Goal: Task Accomplishment & Management: Manage account settings

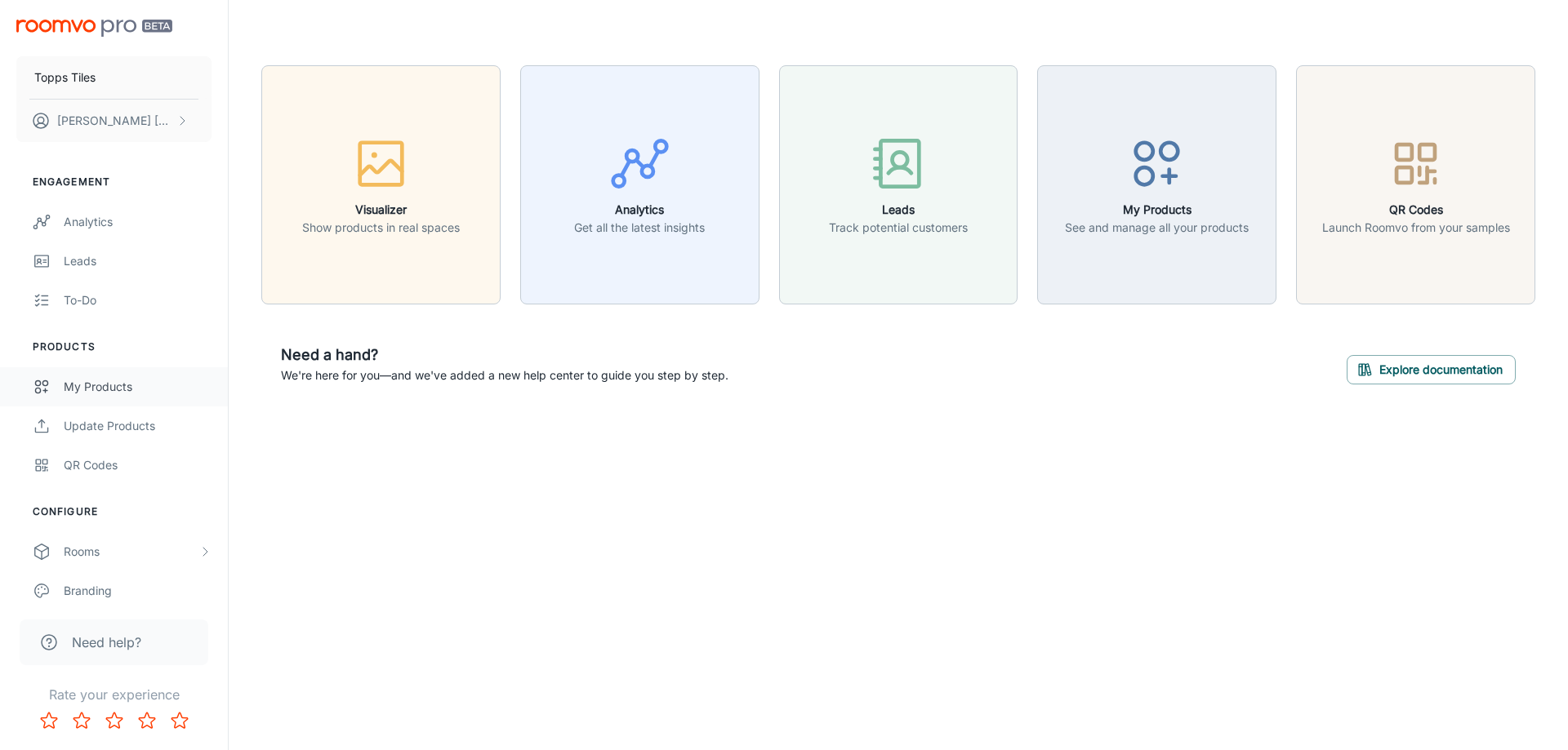
click at [87, 395] on div "My Products" at bounding box center [137, 387] width 148 height 18
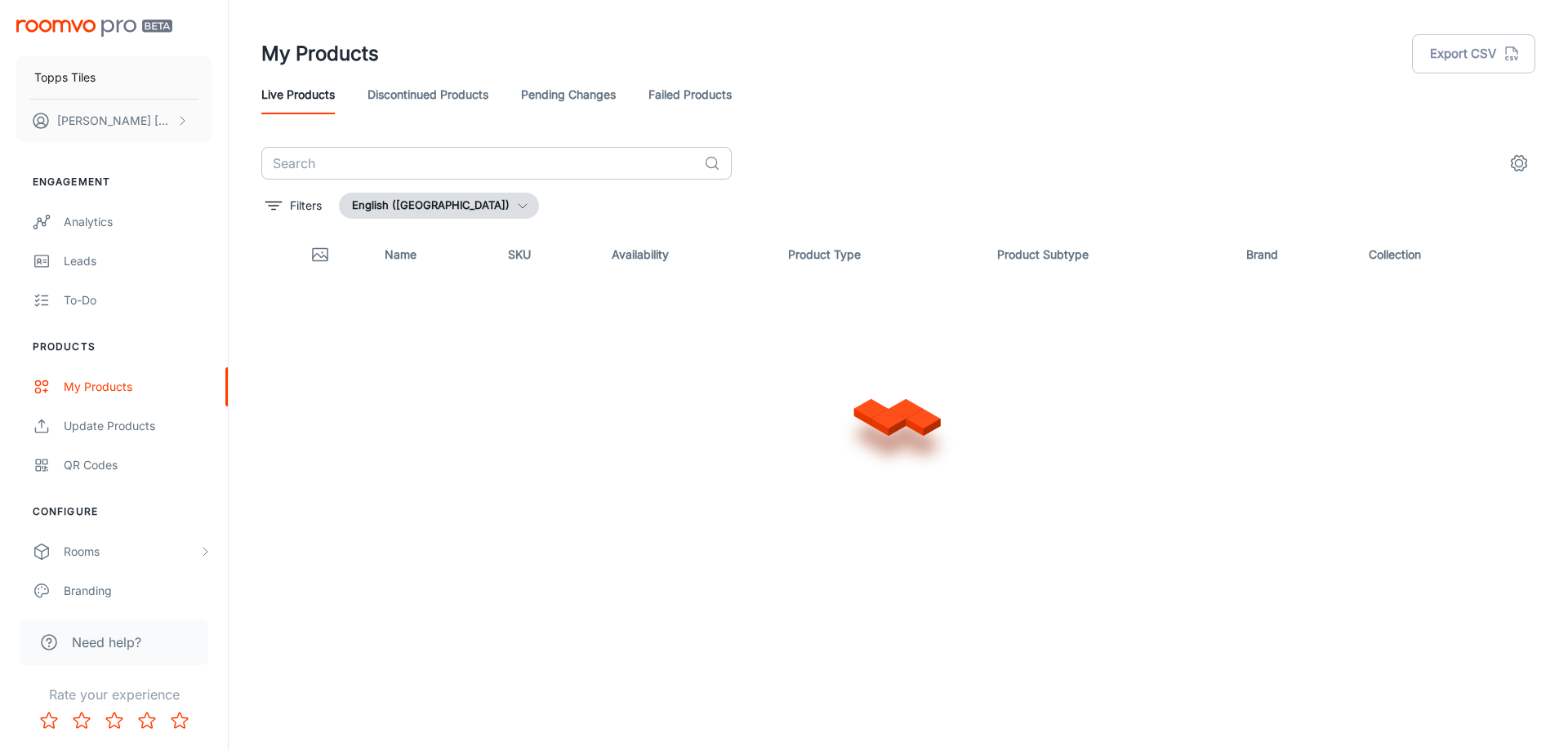
click at [409, 159] on input "text" at bounding box center [479, 163] width 436 height 33
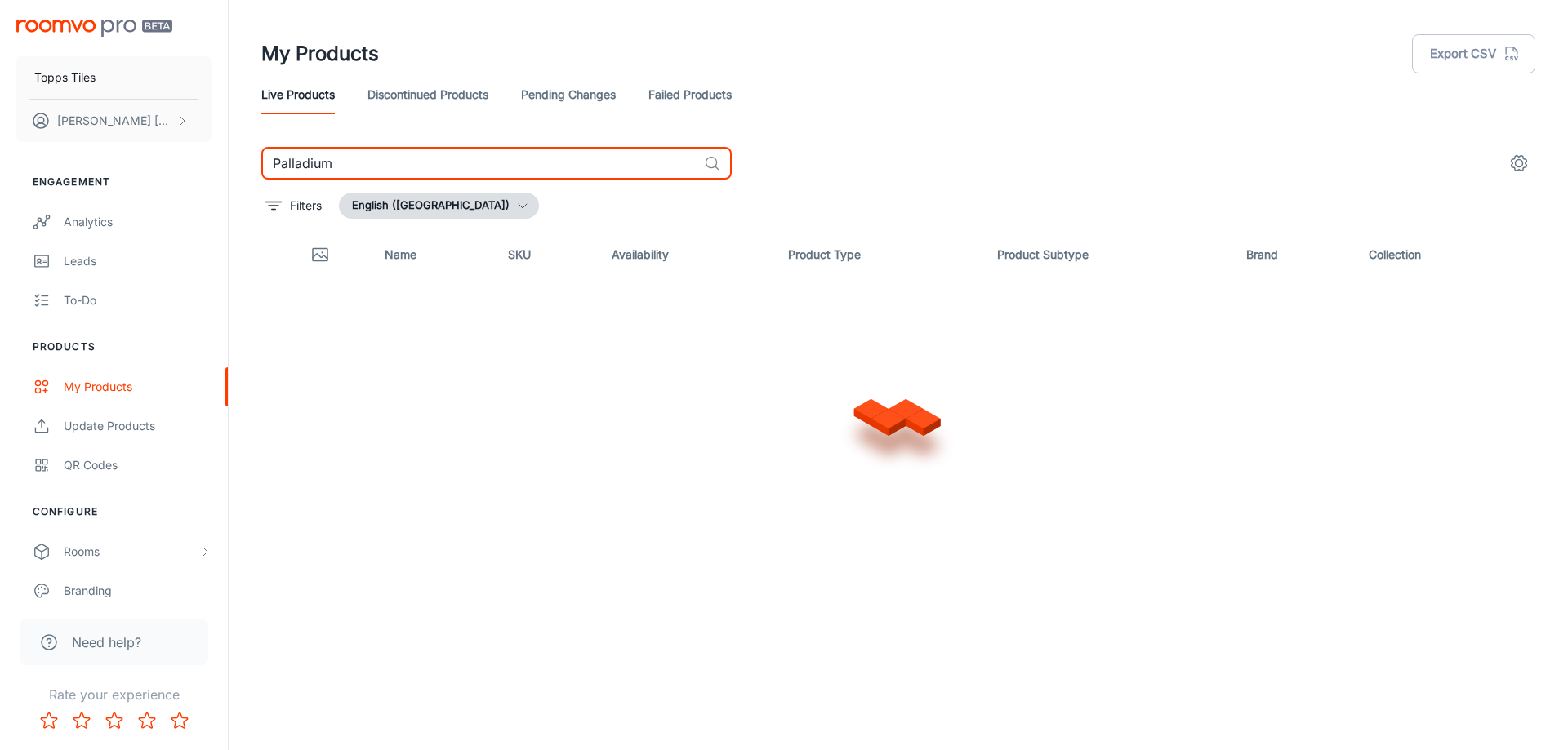
type input "Palladium"
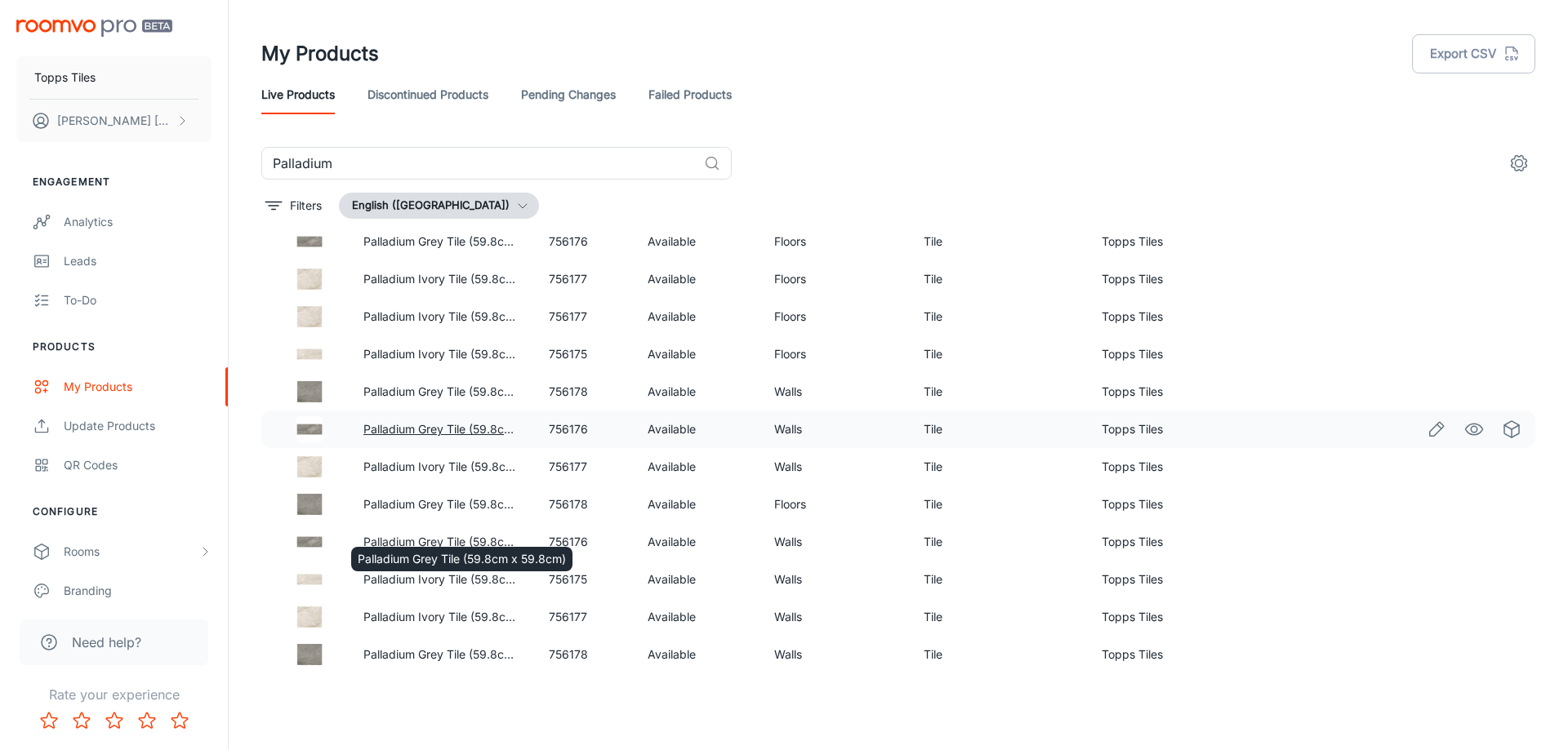
scroll to position [327, 0]
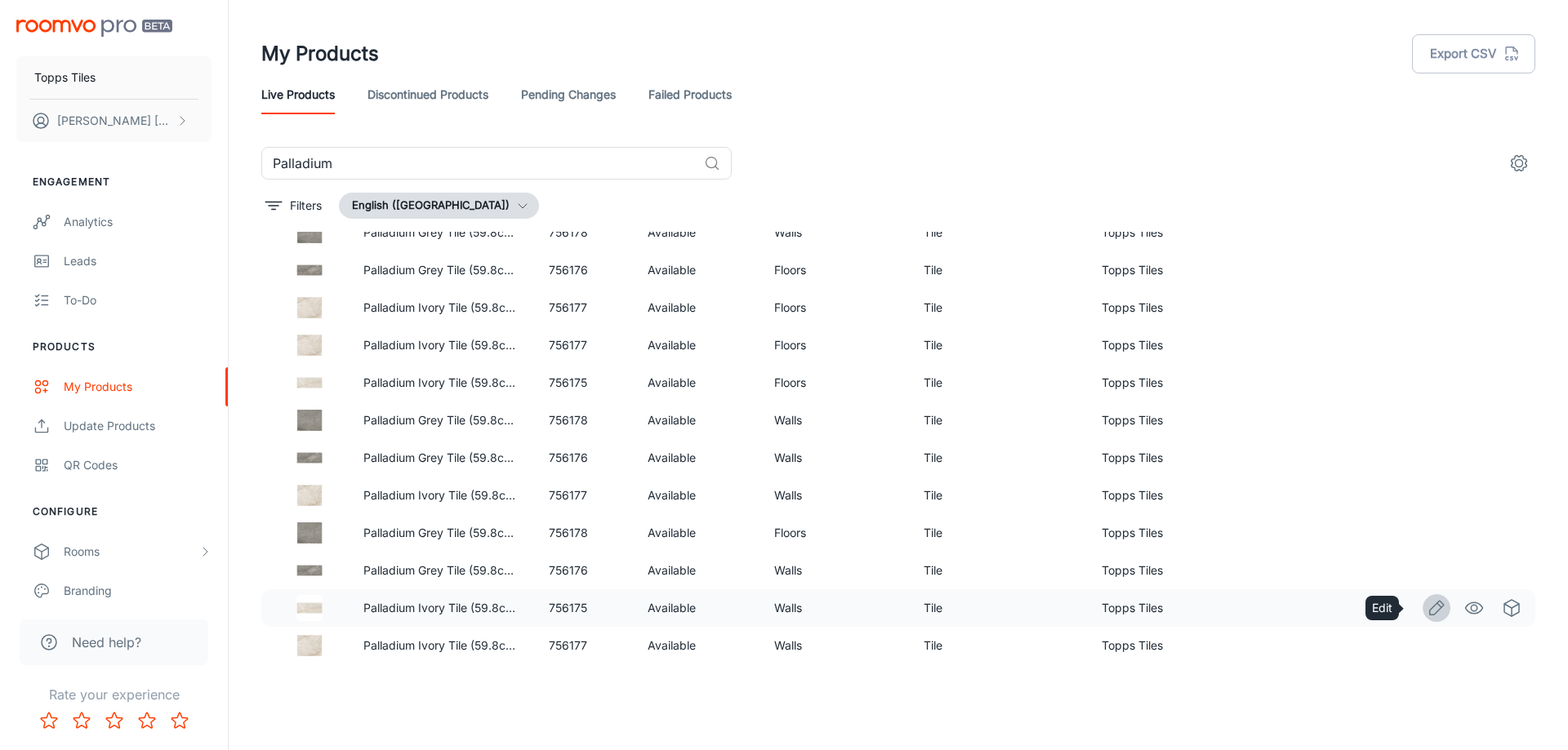
drag, startPoint x: 1421, startPoint y: 593, endPoint x: 1418, endPoint y: 614, distance: 21.2
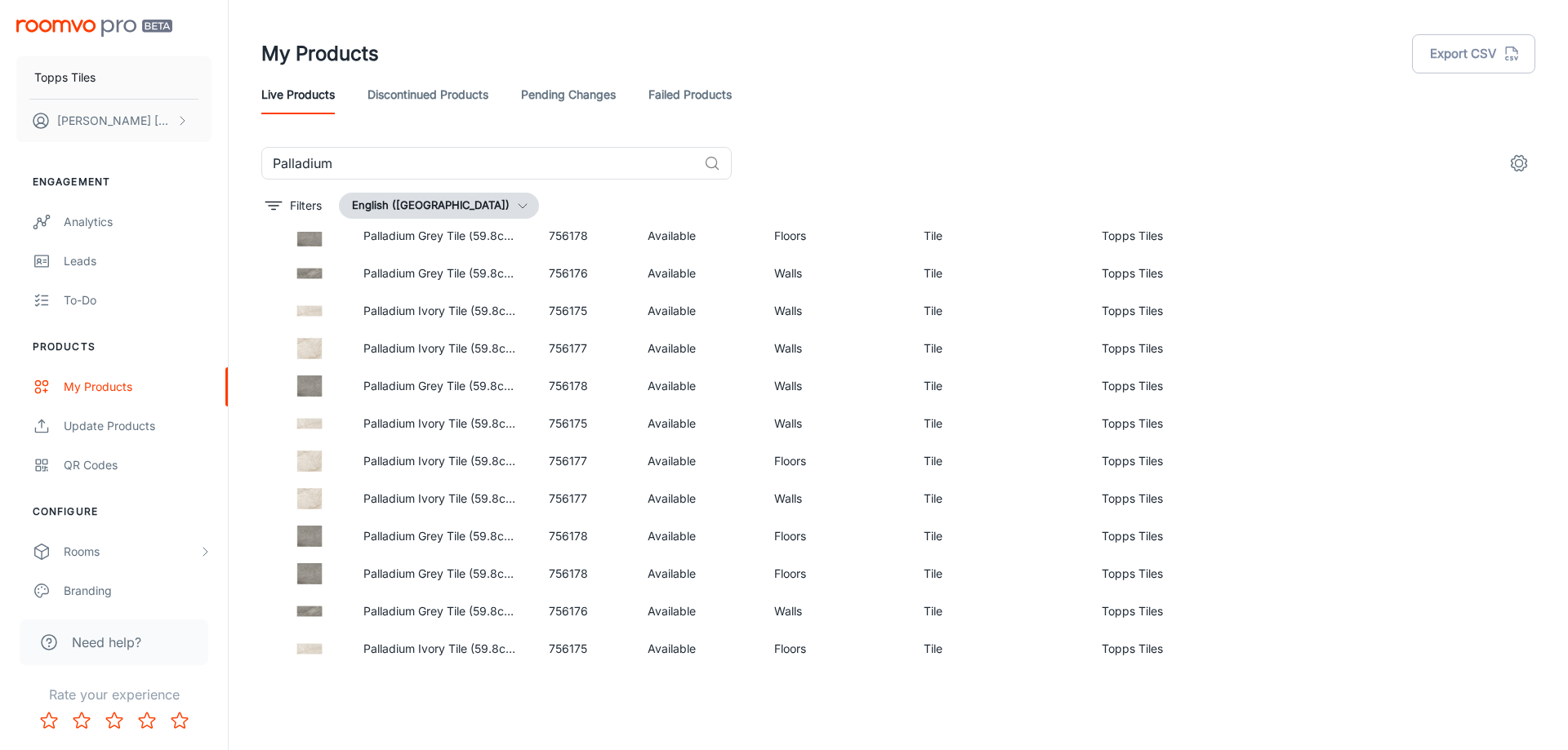
scroll to position [619, 0]
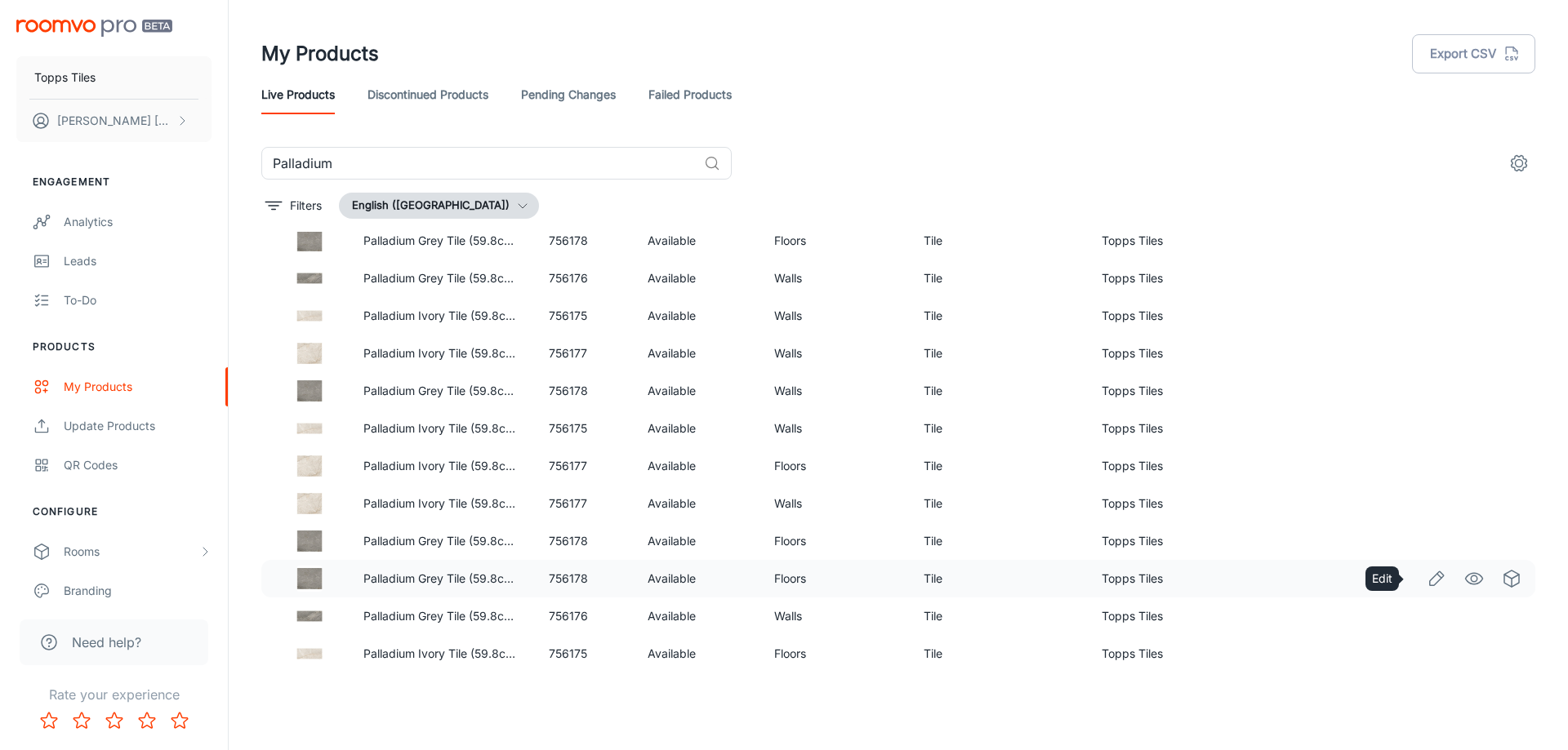
drag, startPoint x: 1415, startPoint y: 565, endPoint x: 1421, endPoint y: 574, distance: 10.8
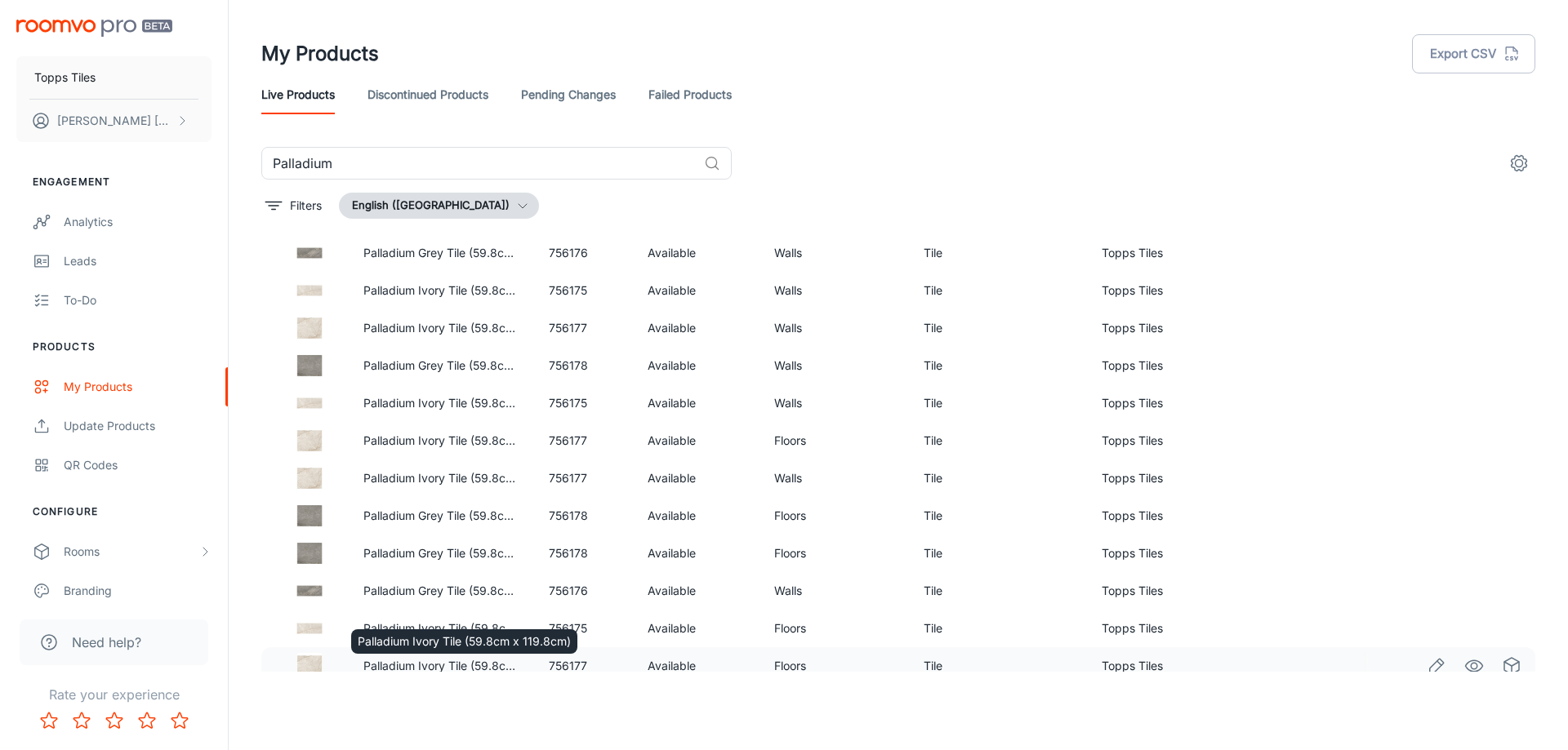
scroll to position [657, 0]
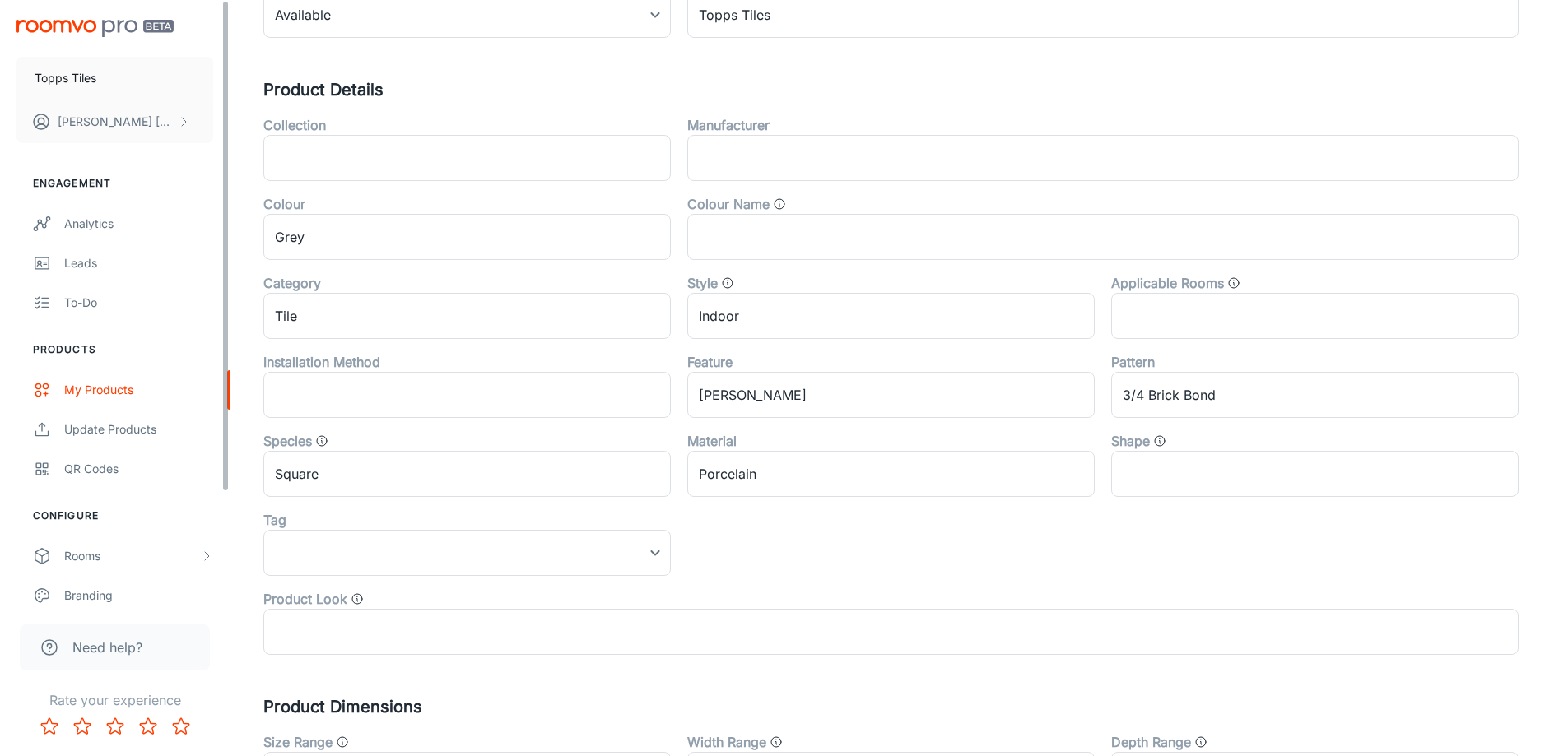
scroll to position [544, 0]
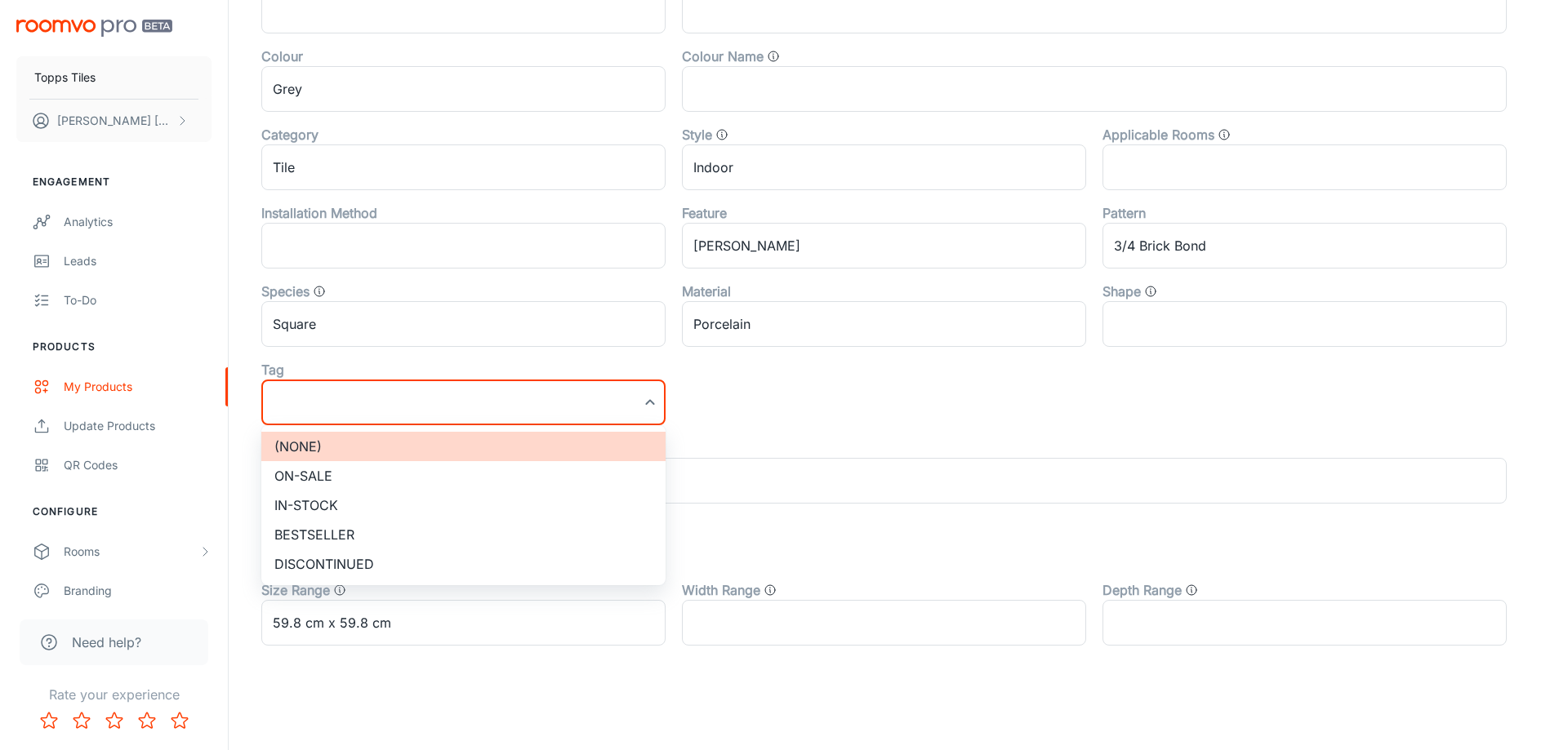
click at [344, 471] on li "On-sale" at bounding box center [463, 476] width 404 height 29
type input "On-sale"
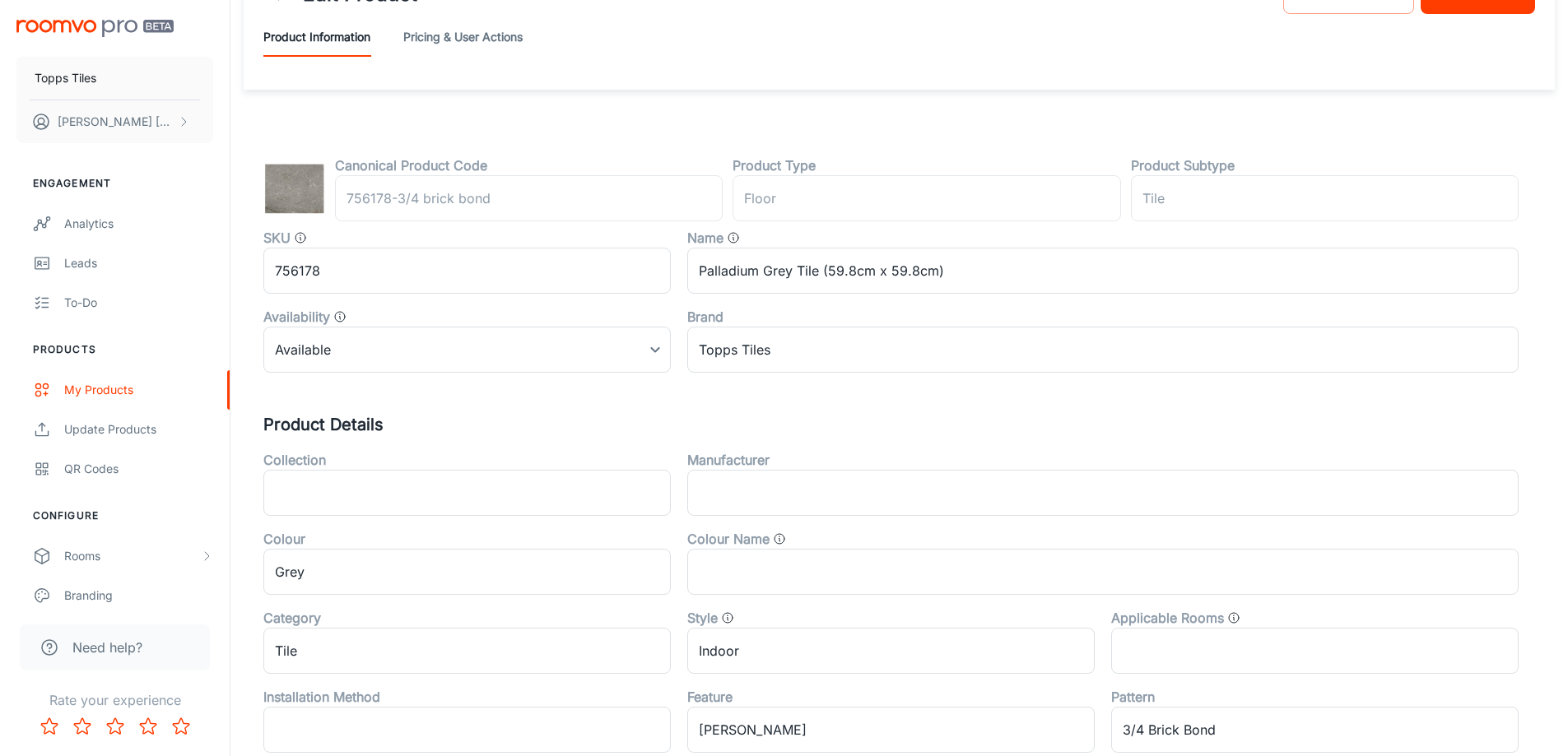
scroll to position [0, 0]
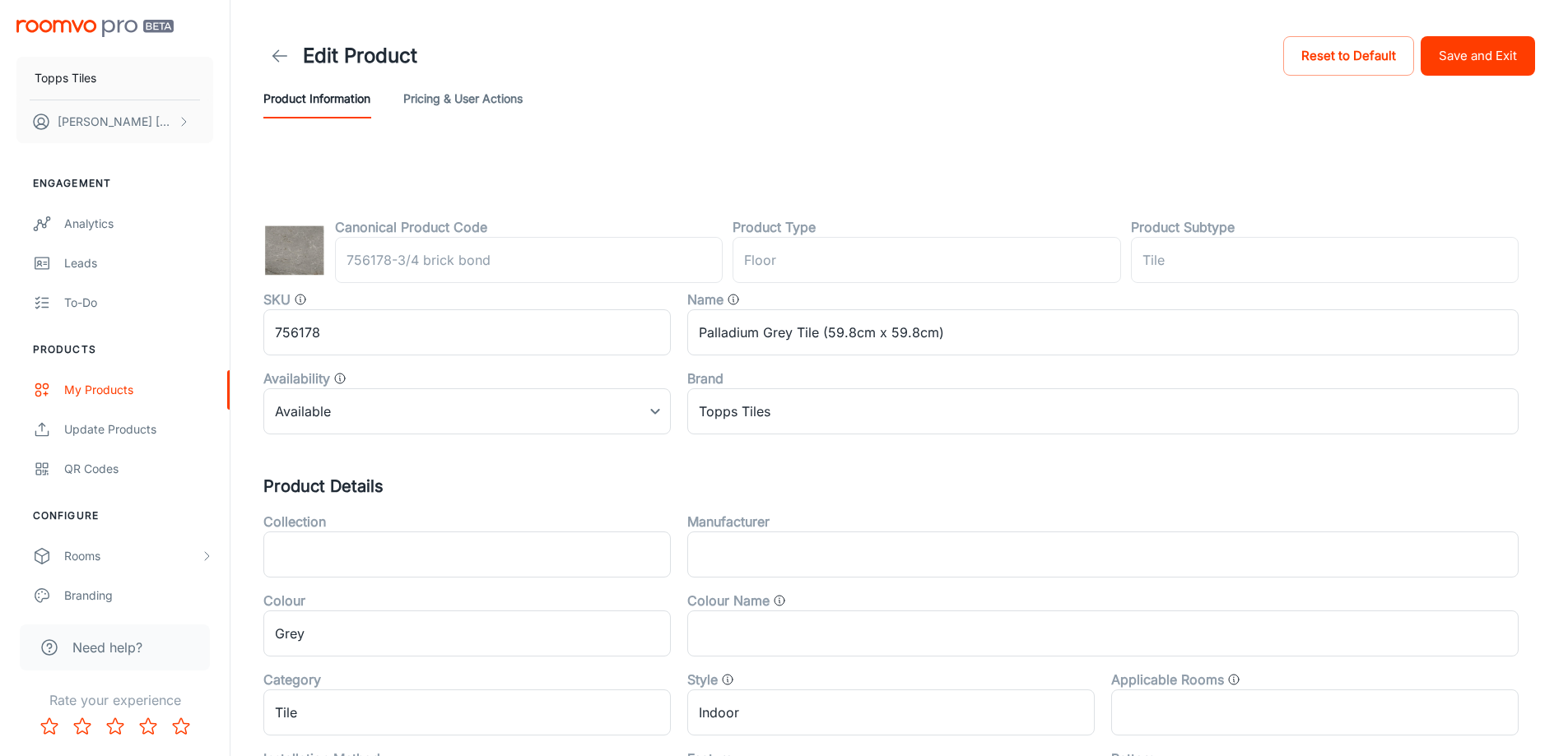
click at [1495, 61] on button "Save and Exit" at bounding box center [1478, 55] width 115 height 39
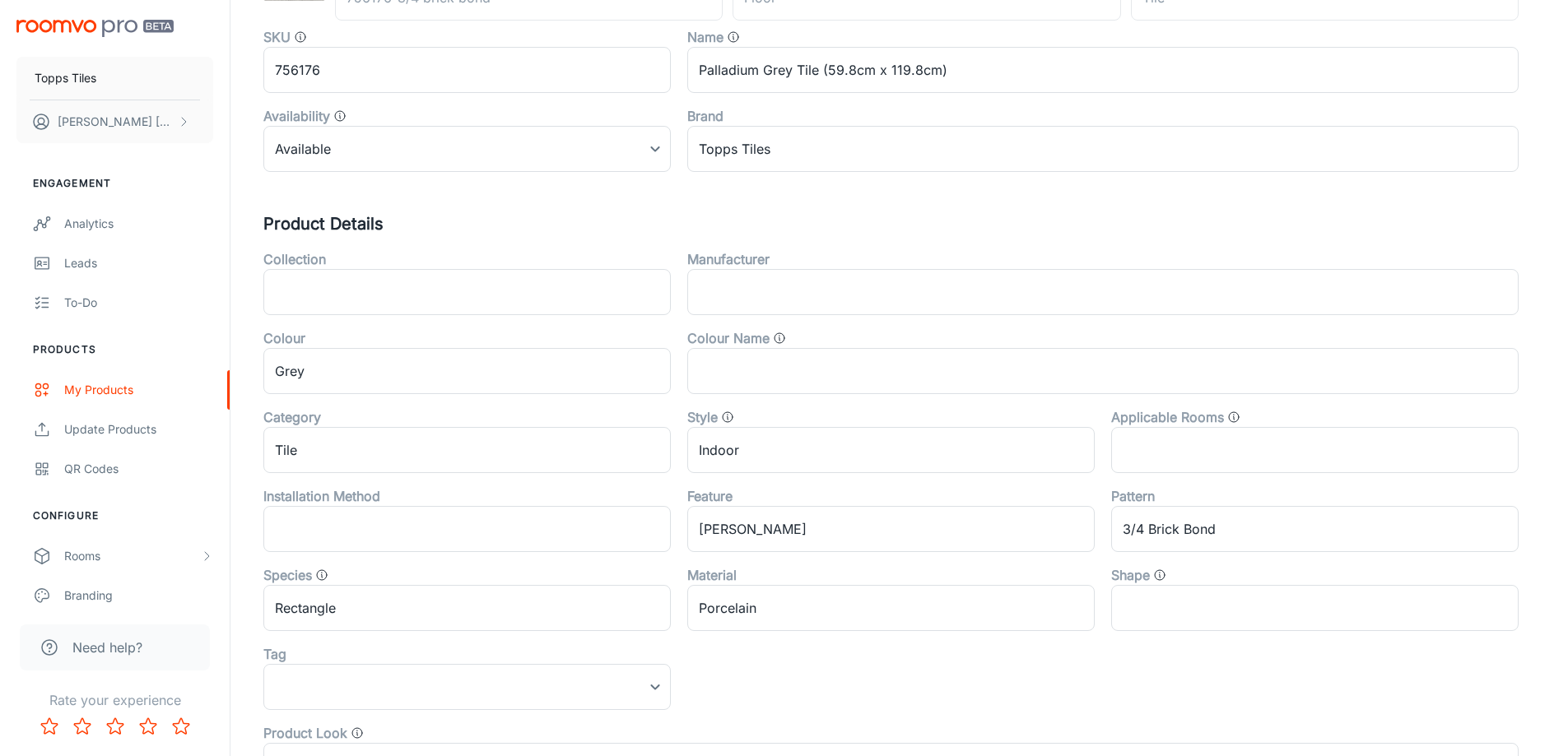
scroll to position [544, 0]
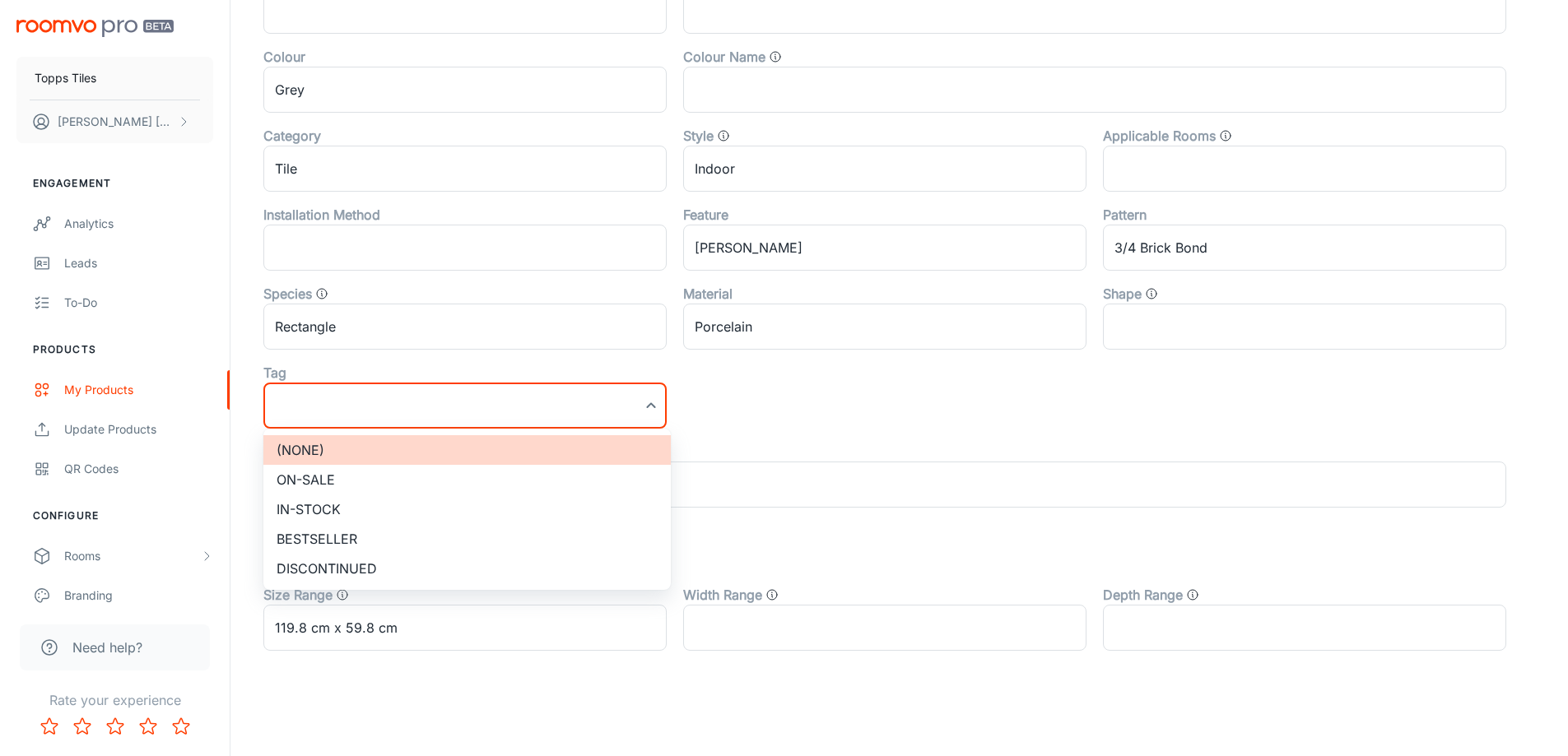
click at [344, 485] on li "On-sale" at bounding box center [467, 480] width 408 height 29
type input "On-sale"
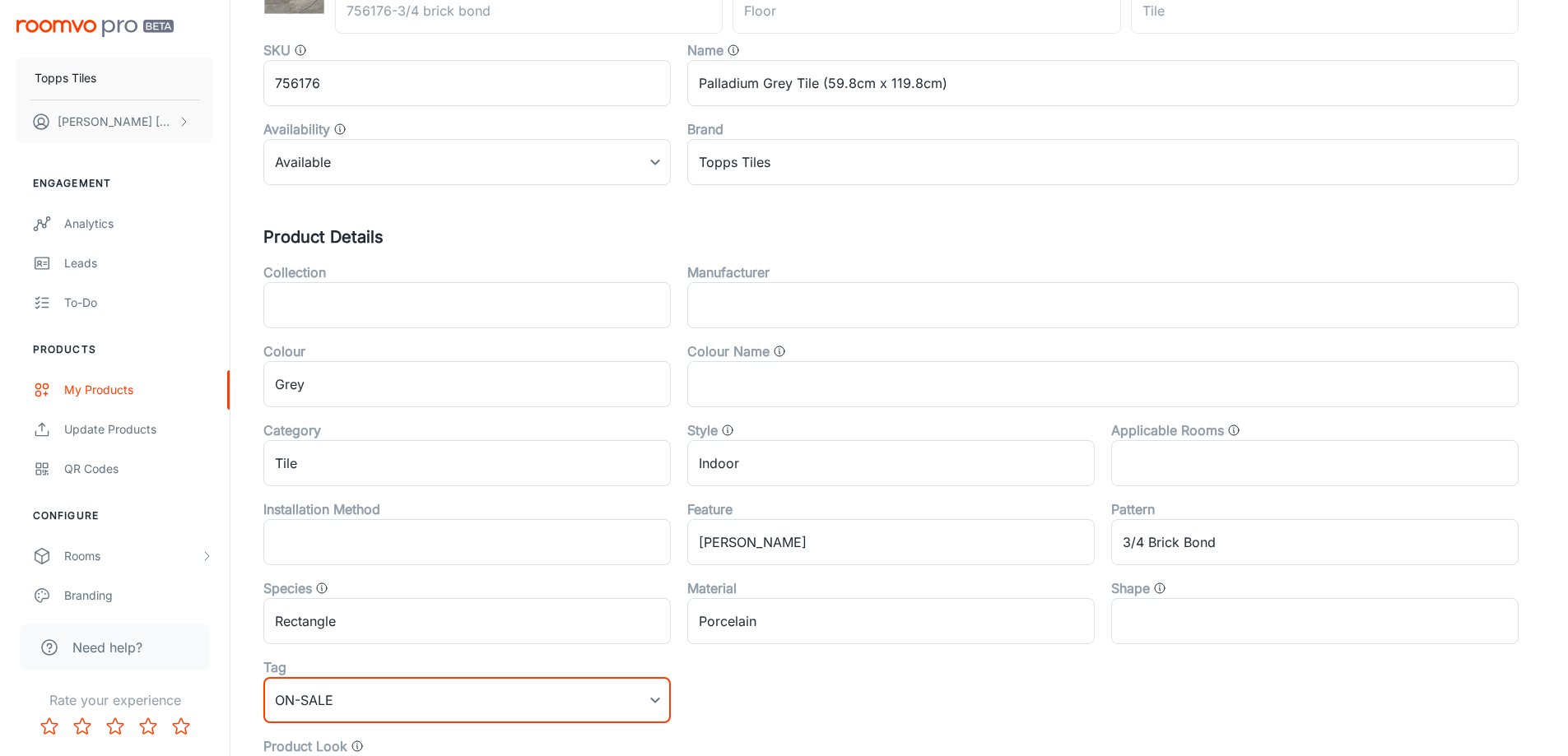
scroll to position [0, 0]
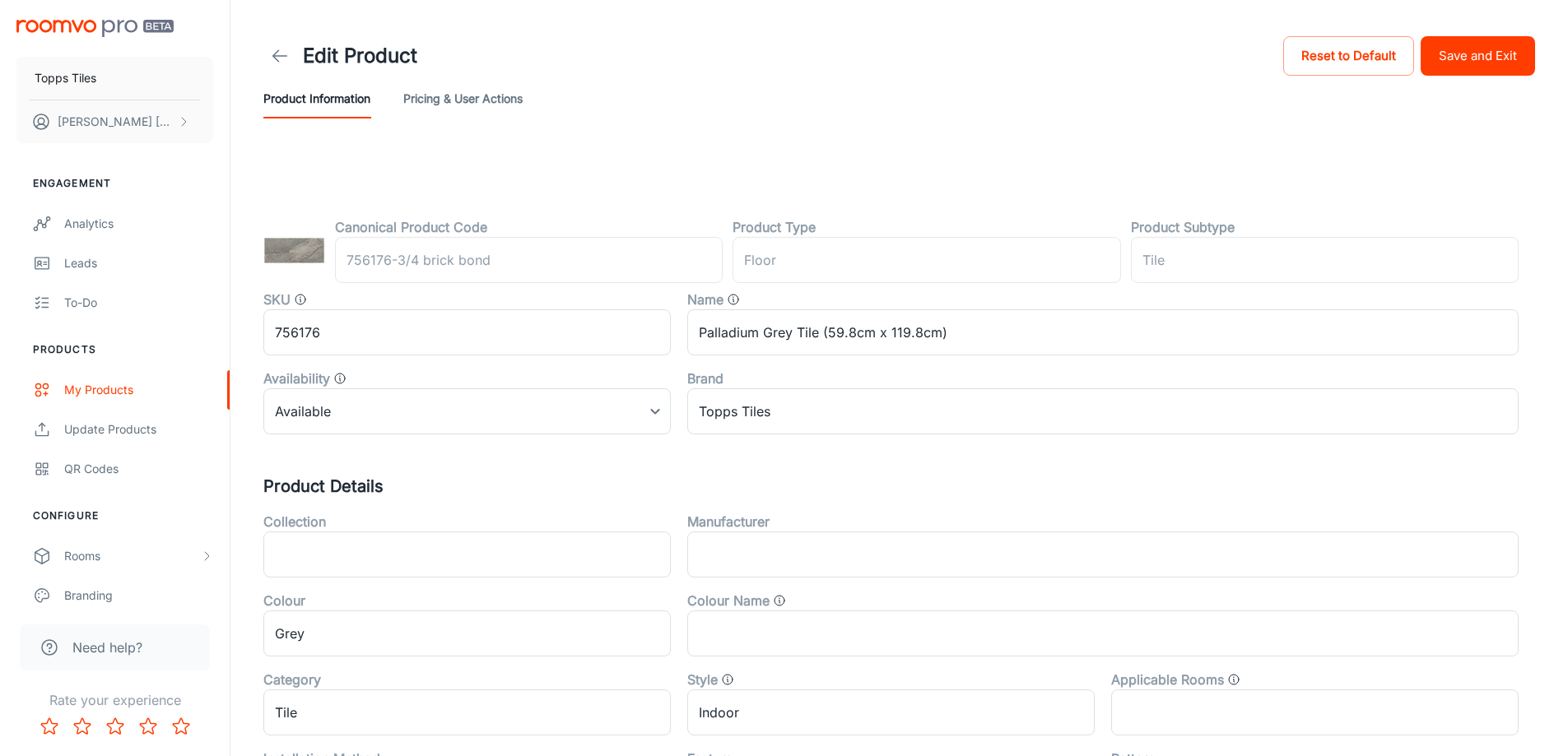
click at [1514, 39] on button "Save and Exit" at bounding box center [1478, 55] width 115 height 39
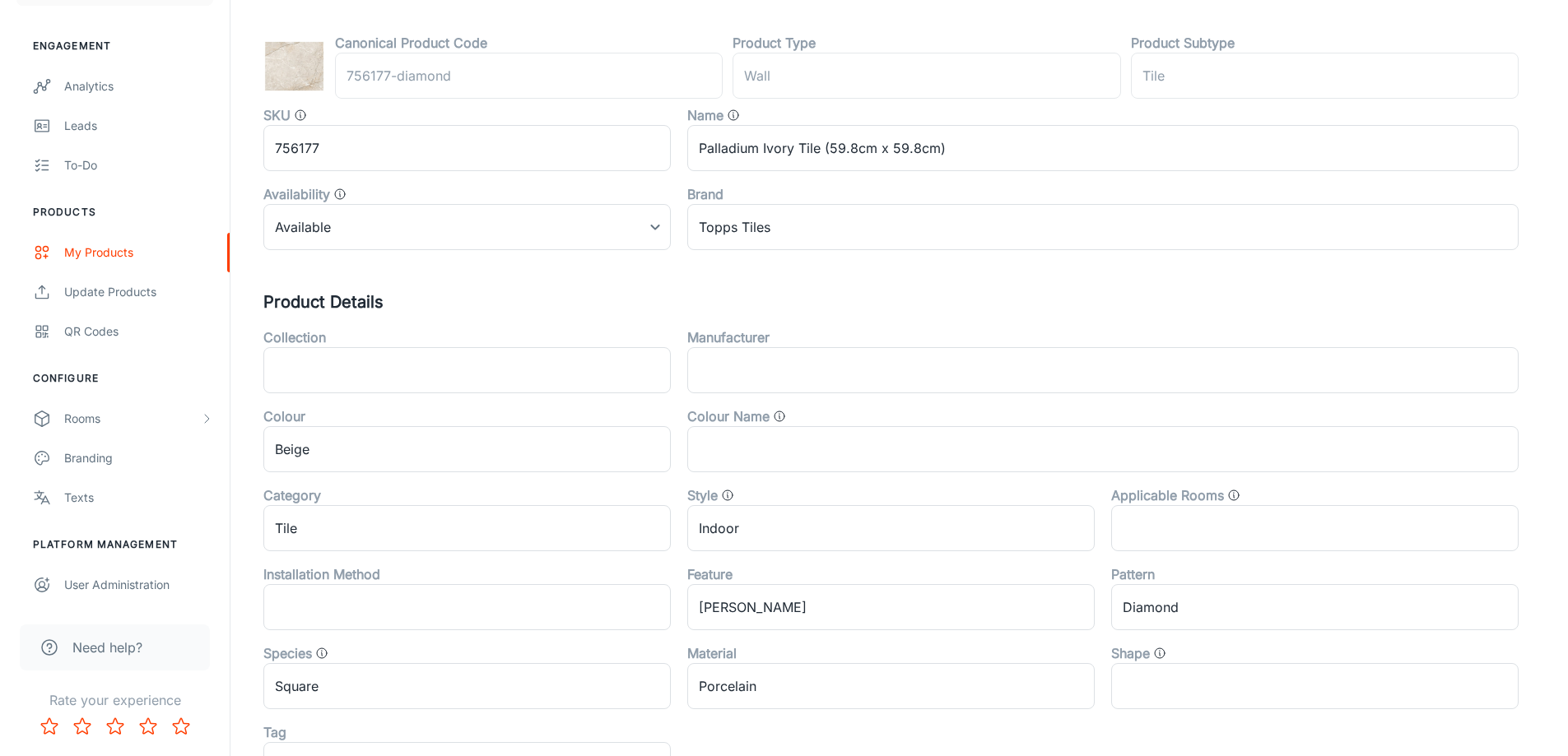
scroll to position [494, 0]
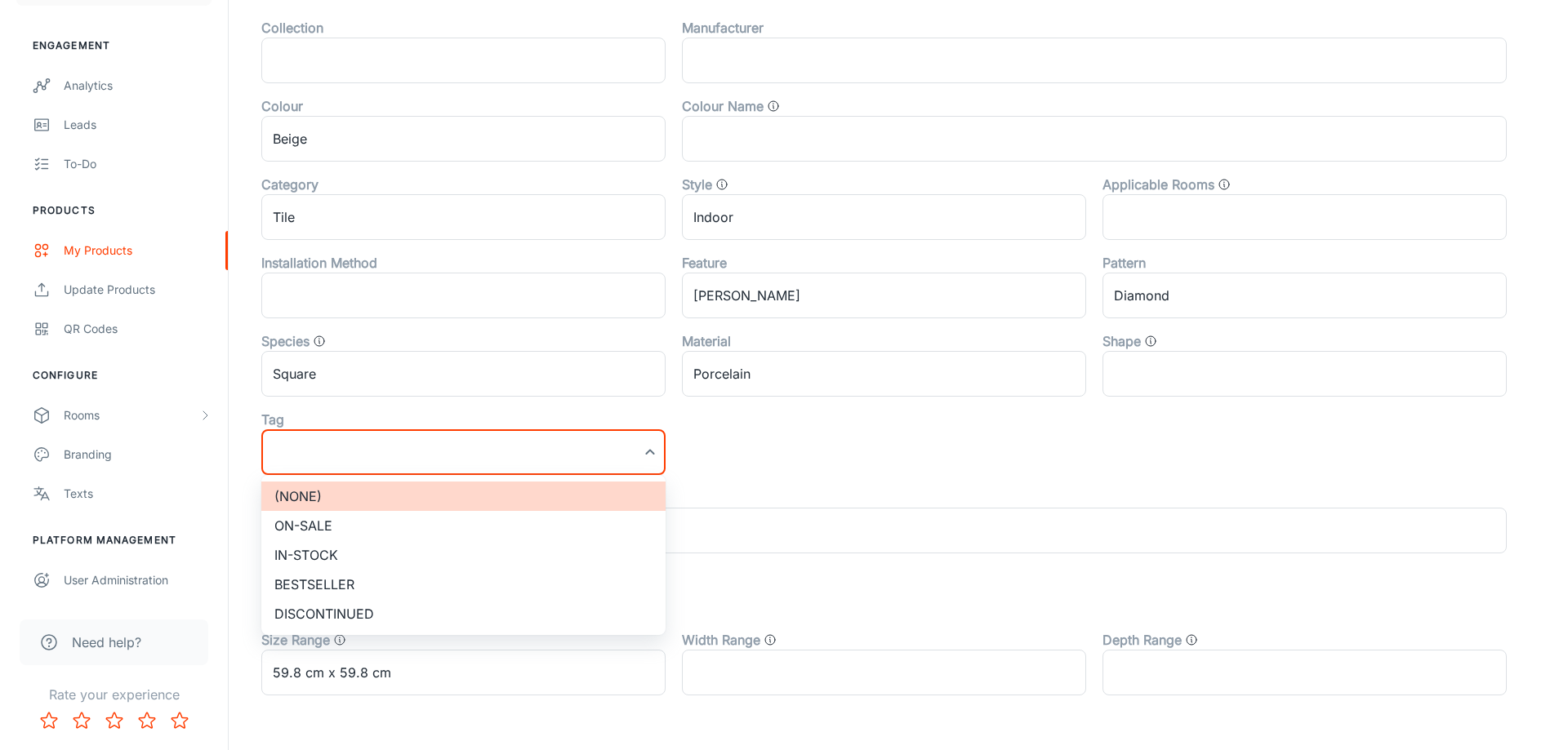
click at [358, 520] on li "On-sale" at bounding box center [463, 525] width 404 height 29
type input "On-sale"
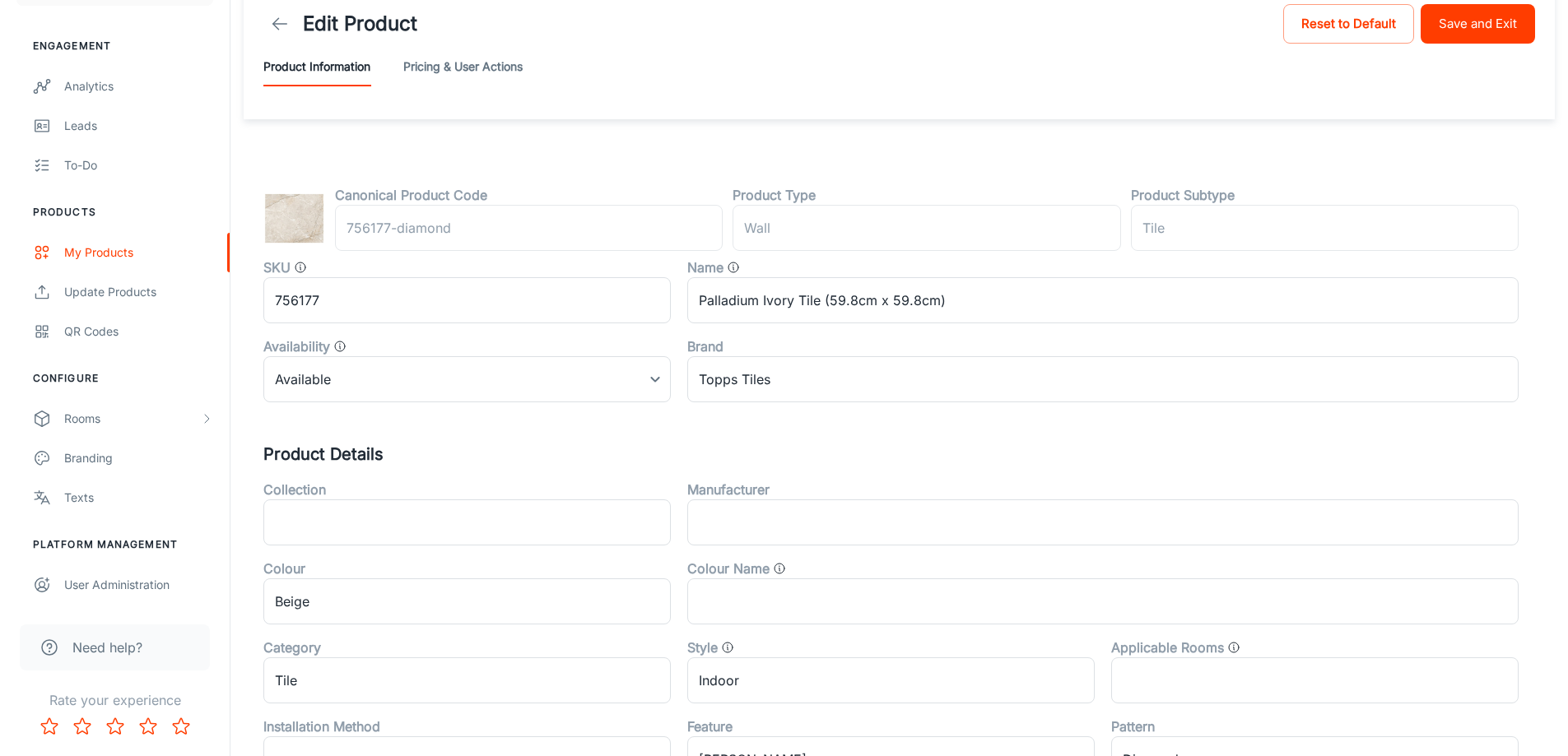
scroll to position [0, 0]
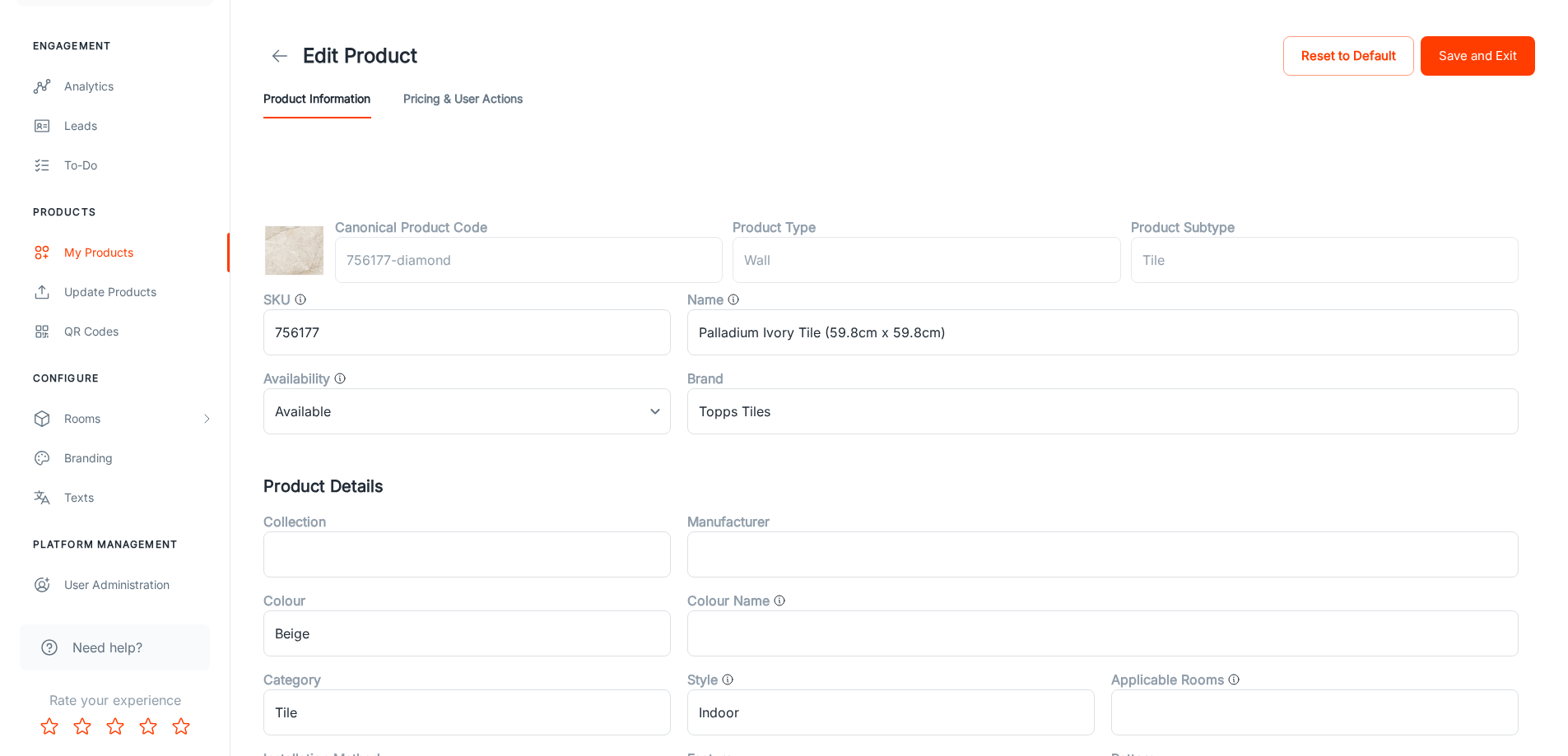
click at [1501, 51] on button "Save and Exit" at bounding box center [1478, 55] width 115 height 39
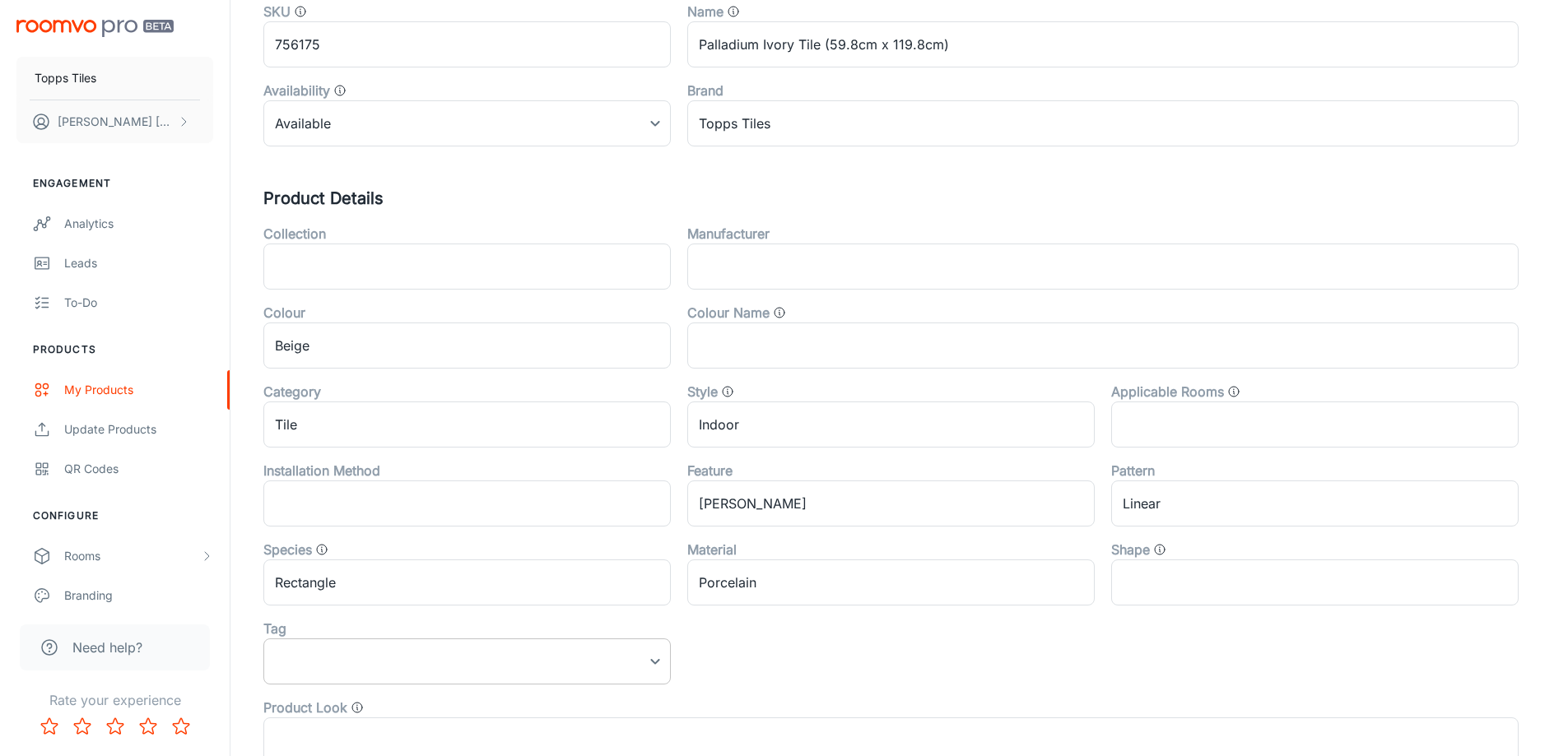
scroll to position [544, 0]
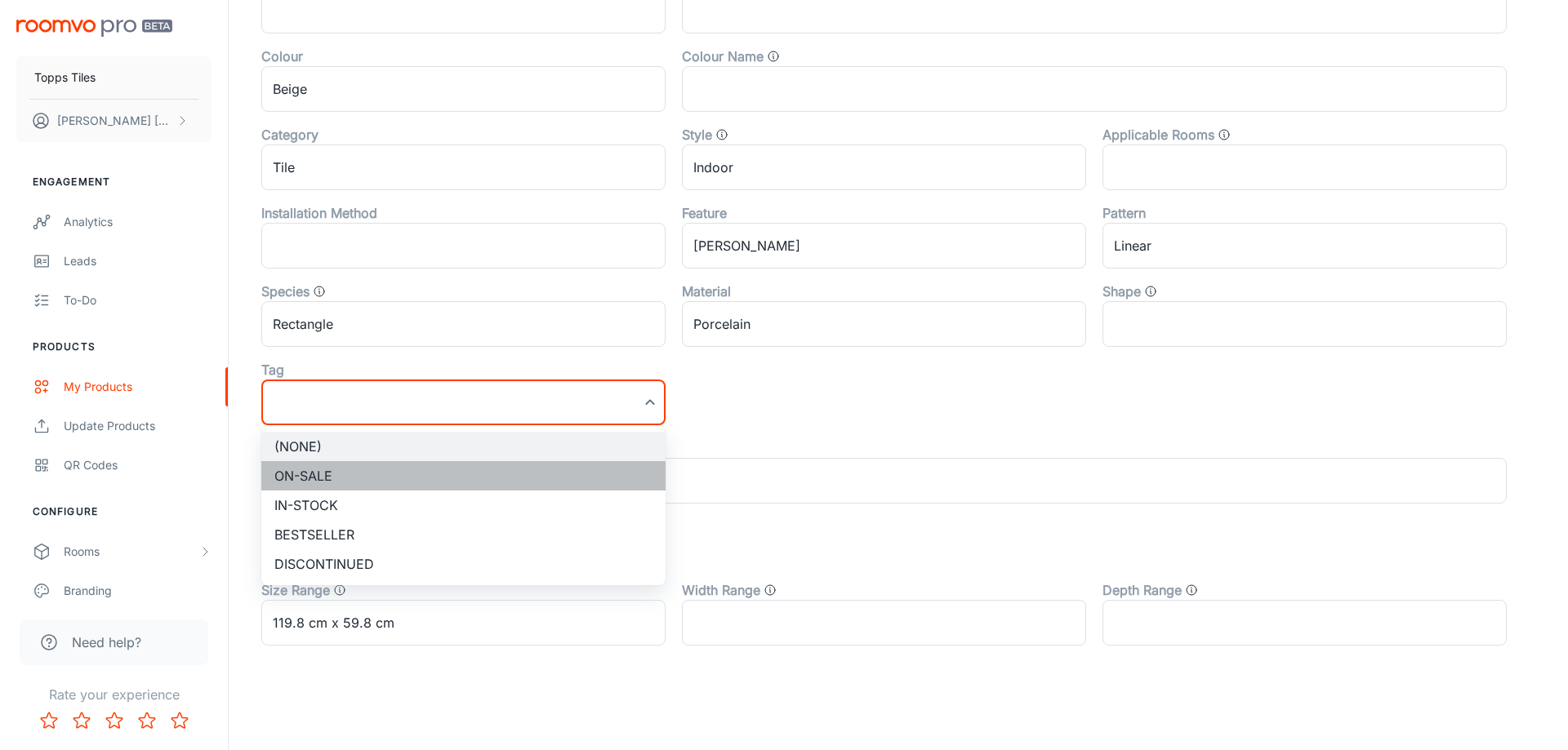
click at [341, 470] on li "On-sale" at bounding box center [463, 476] width 404 height 29
type input "On-sale"
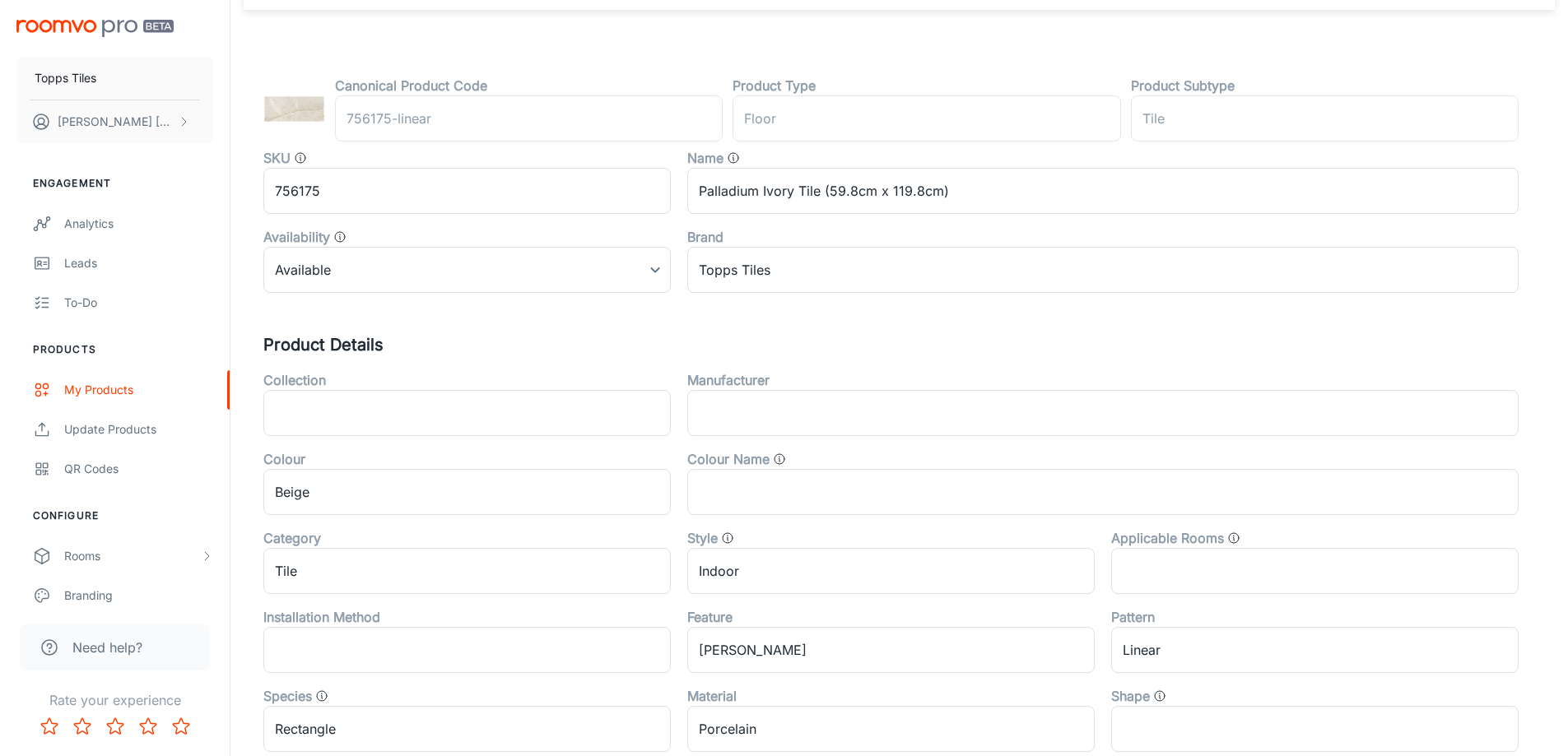
scroll to position [0, 0]
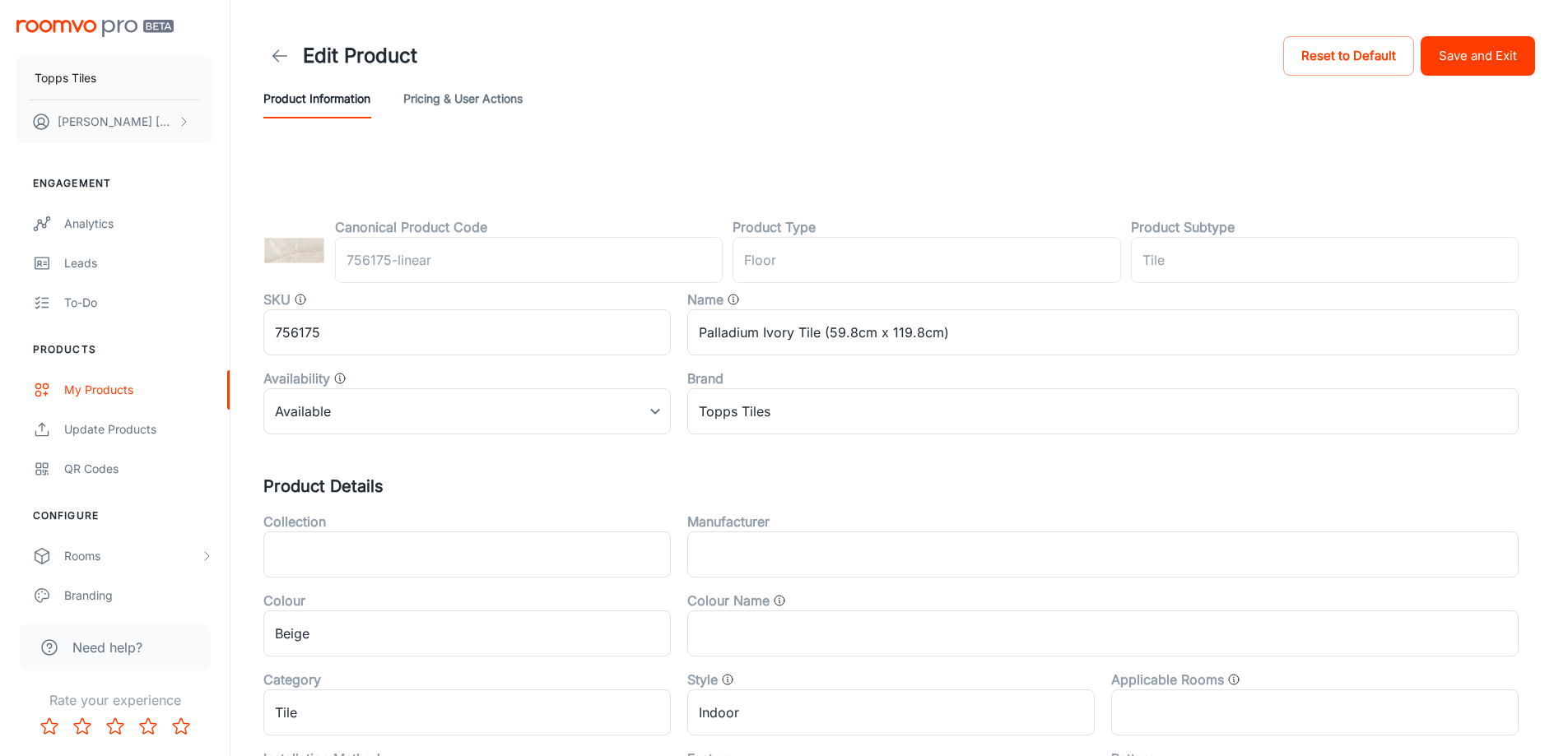
click at [1484, 76] on div "Edit Product Reset to Default Save and Exit" at bounding box center [900, 56] width 1272 height 46
click at [1484, 69] on button "Save and Exit" at bounding box center [1478, 55] width 115 height 39
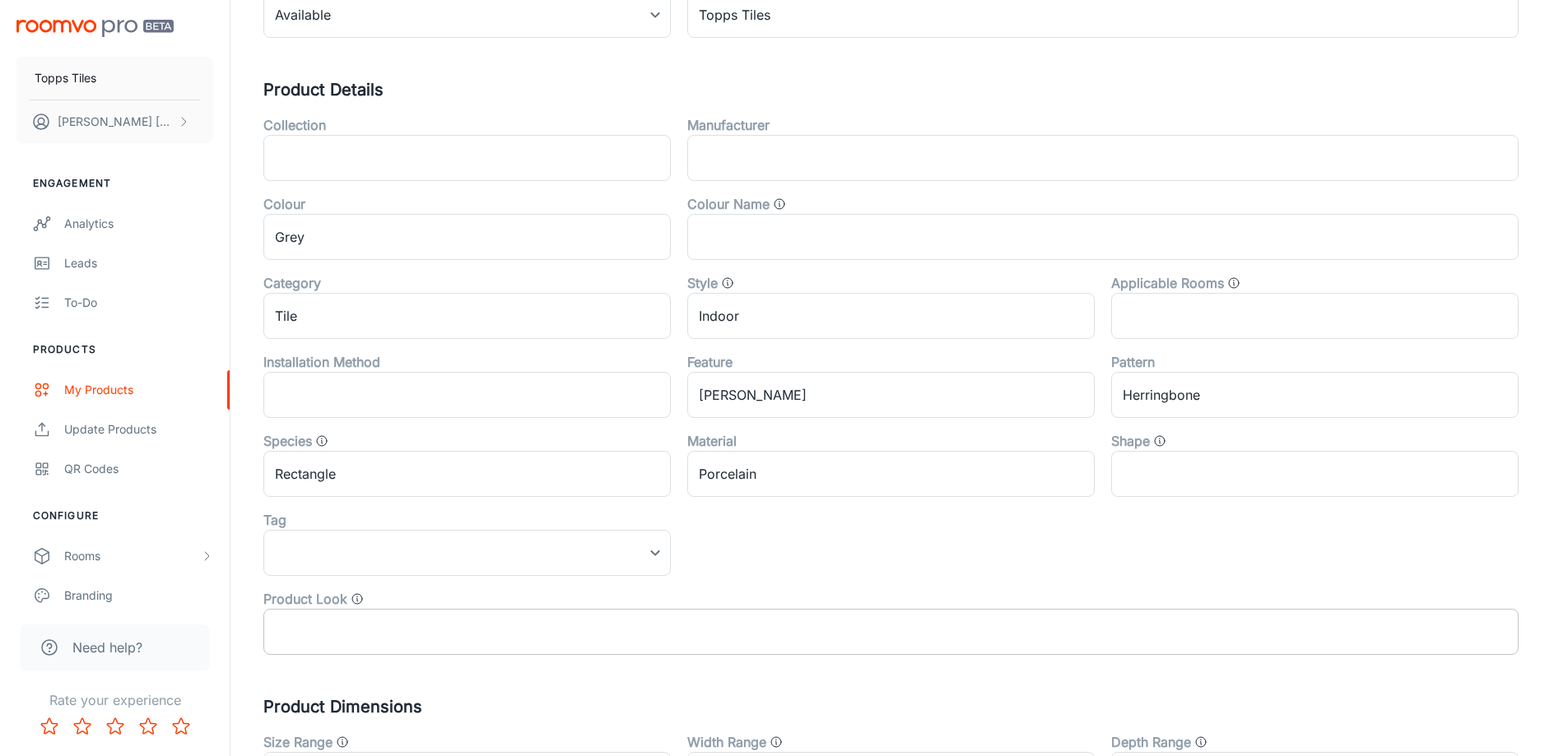
scroll to position [544, 0]
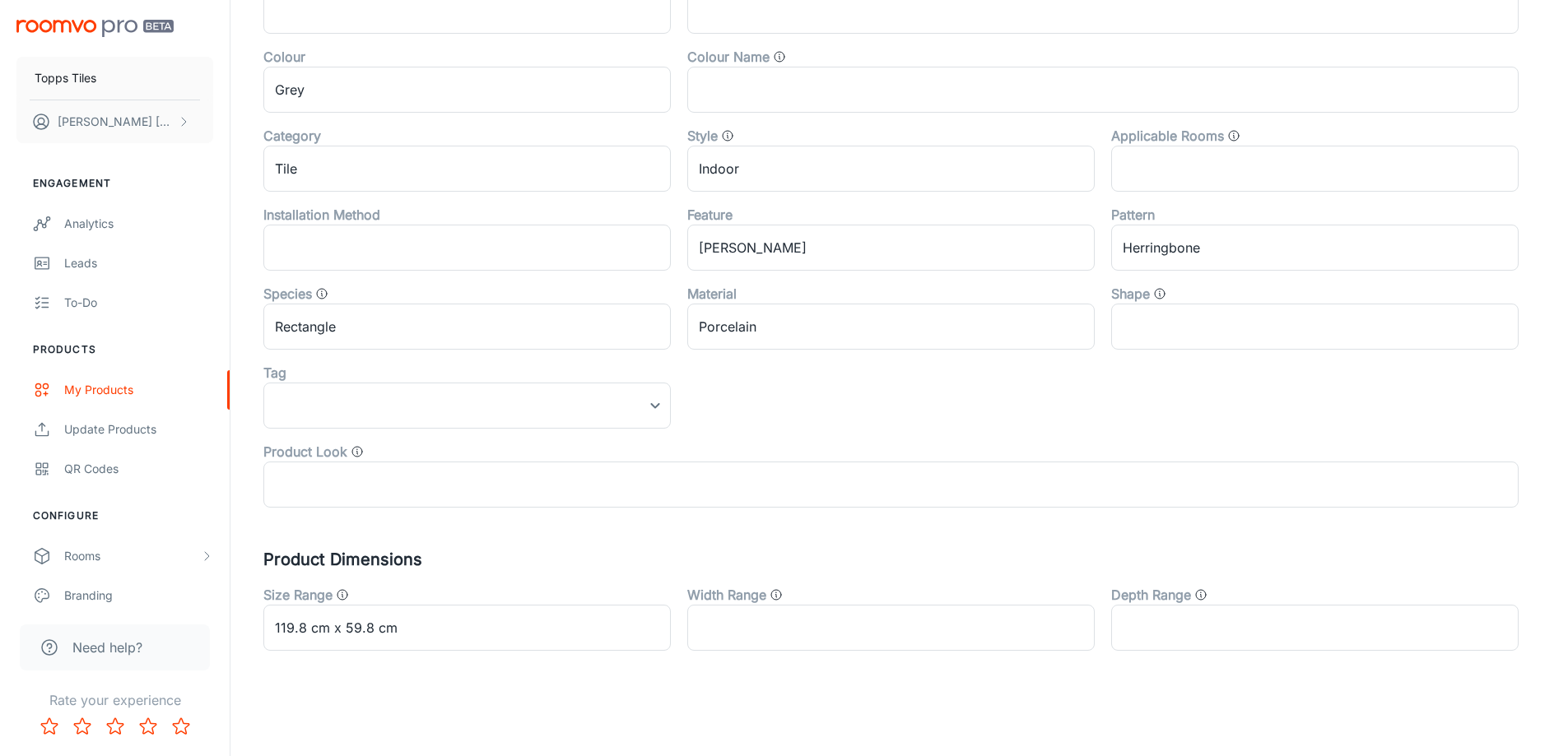
drag, startPoint x: 363, startPoint y: 367, endPoint x: 363, endPoint y: 382, distance: 15.0
click at [363, 366] on div "Tag" at bounding box center [467, 372] width 408 height 20
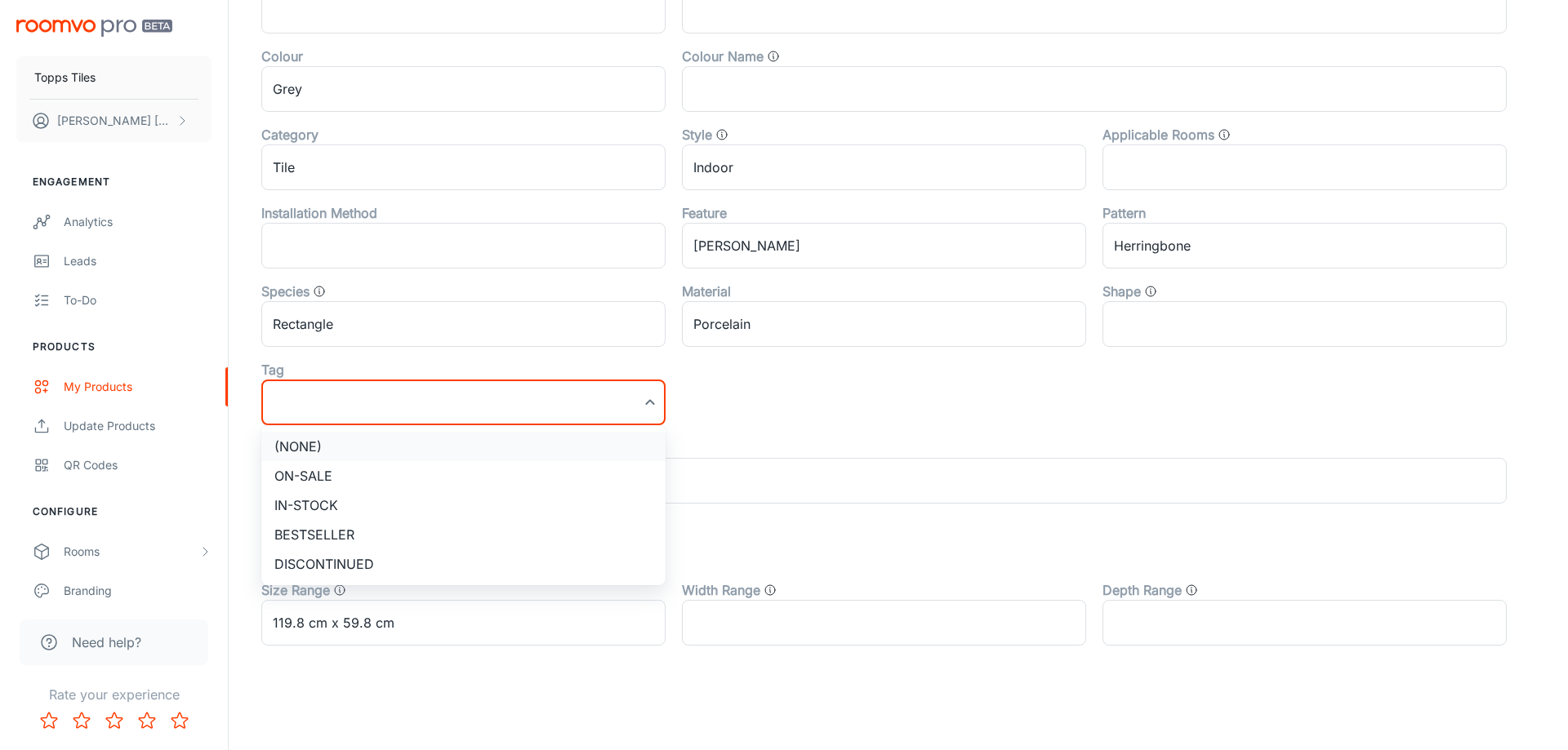
click at [355, 458] on li "(None)" at bounding box center [463, 446] width 404 height 29
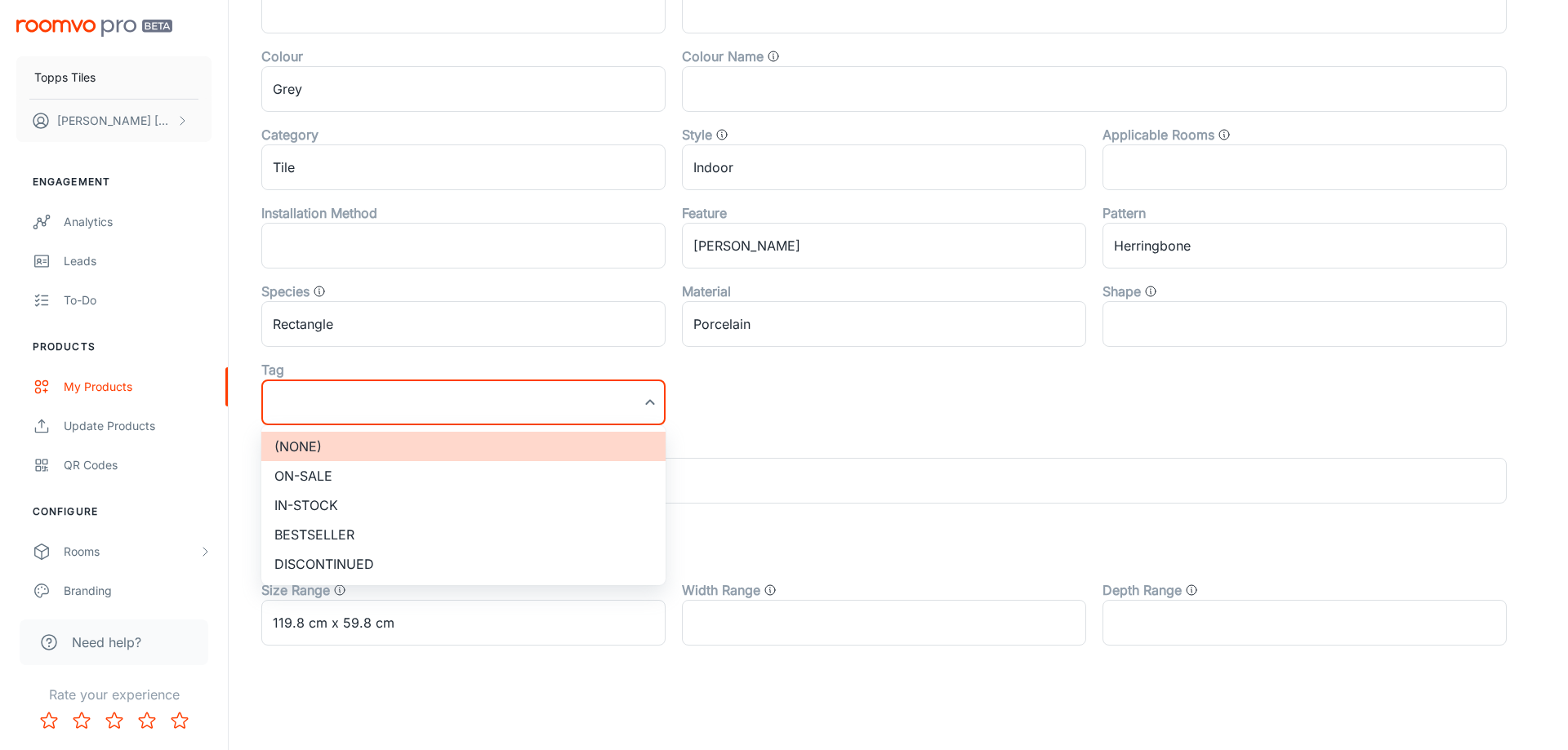
click at [363, 467] on li "On-sale" at bounding box center [463, 476] width 404 height 29
type input "On-sale"
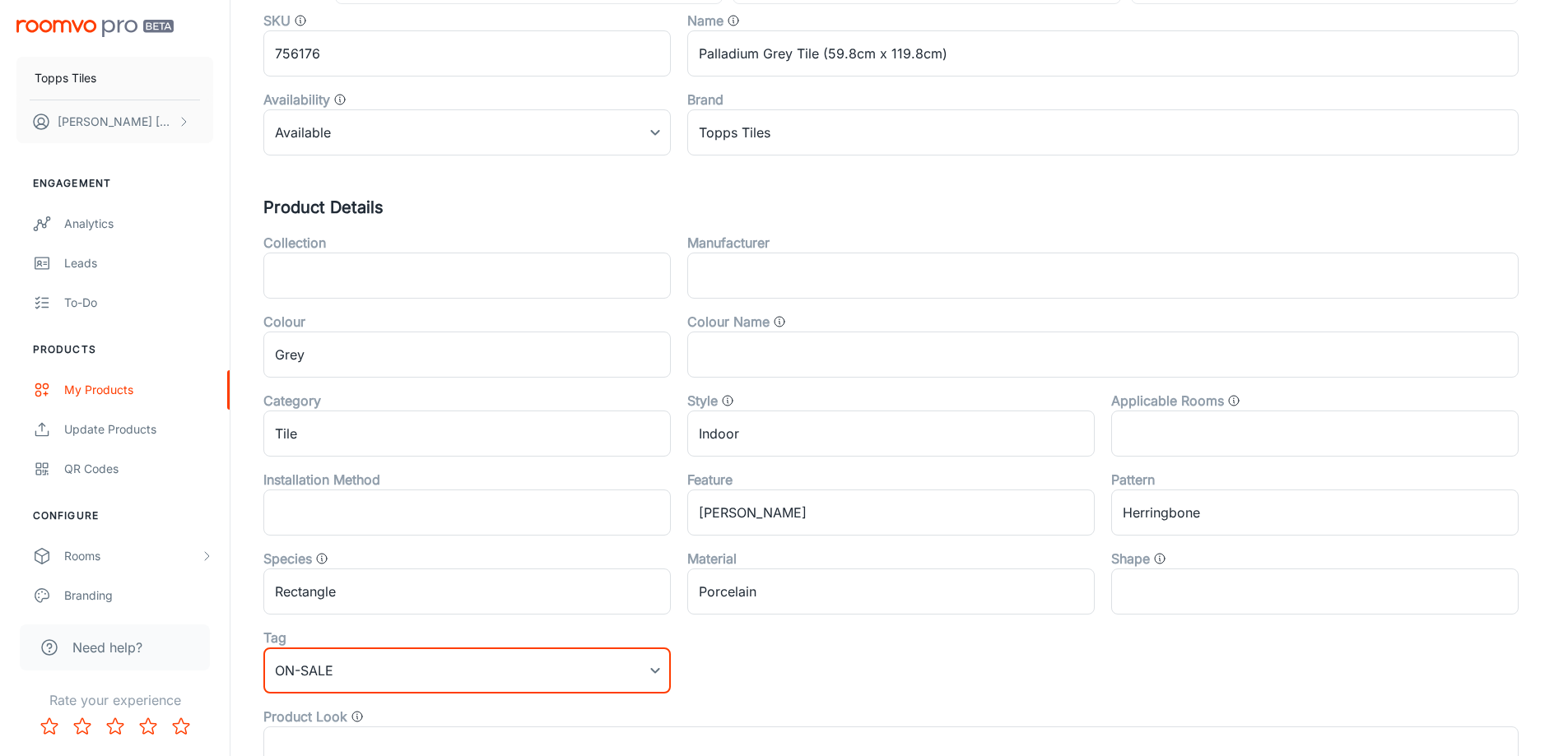
scroll to position [50, 0]
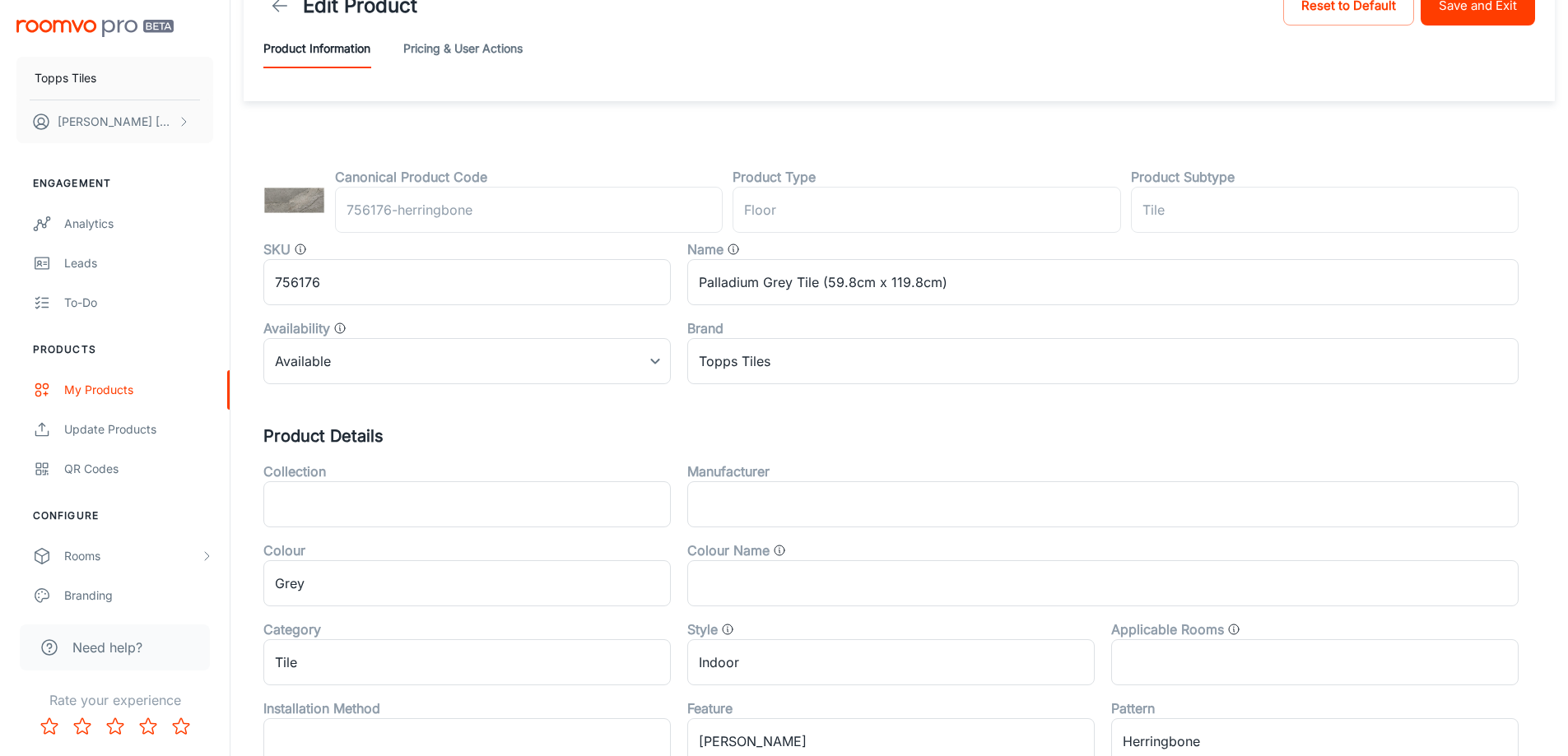
click at [1508, 17] on button "Save and Exit" at bounding box center [1478, 6] width 115 height 39
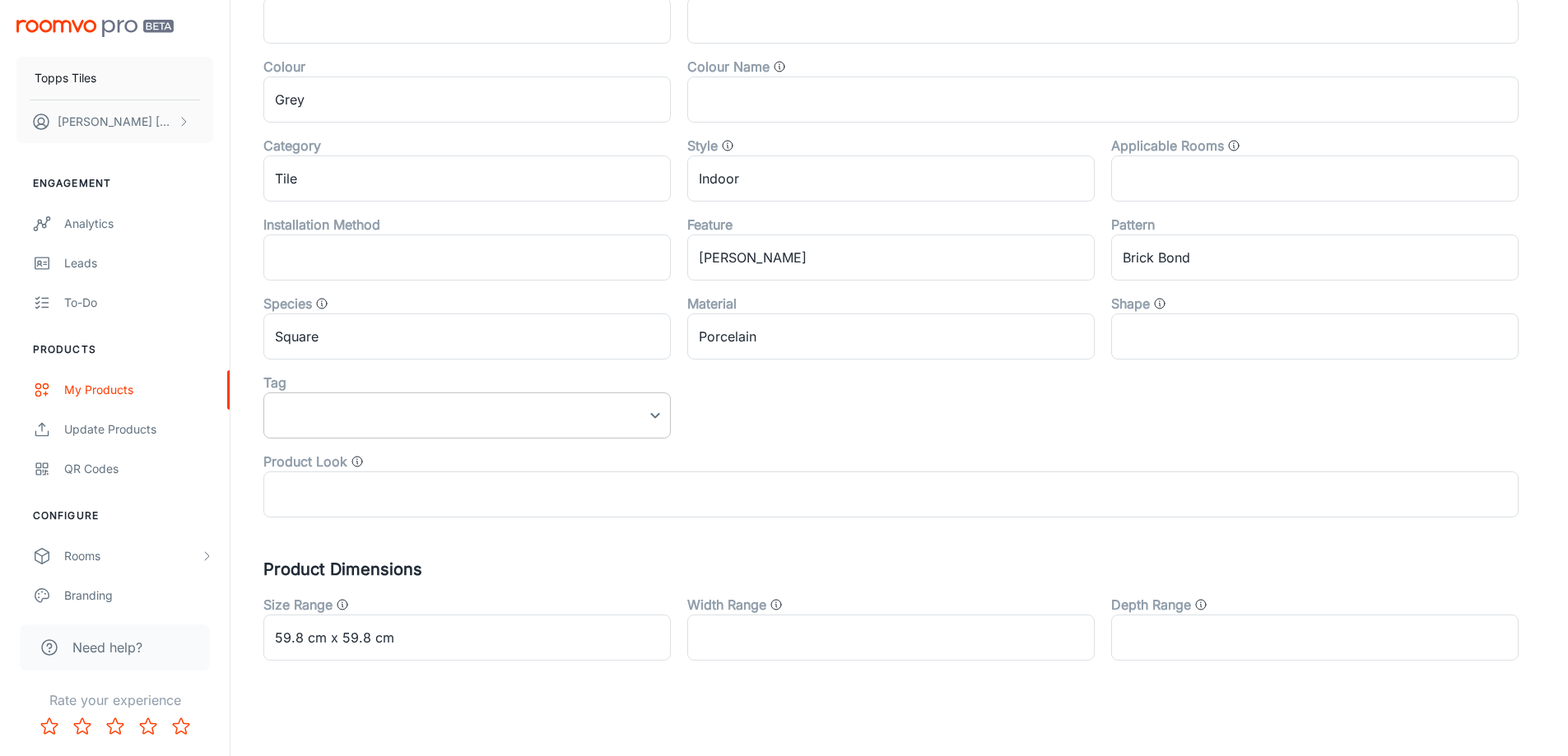
scroll to position [544, 0]
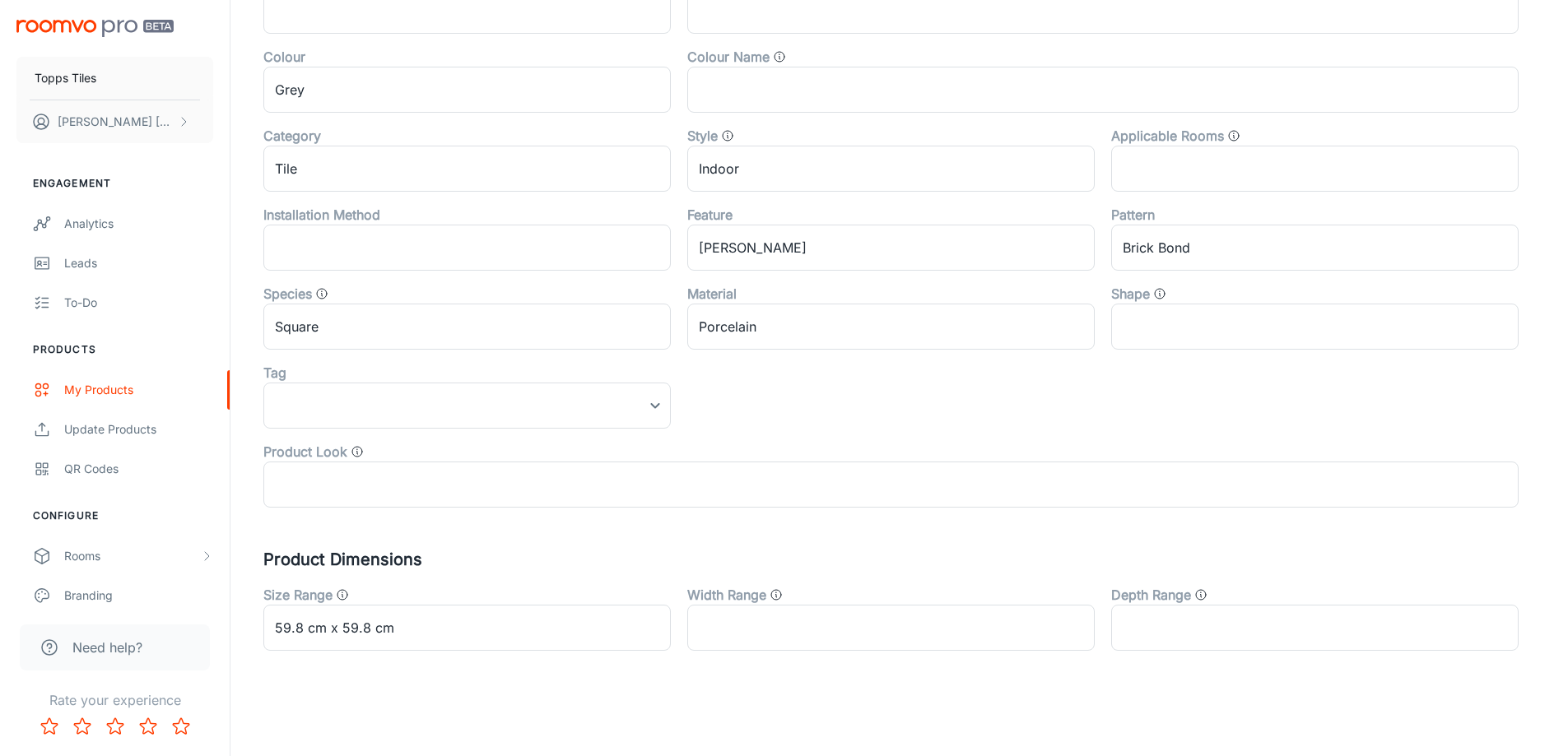
click at [406, 379] on div "Tag" at bounding box center [467, 372] width 408 height 20
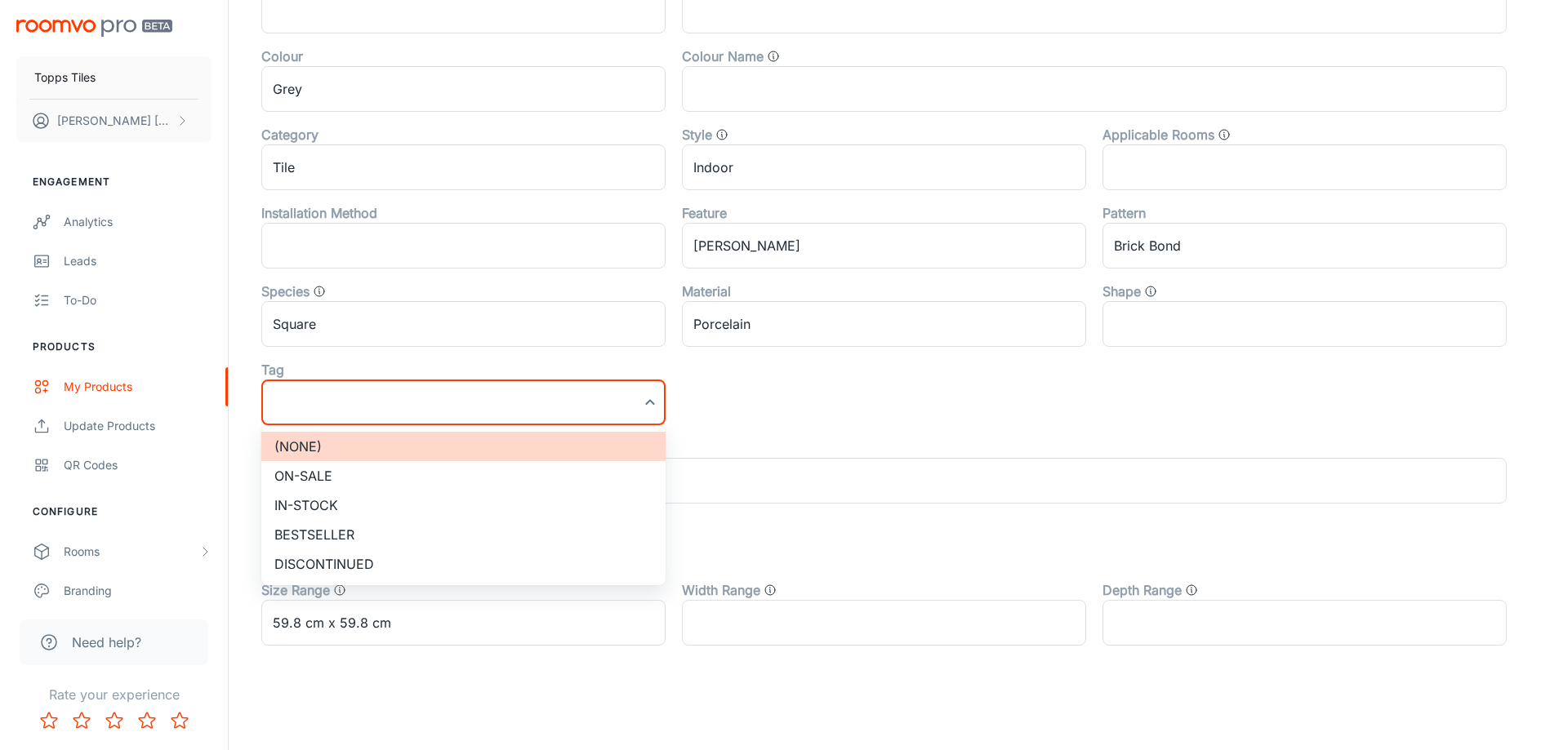
click at [392, 470] on li "On-sale" at bounding box center [463, 476] width 404 height 29
type input "On-sale"
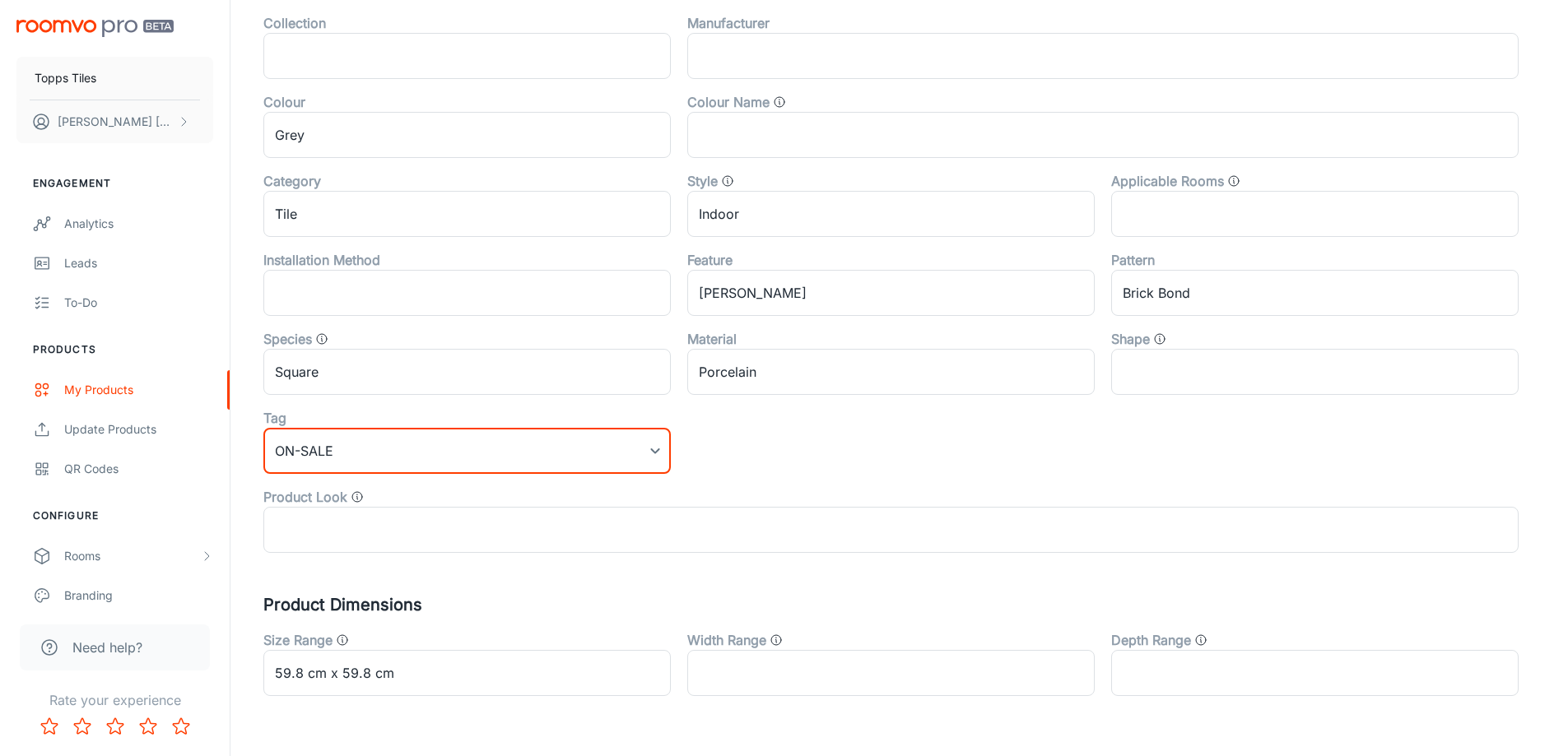
scroll to position [0, 0]
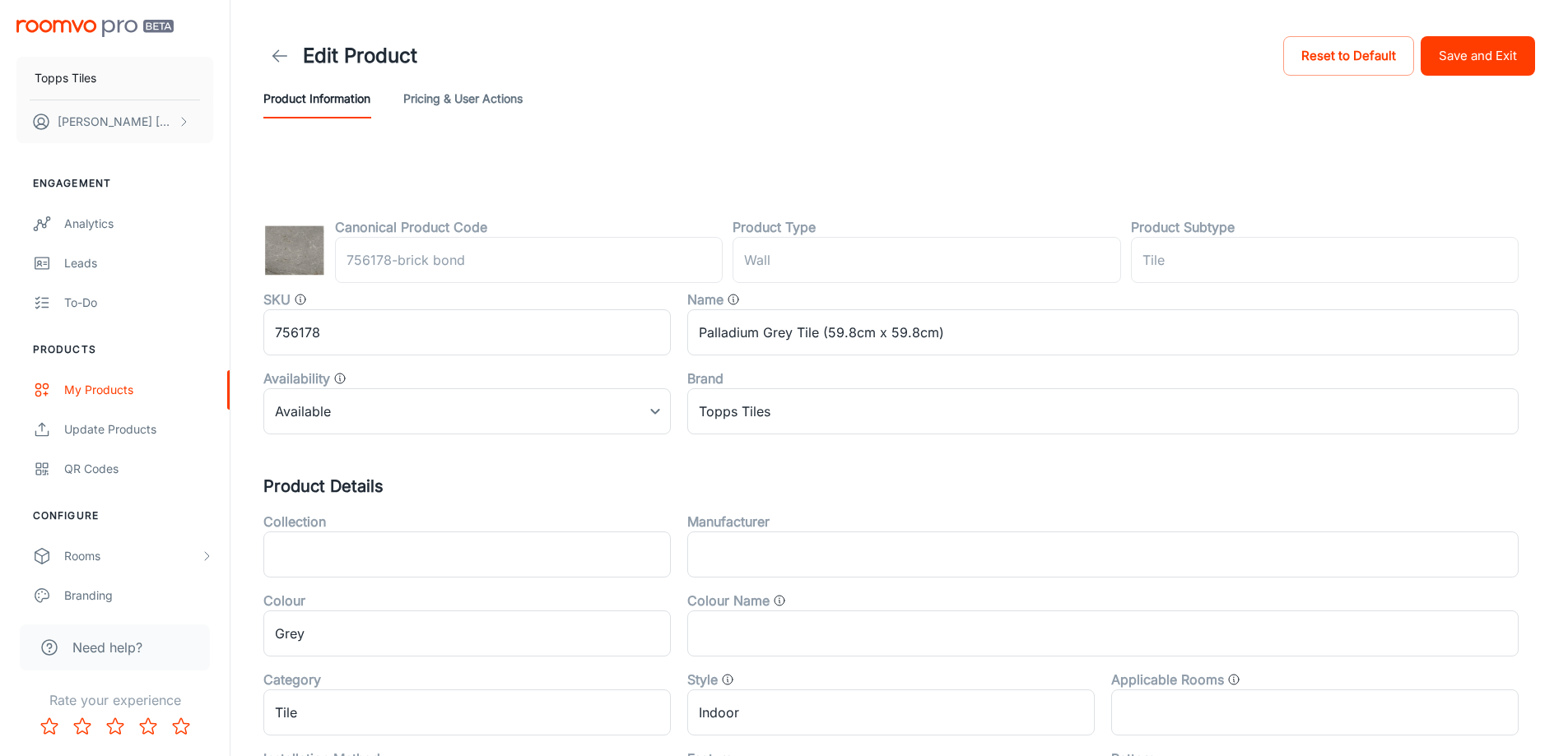
click at [1471, 68] on button "Save and Exit" at bounding box center [1478, 55] width 115 height 39
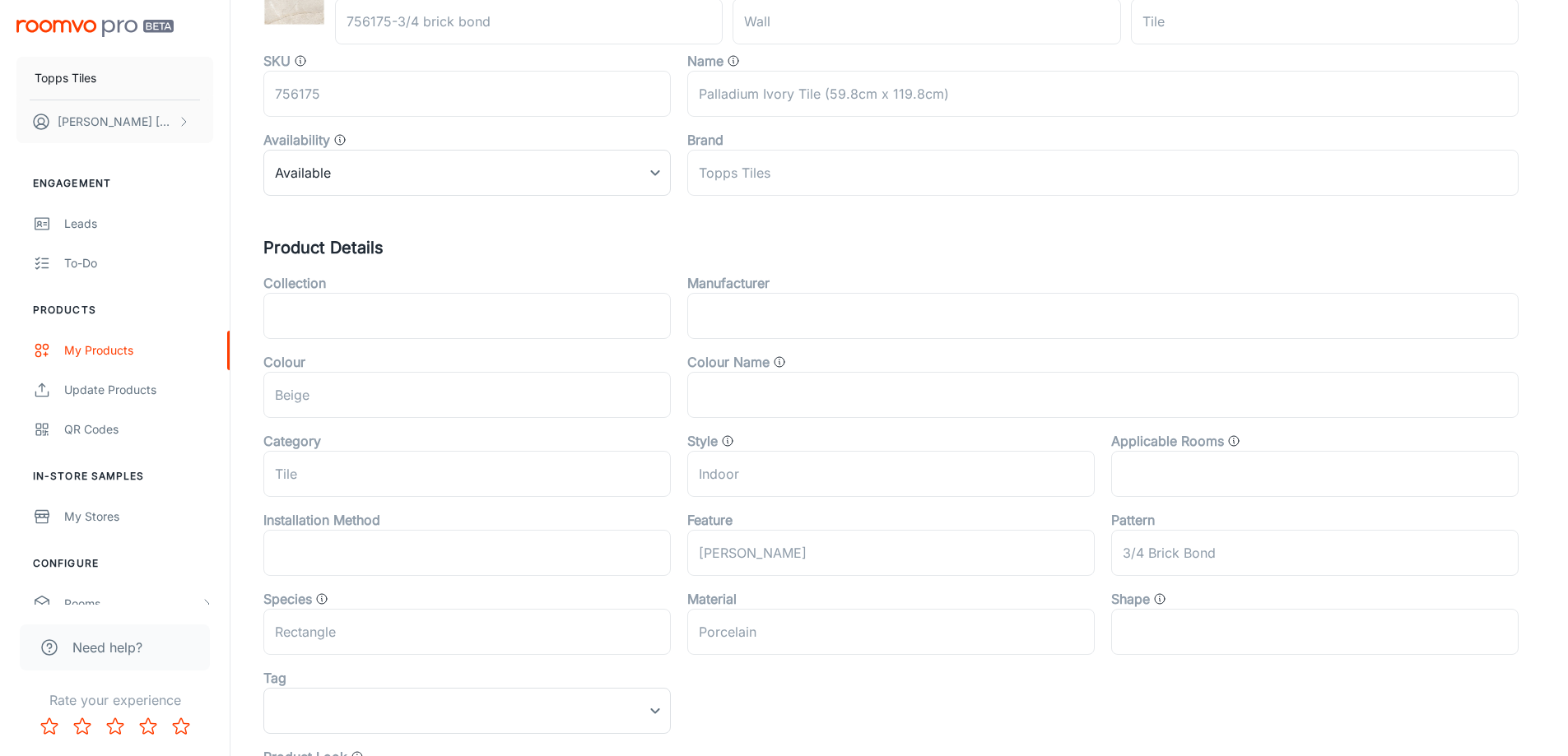
scroll to position [544, 0]
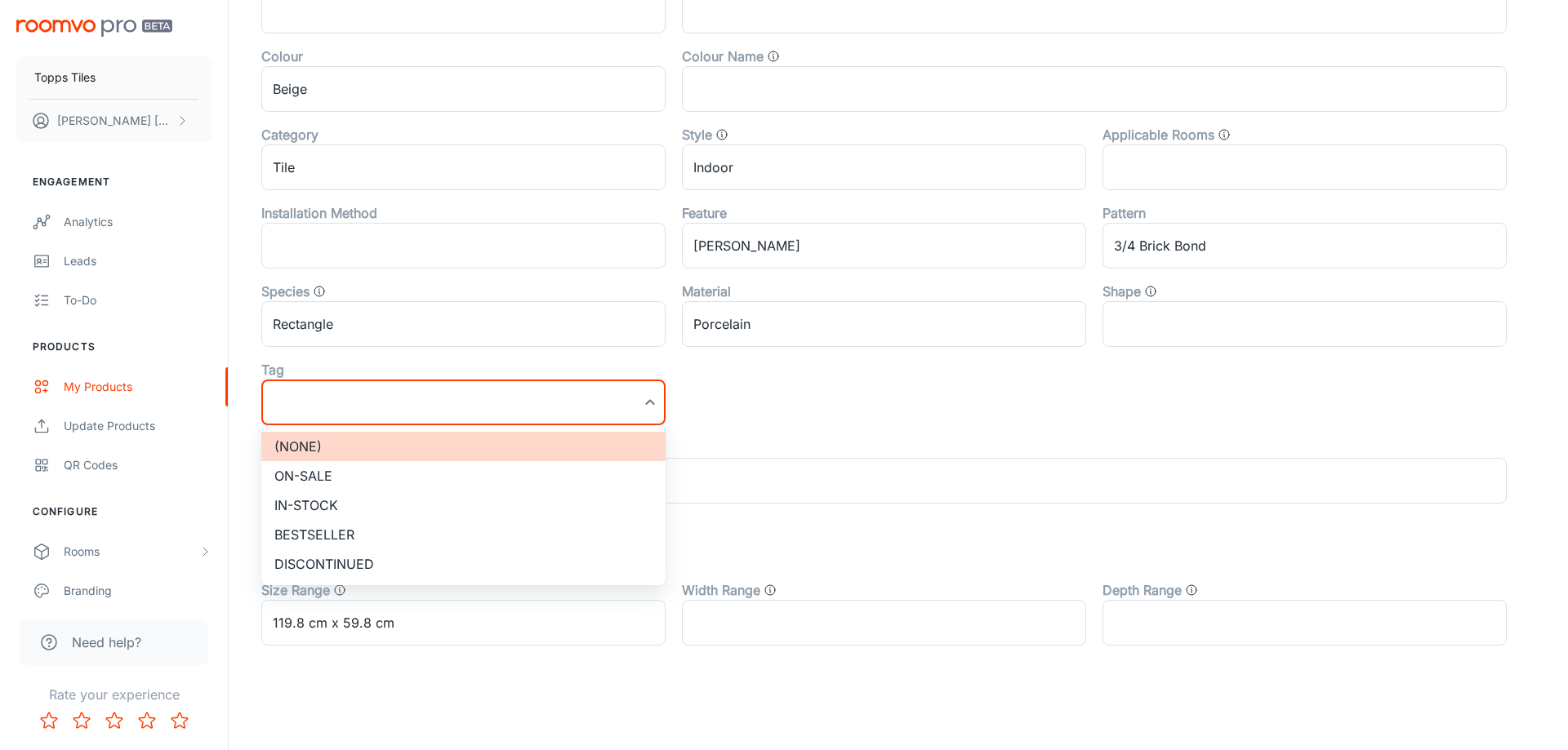
click at [317, 483] on li "On-sale" at bounding box center [463, 476] width 404 height 29
type input "On-sale"
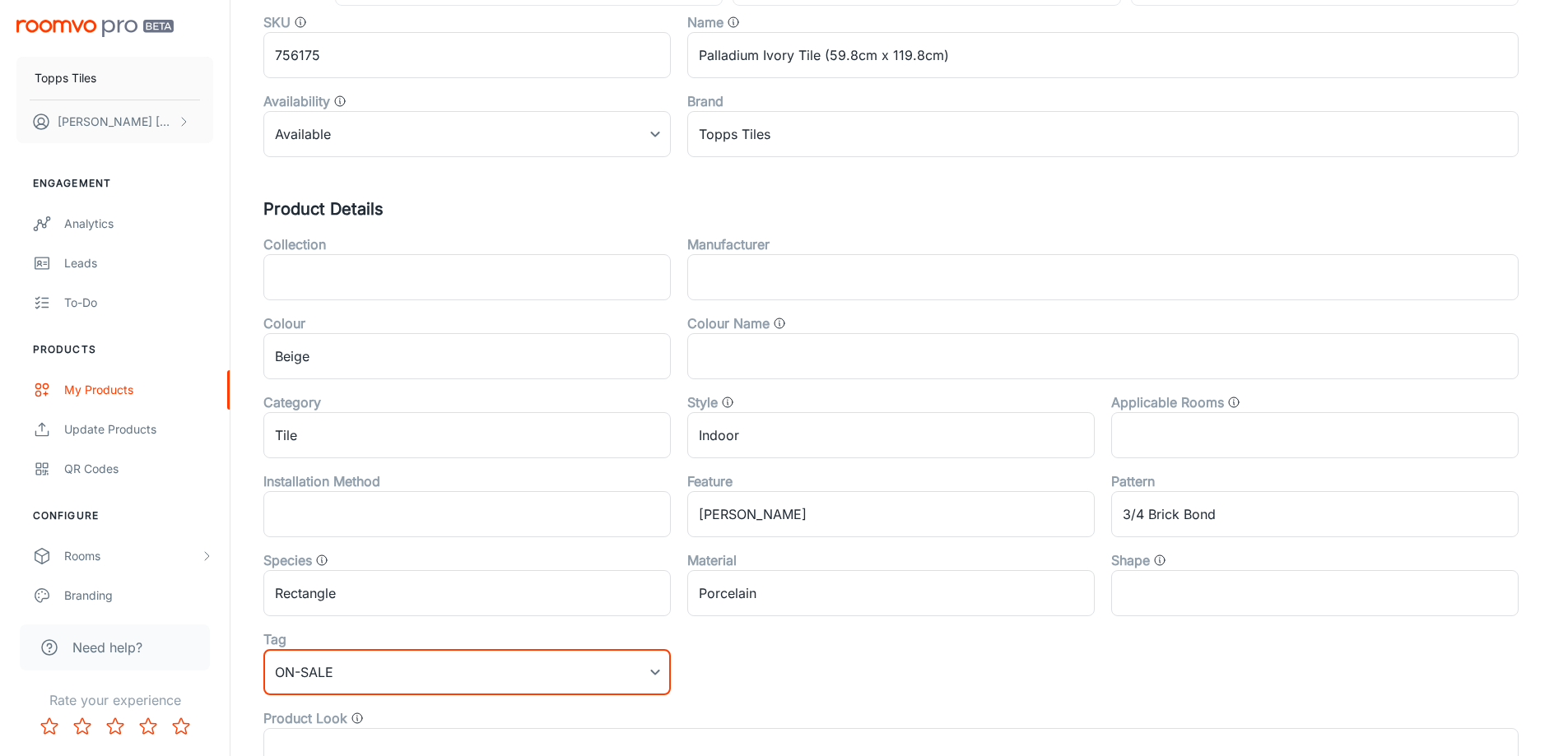
scroll to position [0, 0]
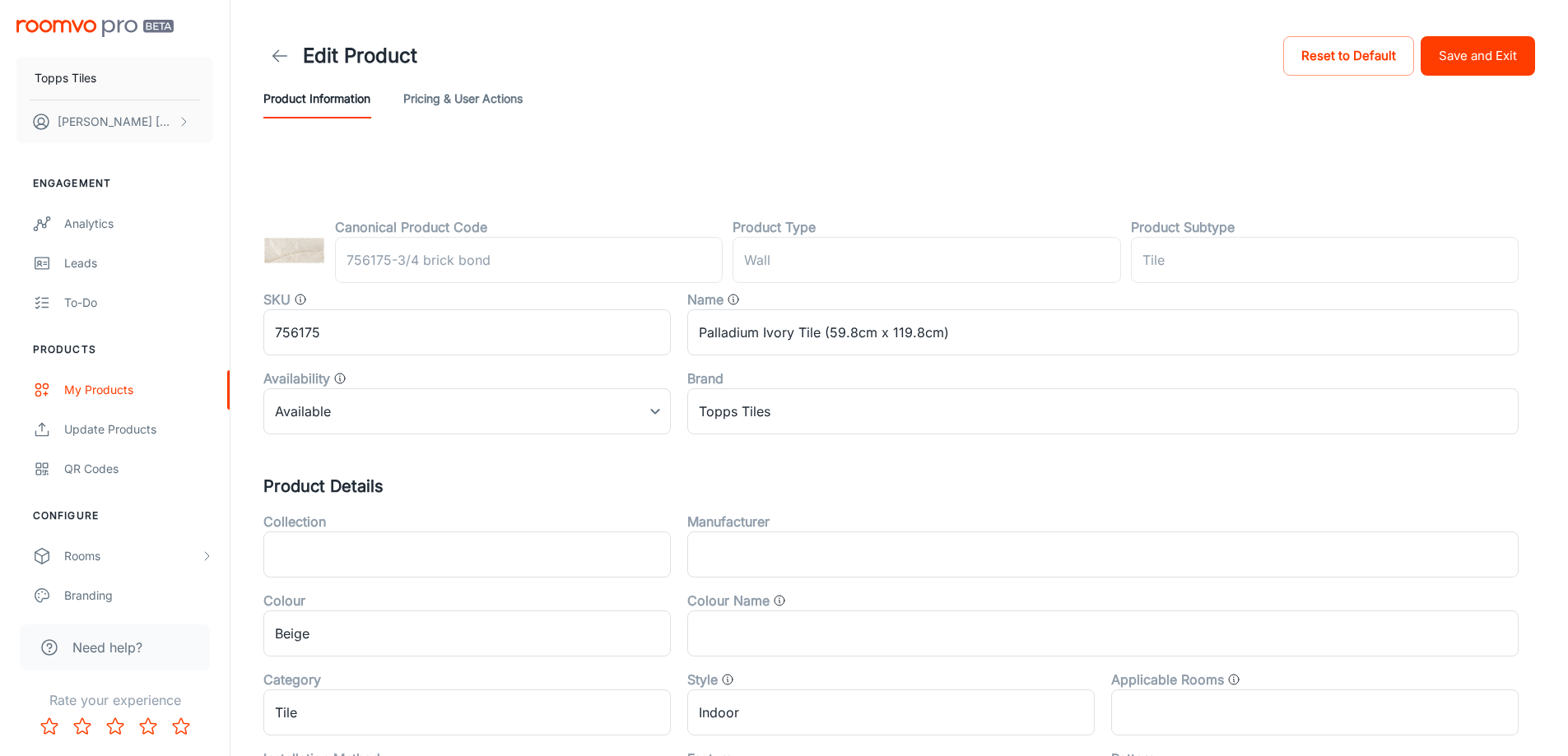
click at [1454, 54] on button "Save and Exit" at bounding box center [1478, 55] width 115 height 39
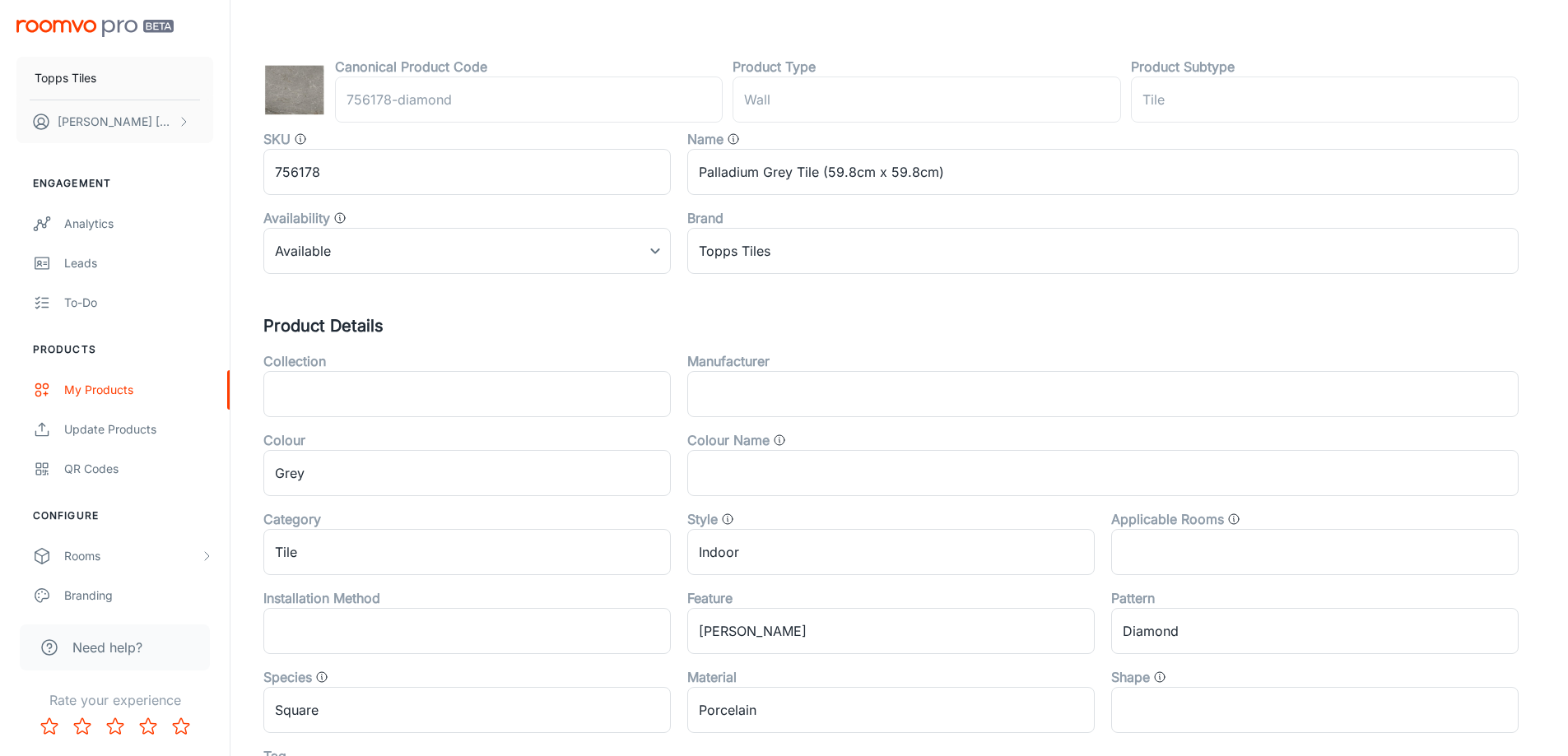
scroll to position [494, 0]
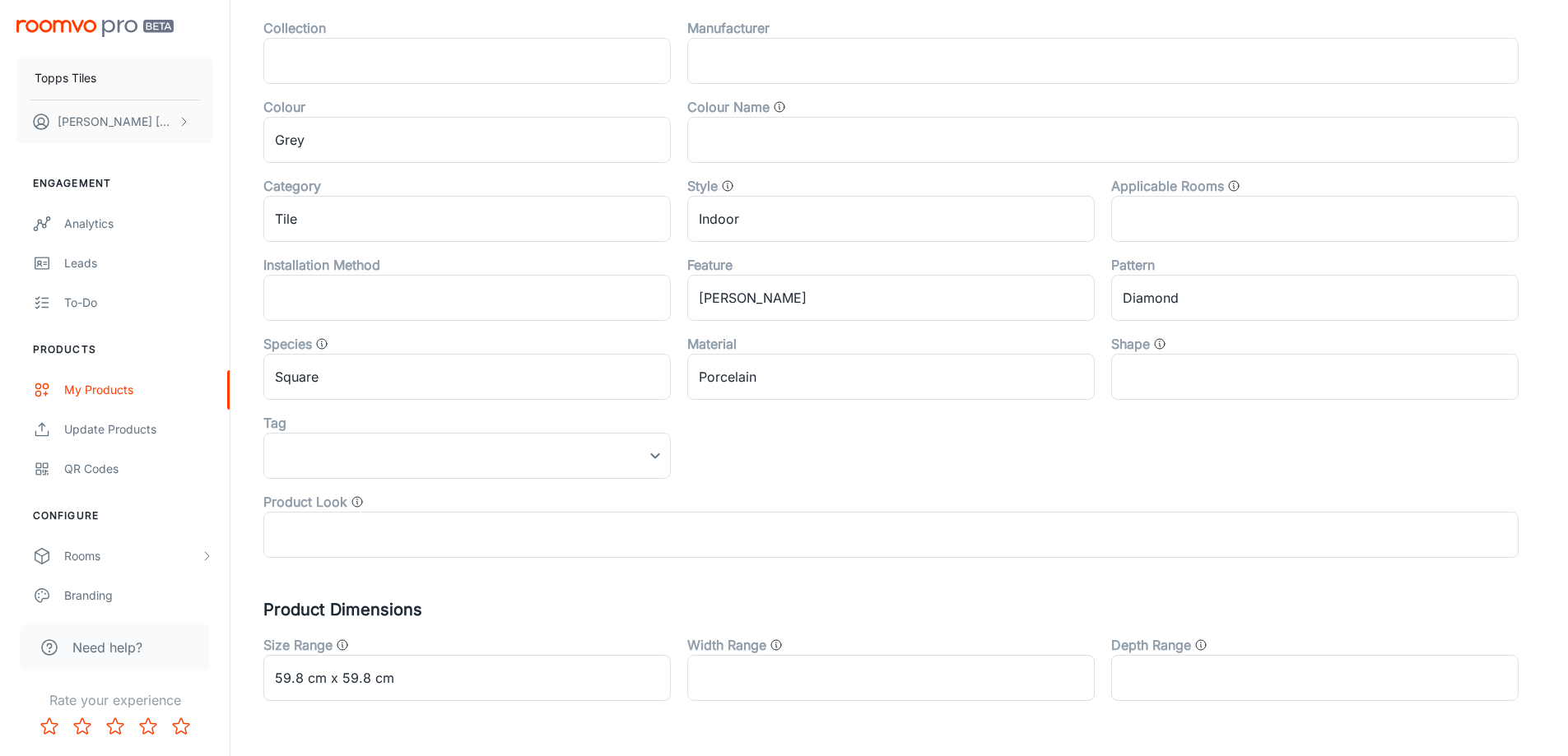
click at [335, 417] on div "Tag" at bounding box center [467, 423] width 408 height 20
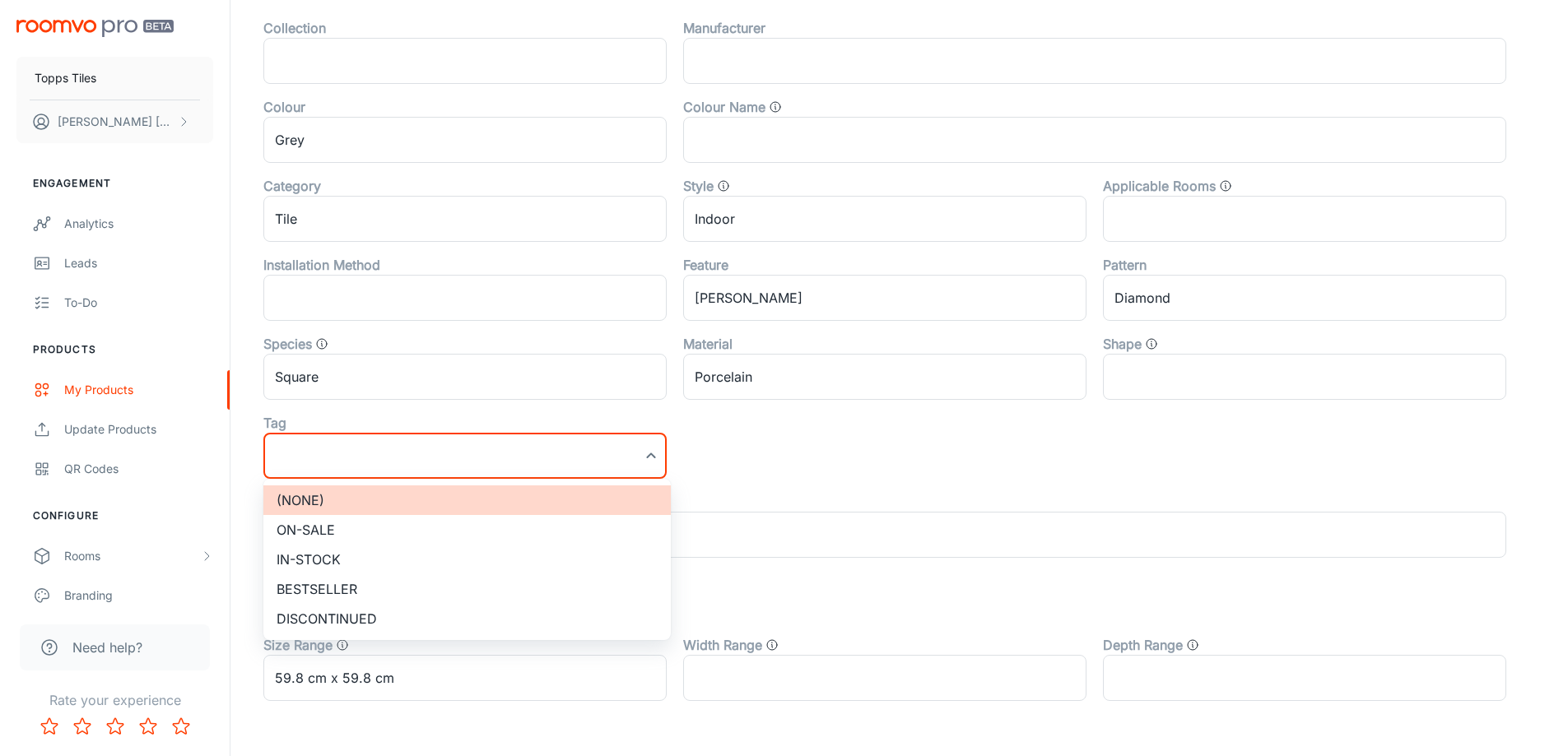
click at [342, 515] on li "On-sale" at bounding box center [467, 529] width 408 height 29
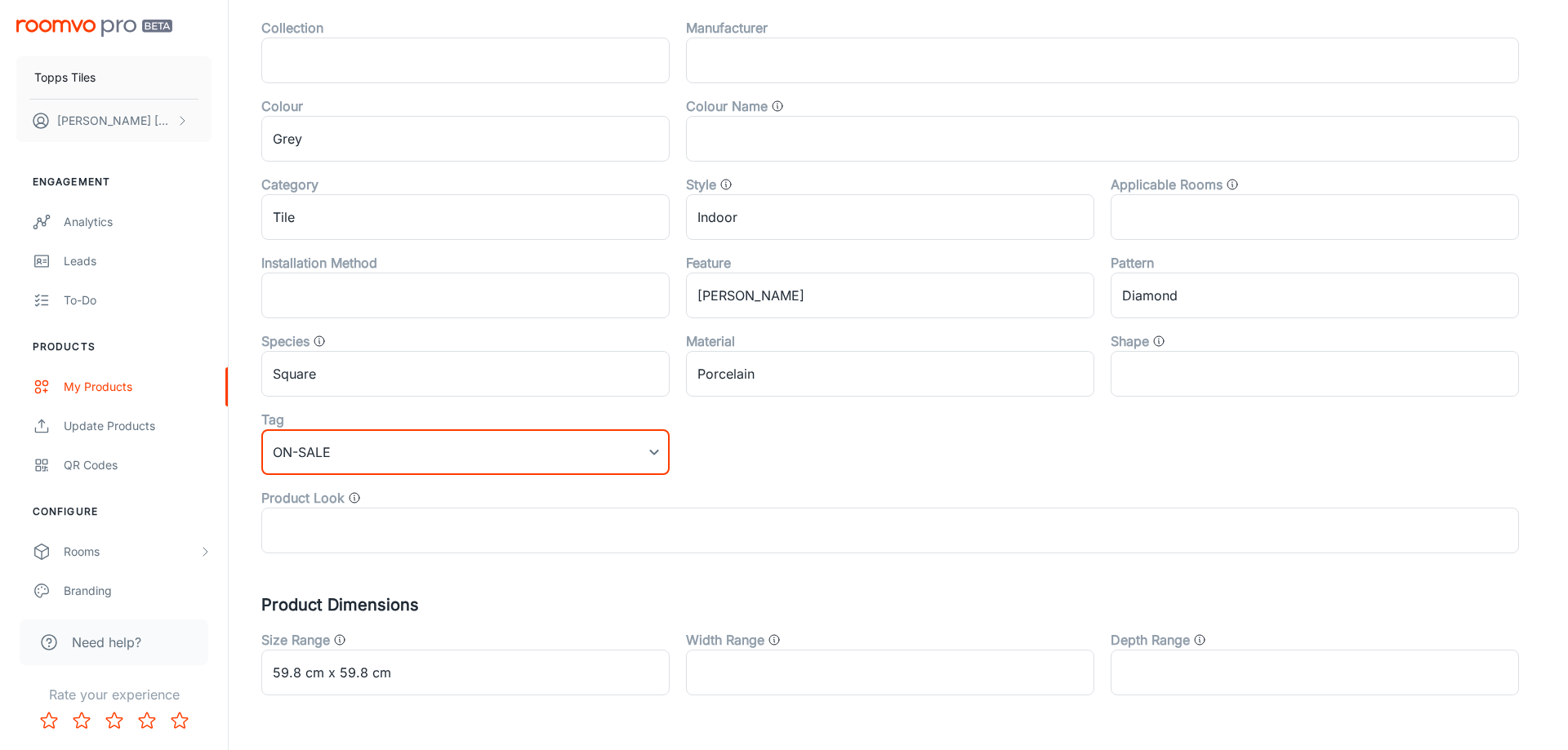
type input "On-sale"
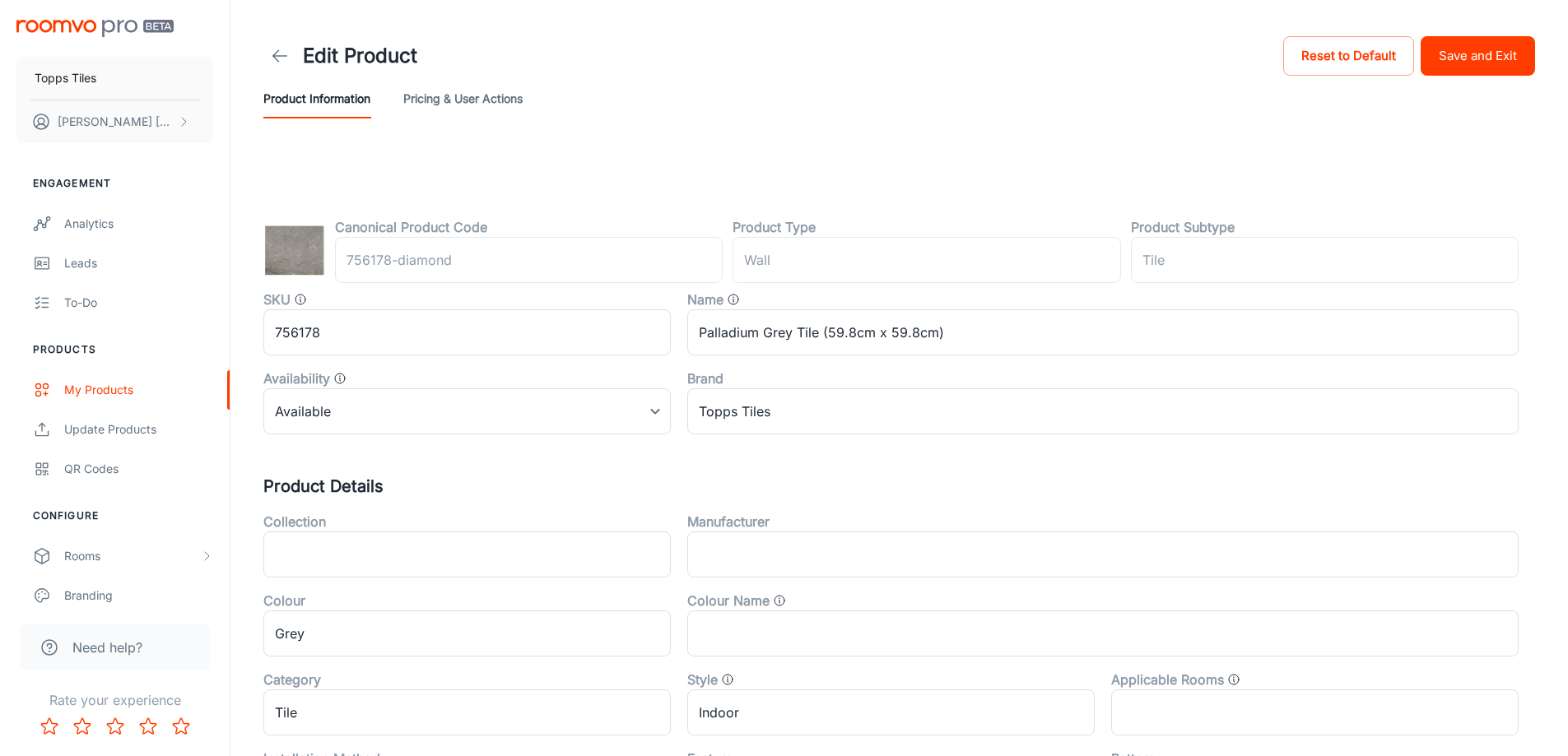
click at [1480, 63] on button "Save and Exit" at bounding box center [1478, 55] width 115 height 39
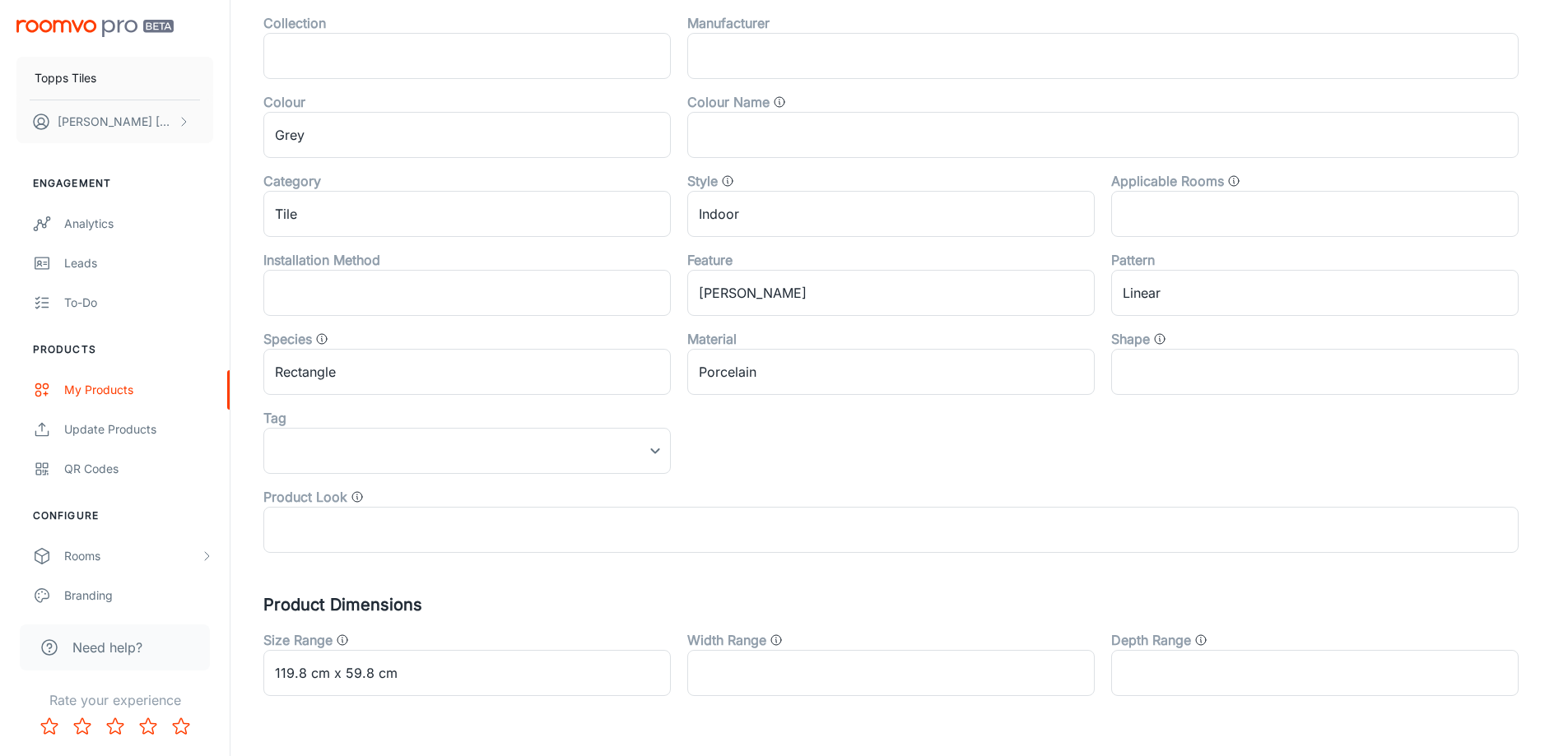
scroll to position [544, 0]
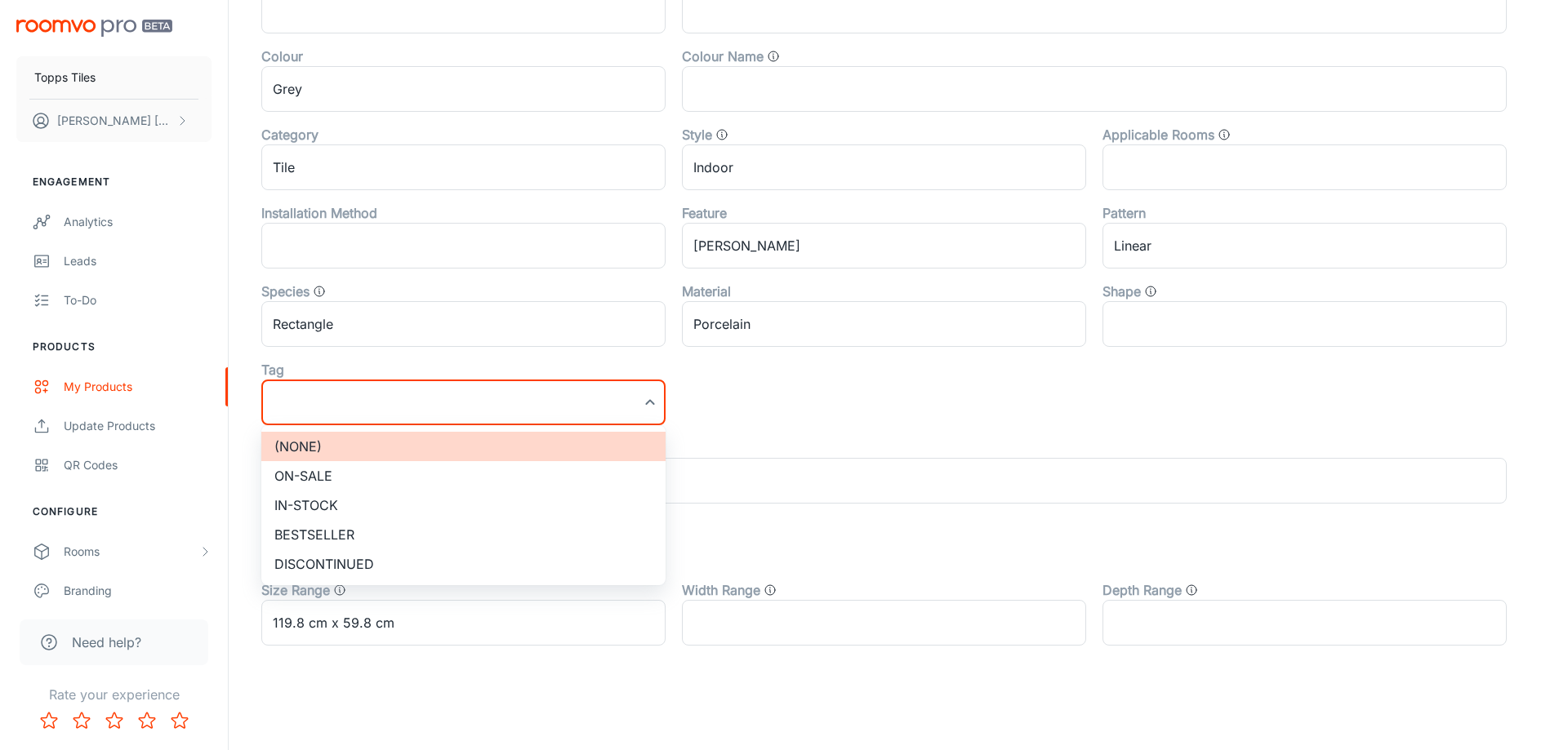
click at [376, 482] on li "On-sale" at bounding box center [463, 476] width 404 height 29
type input "On-sale"
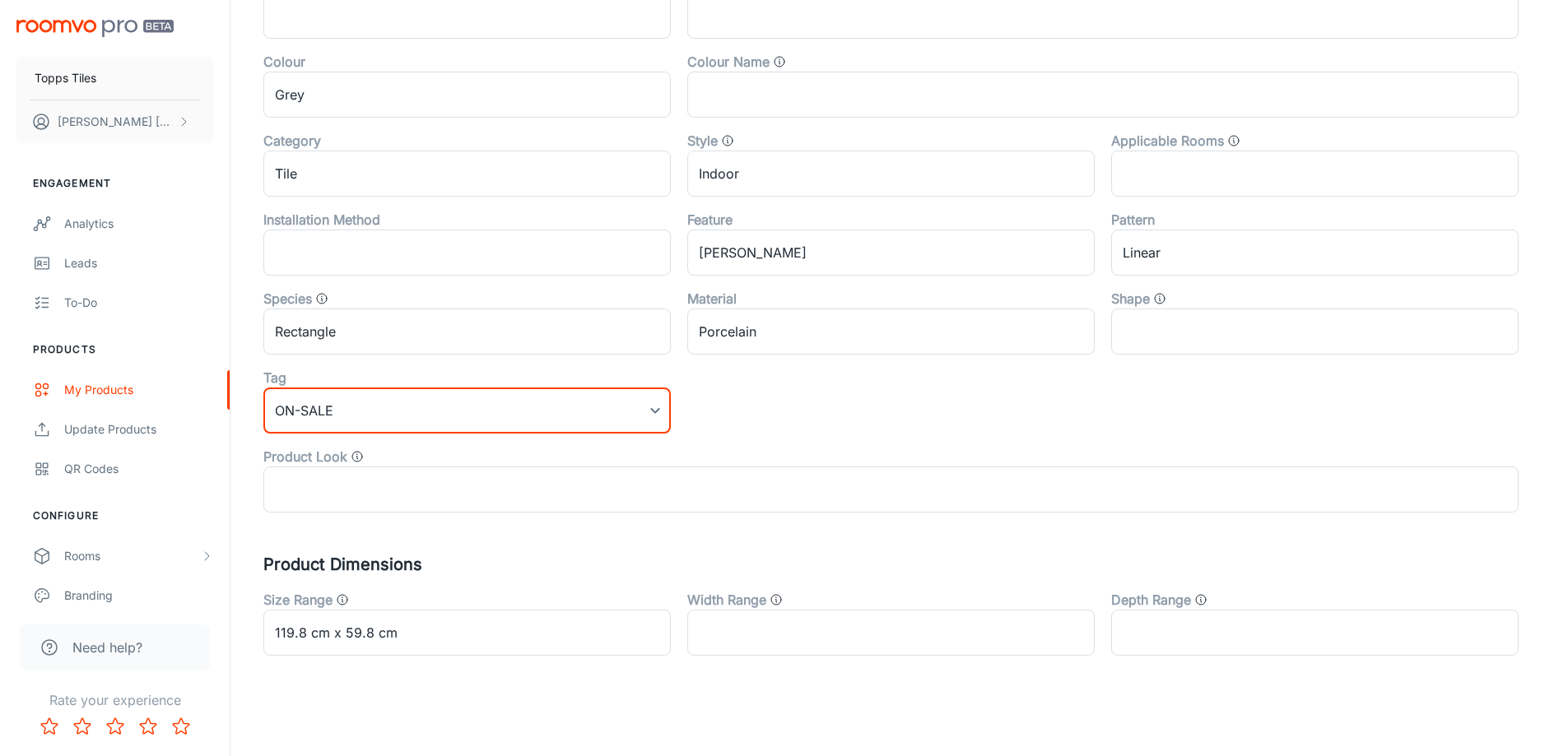
scroll to position [0, 0]
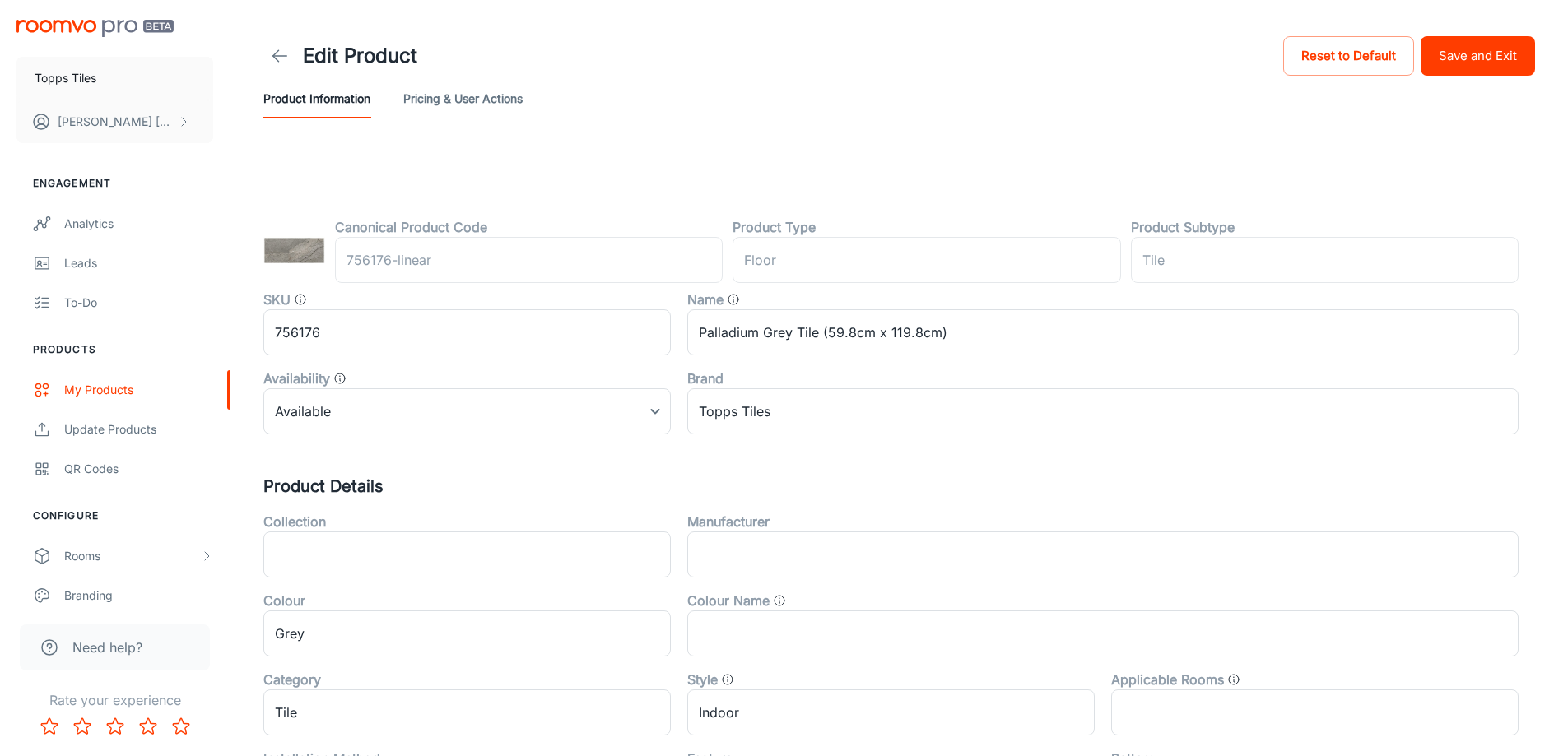
click at [1483, 73] on button "Save and Exit" at bounding box center [1478, 55] width 115 height 39
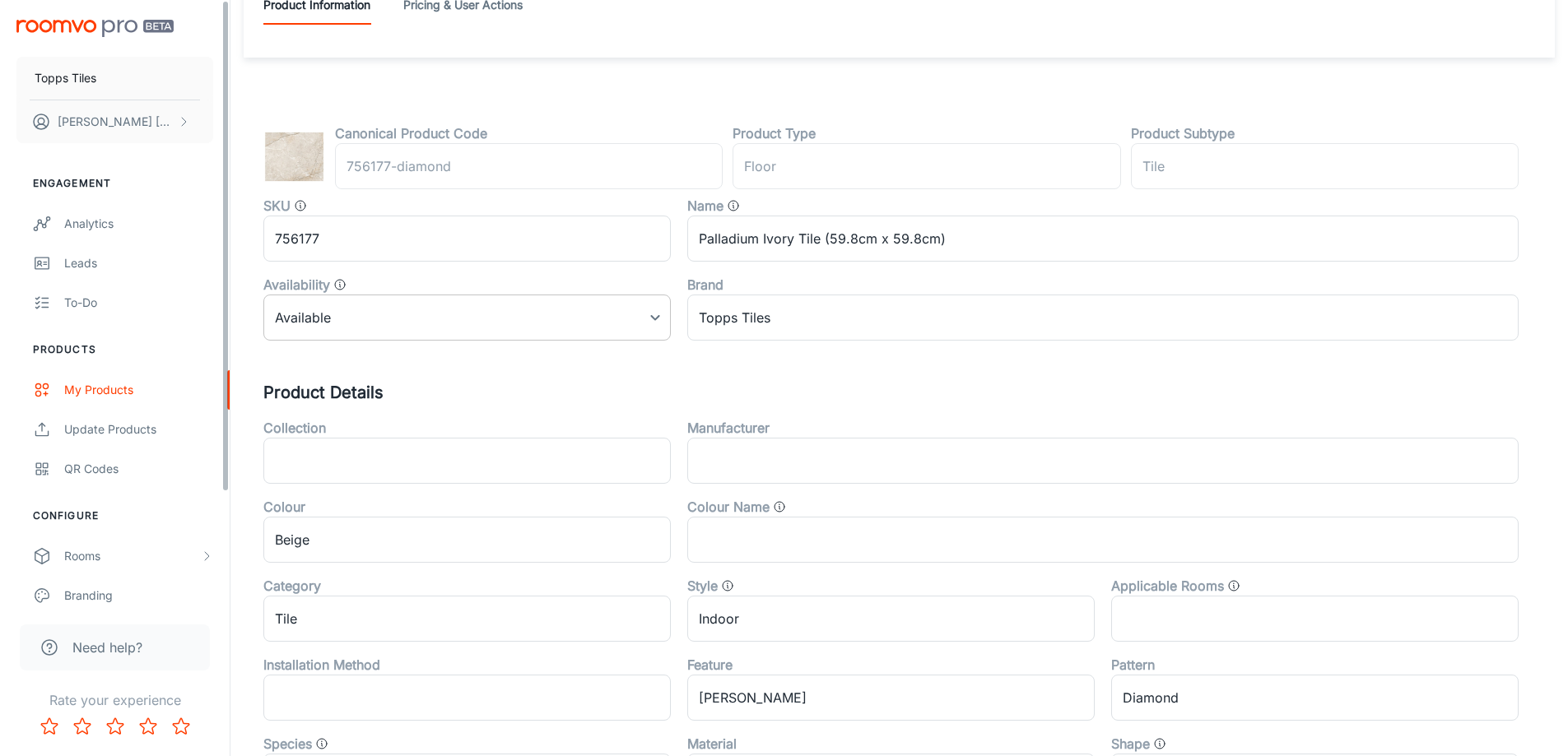
scroll to position [544, 0]
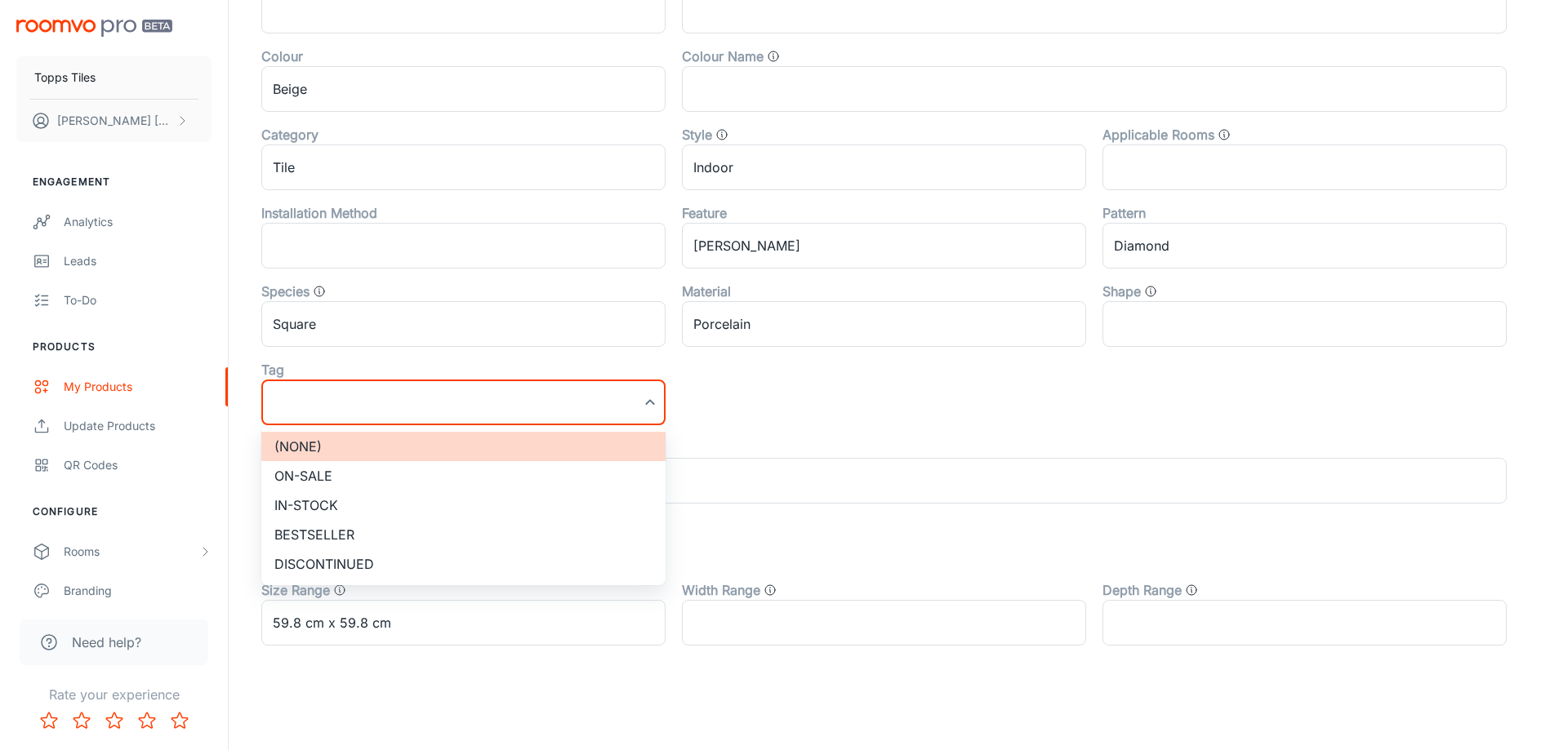
click at [334, 474] on li "On-sale" at bounding box center [463, 476] width 404 height 29
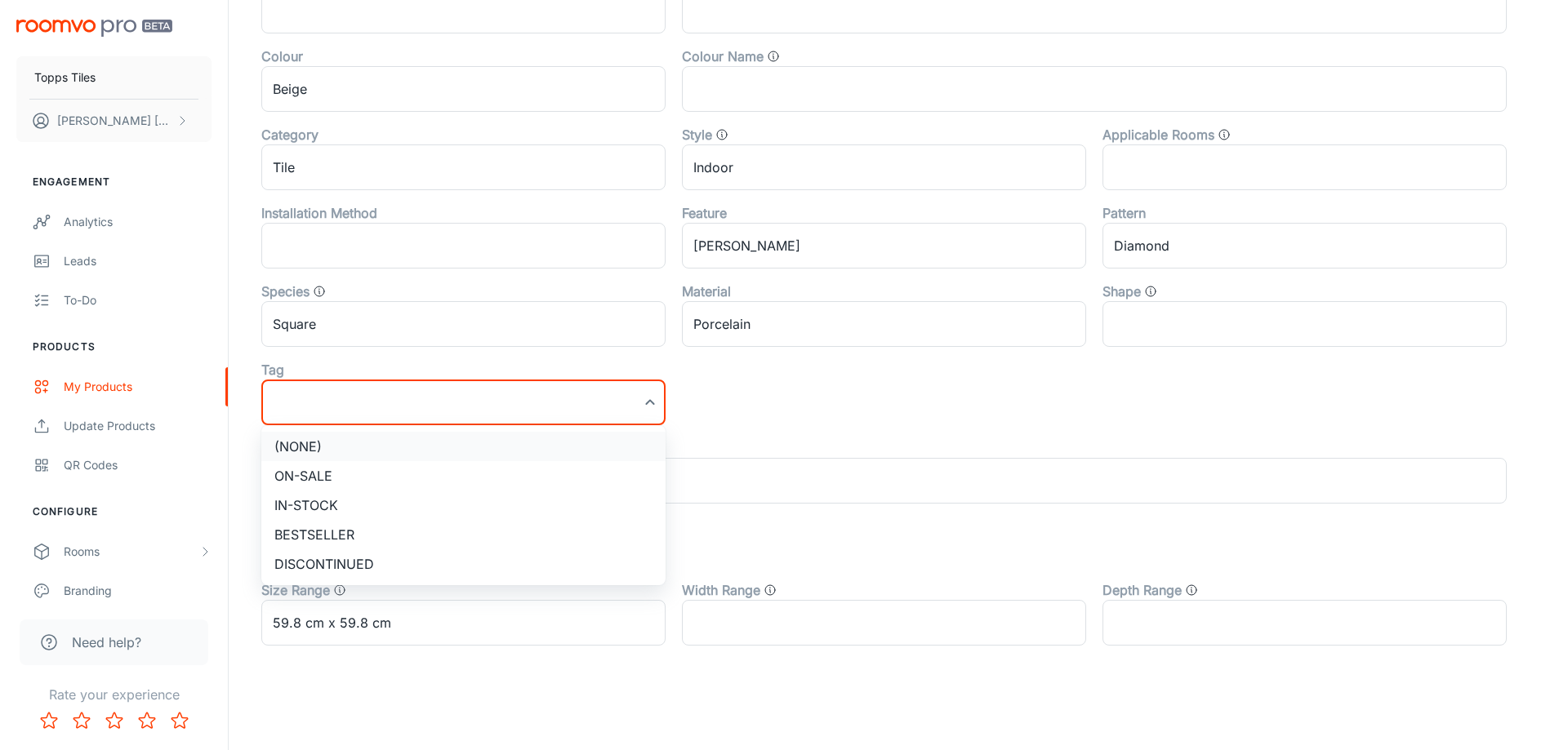
type input "On-sale"
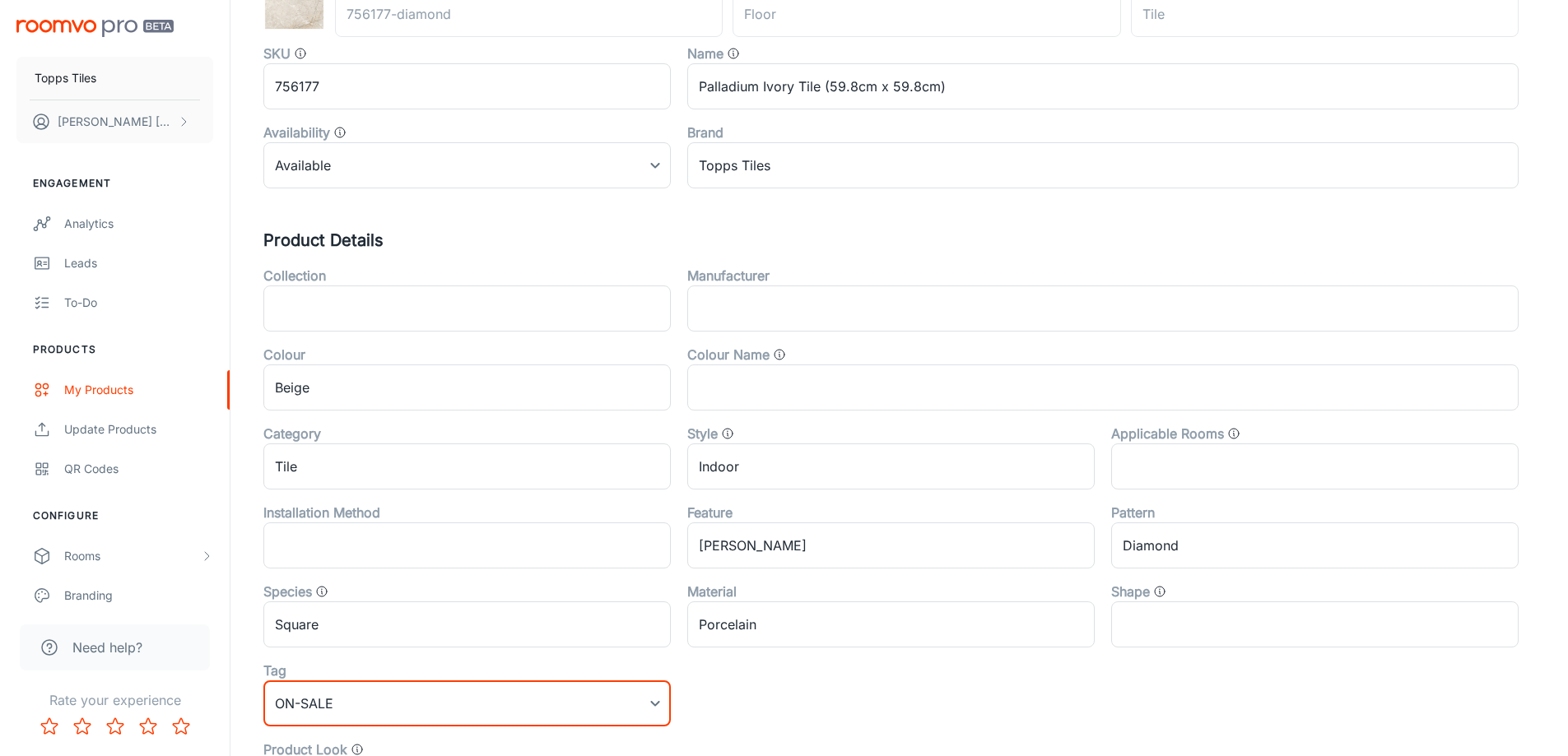
scroll to position [0, 0]
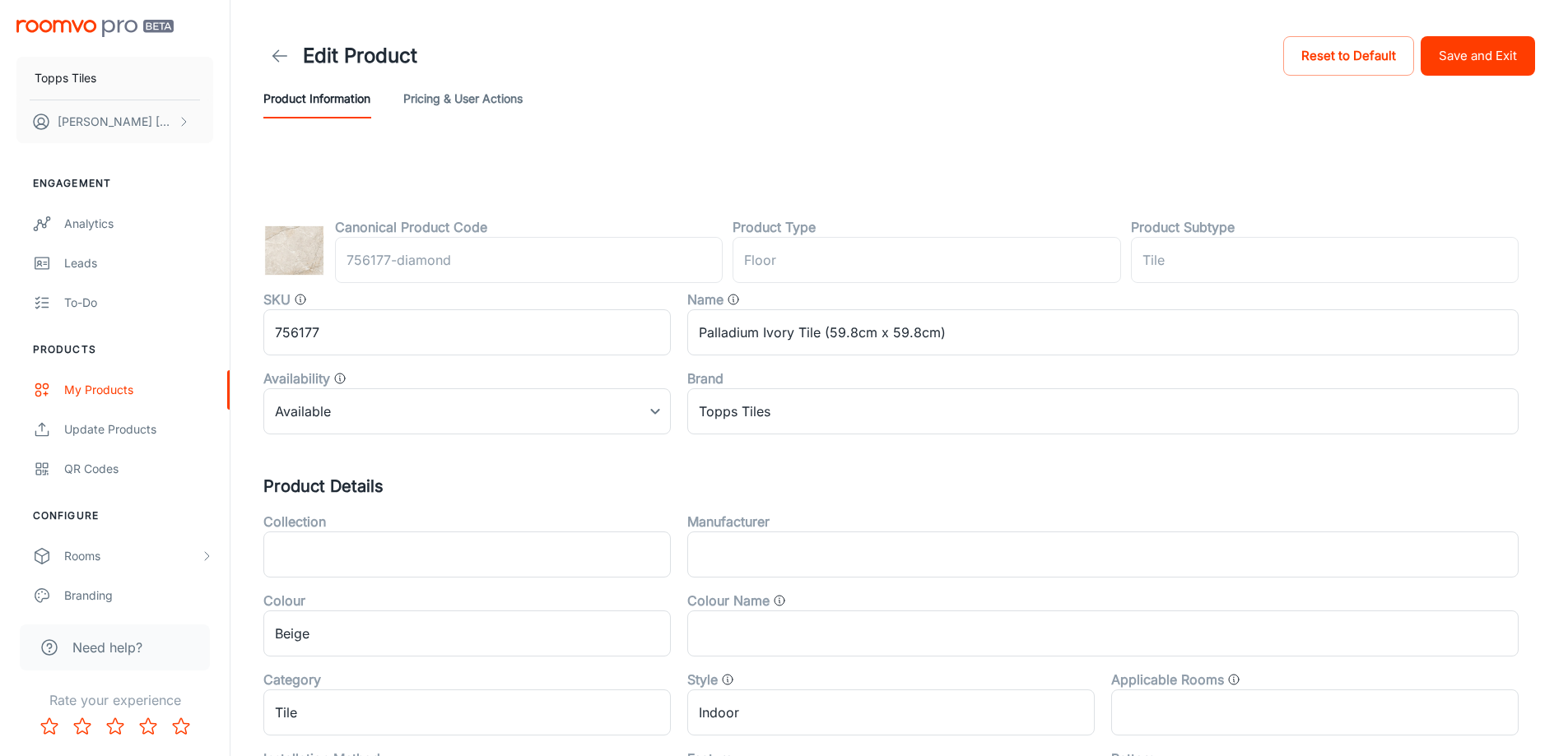
click at [1489, 51] on button "Save and Exit" at bounding box center [1478, 55] width 115 height 39
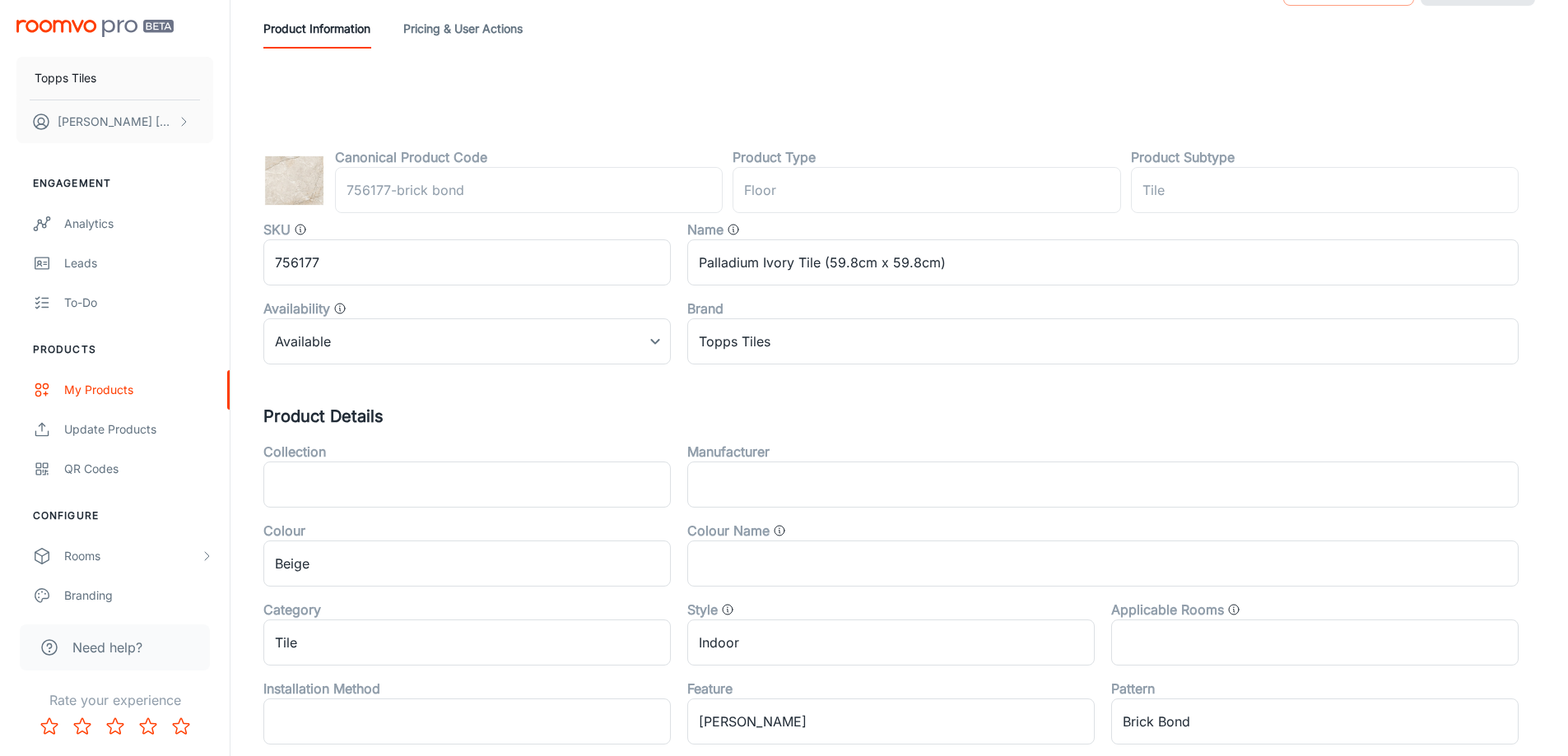
scroll to position [544, 0]
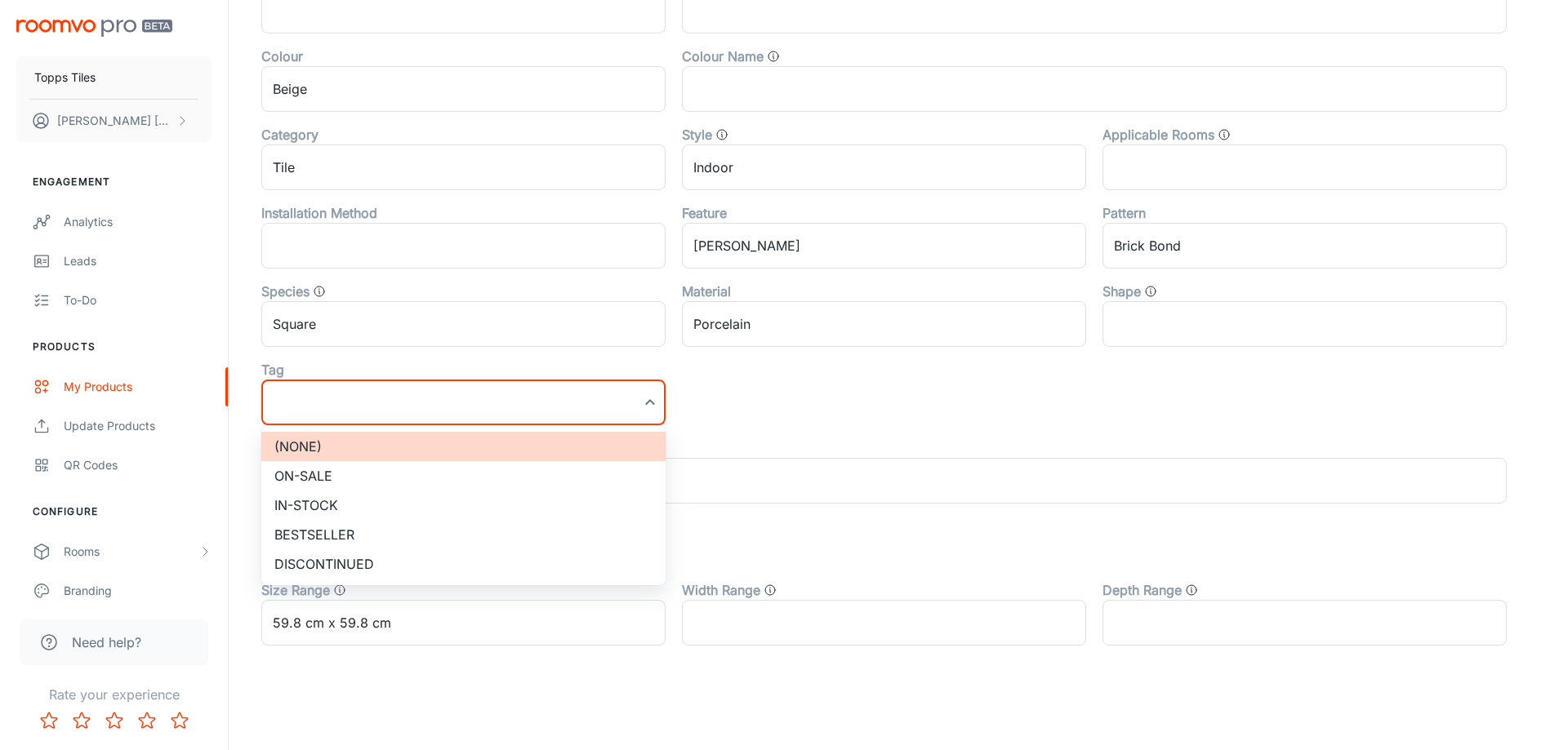
drag, startPoint x: 309, startPoint y: 471, endPoint x: 814, endPoint y: 382, distance: 512.8
click at [308, 470] on li "On-sale" at bounding box center [463, 476] width 404 height 29
type input "On-sale"
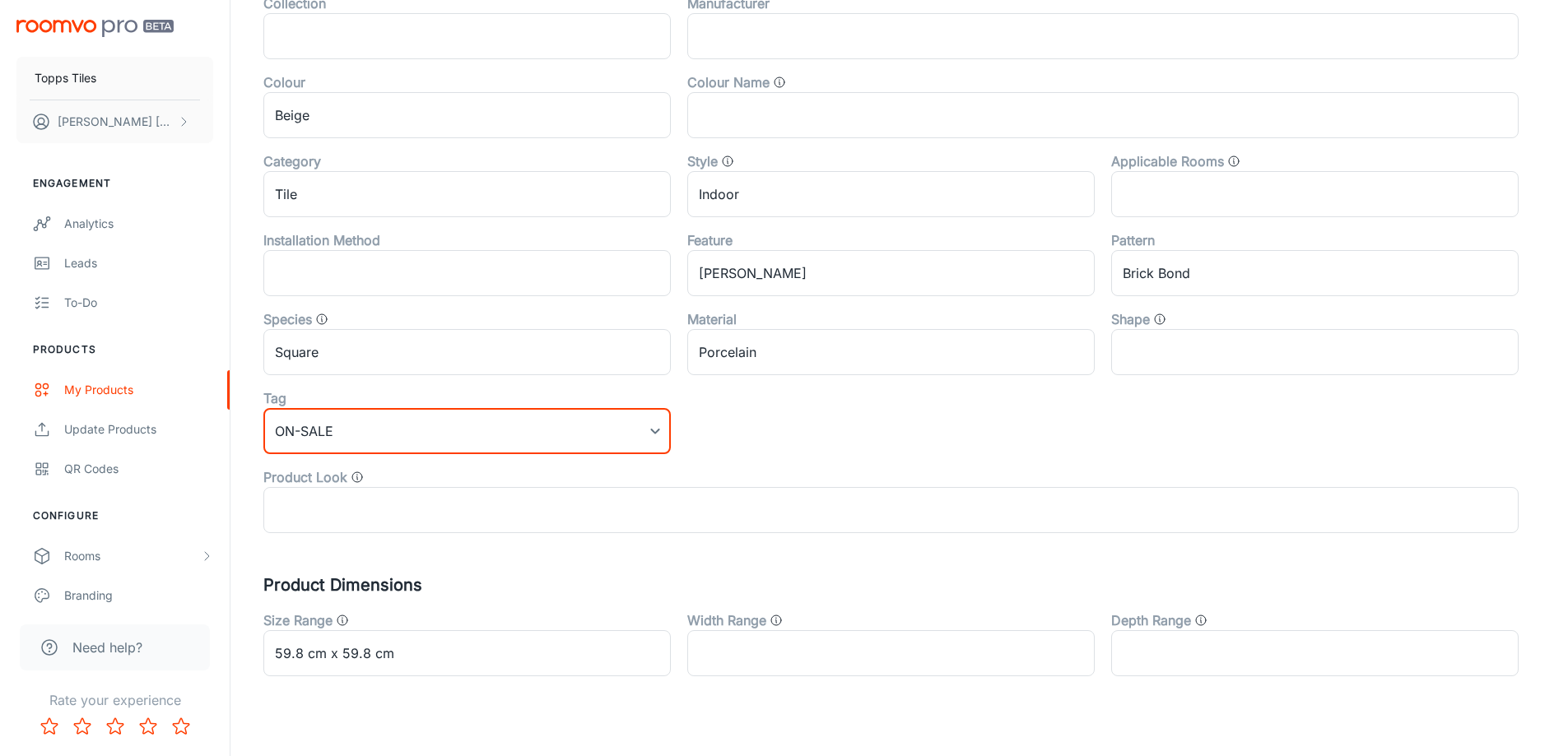
scroll to position [0, 0]
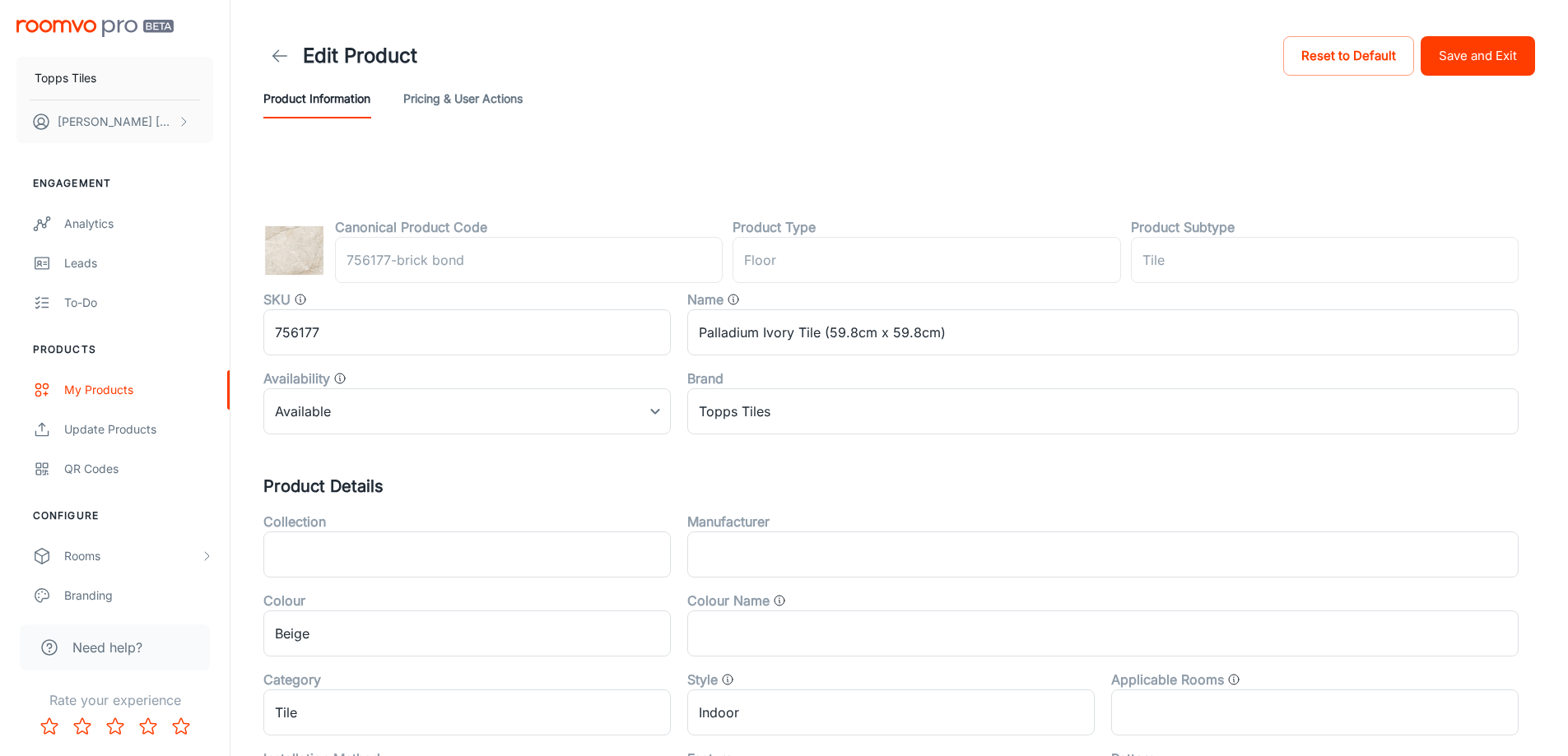
click at [1473, 60] on button "Save and Exit" at bounding box center [1478, 55] width 115 height 39
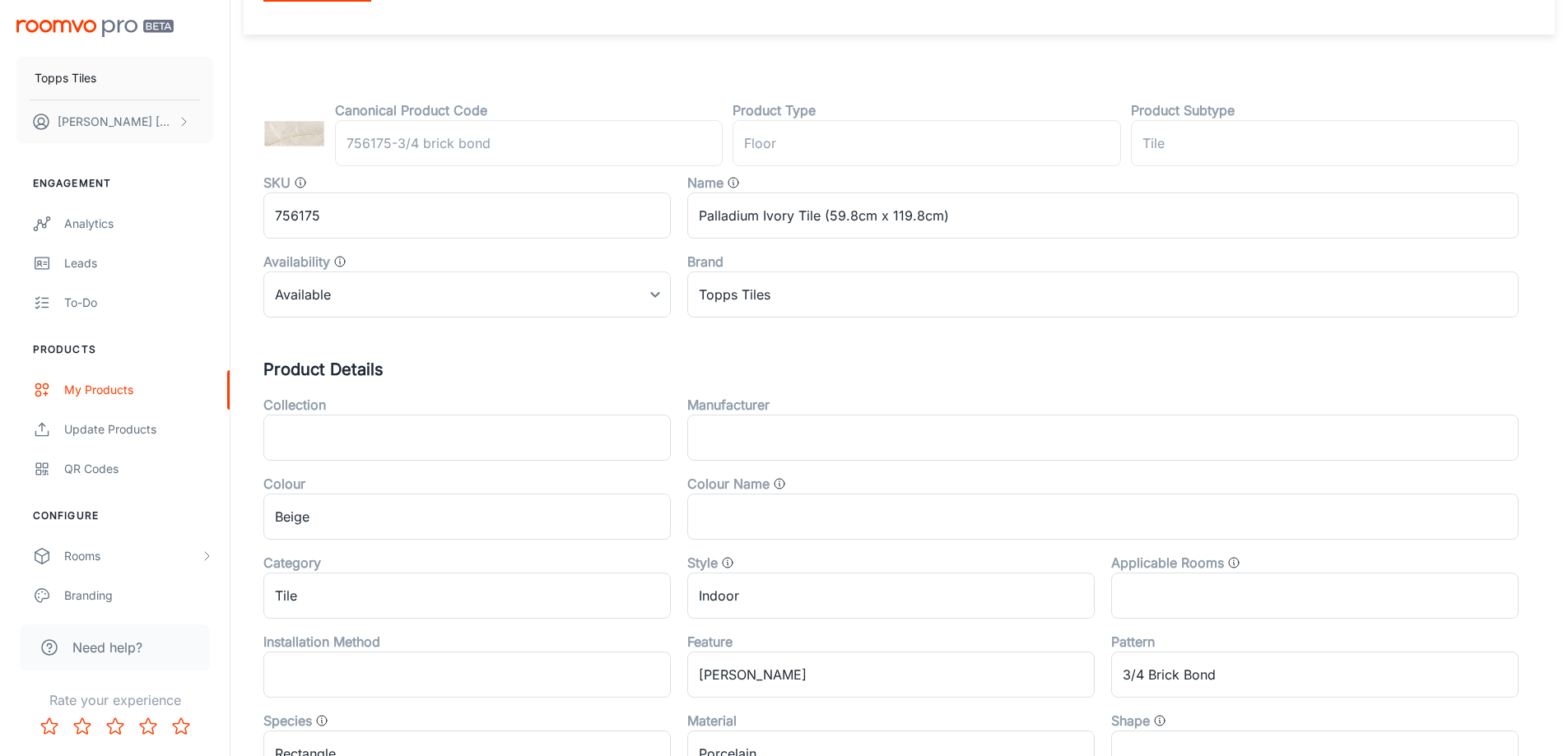
scroll to position [544, 0]
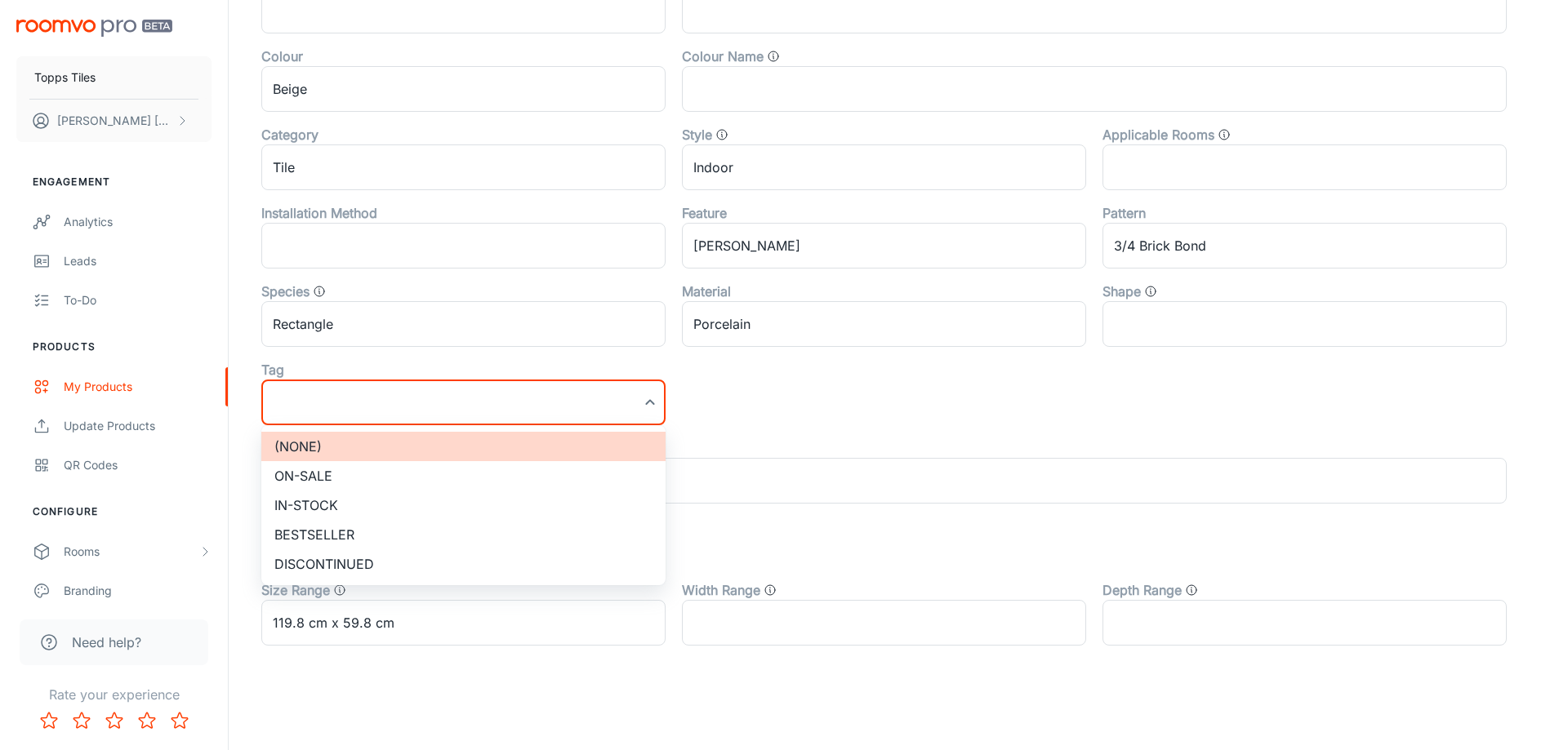
click at [433, 457] on li "(None)" at bounding box center [463, 446] width 404 height 29
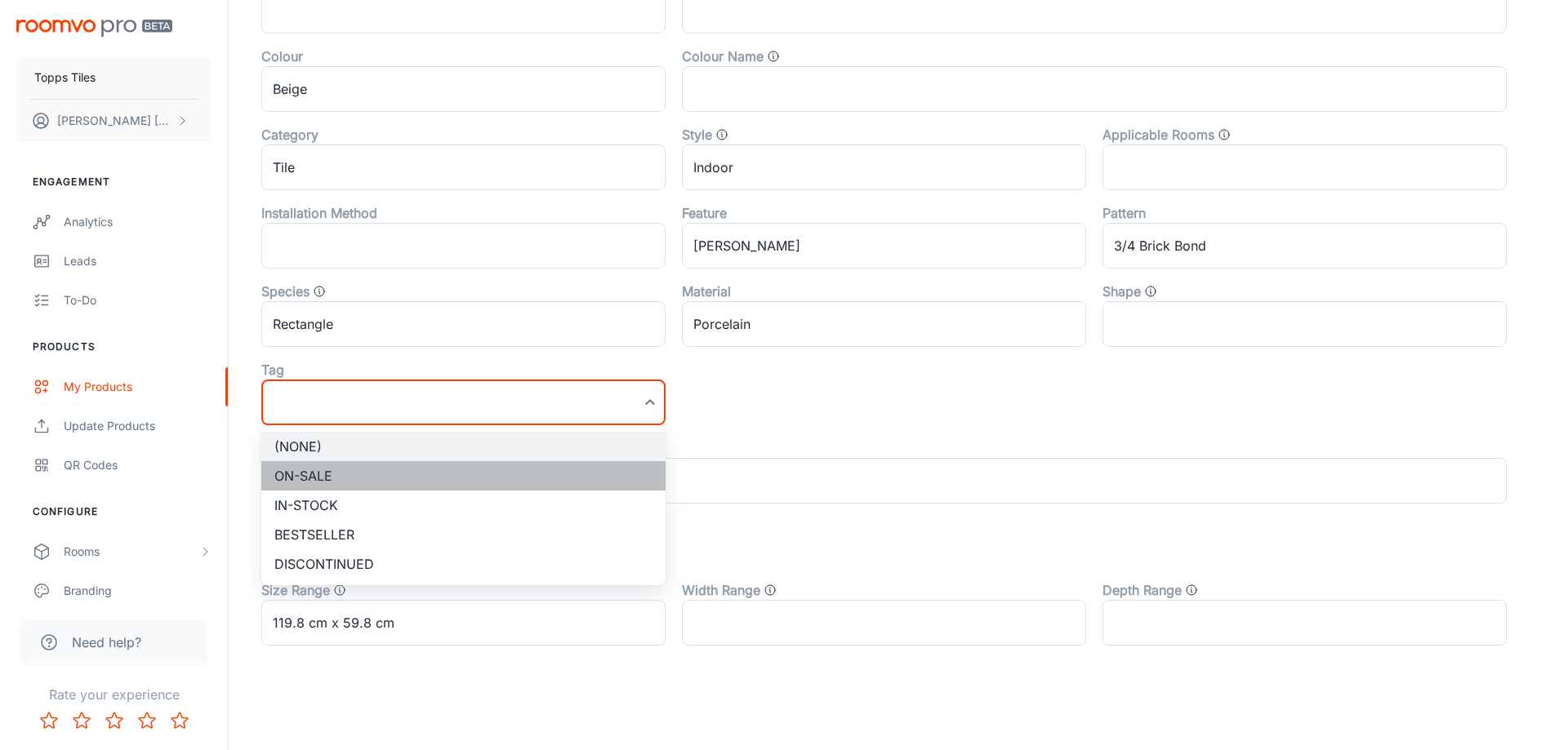
click at [360, 479] on li "On-sale" at bounding box center [463, 476] width 404 height 29
type input "On-sale"
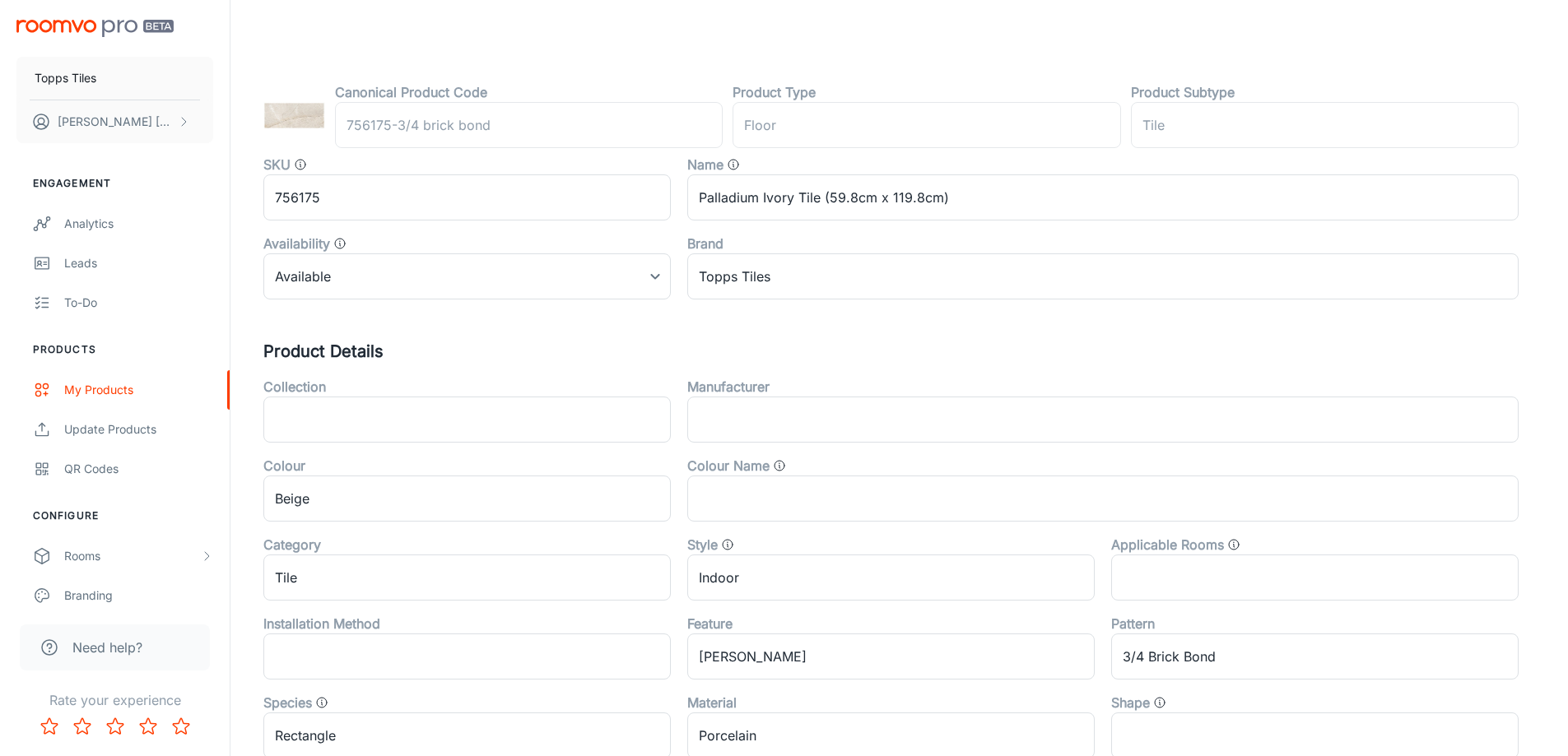
scroll to position [0, 0]
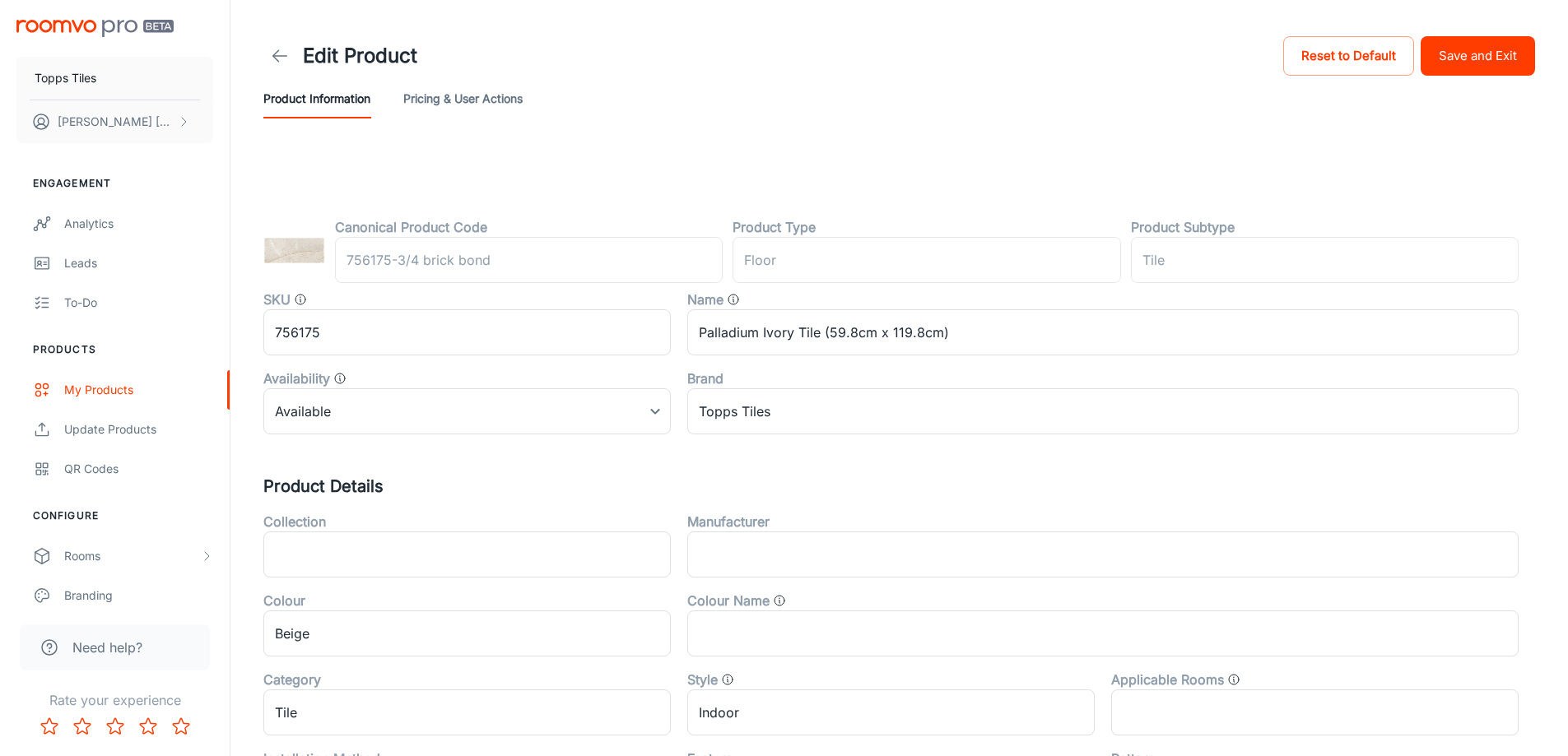
click at [1481, 60] on button "Save and Exit" at bounding box center [1478, 55] width 115 height 39
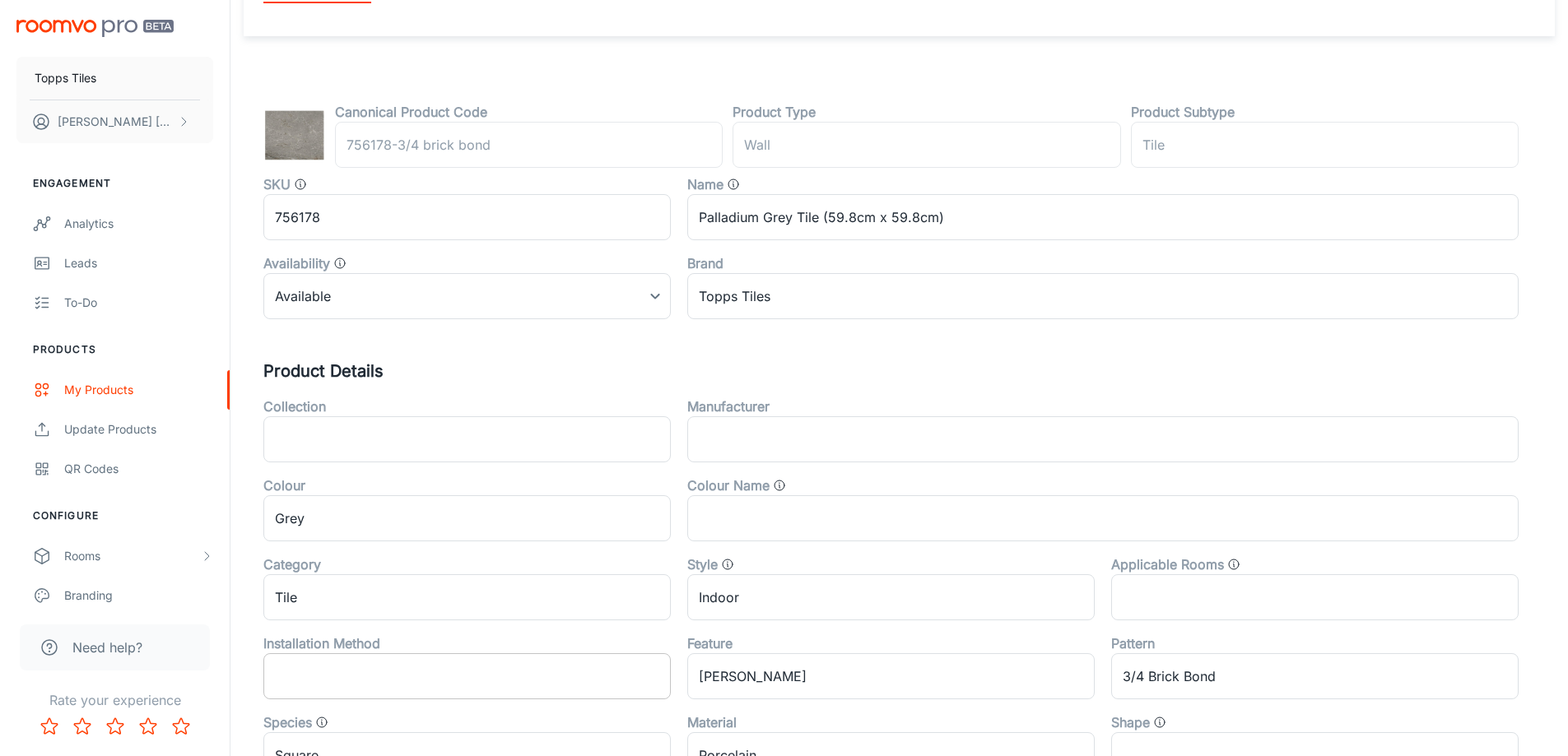
scroll to position [411, 0]
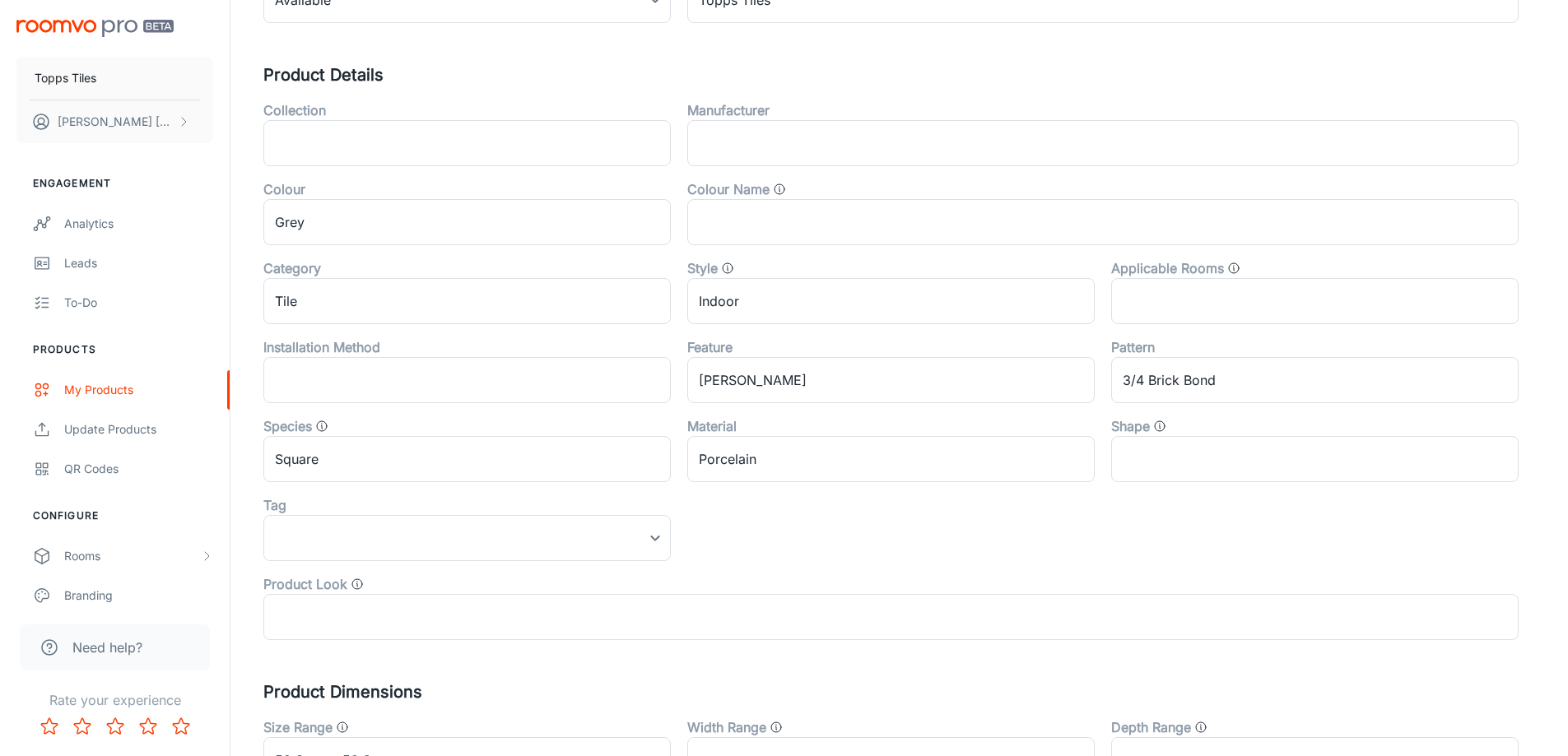
click at [355, 562] on div "Product Look ​" at bounding box center [883, 601] width 1272 height 79
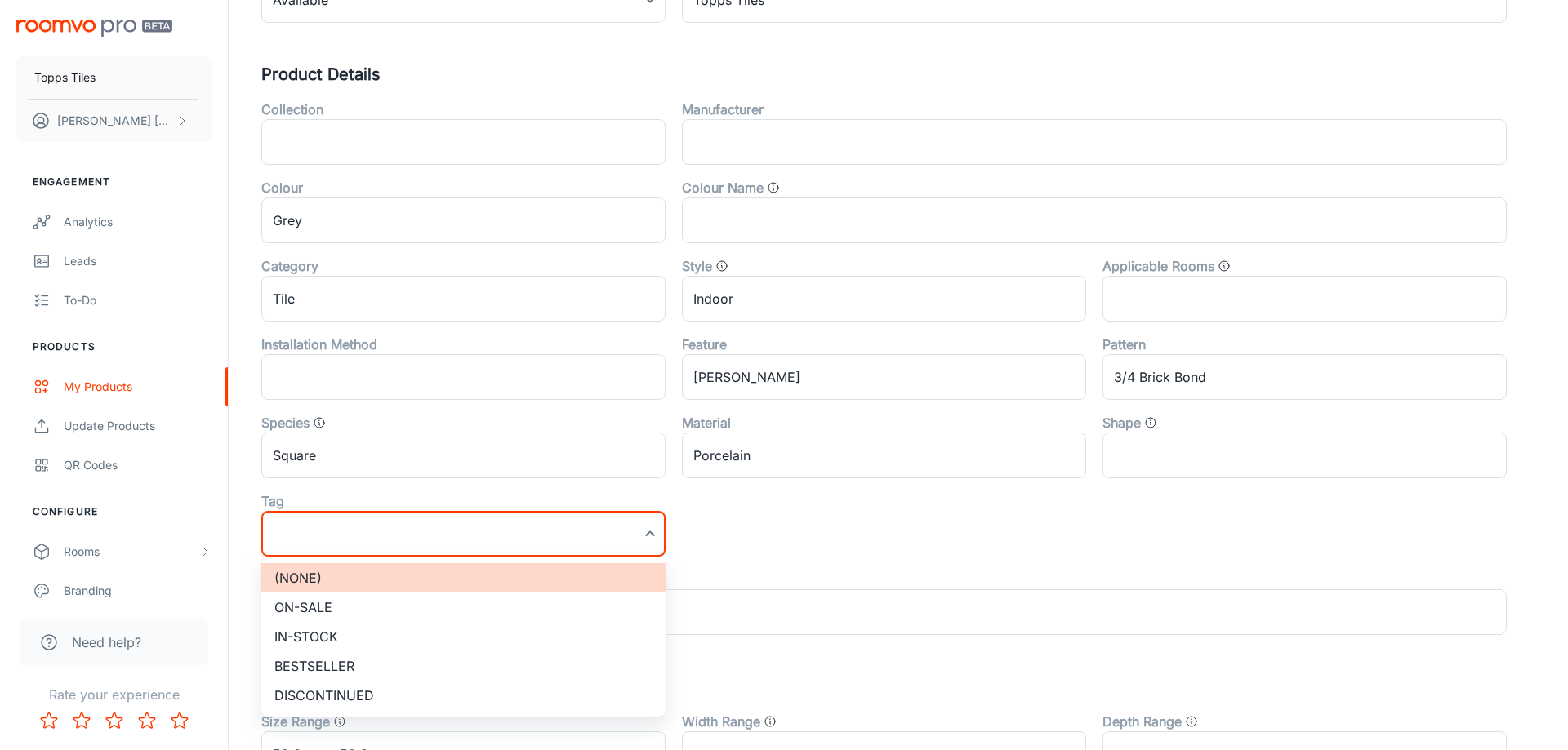
click at [356, 603] on li "On-sale" at bounding box center [463, 607] width 404 height 29
type input "On-sale"
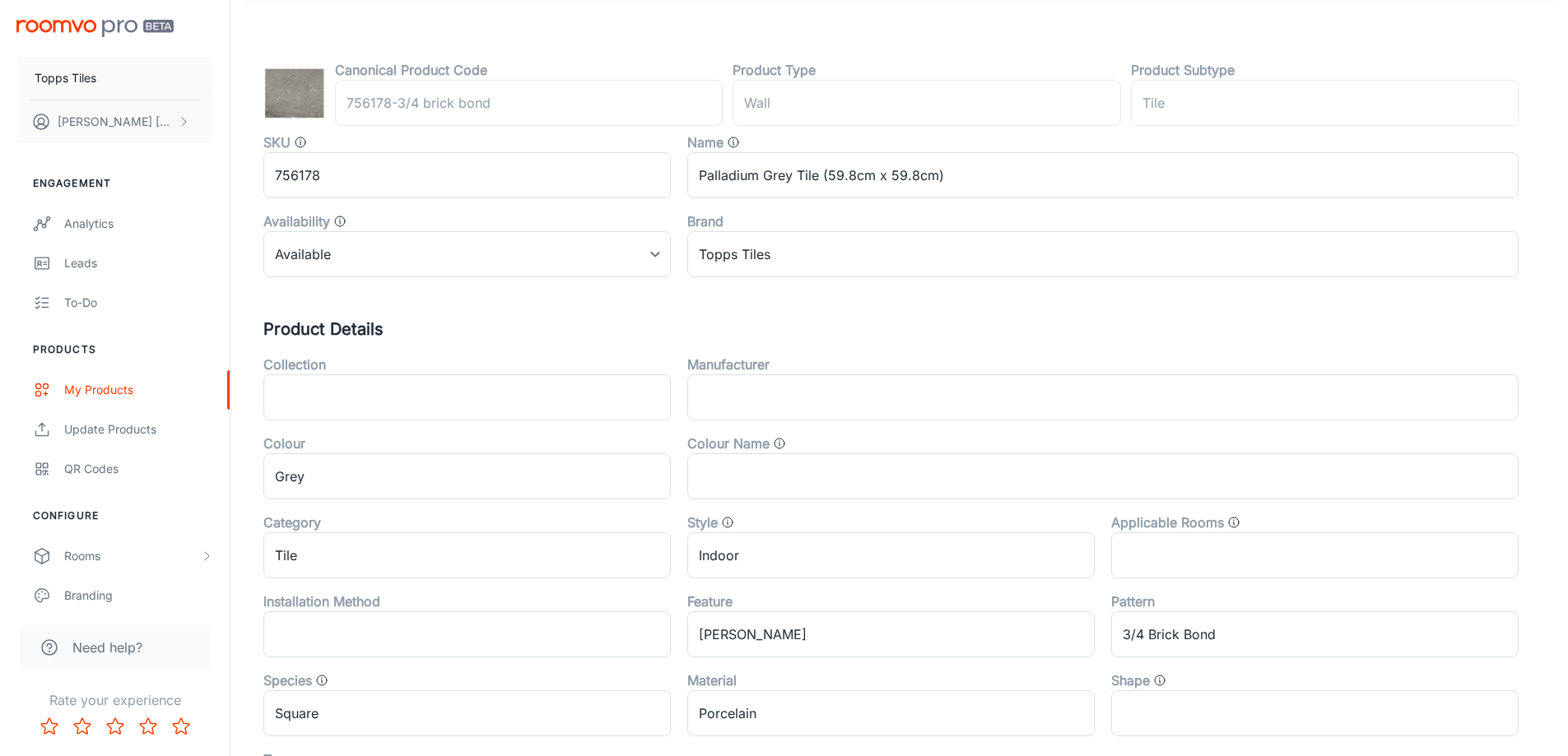
scroll to position [0, 0]
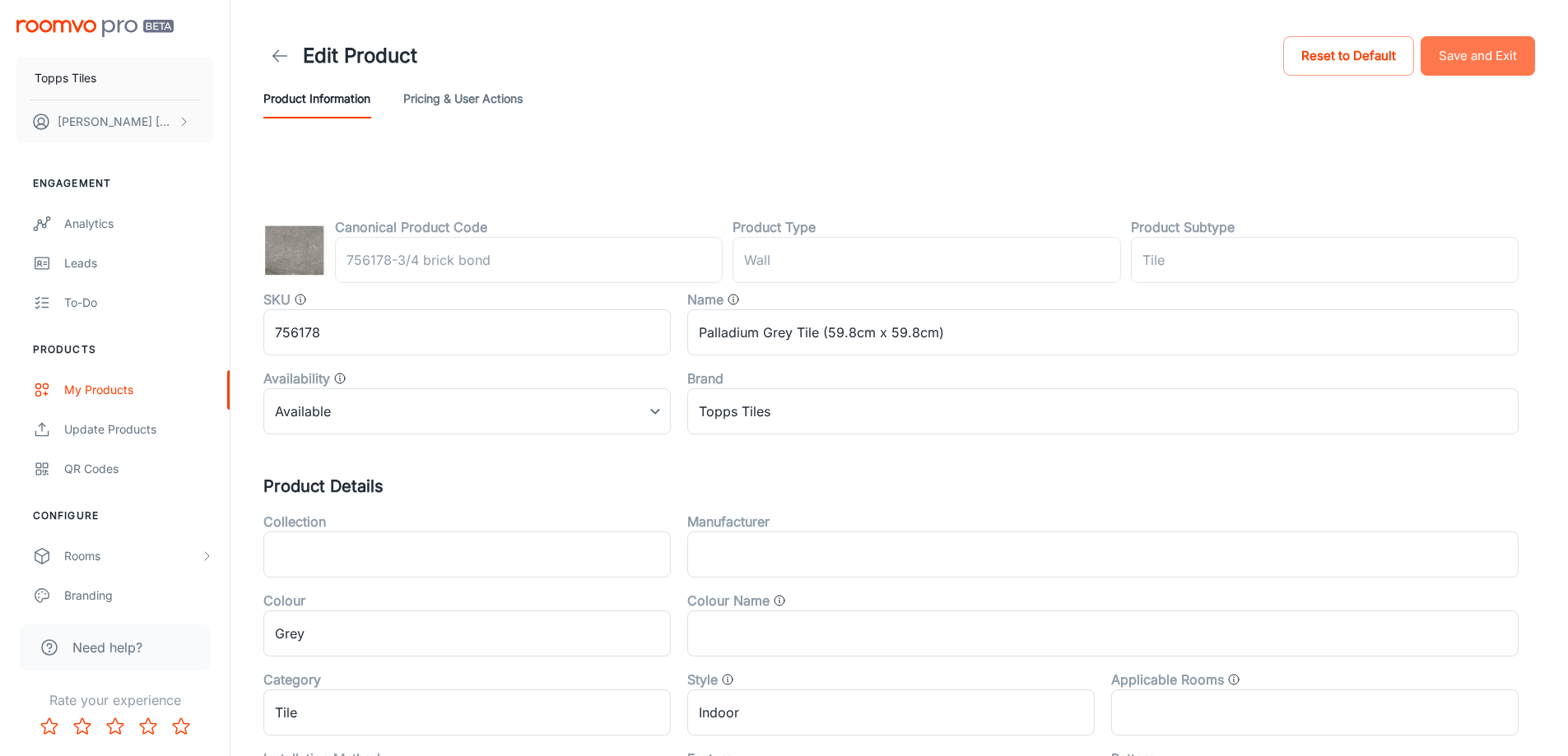
click at [1457, 74] on button "Save and Exit" at bounding box center [1478, 55] width 115 height 39
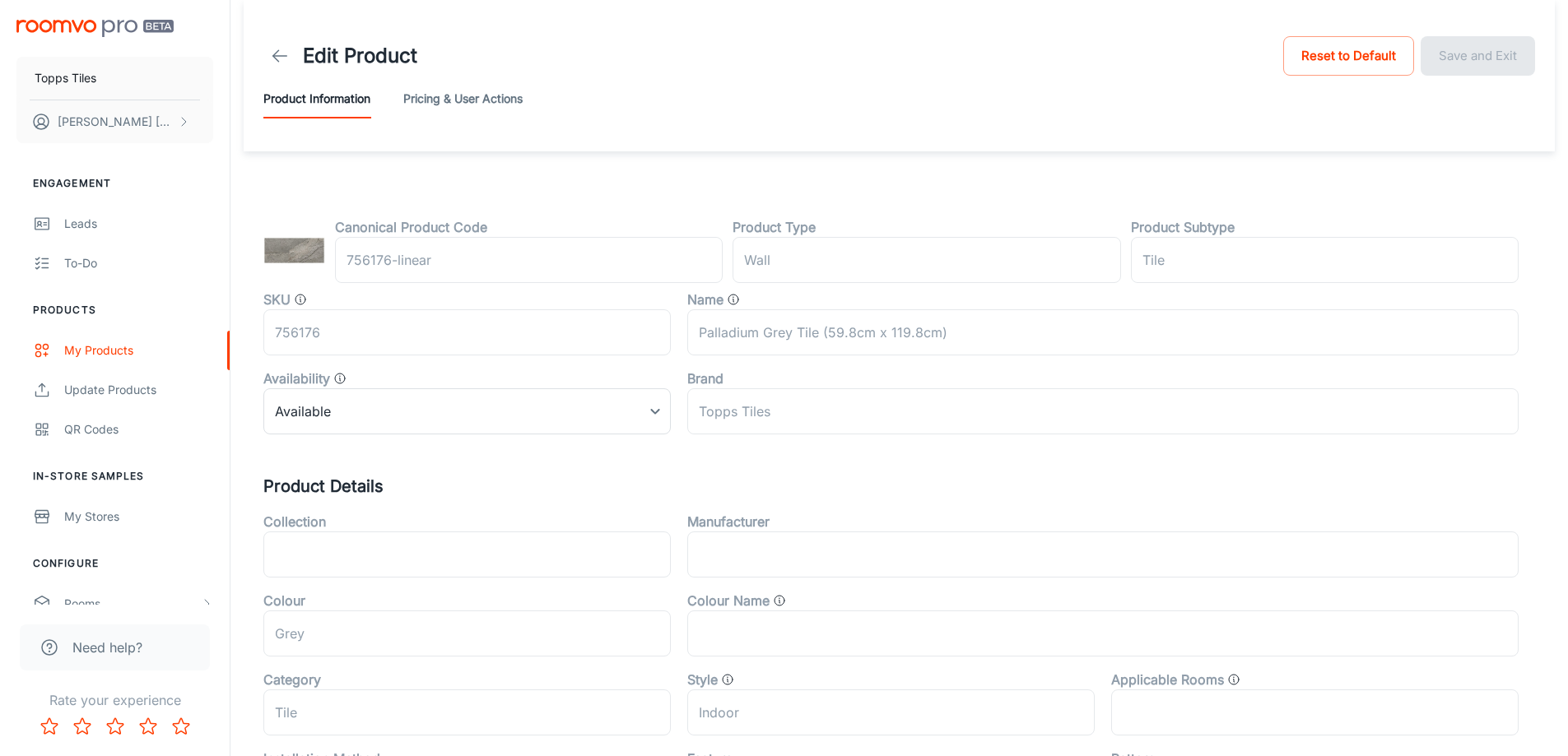
scroll to position [411, 0]
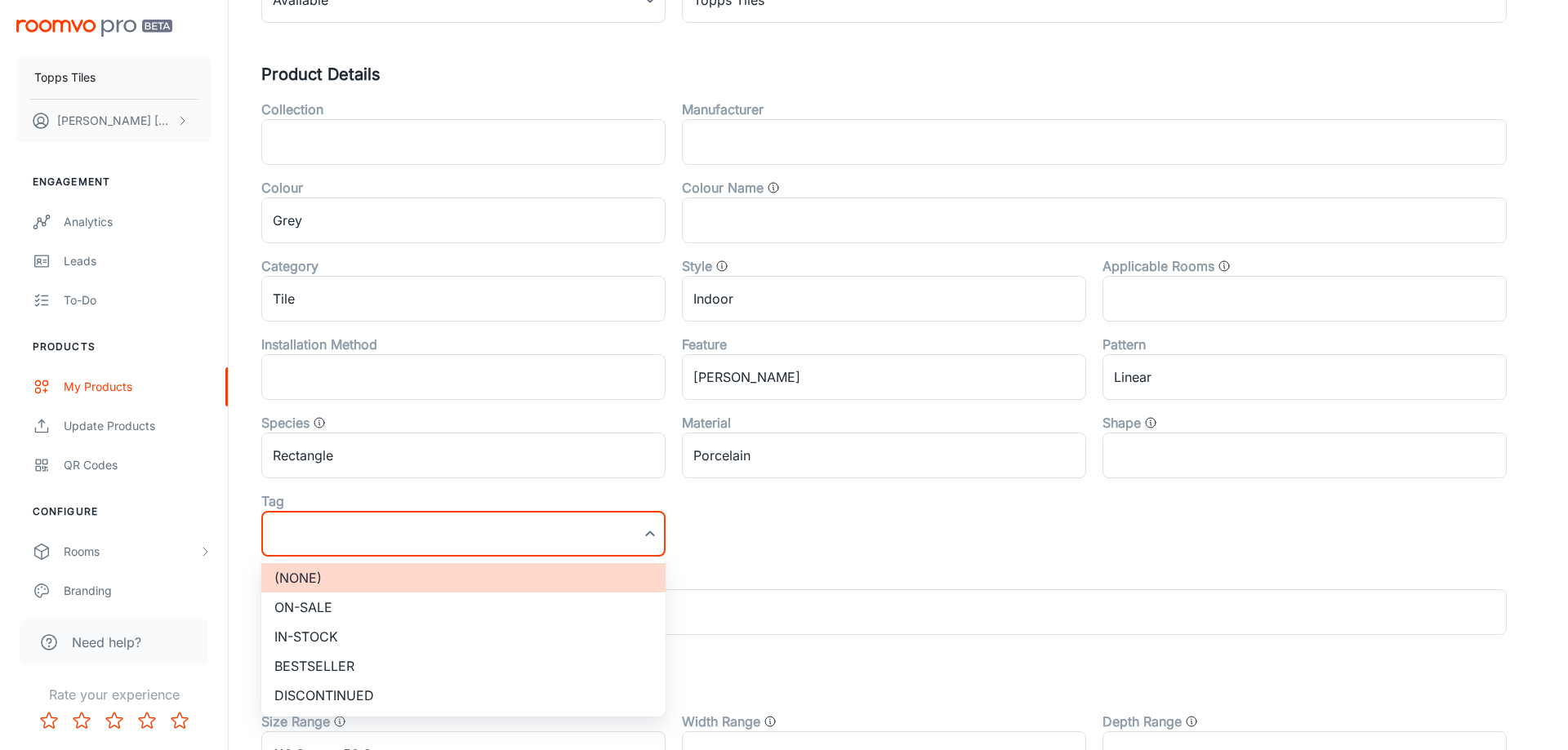
click at [336, 613] on li "On-sale" at bounding box center [463, 607] width 404 height 29
type input "On-sale"
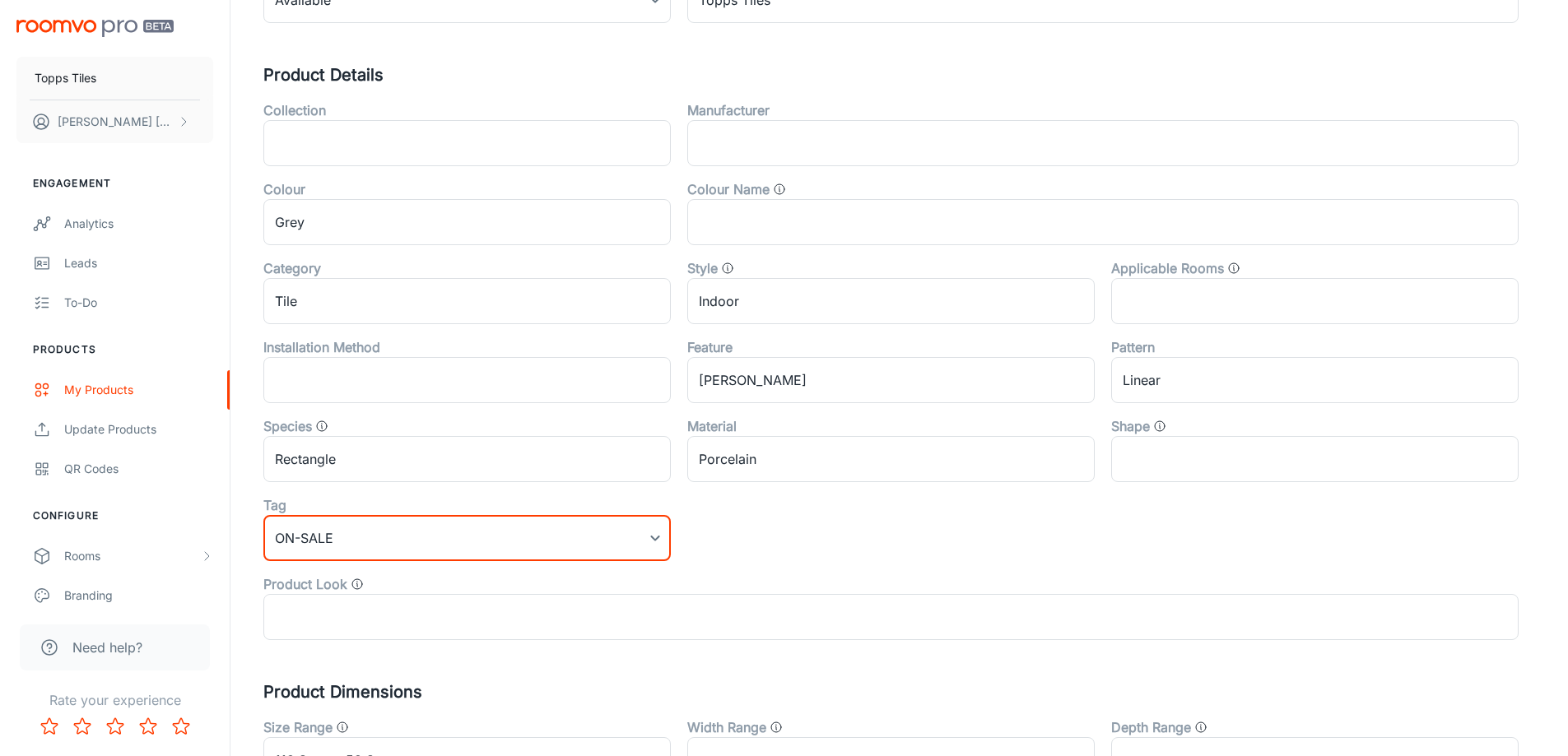
scroll to position [0, 0]
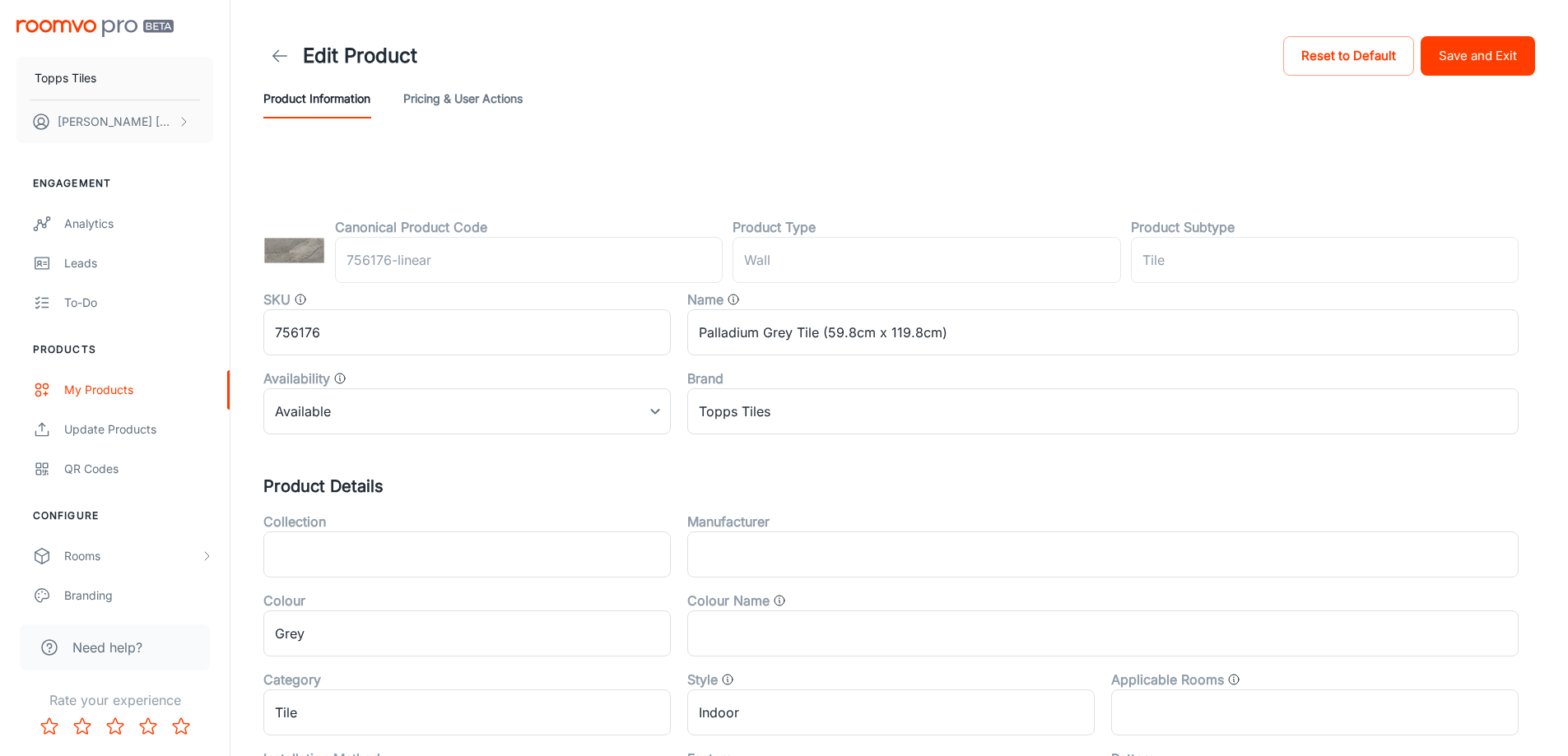
click at [1465, 76] on div "Edit Product Reset to Default Save and Exit" at bounding box center [900, 56] width 1272 height 46
click at [1460, 61] on button "Save and Exit" at bounding box center [1478, 55] width 115 height 39
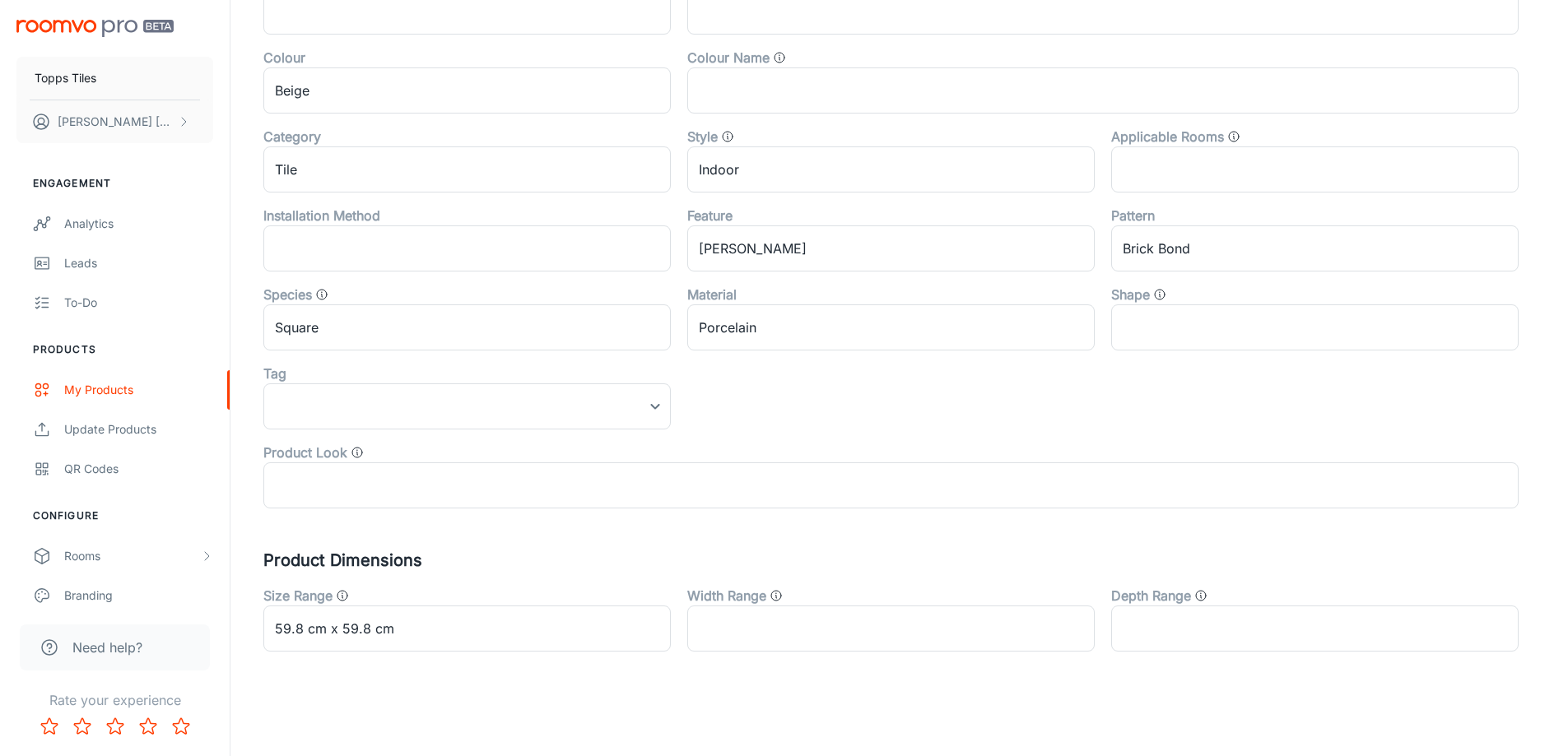
scroll to position [544, 0]
click at [459, 439] on div "Product Look ​" at bounding box center [883, 468] width 1272 height 79
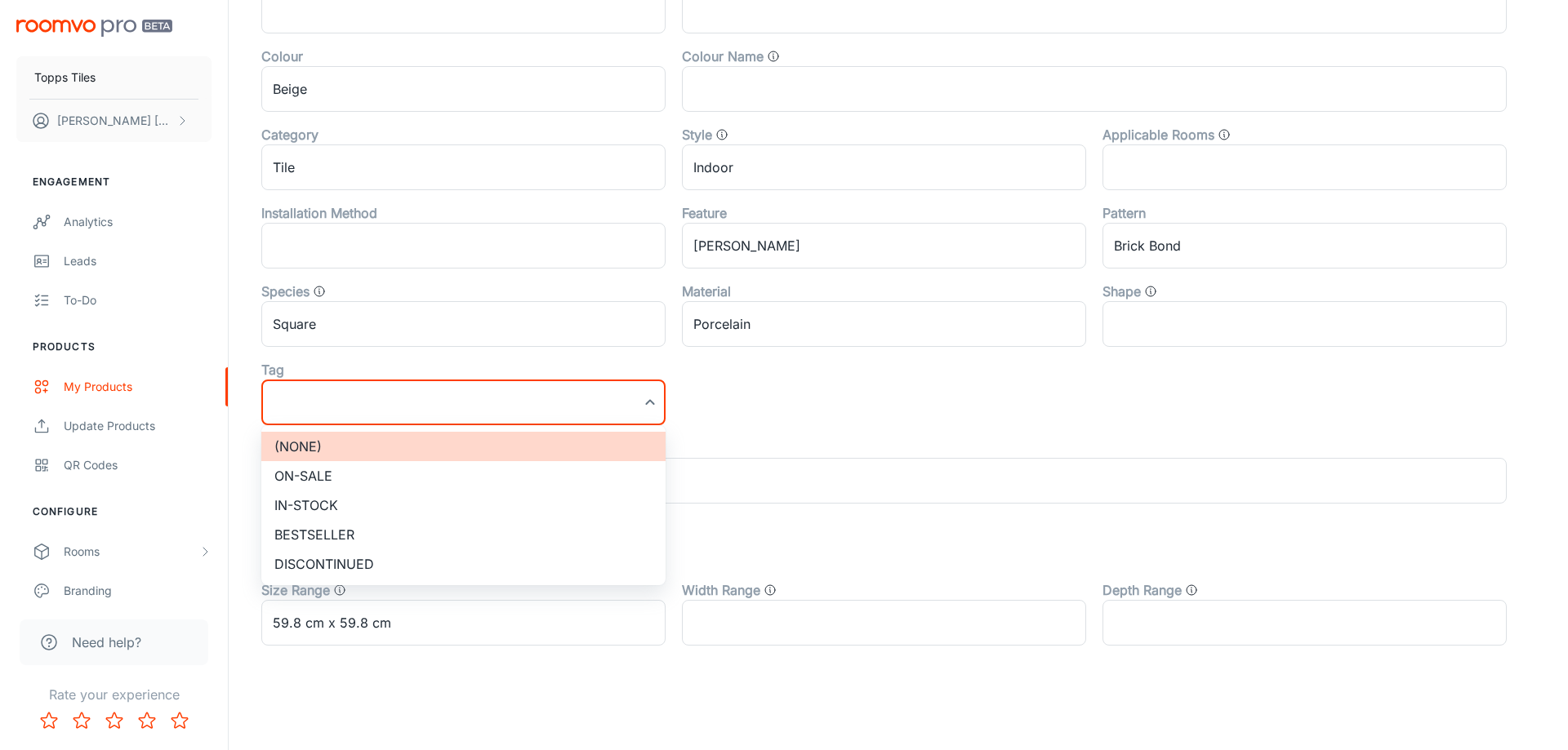
click at [445, 469] on li "On-sale" at bounding box center [463, 476] width 404 height 29
type input "On-sale"
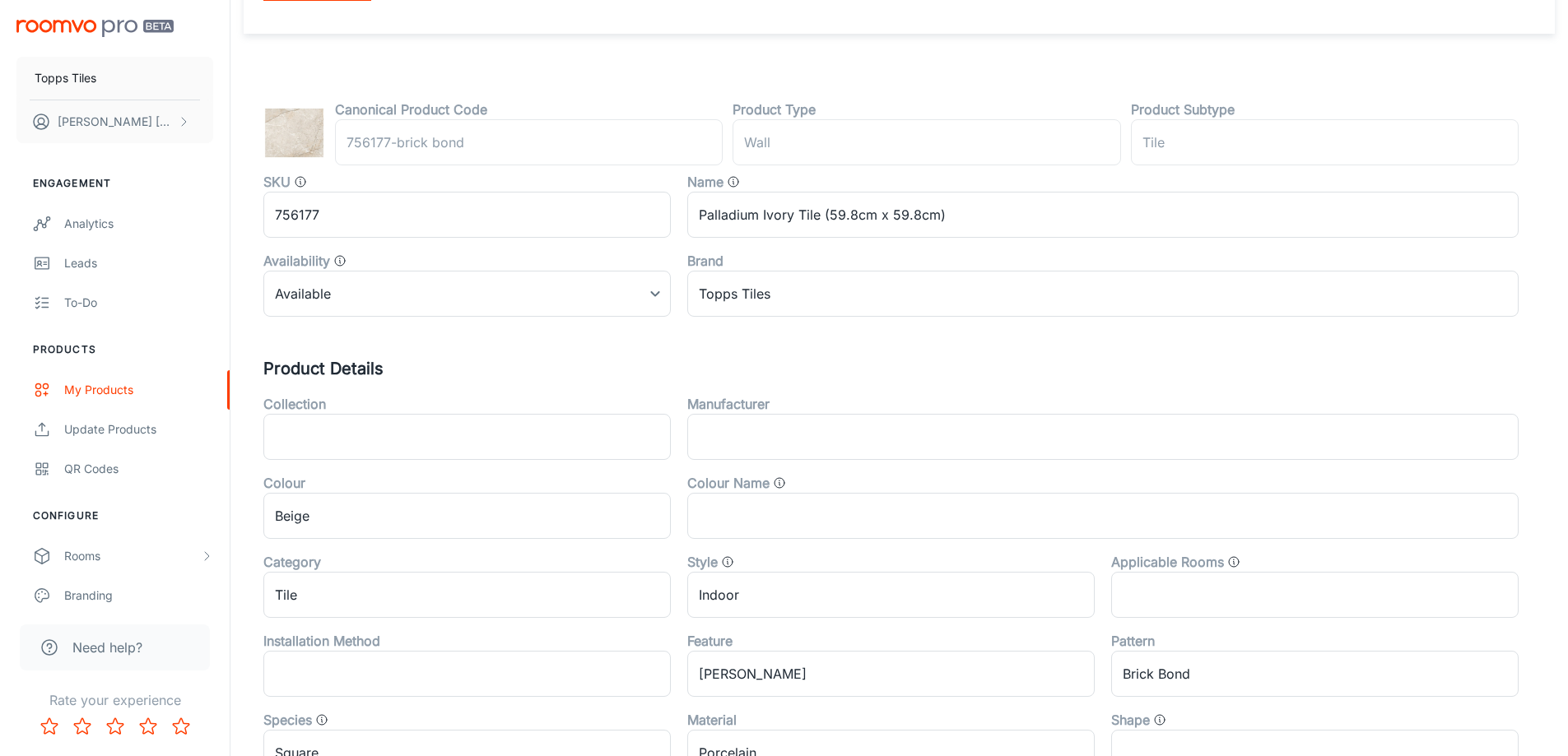
scroll to position [50, 0]
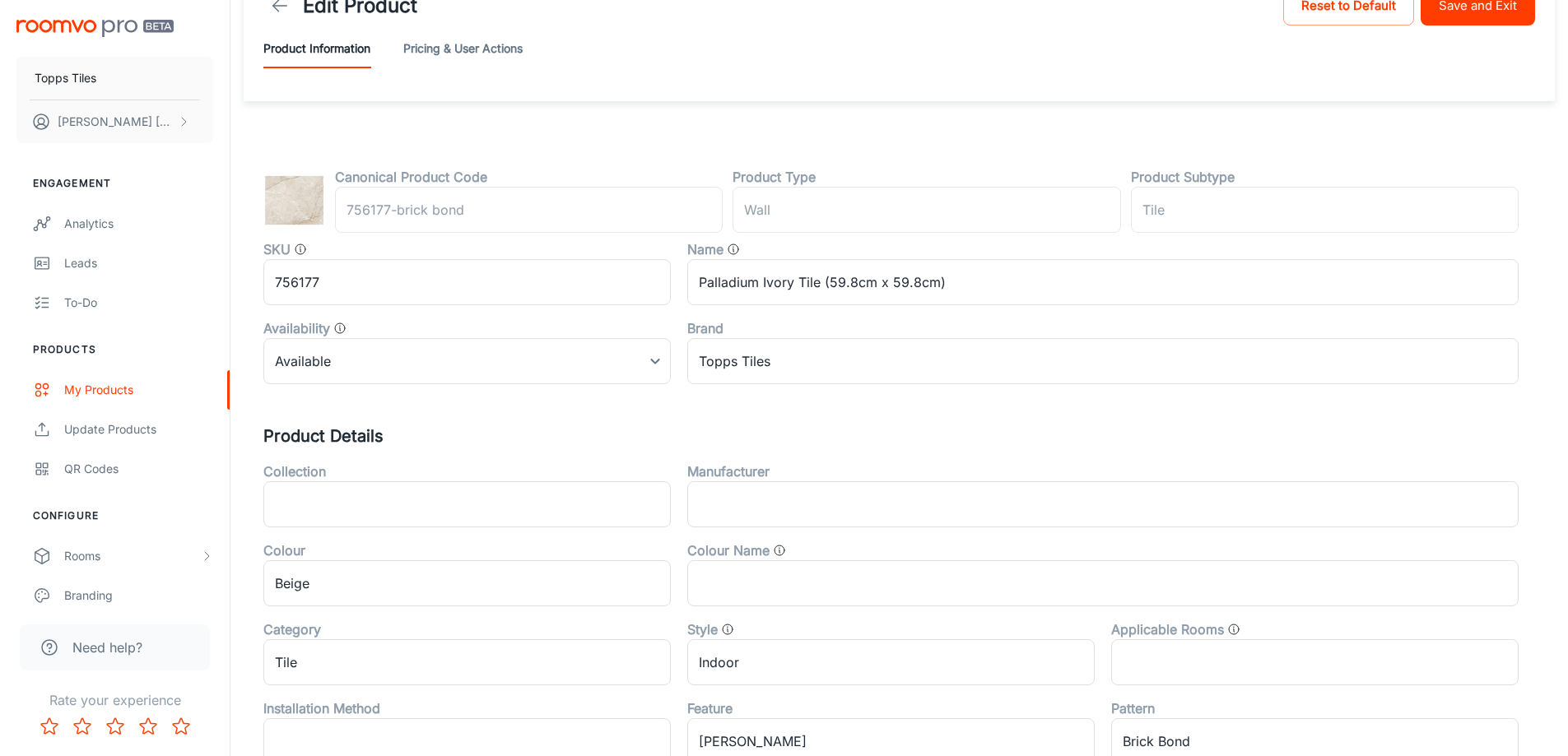
click at [1478, 6] on button "Save and Exit" at bounding box center [1478, 6] width 115 height 39
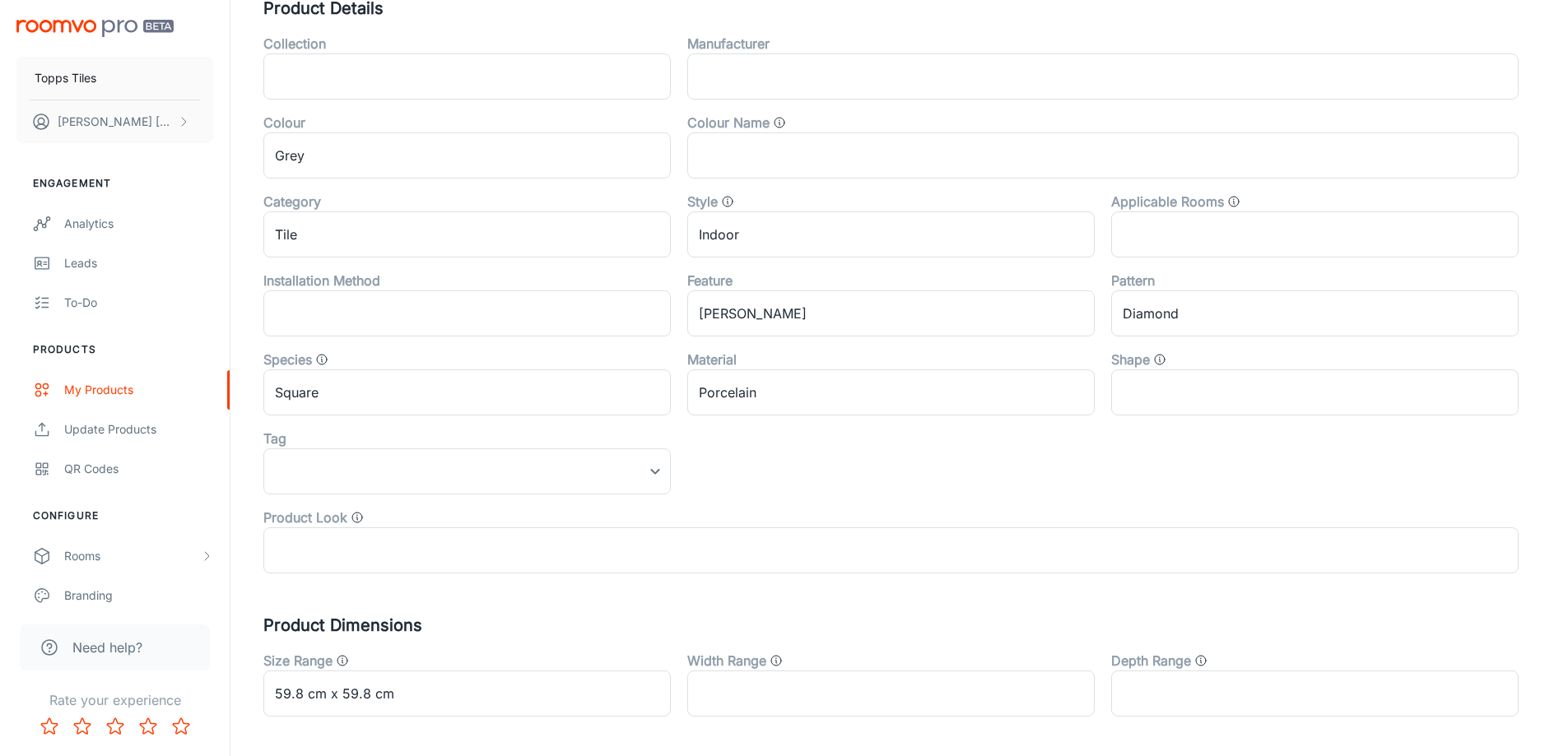
scroll to position [544, 0]
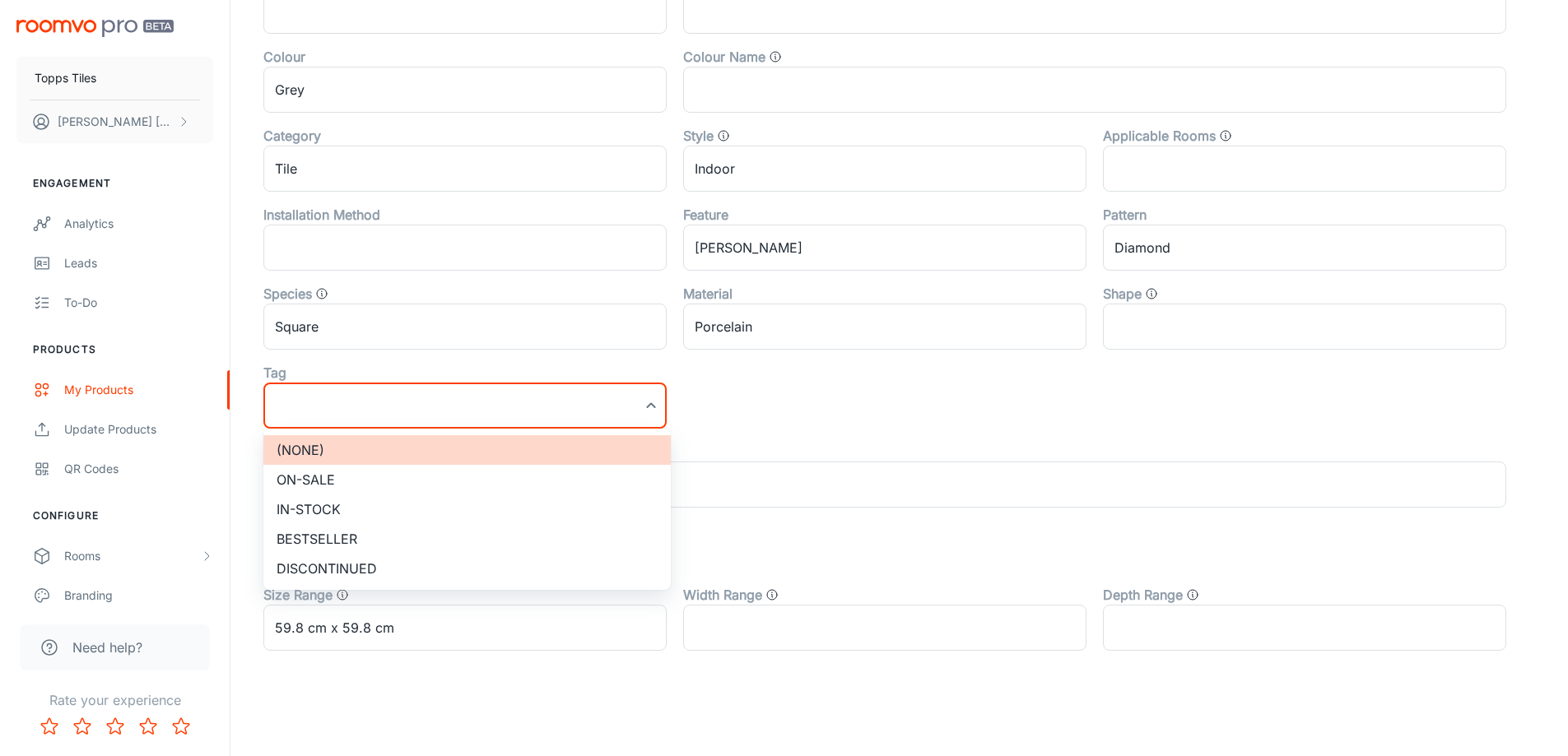
drag, startPoint x: 386, startPoint y: 470, endPoint x: 376, endPoint y: 466, distance: 10.8
click at [384, 470] on li "On-sale" at bounding box center [467, 480] width 408 height 29
type input "On-sale"
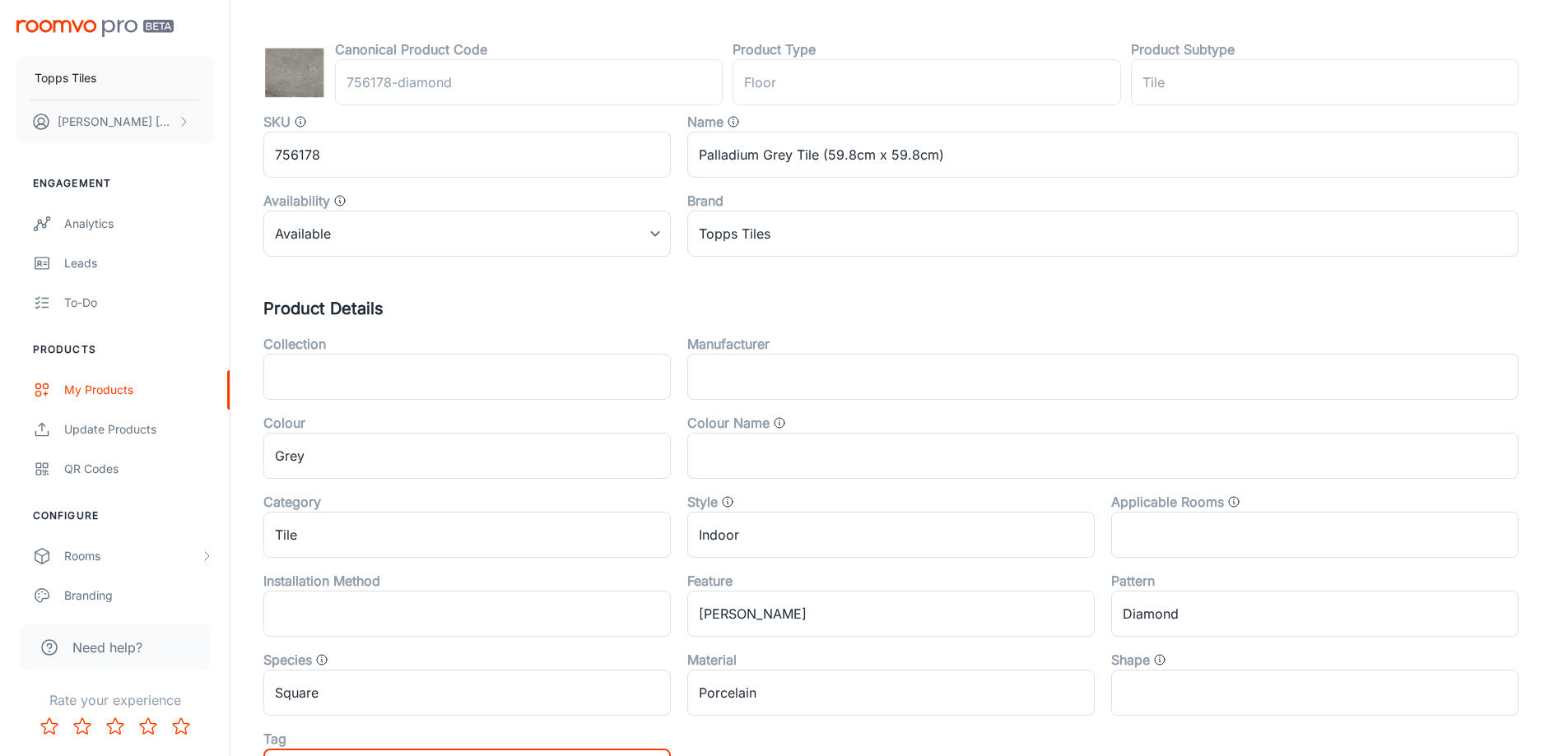
scroll to position [0, 0]
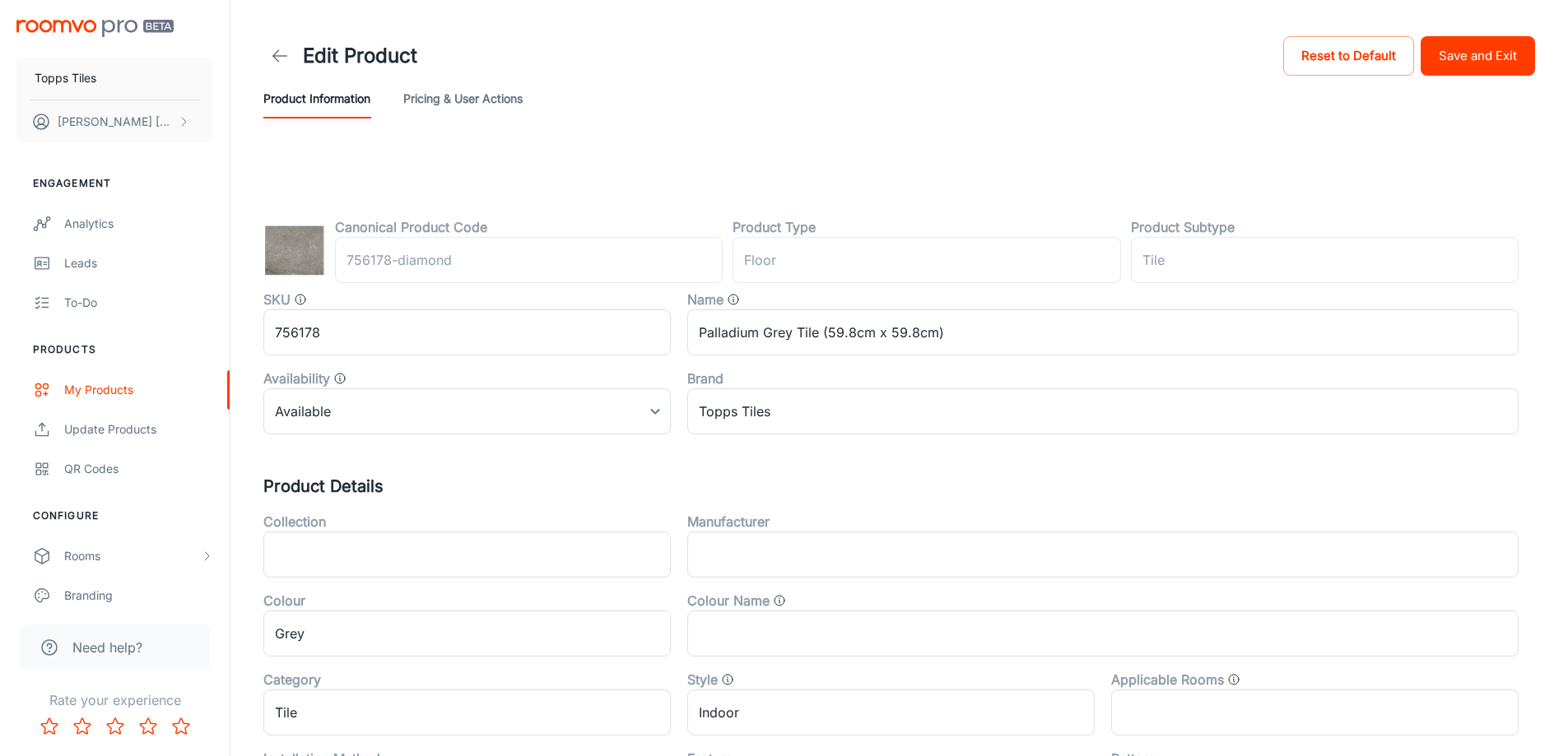
click at [1502, 57] on button "Save and Exit" at bounding box center [1478, 55] width 115 height 39
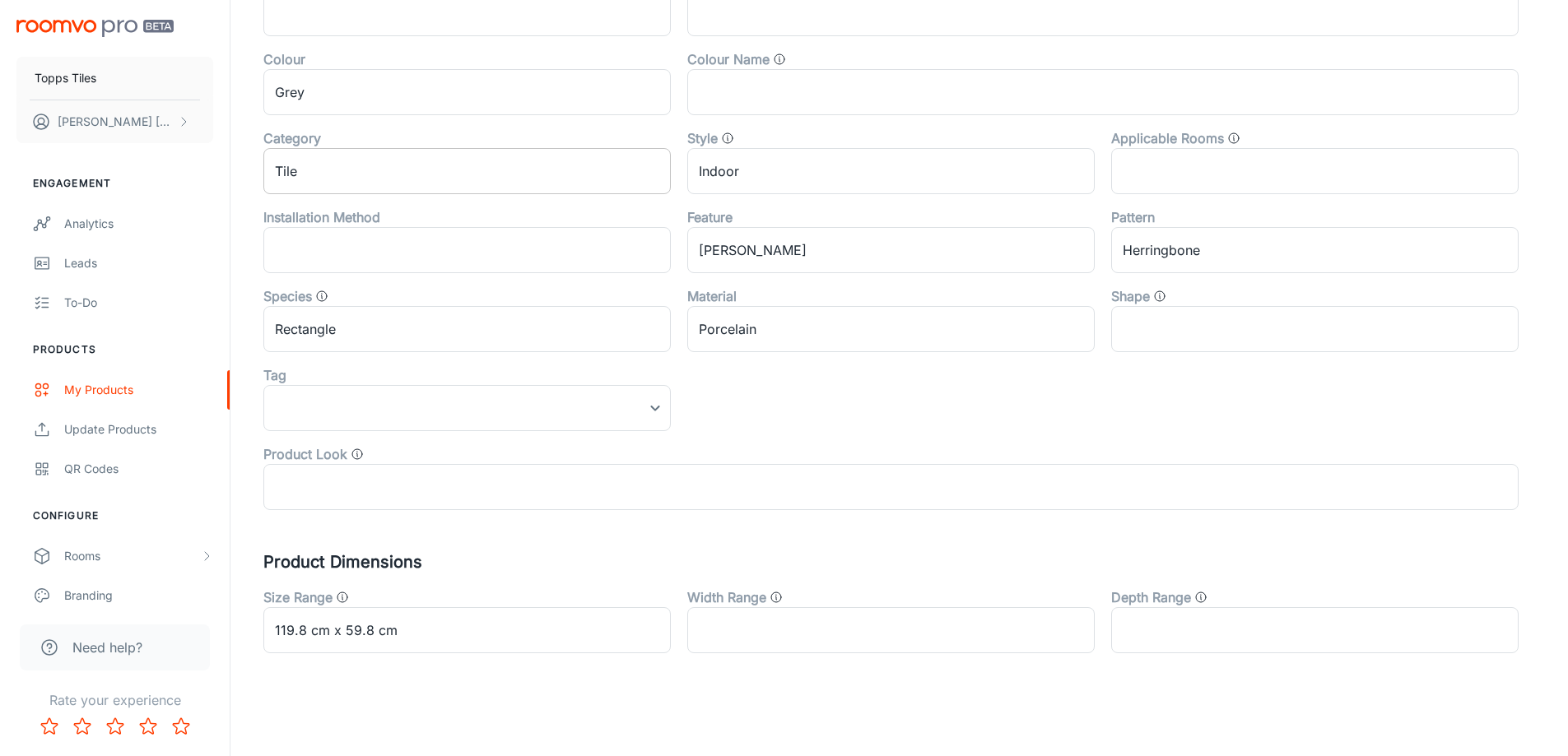
scroll to position [544, 0]
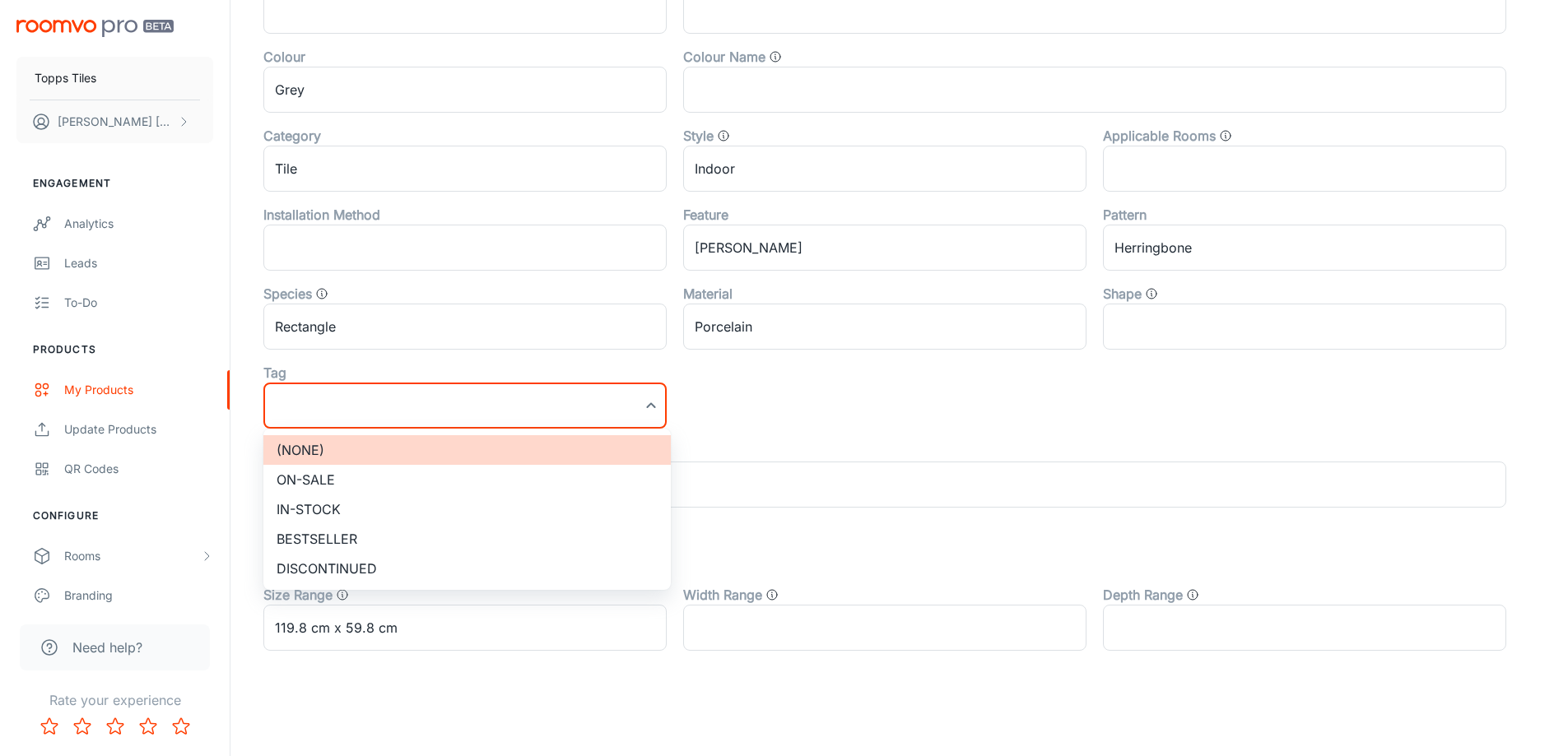
click at [333, 471] on li "On-sale" at bounding box center [467, 480] width 408 height 29
type input "On-sale"
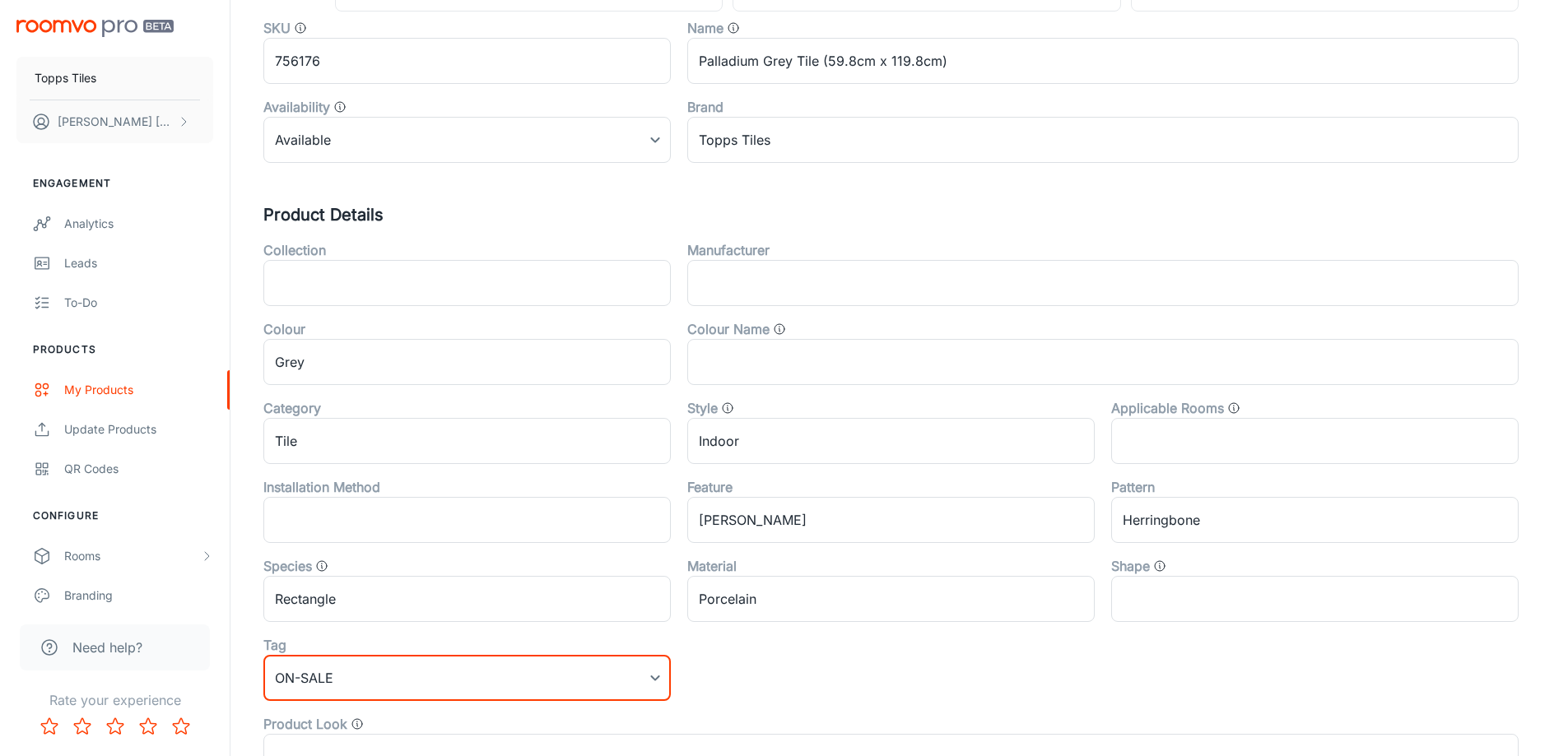
scroll to position [0, 0]
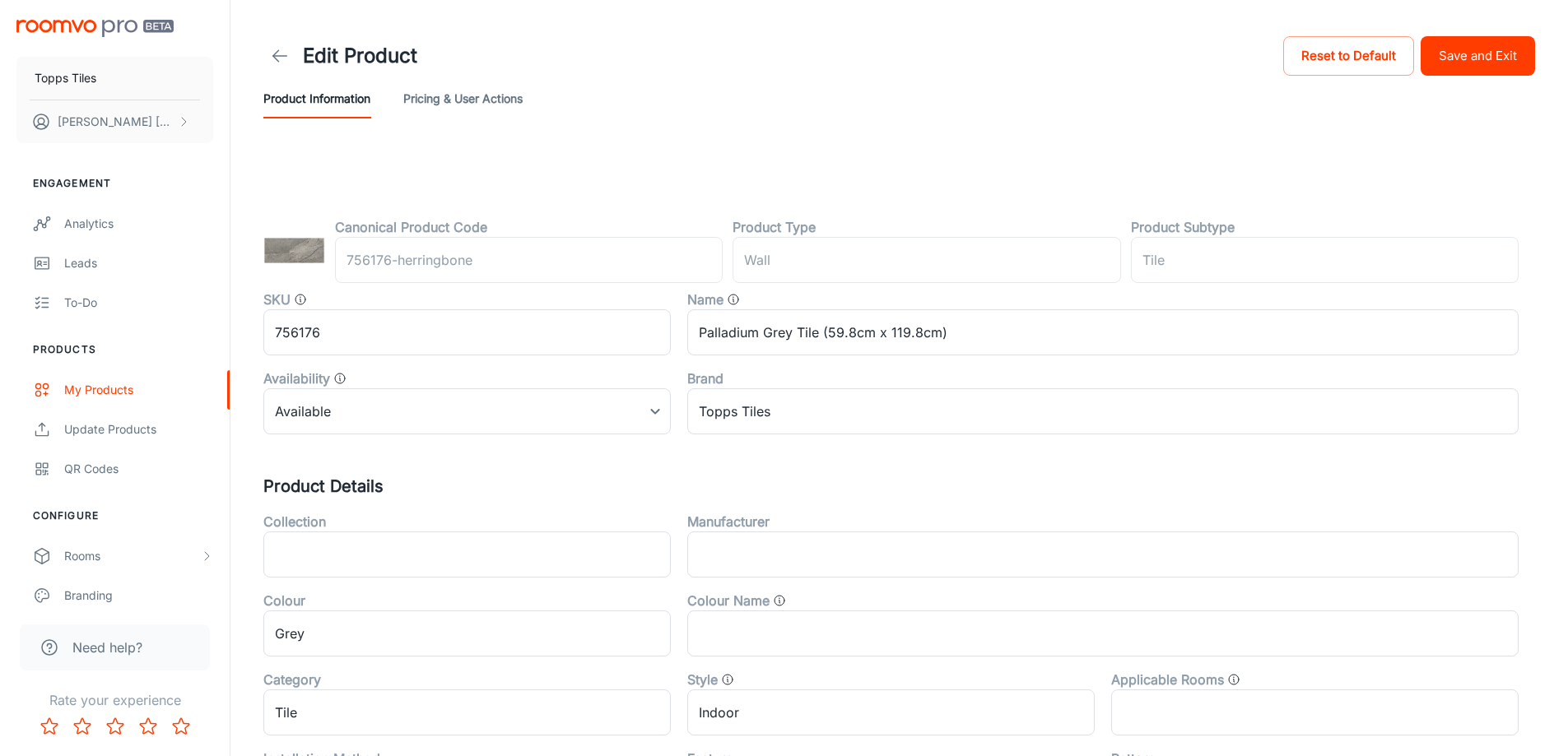
click at [1505, 56] on button "Save and Exit" at bounding box center [1478, 55] width 115 height 39
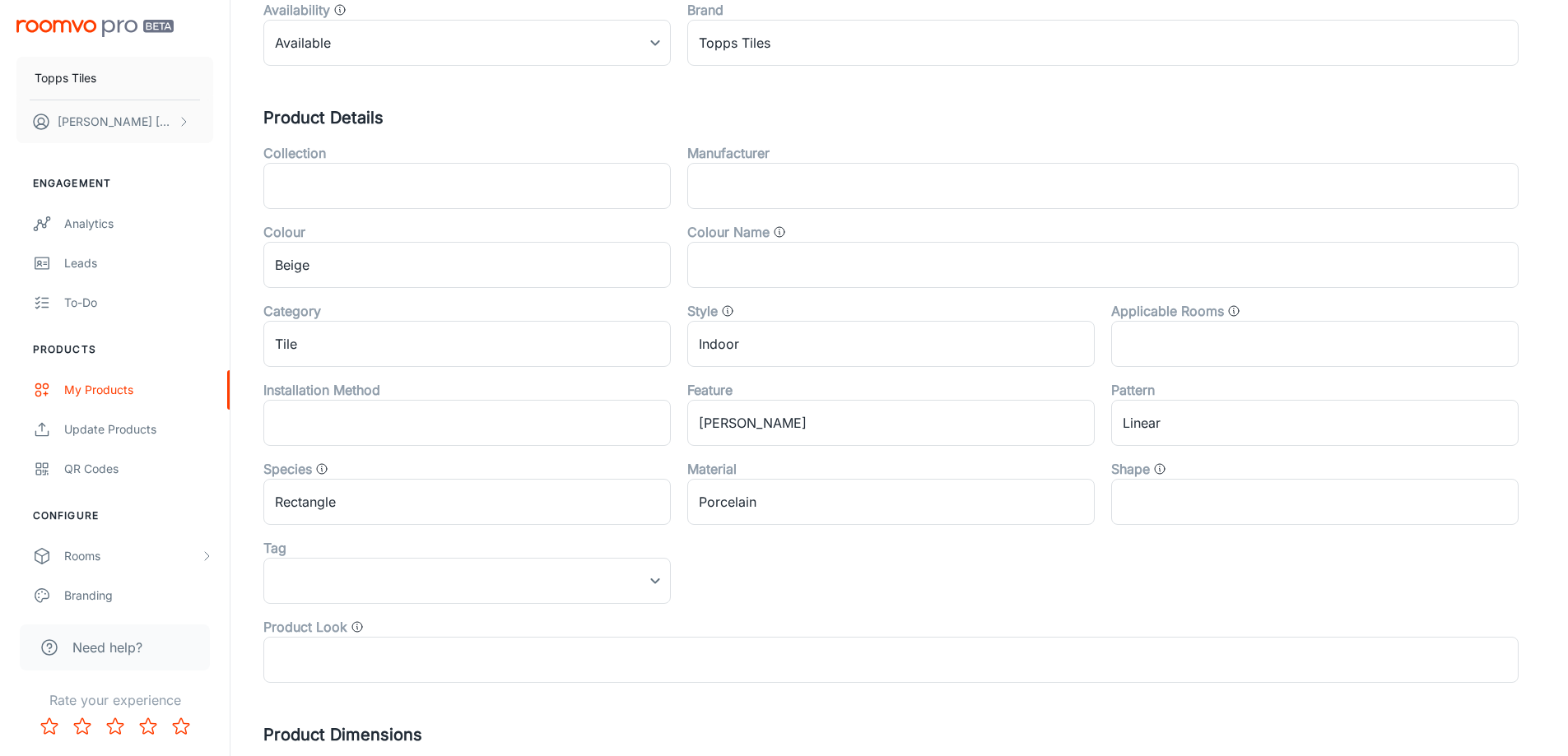
scroll to position [544, 0]
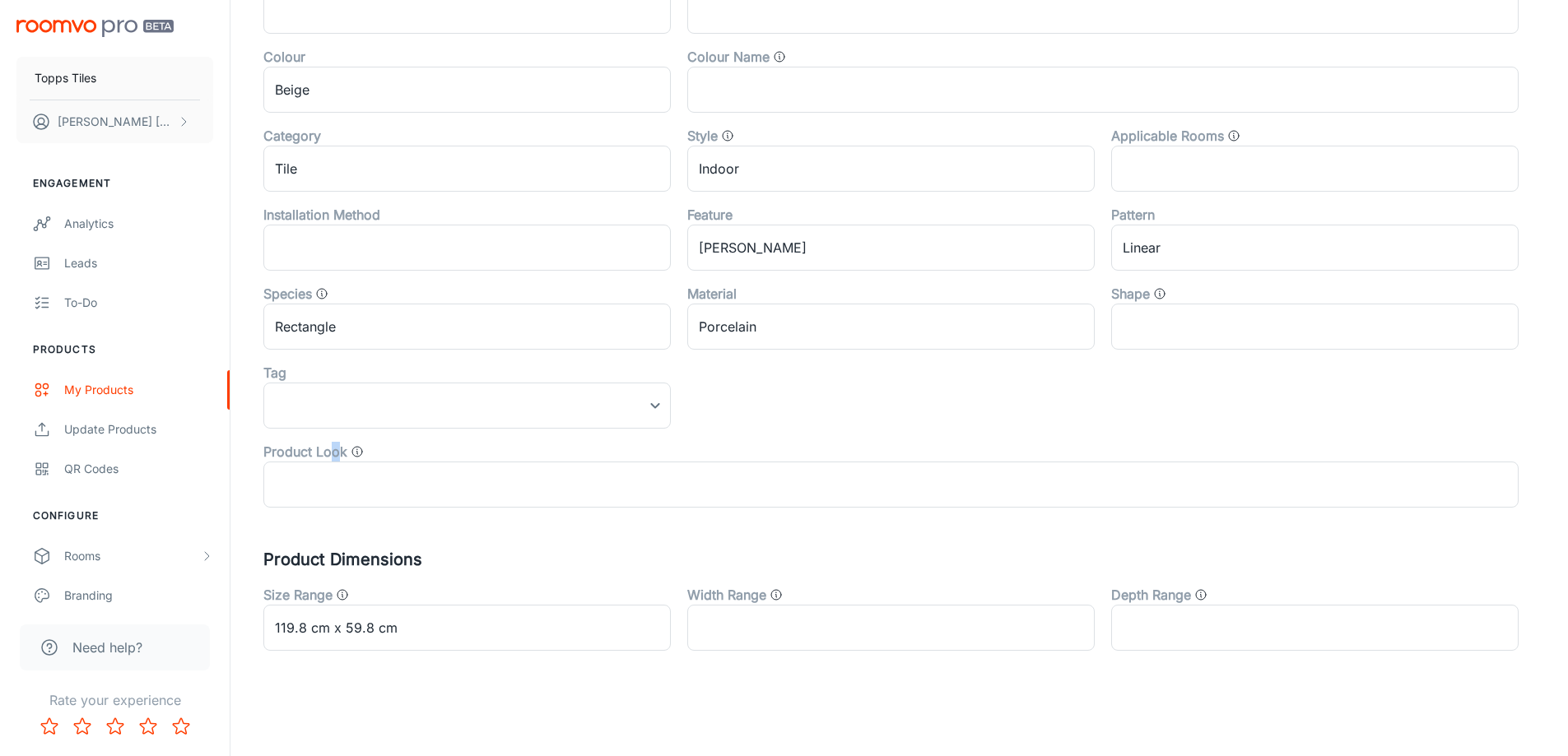
click at [335, 429] on div "Product Look ​" at bounding box center [883, 468] width 1272 height 79
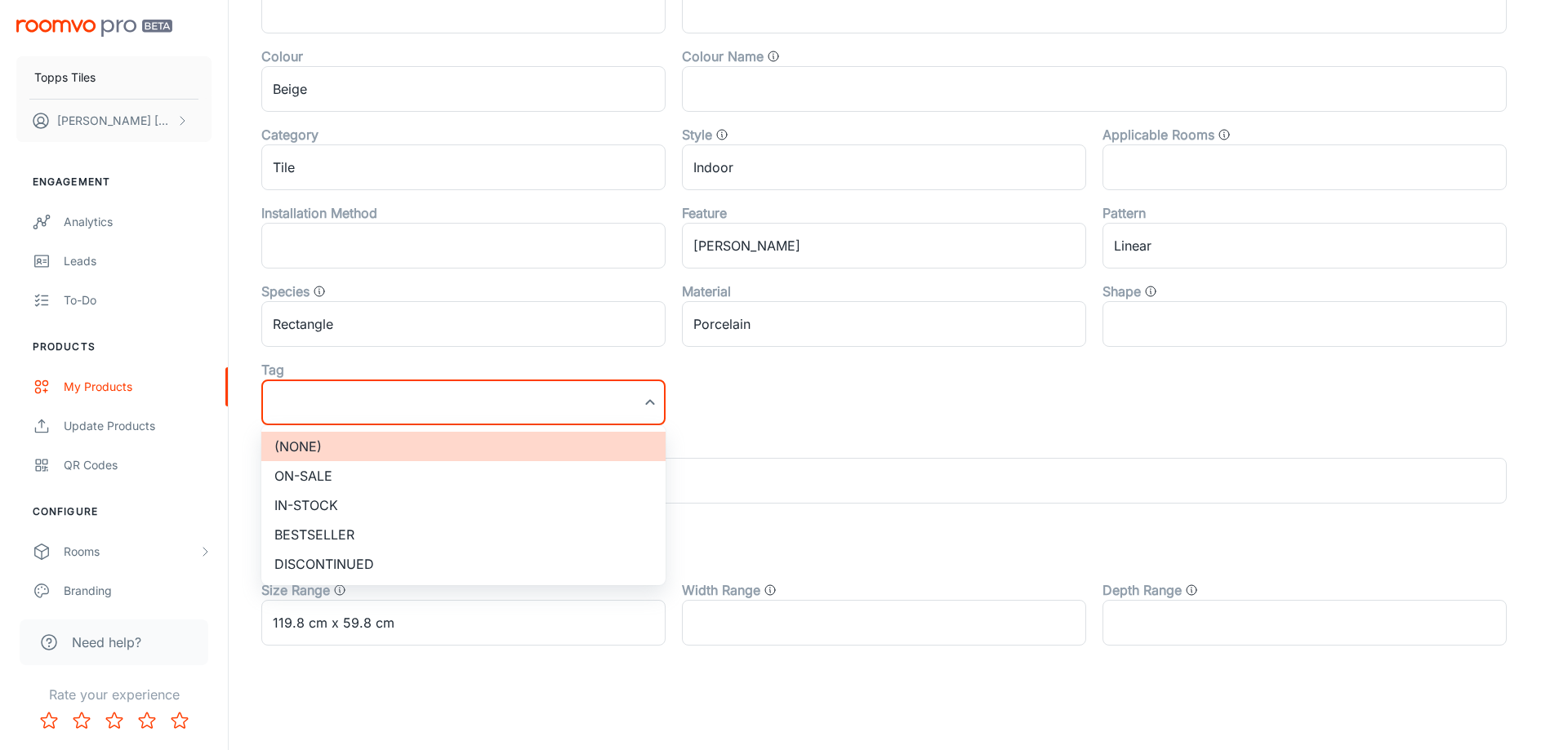
click at [321, 466] on li "On-sale" at bounding box center [463, 476] width 404 height 29
type input "On-sale"
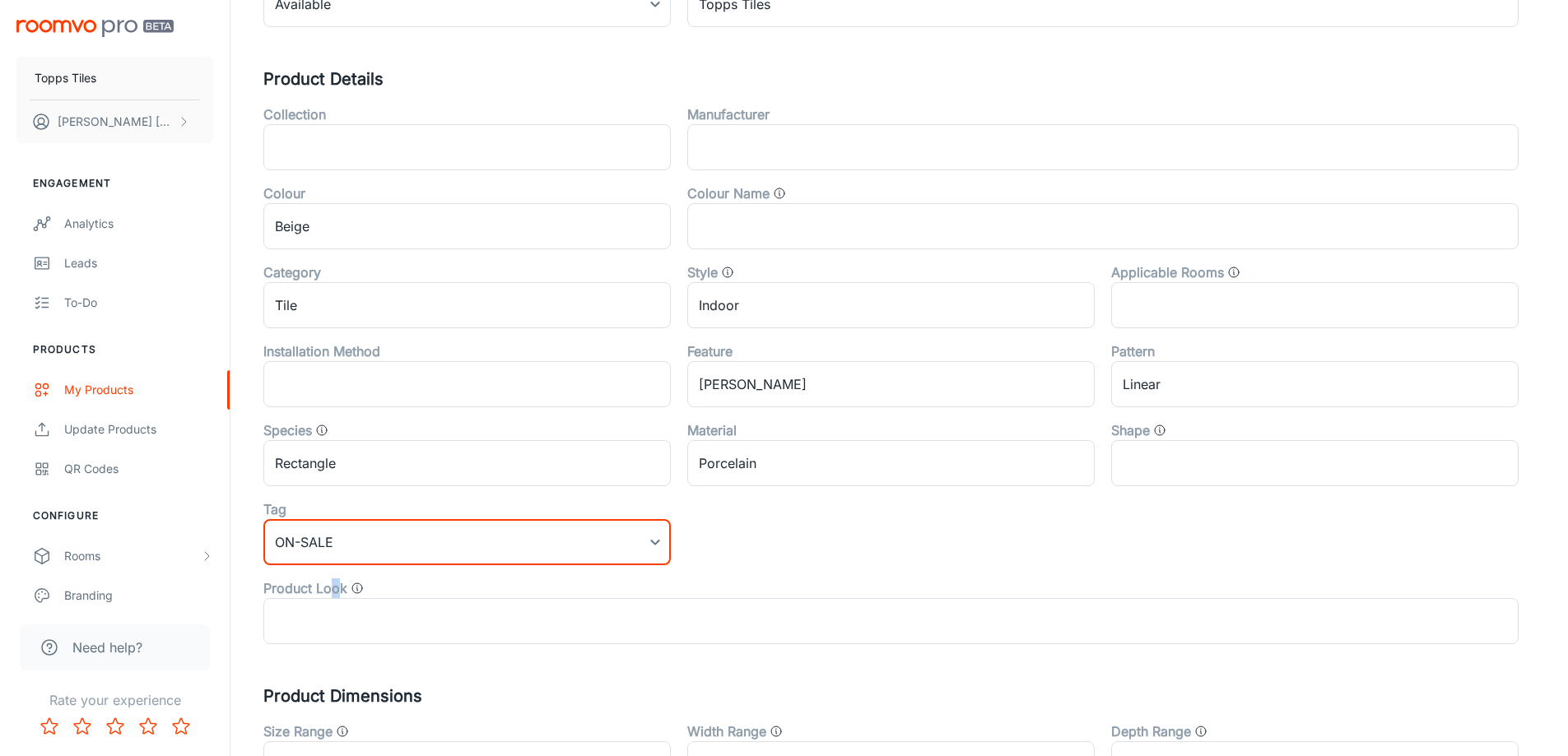
scroll to position [0, 0]
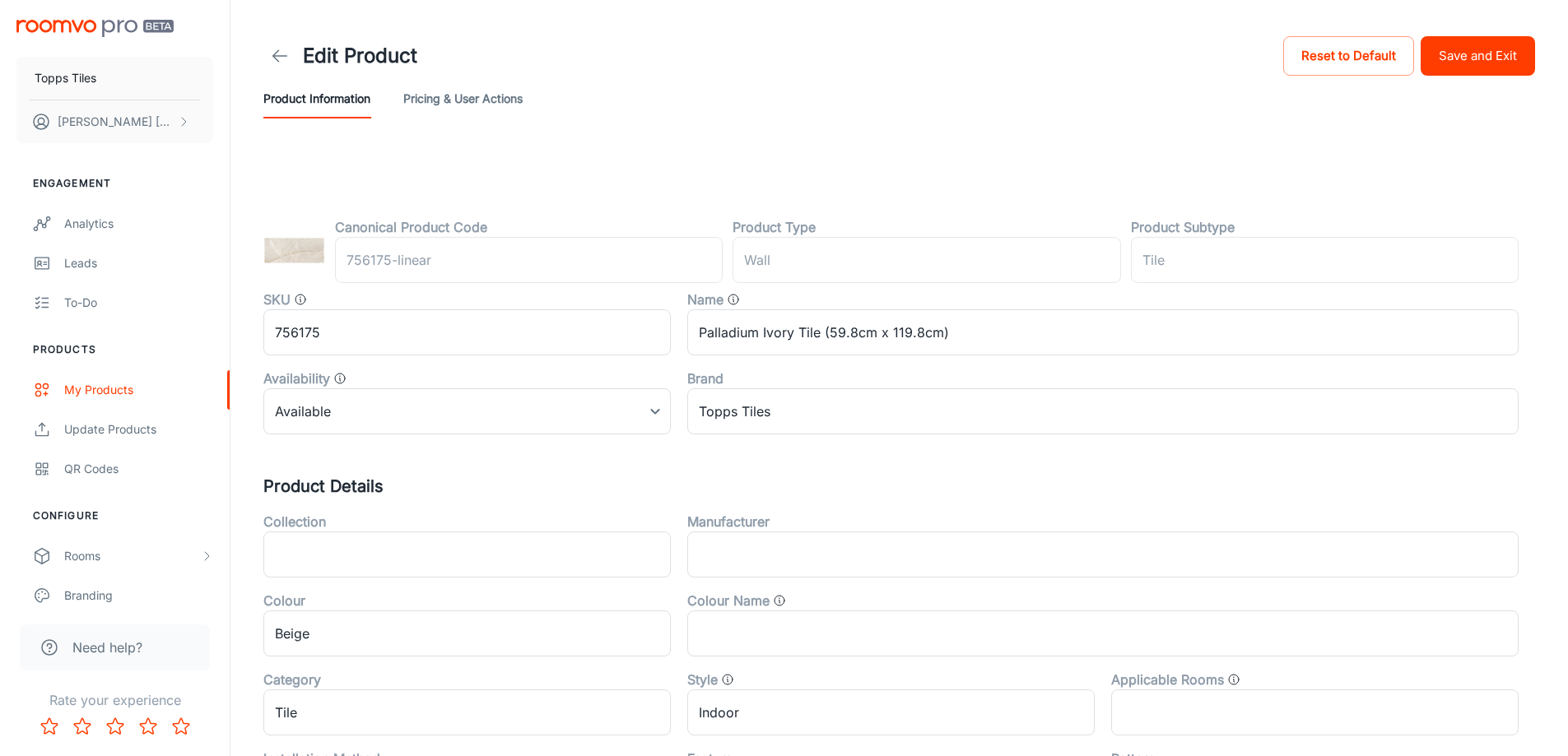
click at [1471, 61] on button "Save and Exit" at bounding box center [1478, 55] width 115 height 39
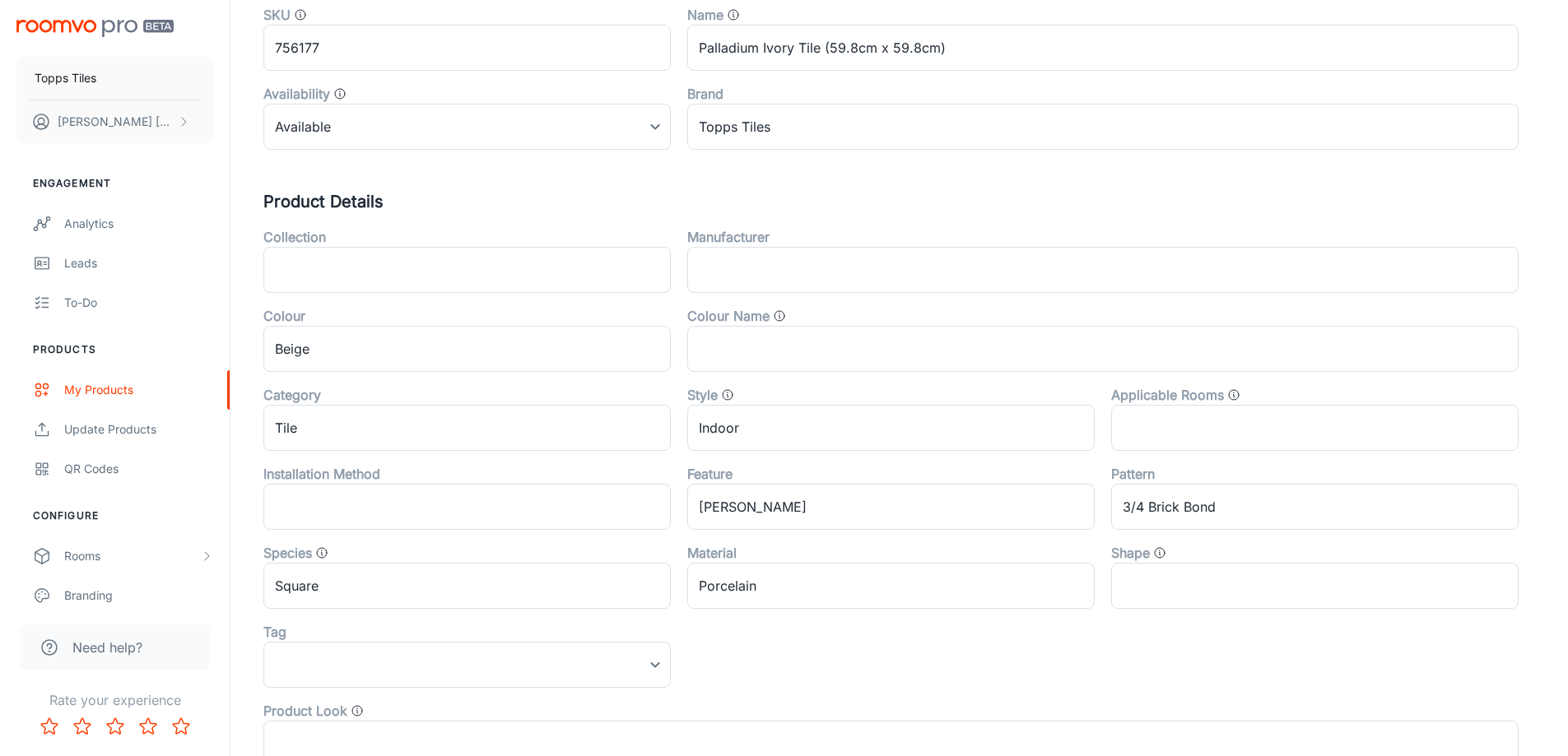
scroll to position [544, 0]
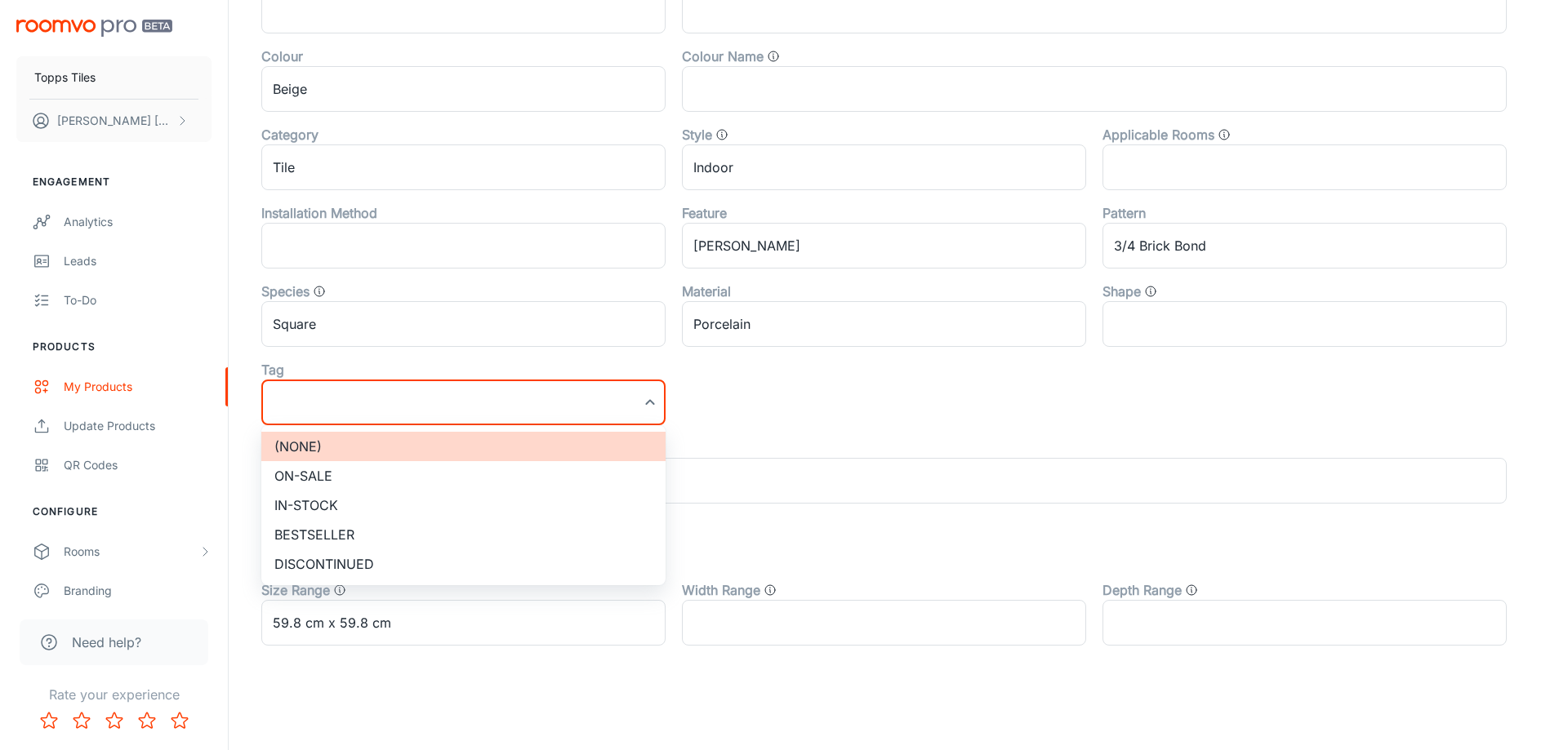
click at [376, 471] on li "On-sale" at bounding box center [463, 476] width 404 height 29
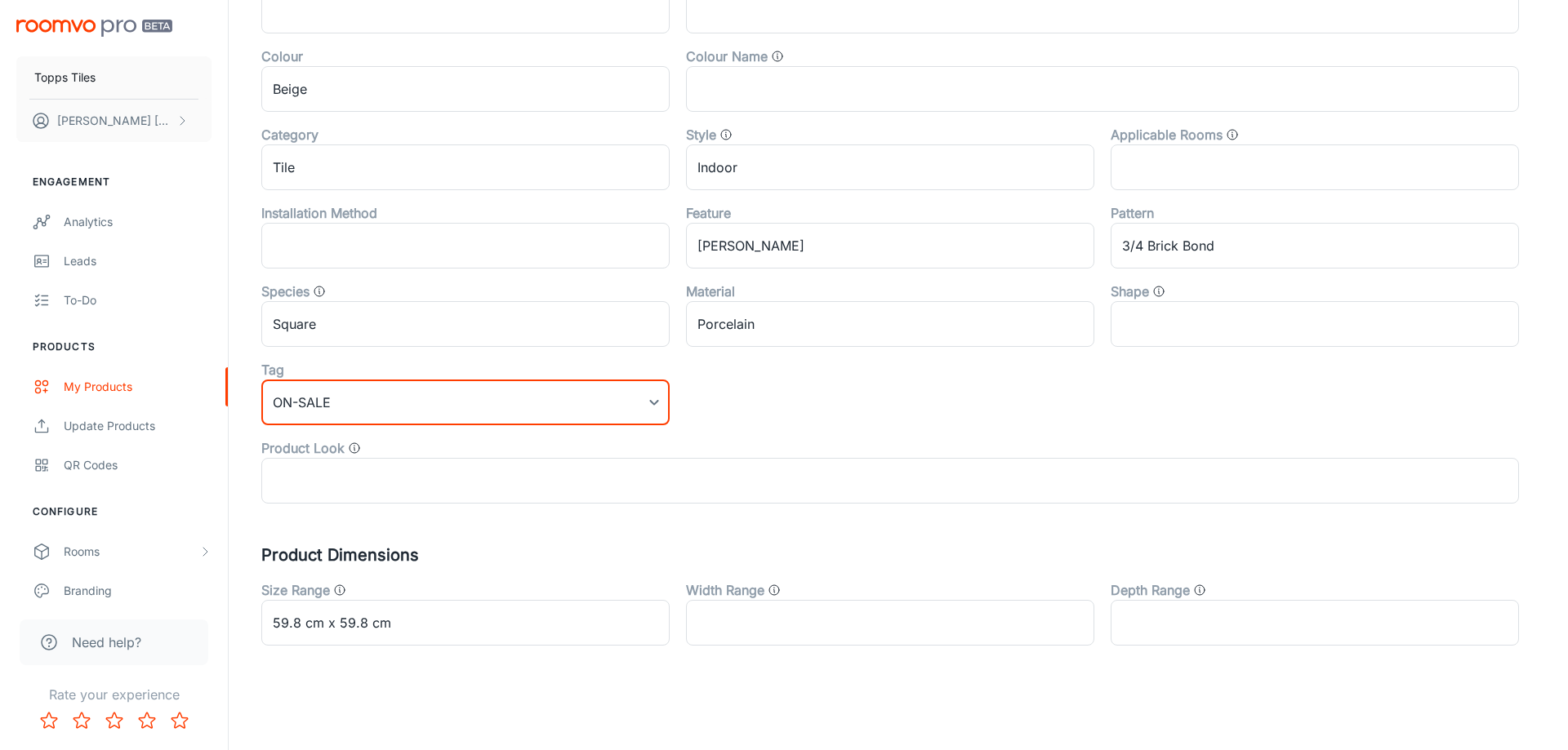
type input "On-sale"
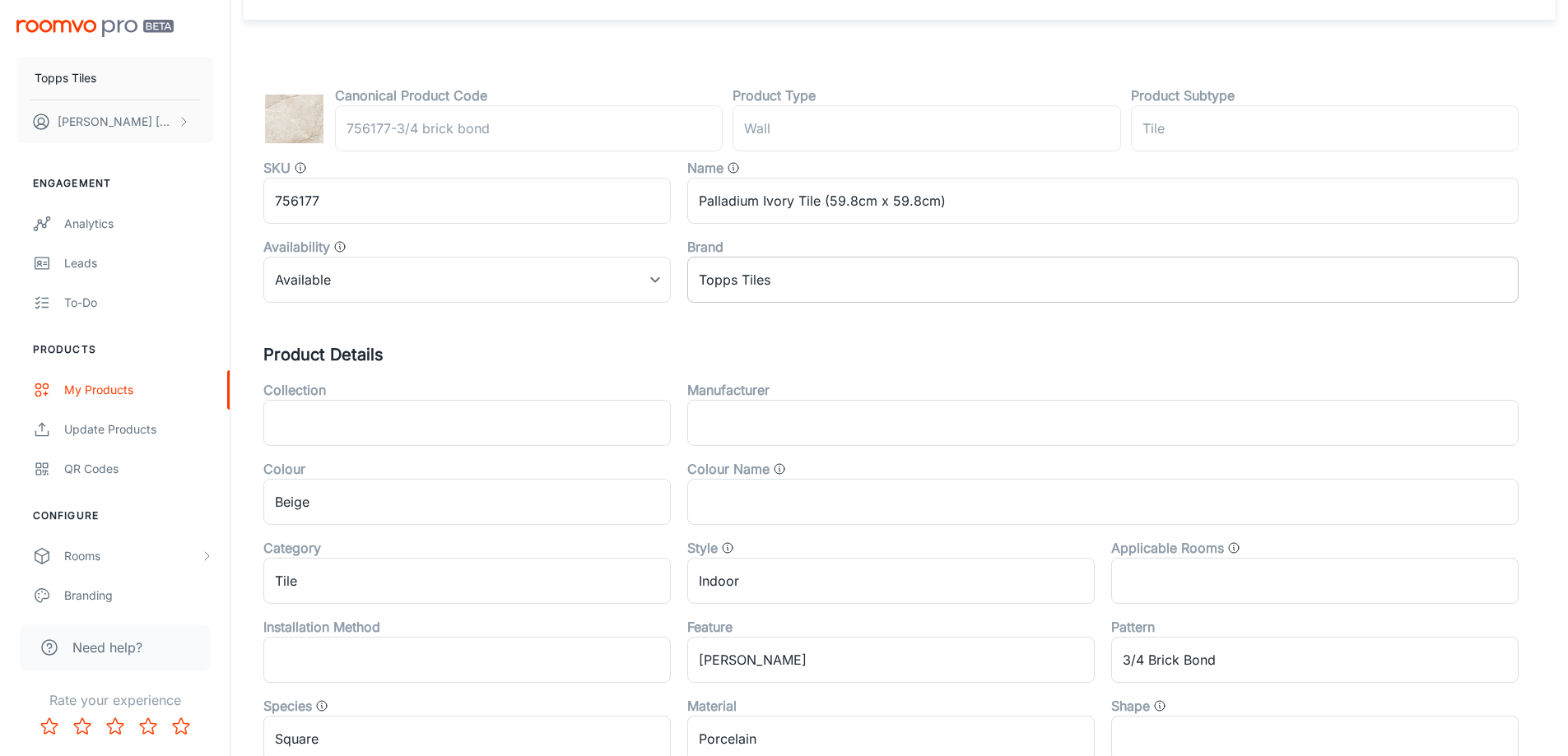
scroll to position [0, 0]
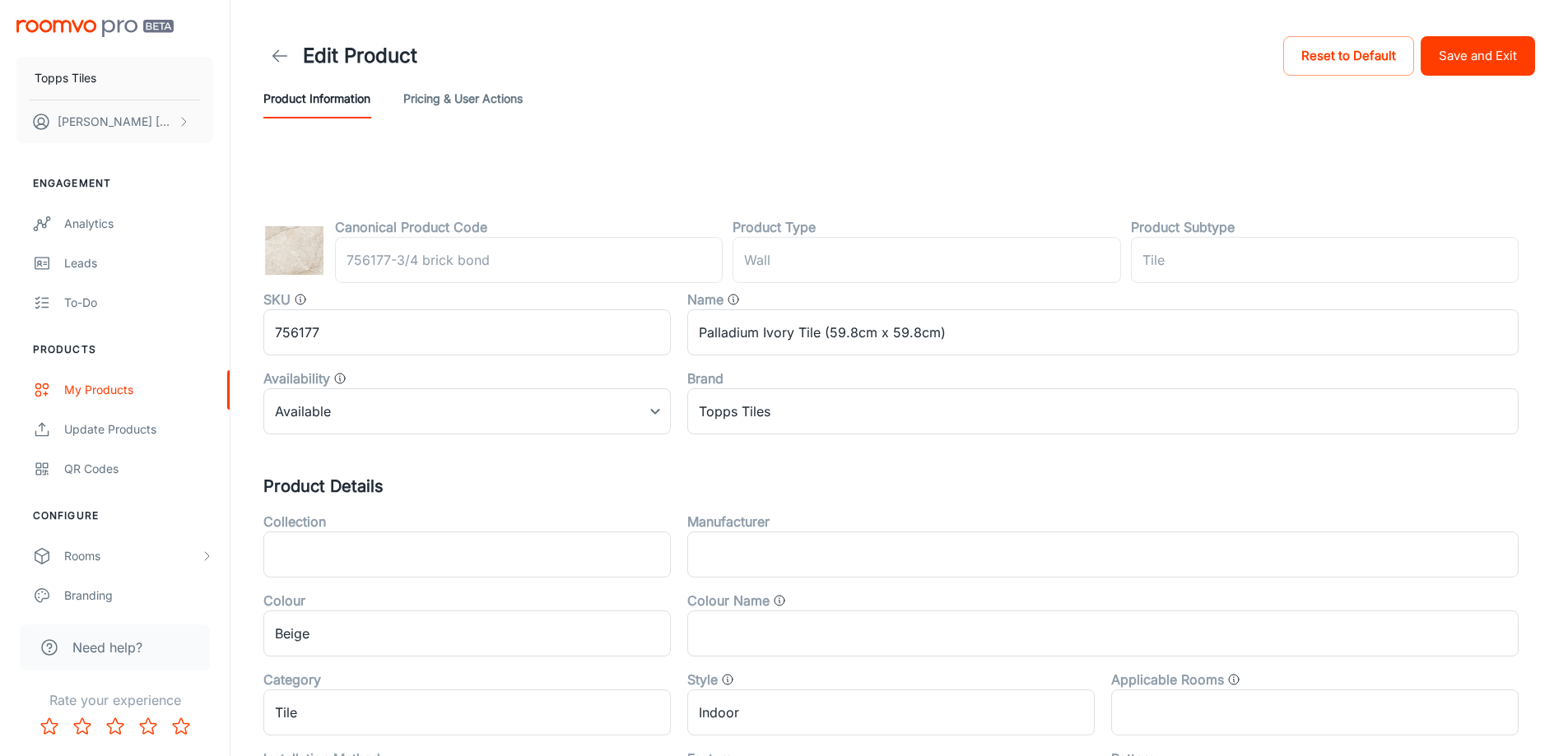
click at [1477, 47] on button "Save and Exit" at bounding box center [1478, 55] width 115 height 39
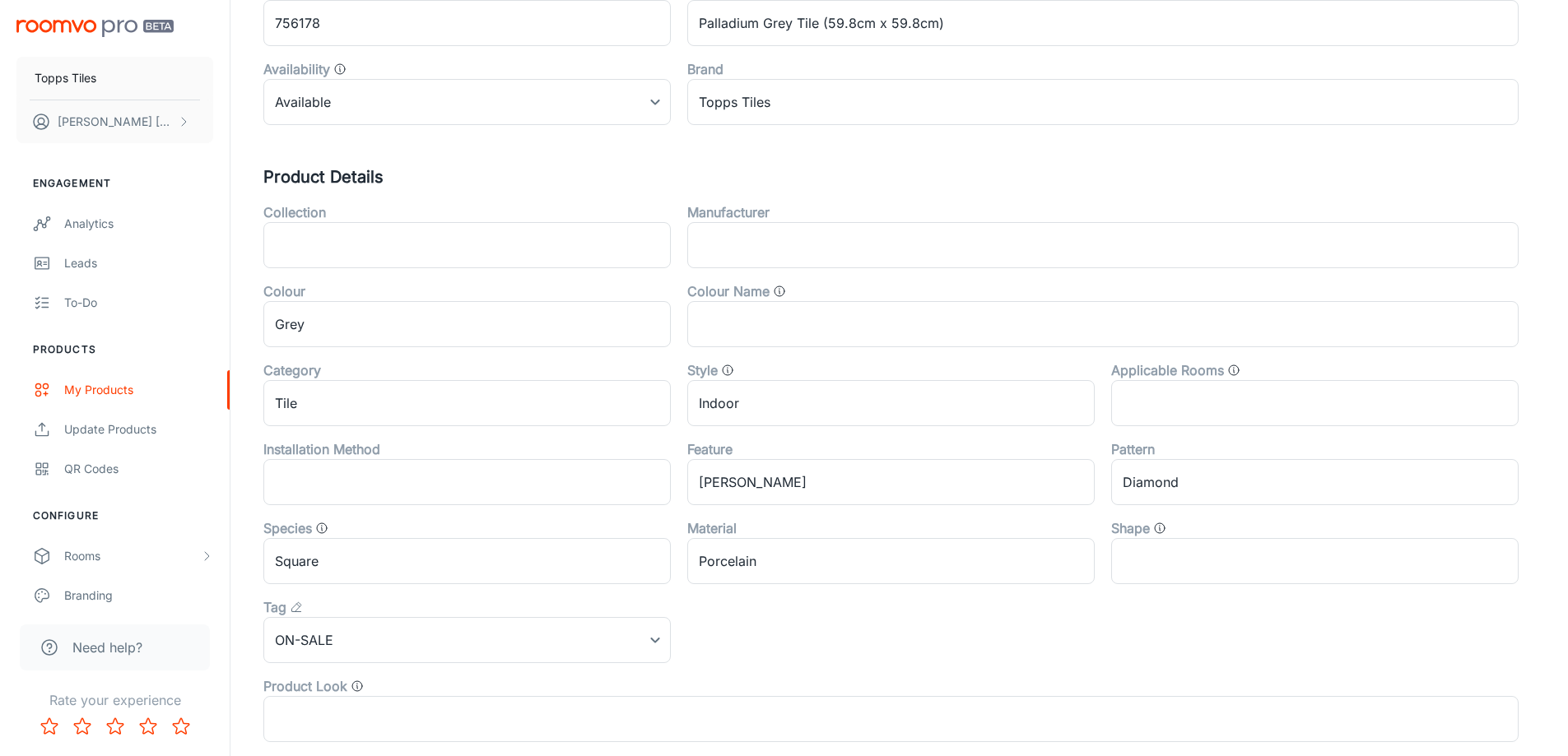
scroll to position [544, 0]
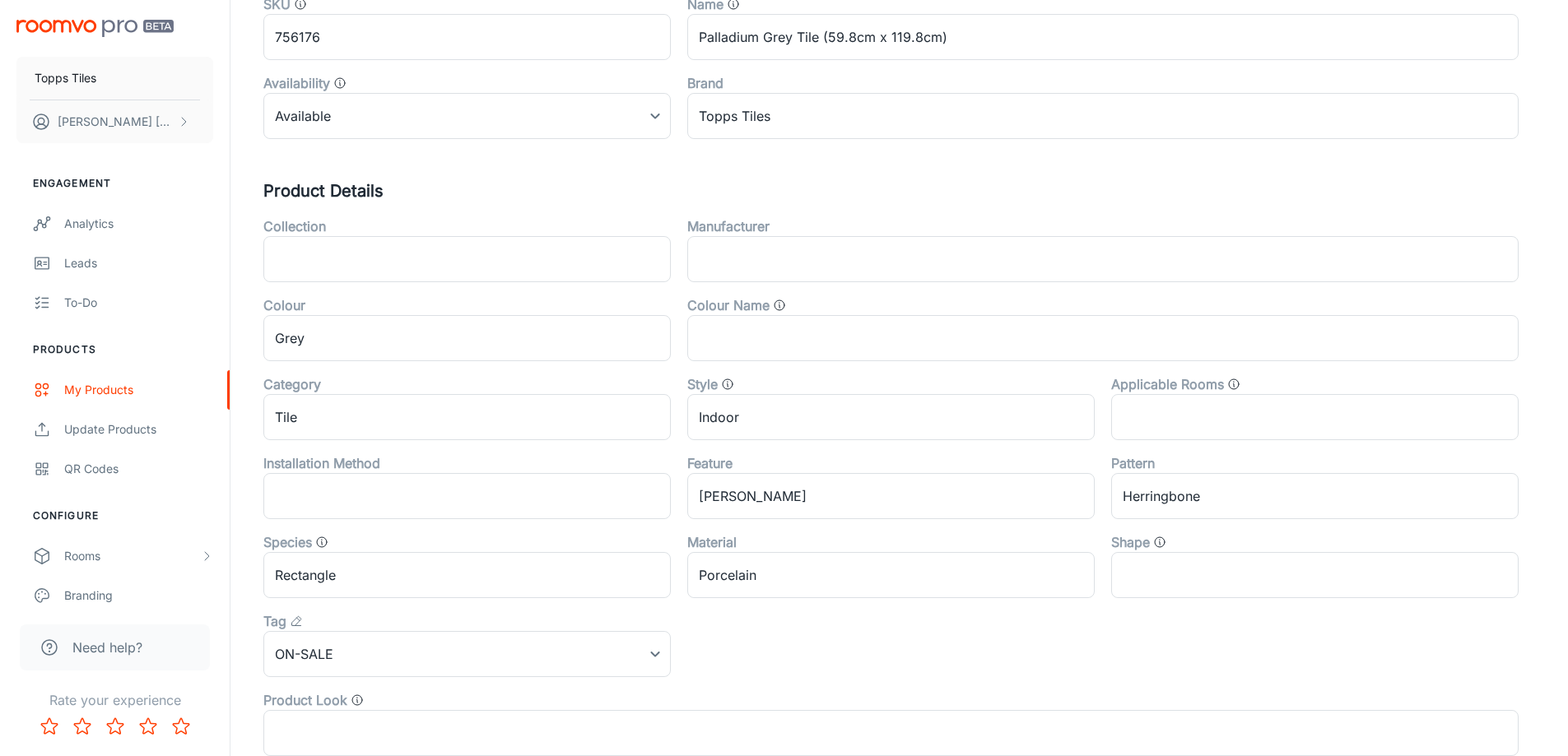
scroll to position [544, 0]
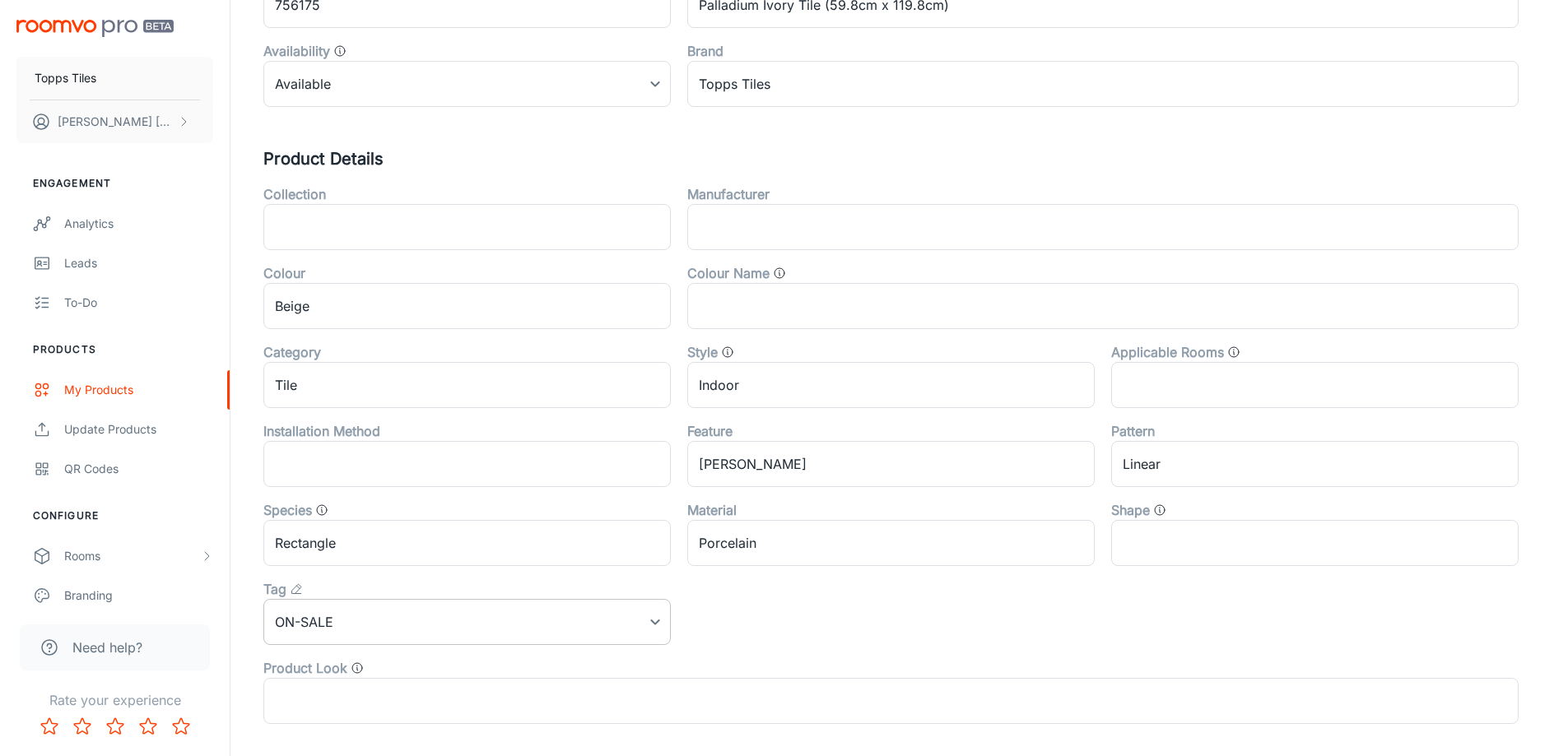
scroll to position [544, 0]
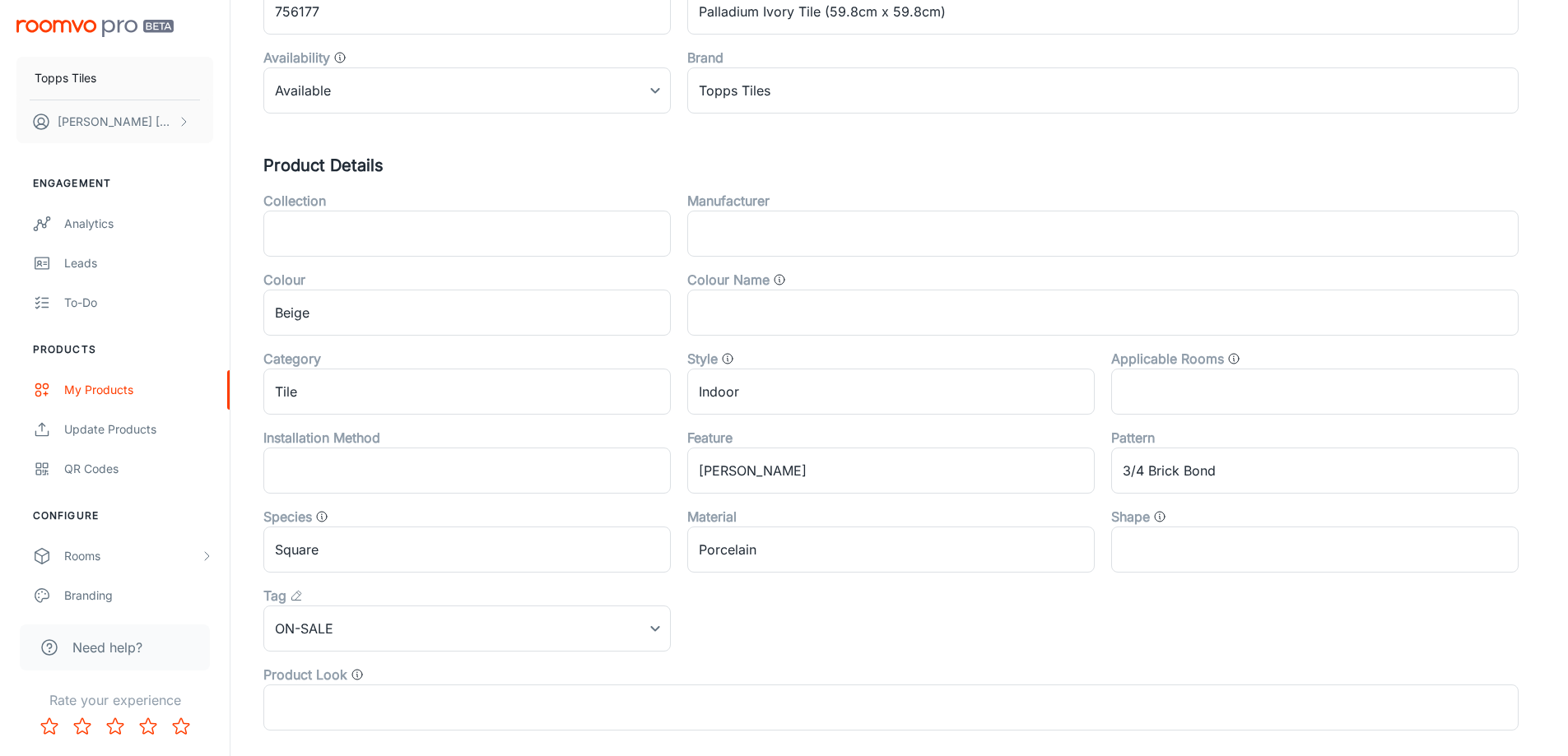
scroll to position [544, 0]
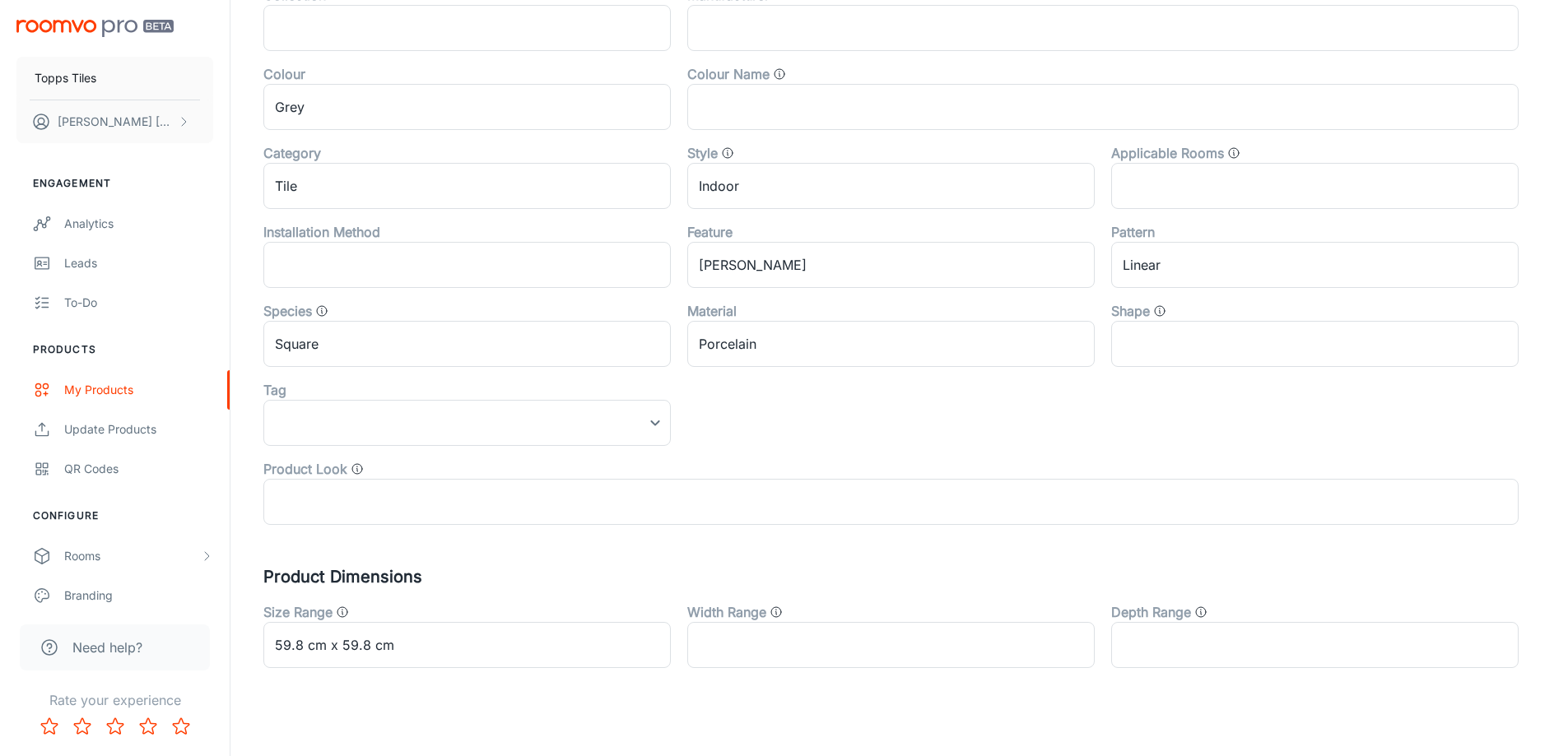
scroll to position [544, 0]
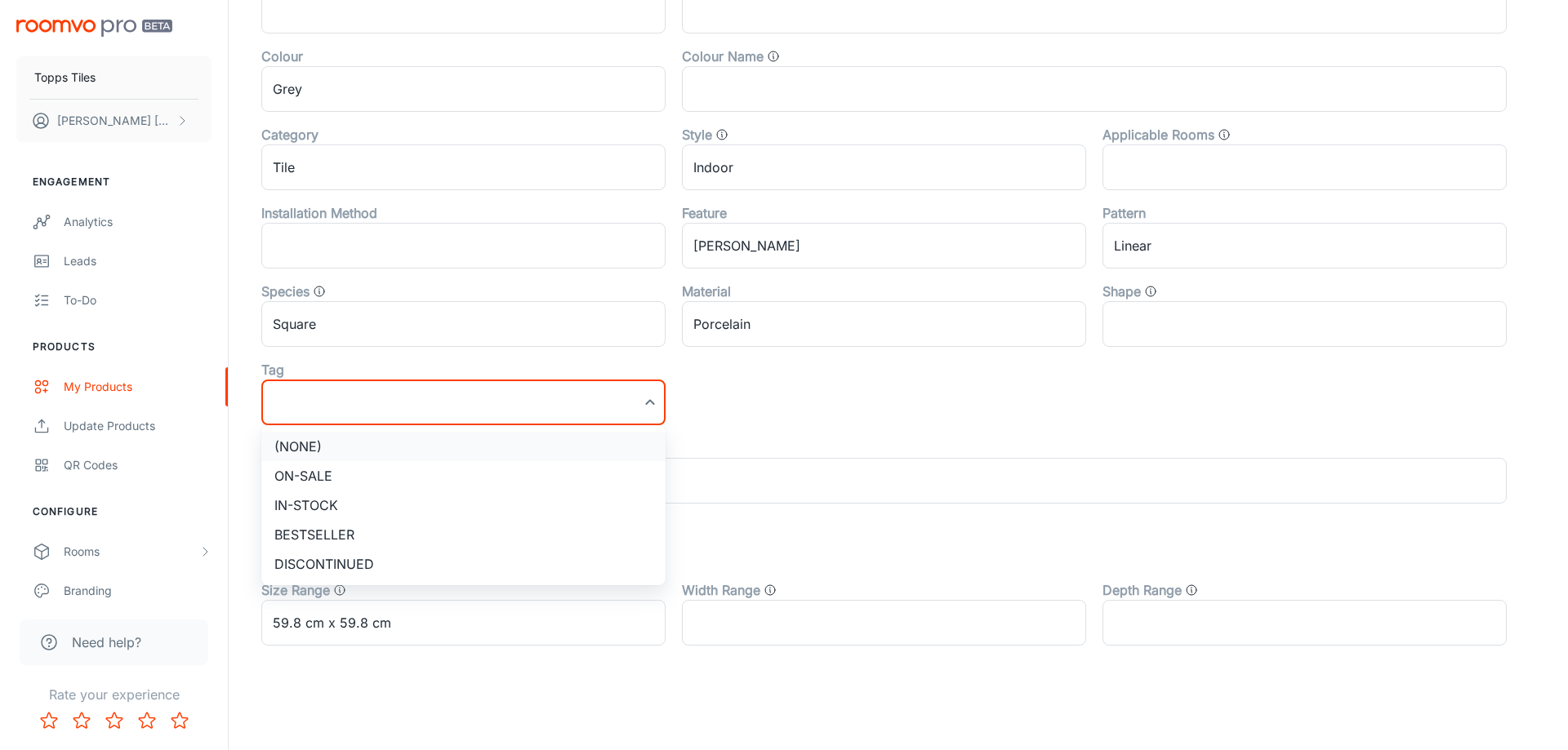
click at [352, 479] on li "On-sale" at bounding box center [463, 476] width 404 height 29
type input "On-sale"
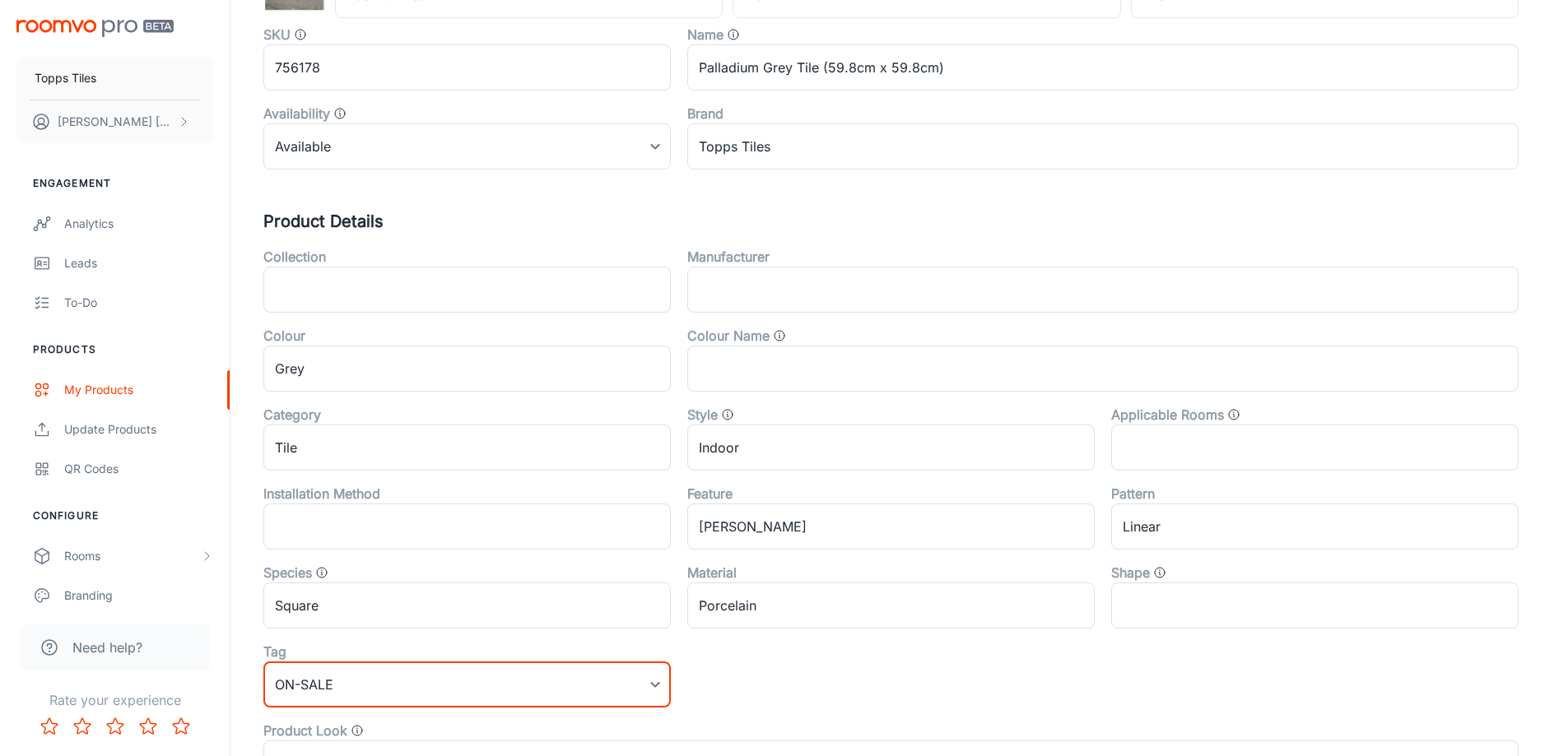
scroll to position [0, 0]
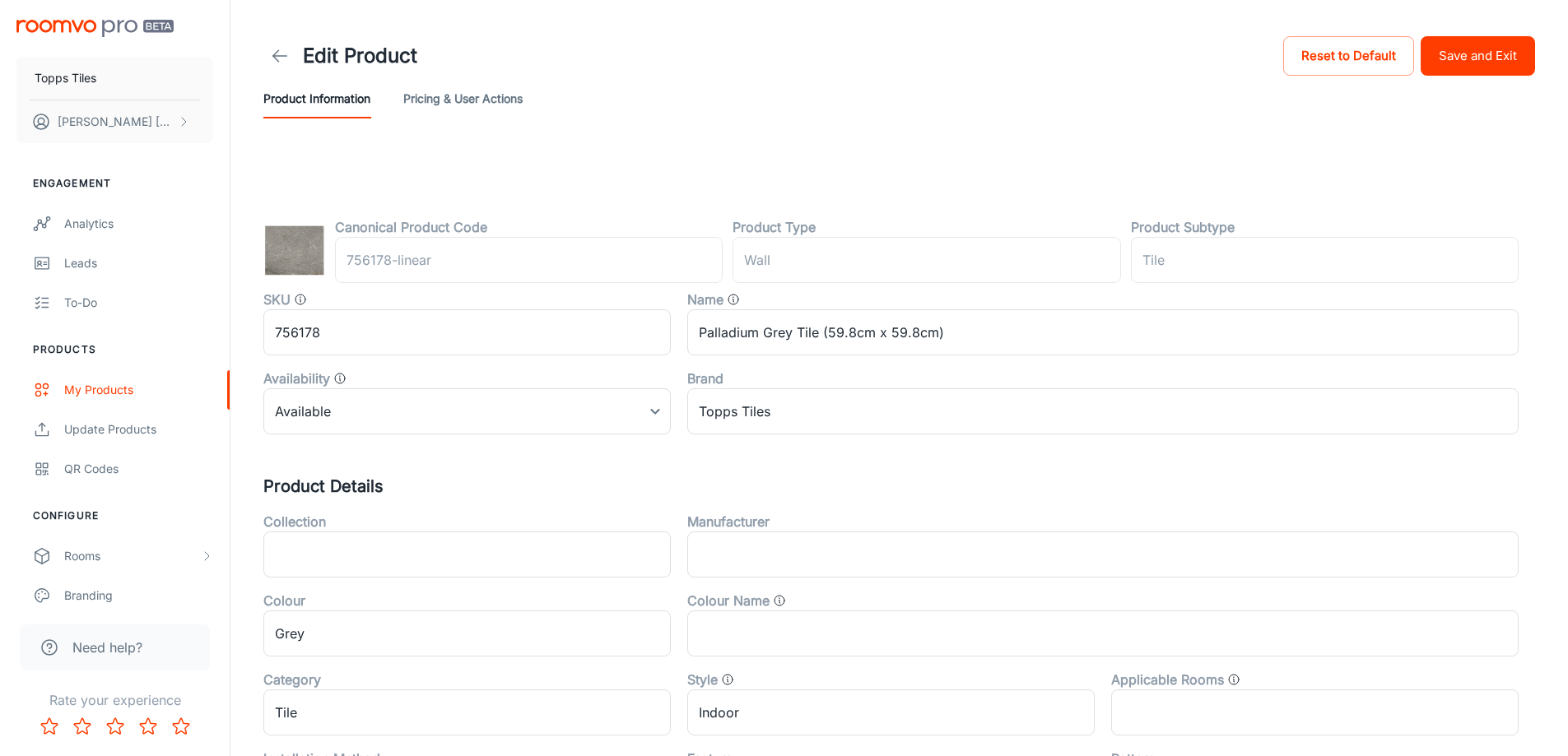
click at [1459, 71] on button "Save and Exit" at bounding box center [1478, 55] width 115 height 39
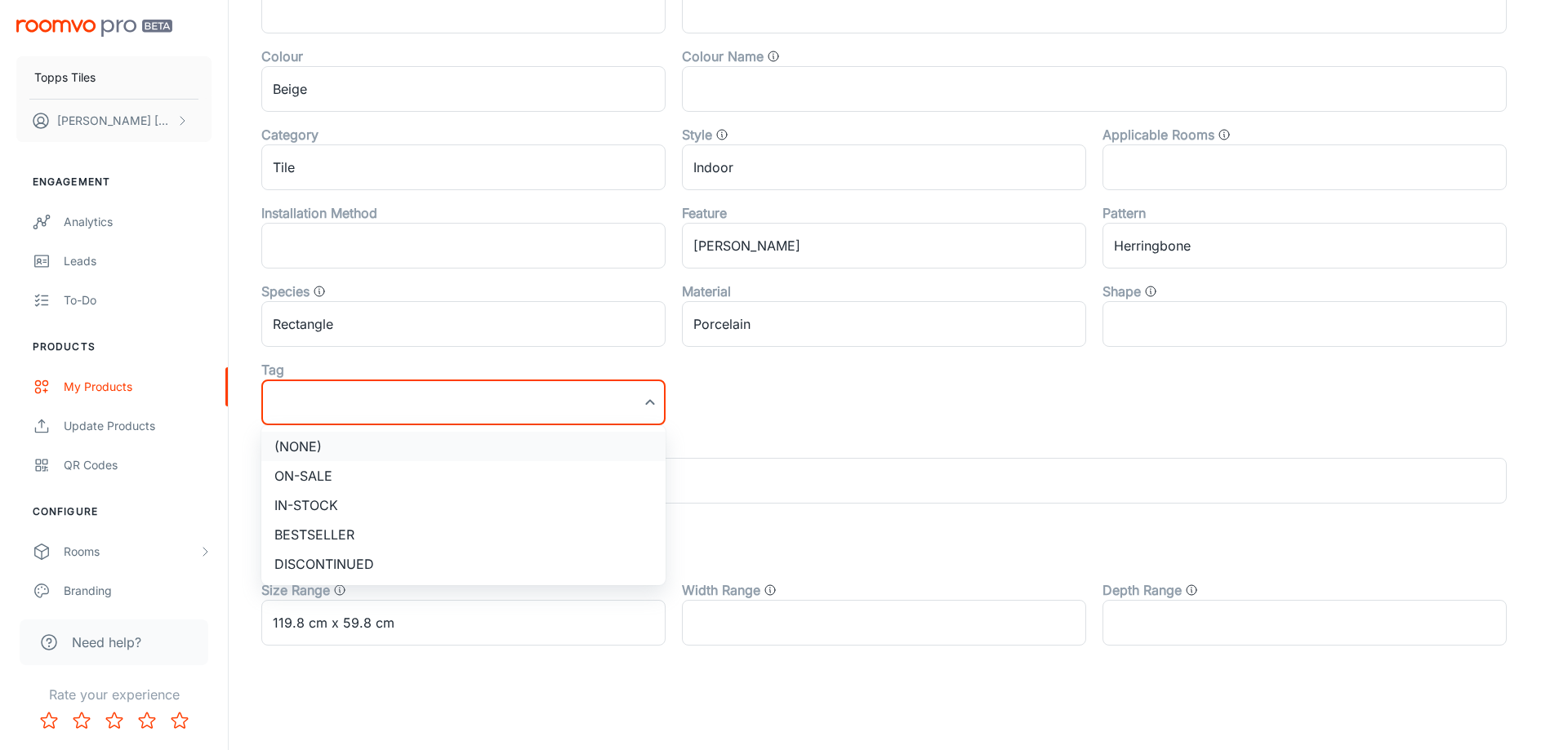
click at [375, 456] on li "(None)" at bounding box center [463, 446] width 404 height 29
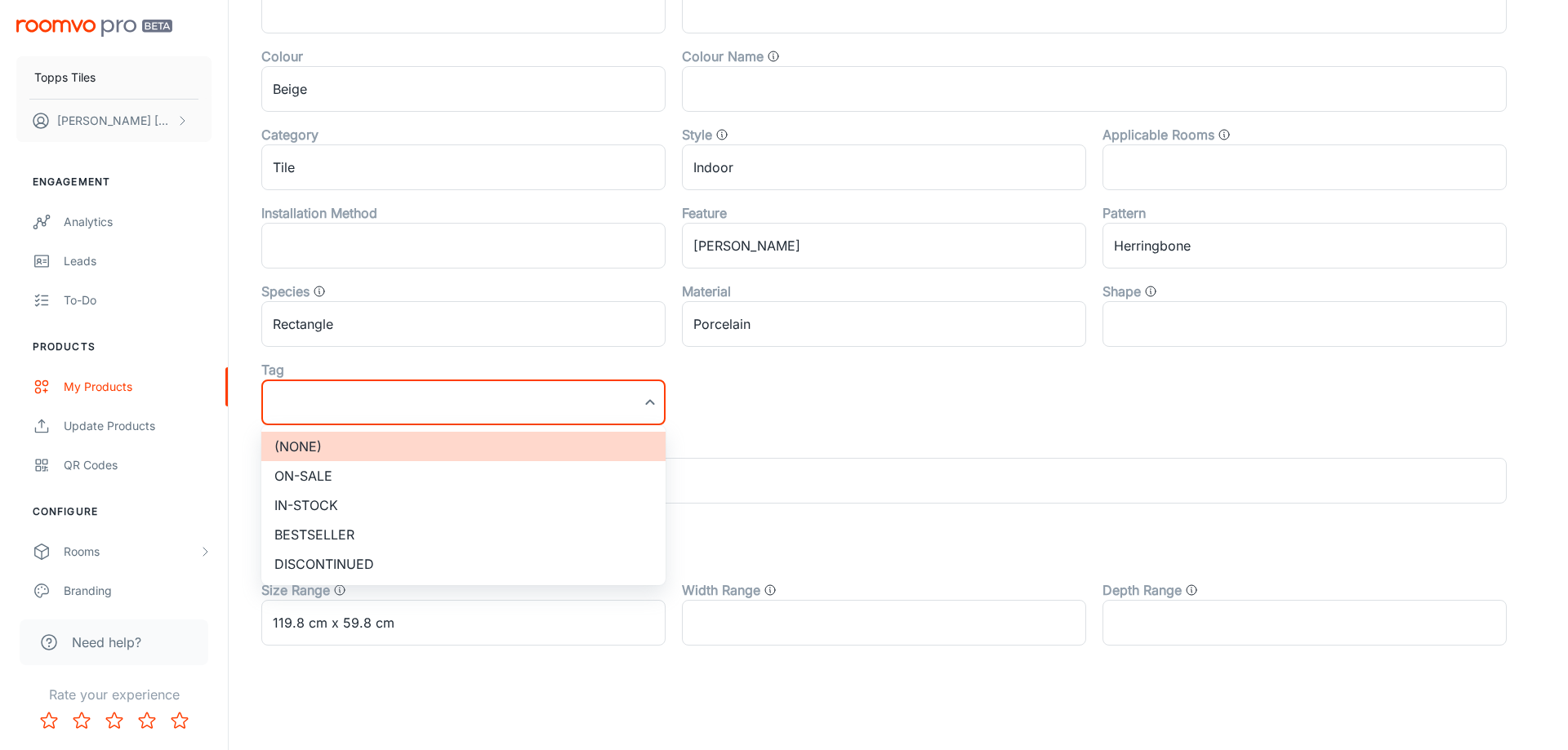
click at [370, 479] on li "On-sale" at bounding box center [463, 476] width 404 height 29
type input "On-sale"
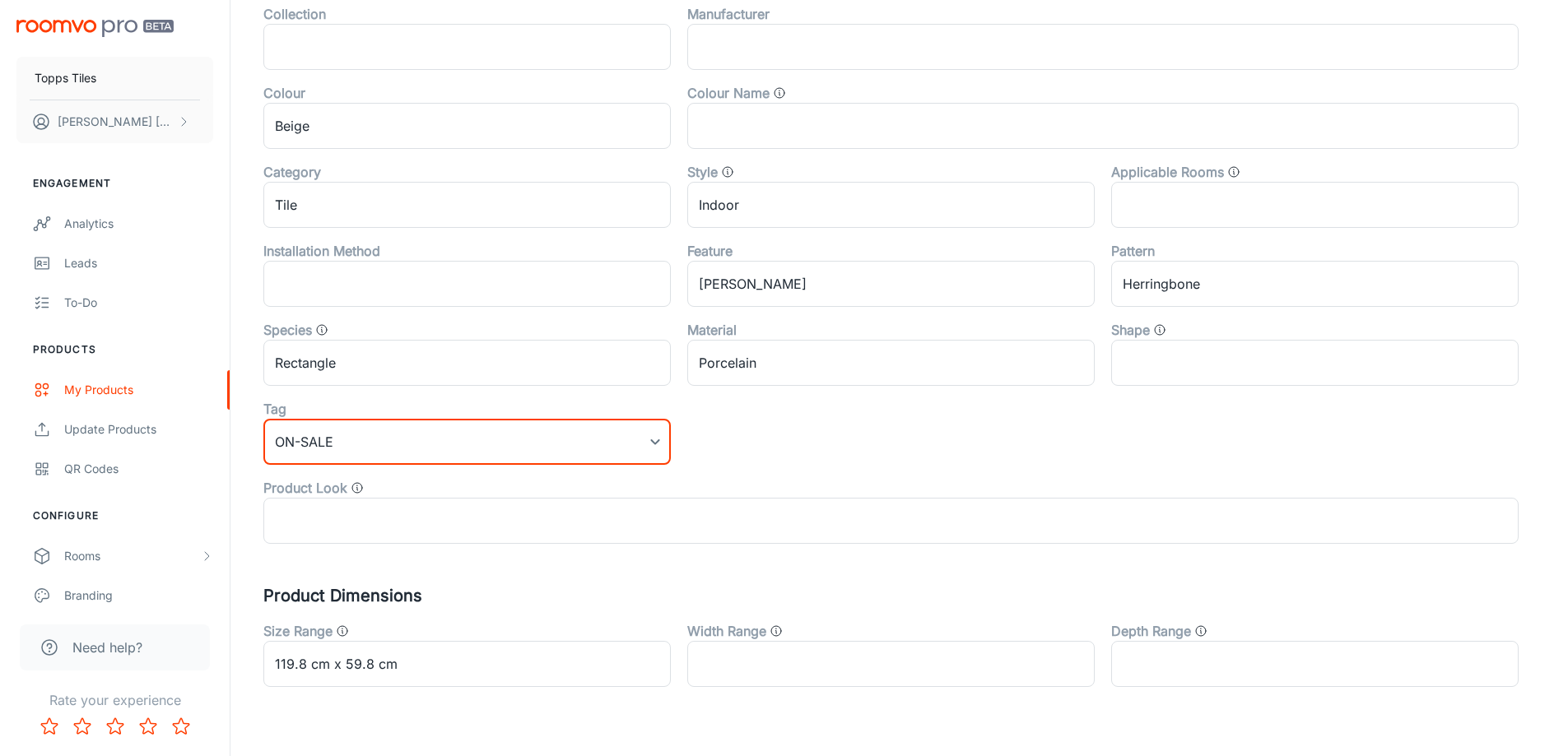
scroll to position [0, 0]
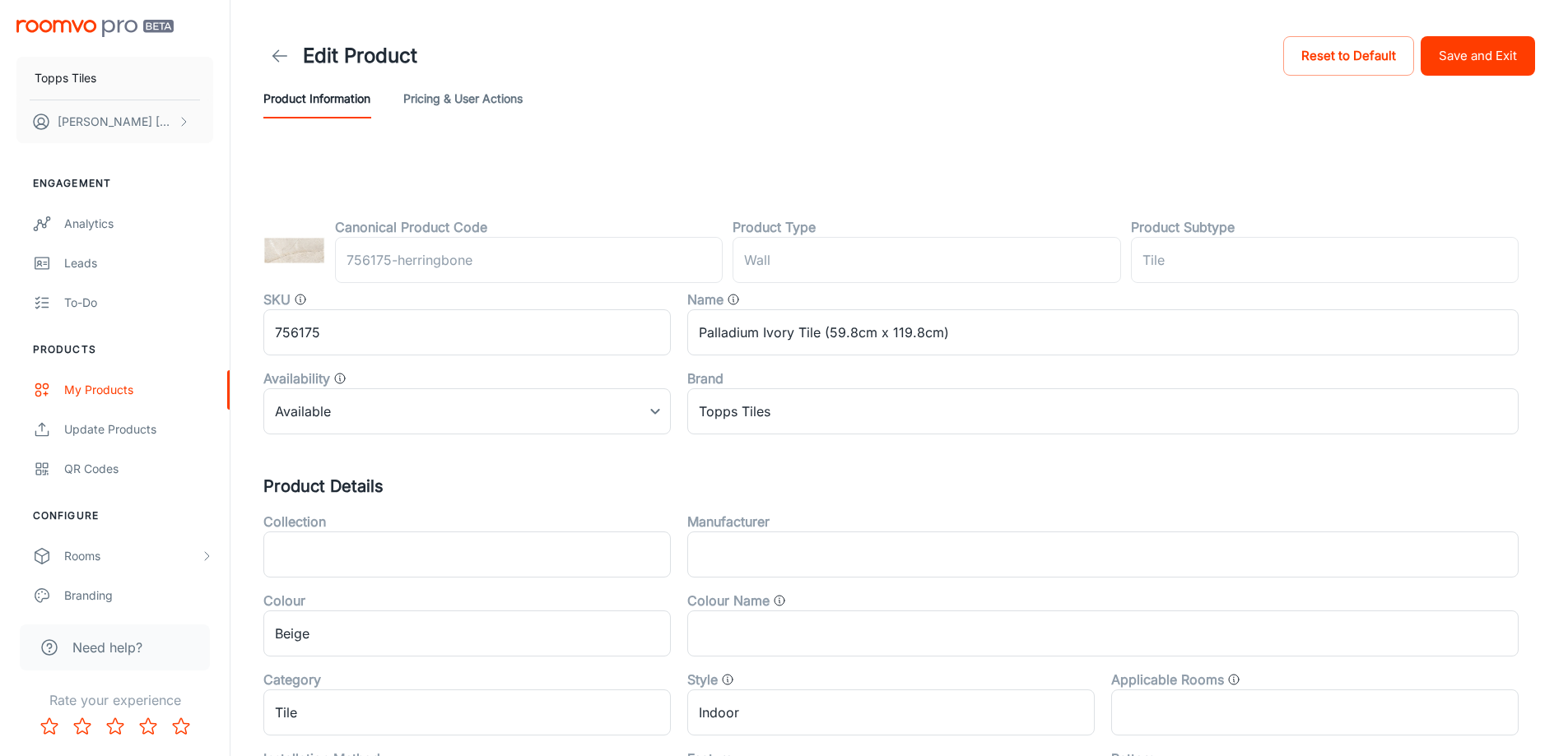
click at [1519, 55] on button "Save and Exit" at bounding box center [1478, 55] width 115 height 39
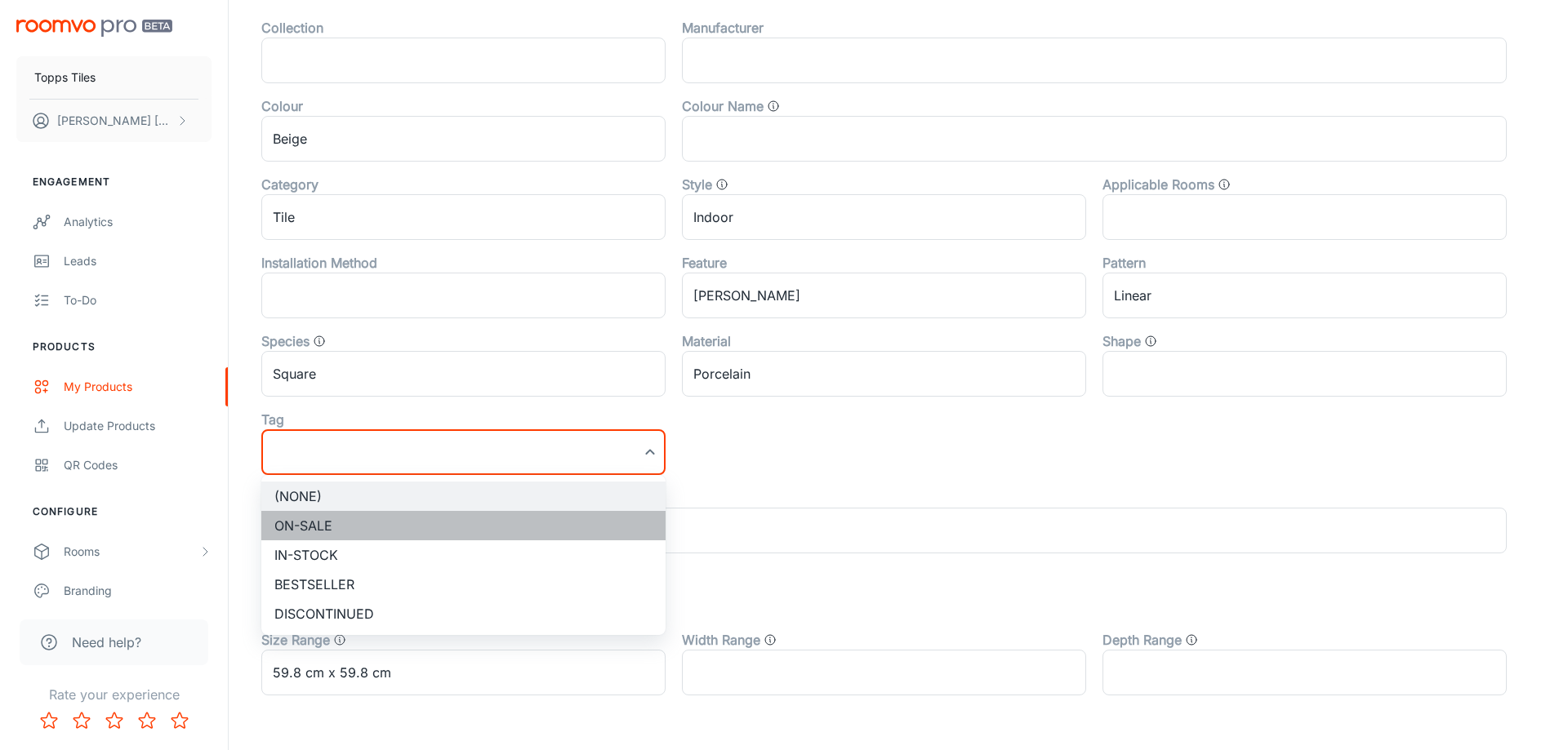
click at [386, 516] on li "On-sale" at bounding box center [463, 525] width 404 height 29
type input "On-sale"
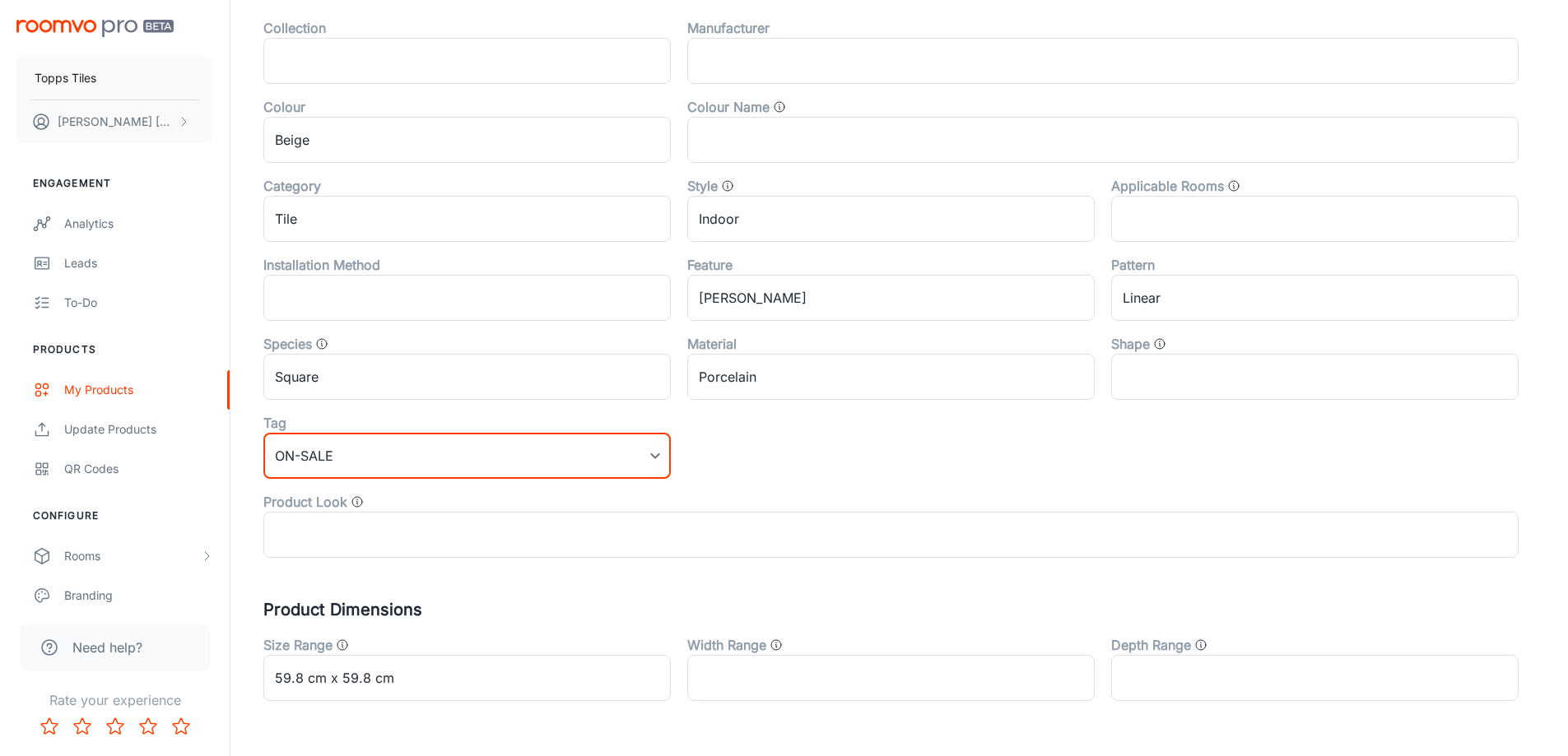
scroll to position [0, 0]
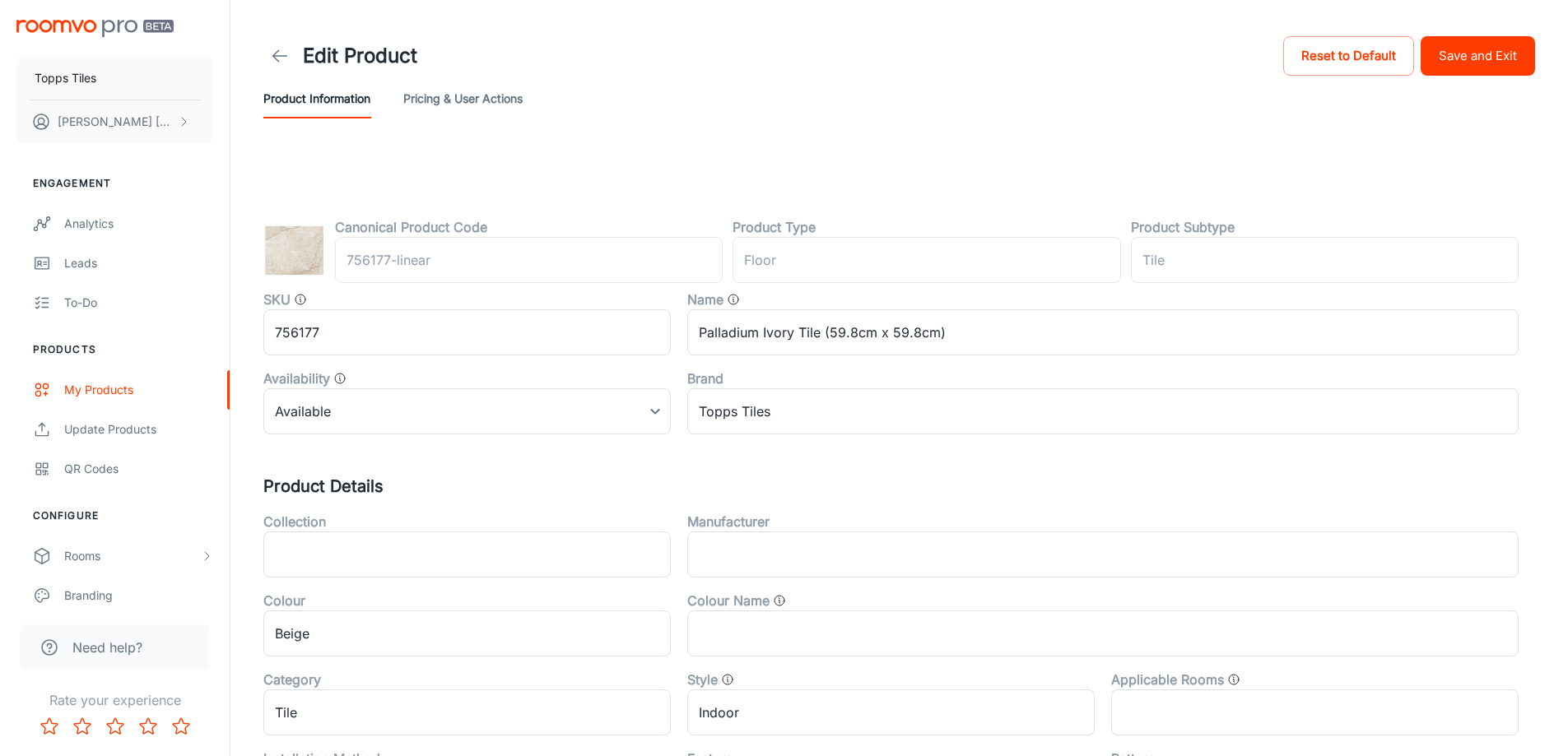
click at [1493, 59] on button "Save and Exit" at bounding box center [1478, 55] width 115 height 39
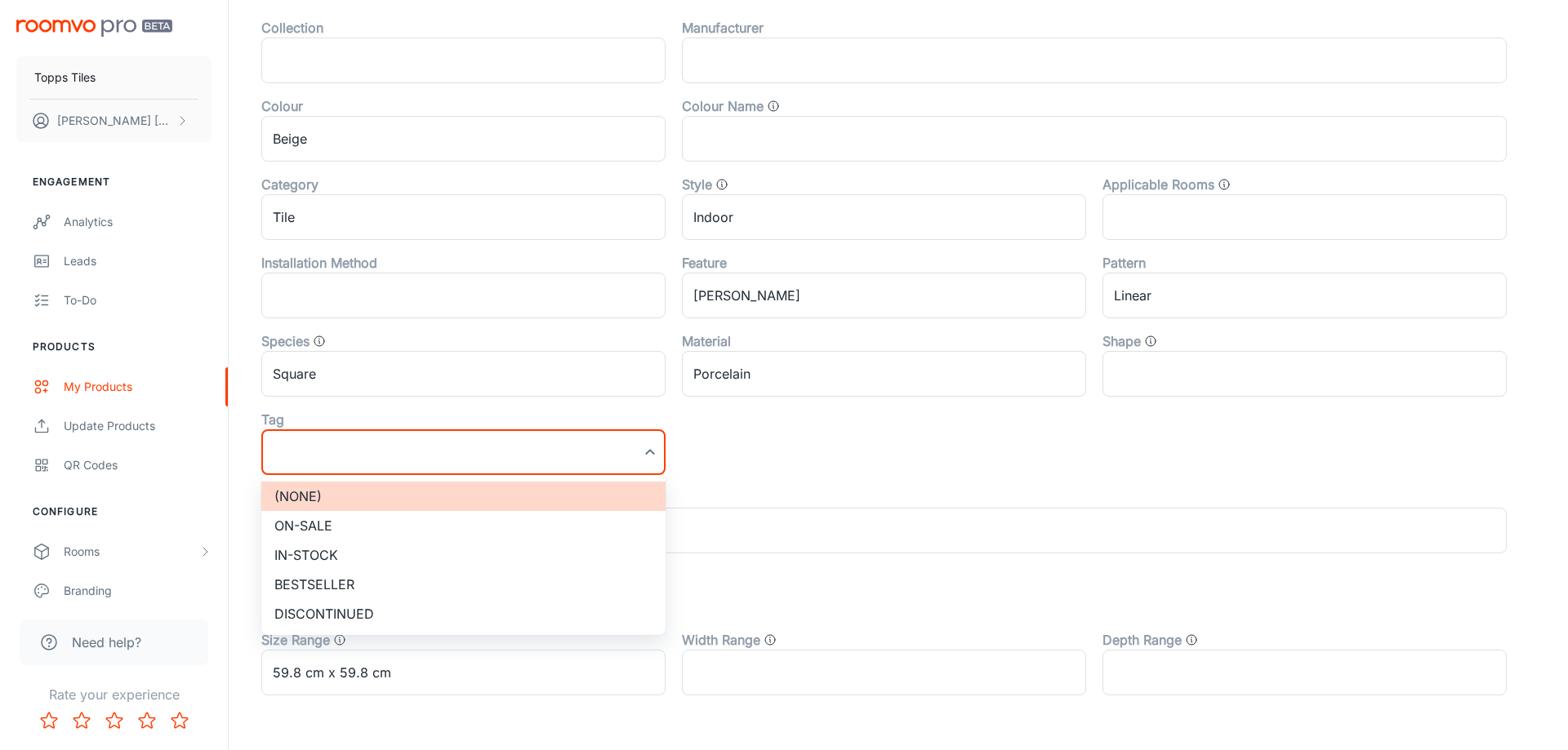
click at [344, 516] on li "On-sale" at bounding box center [463, 525] width 404 height 29
type input "On-sale"
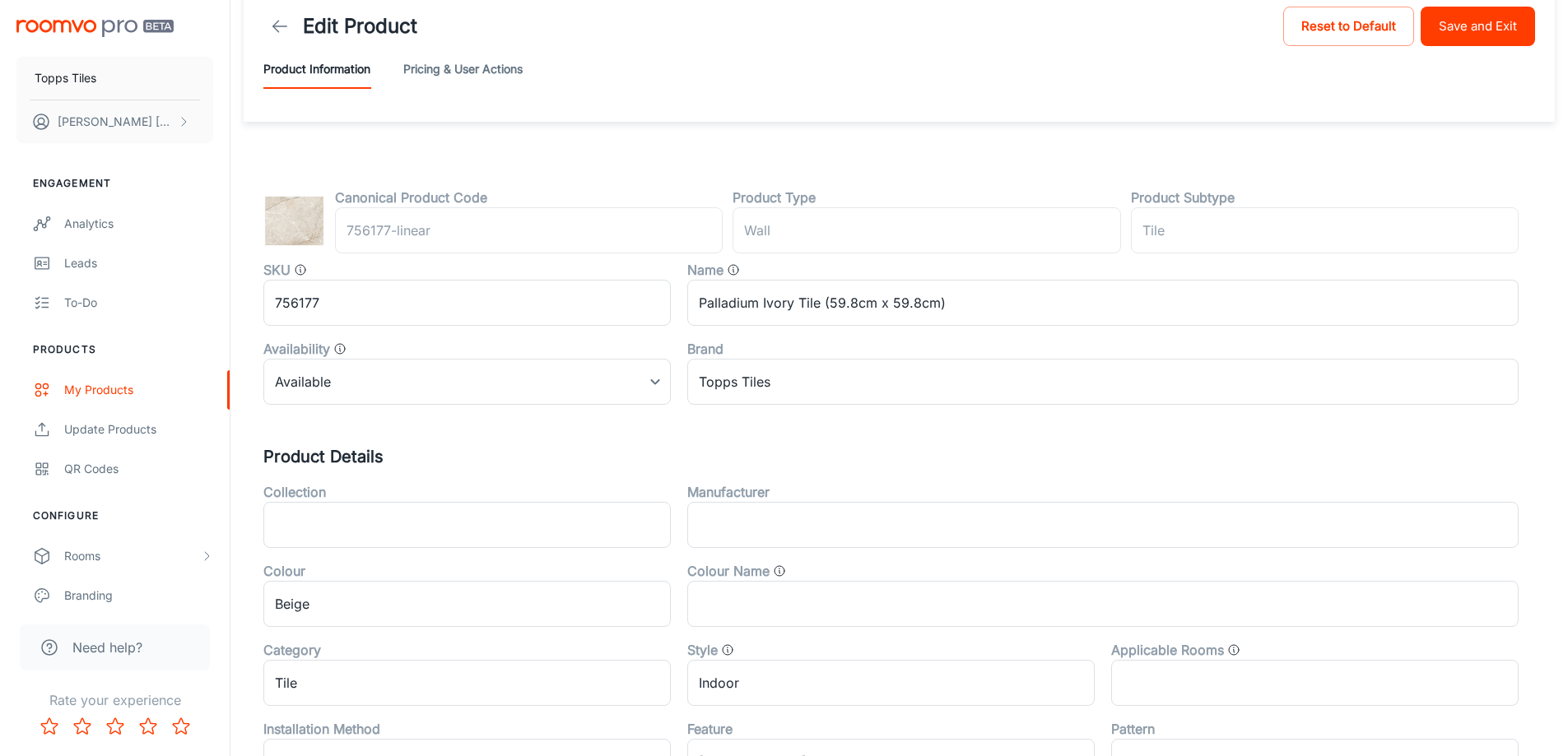
scroll to position [0, 0]
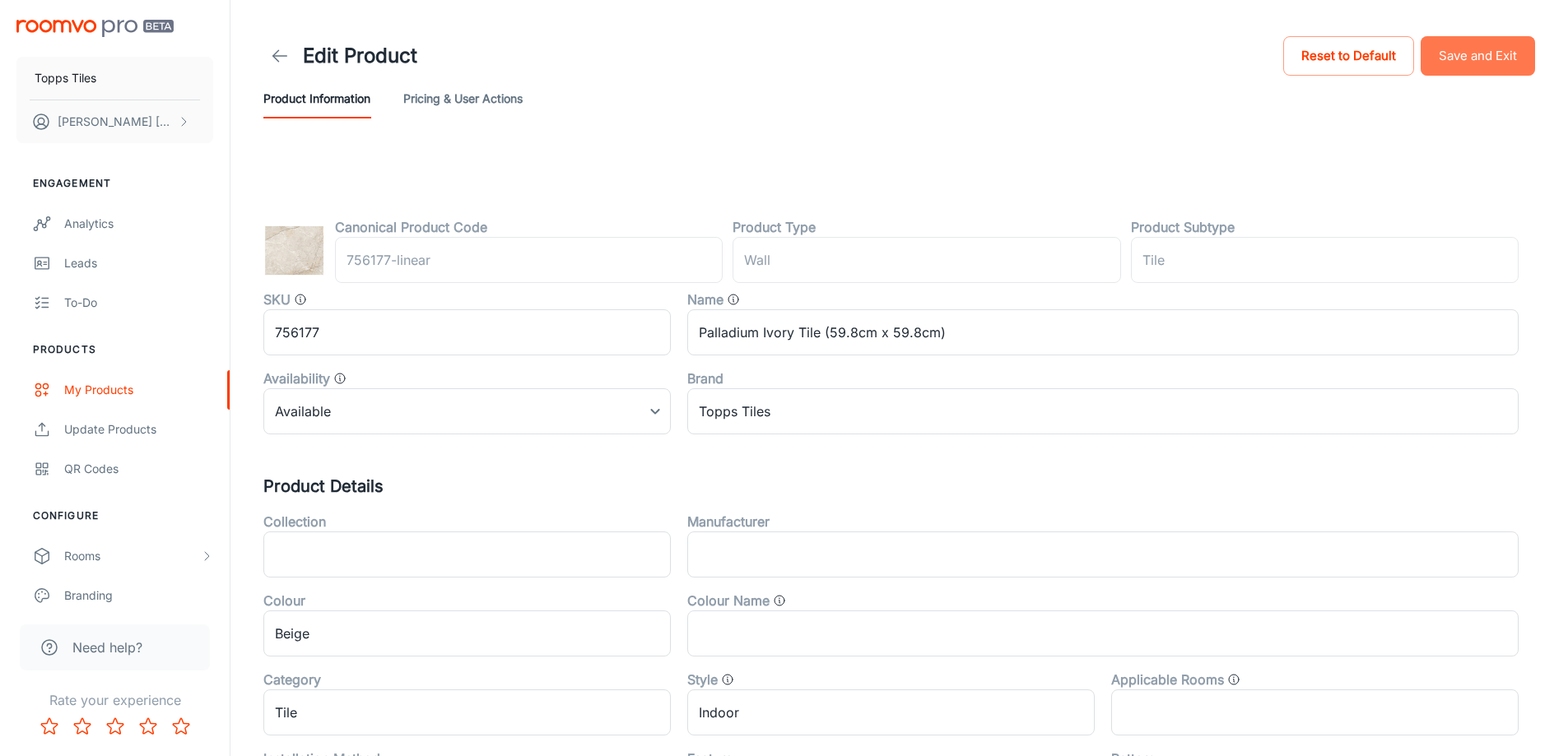
click at [1485, 59] on button "Save and Exit" at bounding box center [1478, 55] width 115 height 39
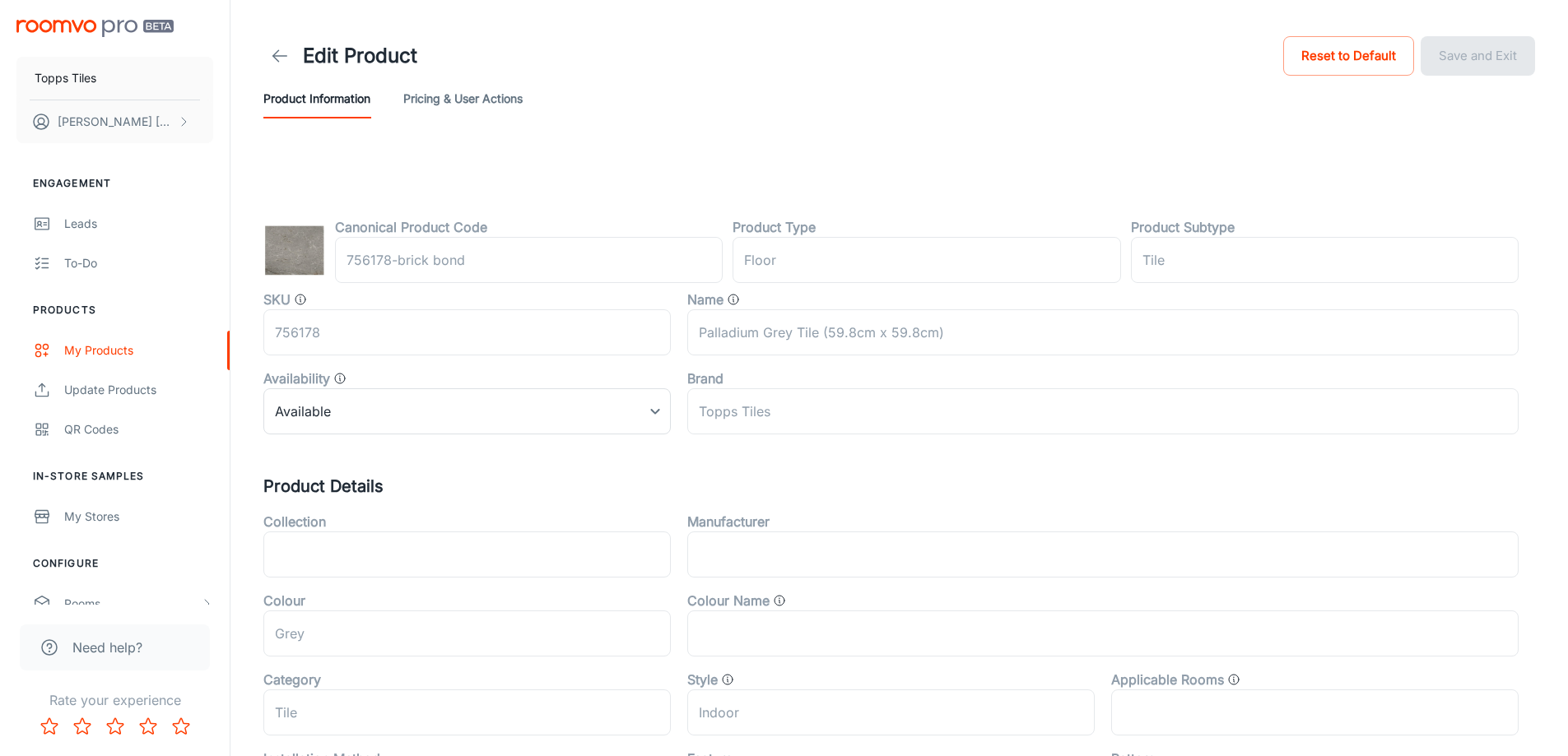
scroll to position [494, 0]
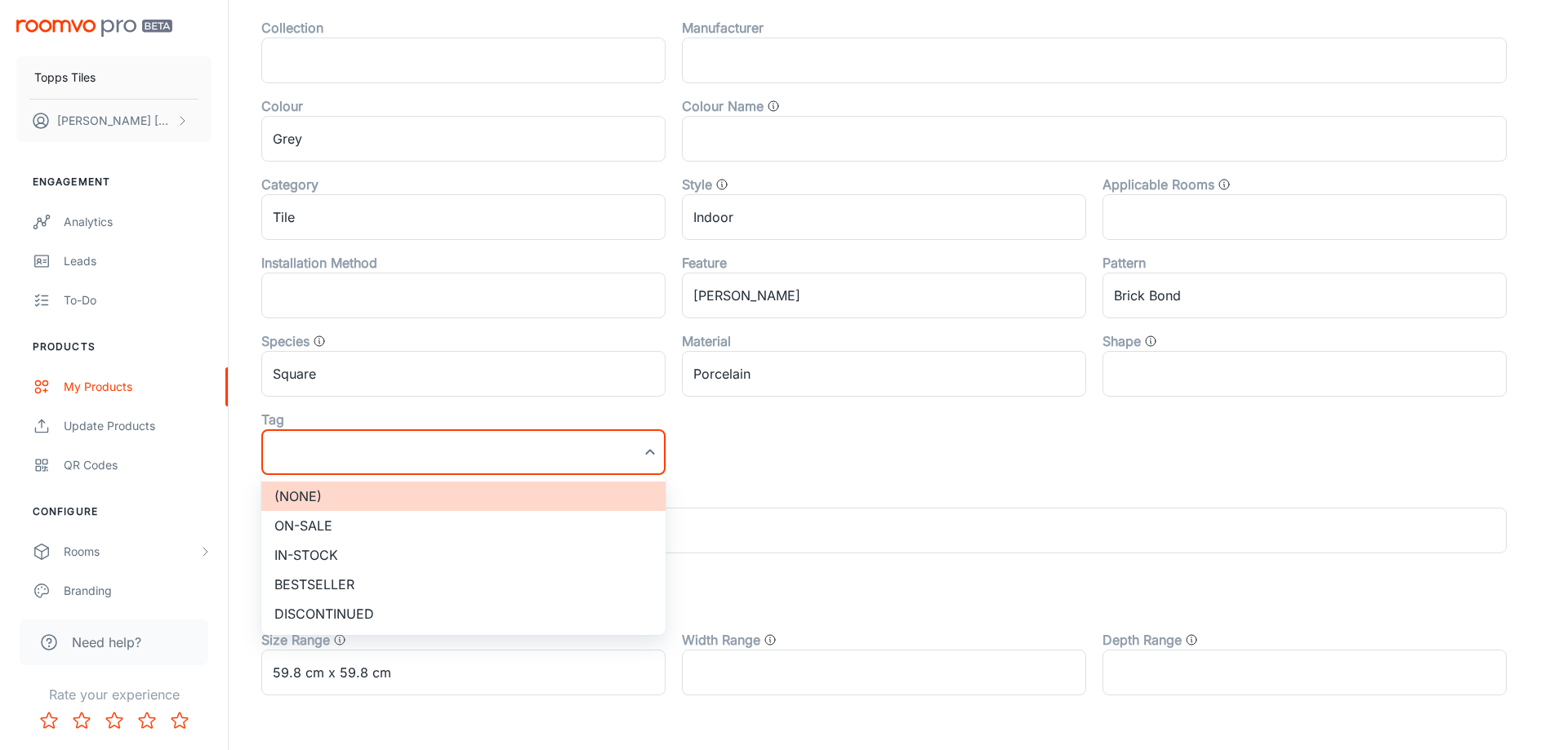
click at [339, 512] on li "On-sale" at bounding box center [463, 525] width 404 height 29
type input "On-sale"
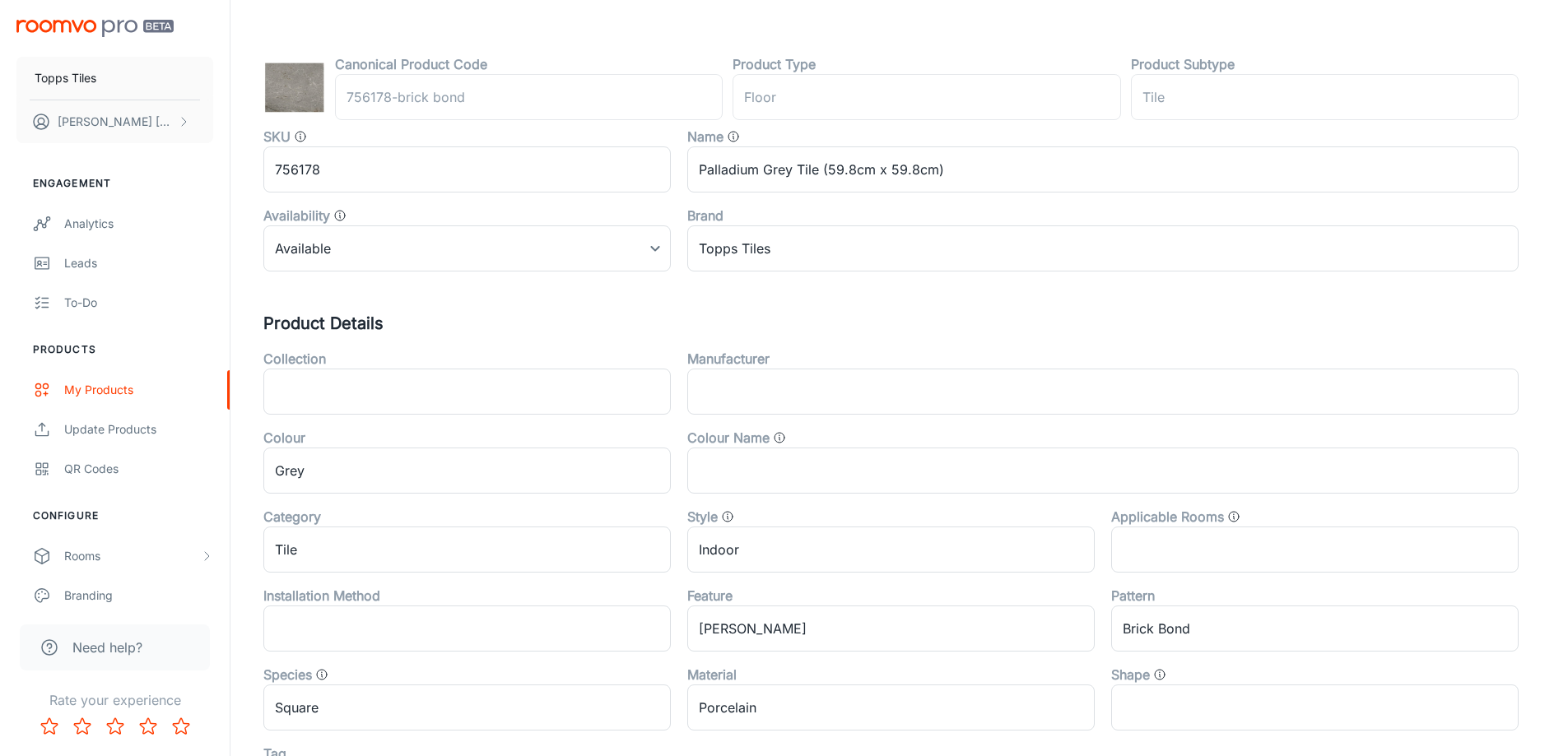
scroll to position [0, 0]
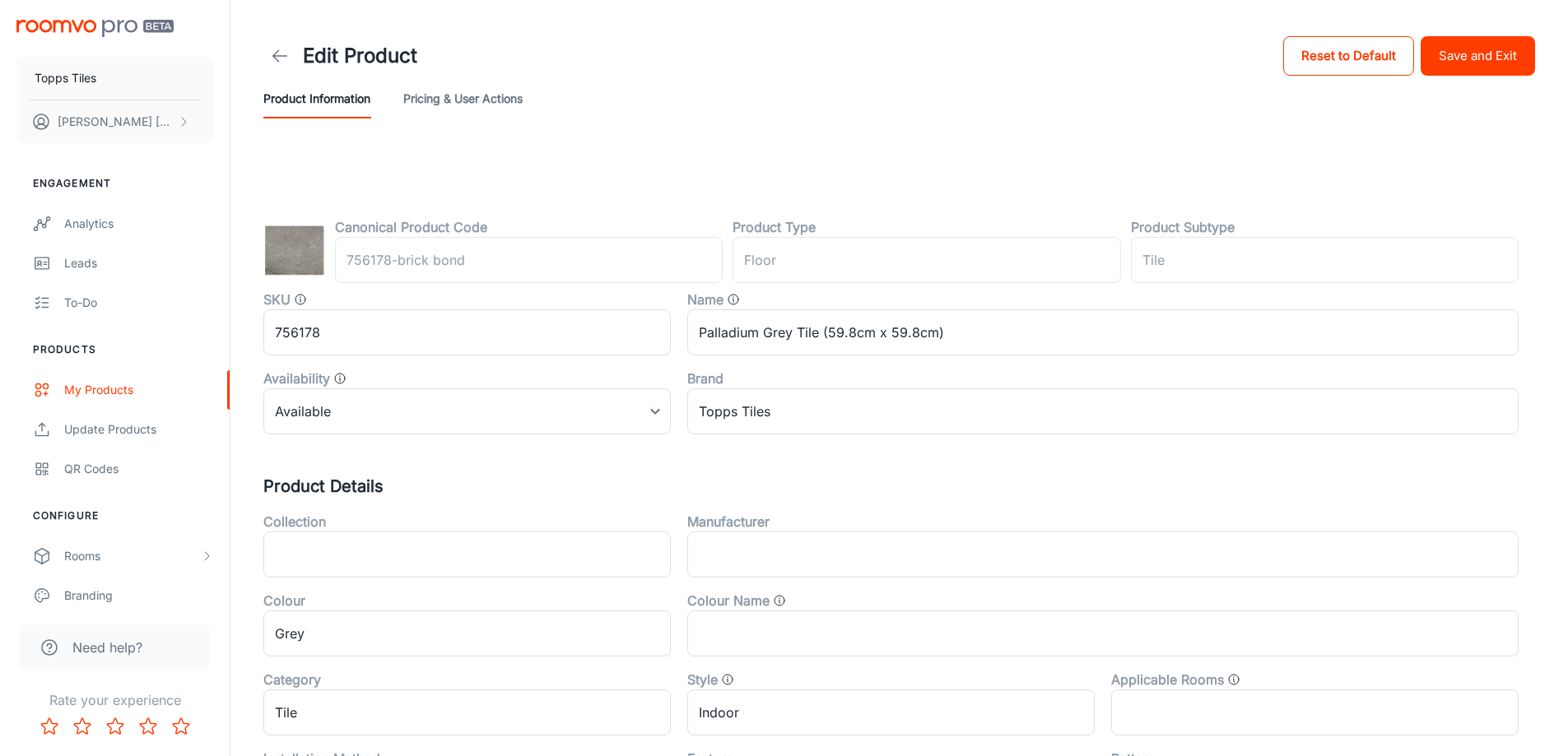
click at [1500, 56] on button "Save and Exit" at bounding box center [1478, 55] width 115 height 39
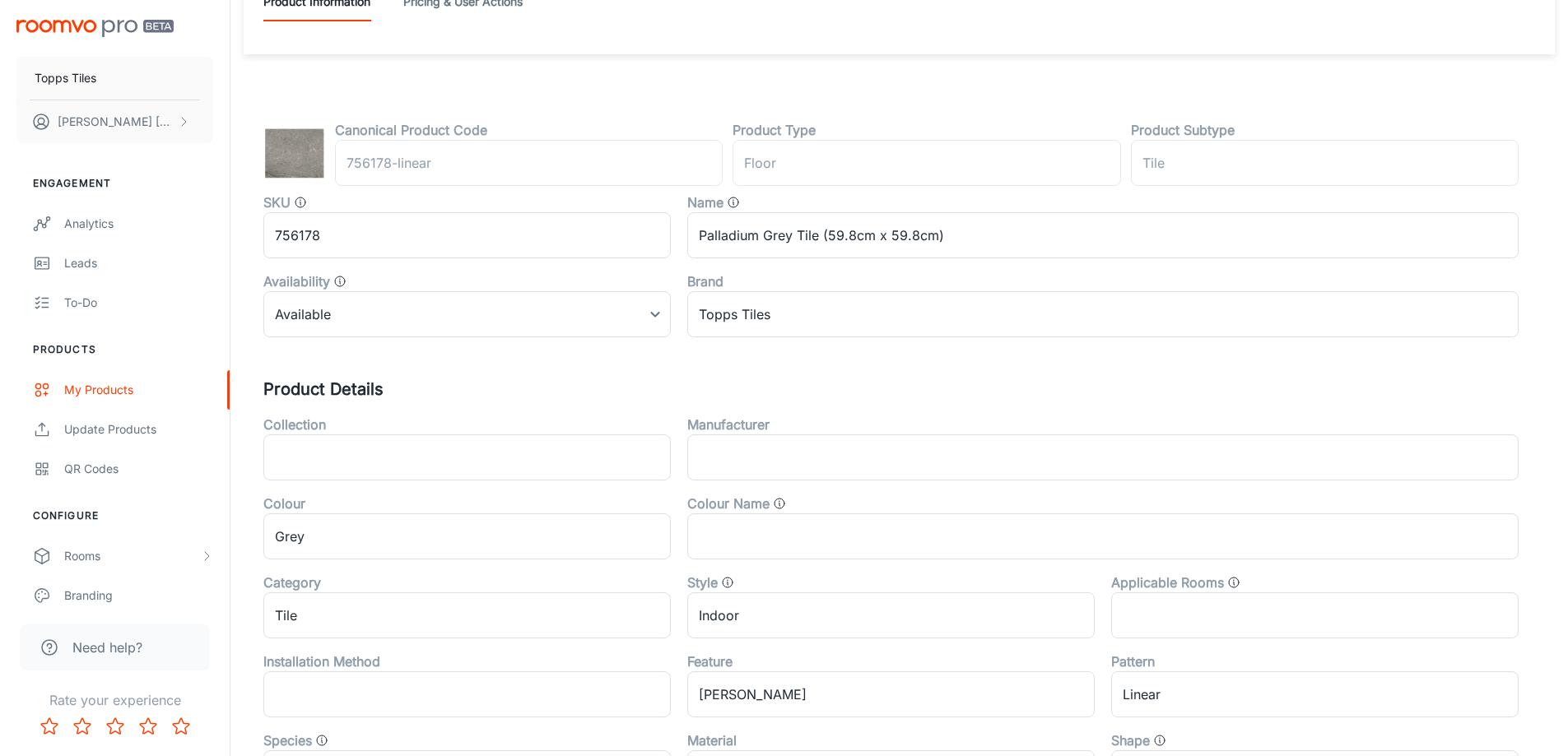
scroll to position [544, 0]
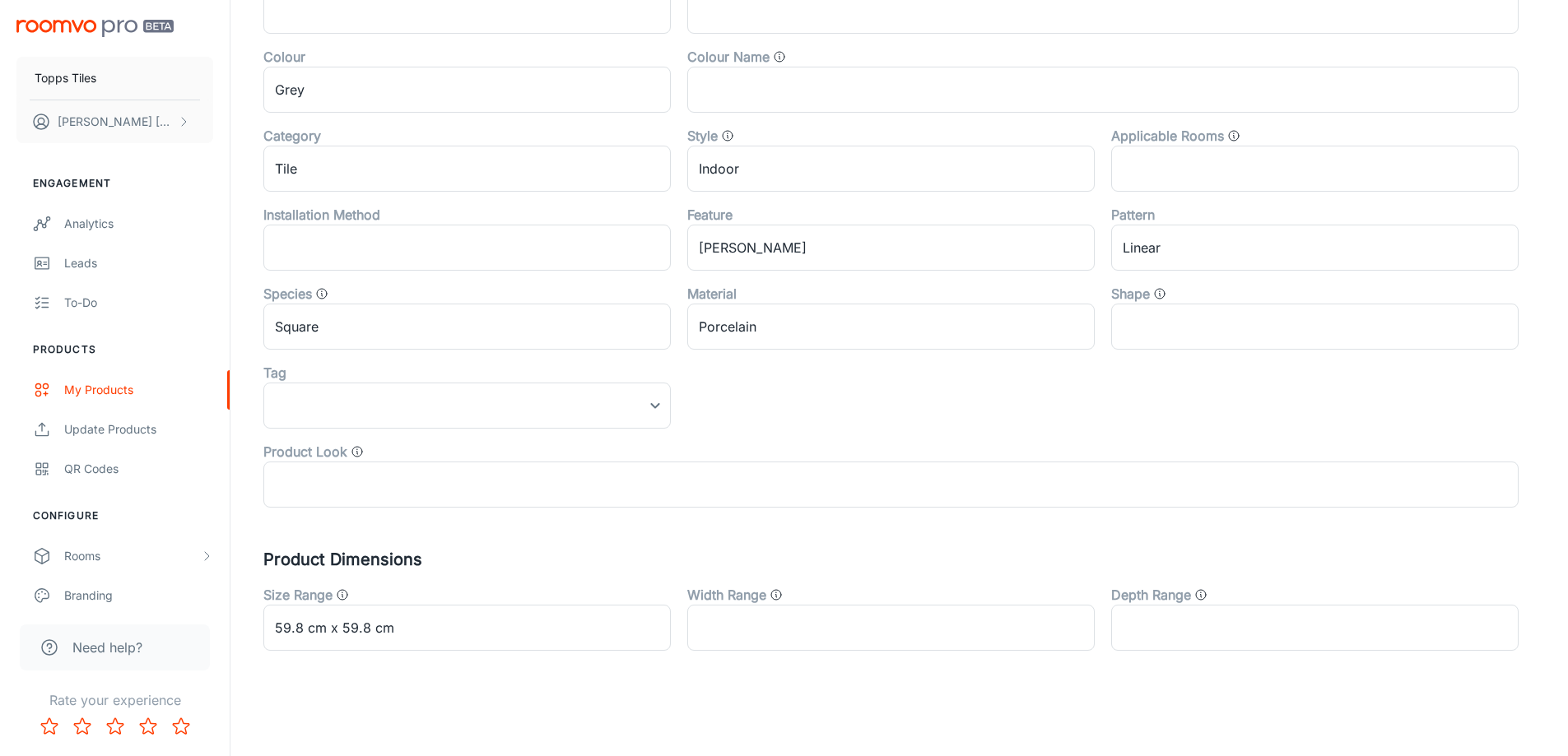
click at [315, 381] on div "Tag" at bounding box center [467, 372] width 408 height 20
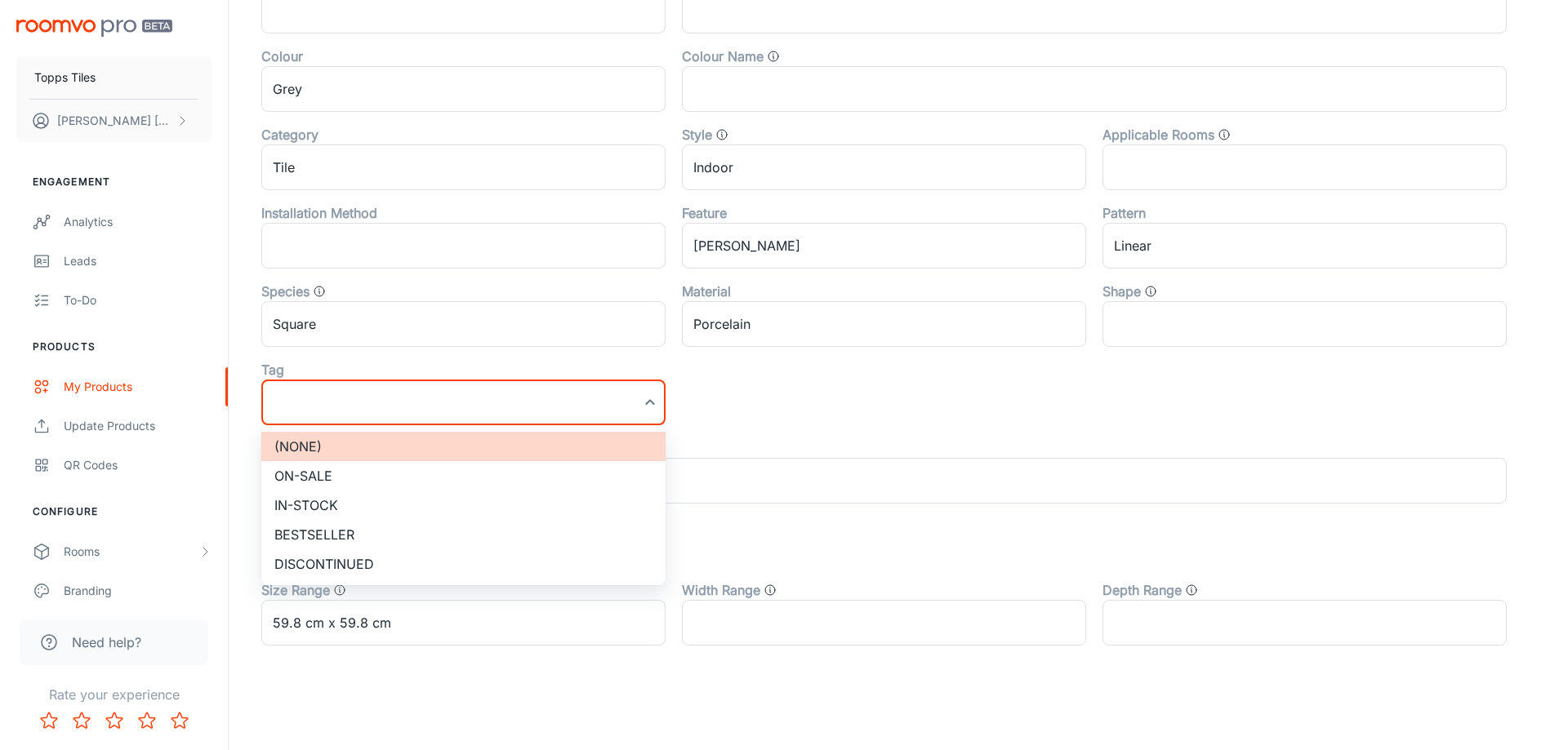
click at [325, 470] on li "On-sale" at bounding box center [463, 476] width 404 height 29
type input "On-sale"
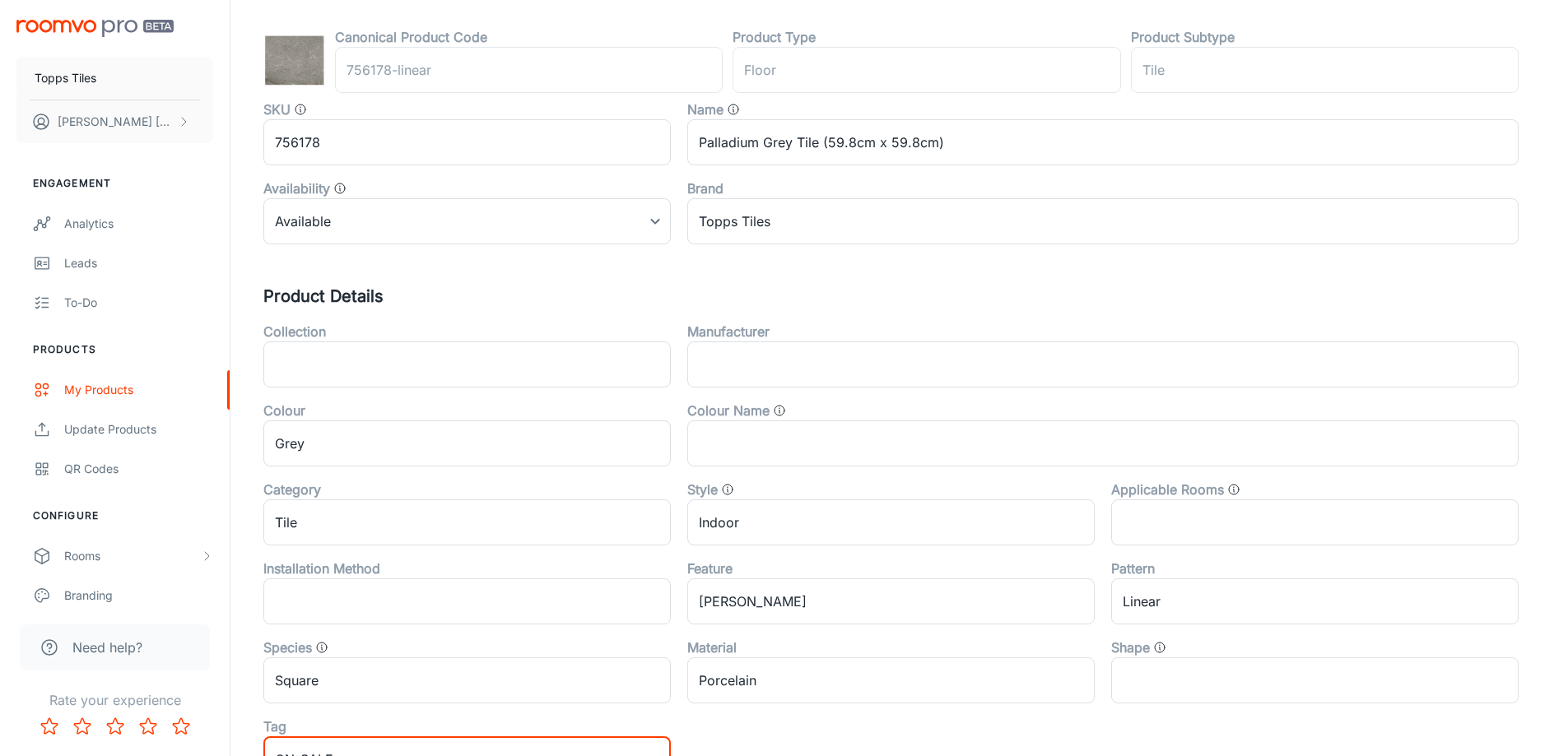
scroll to position [0, 0]
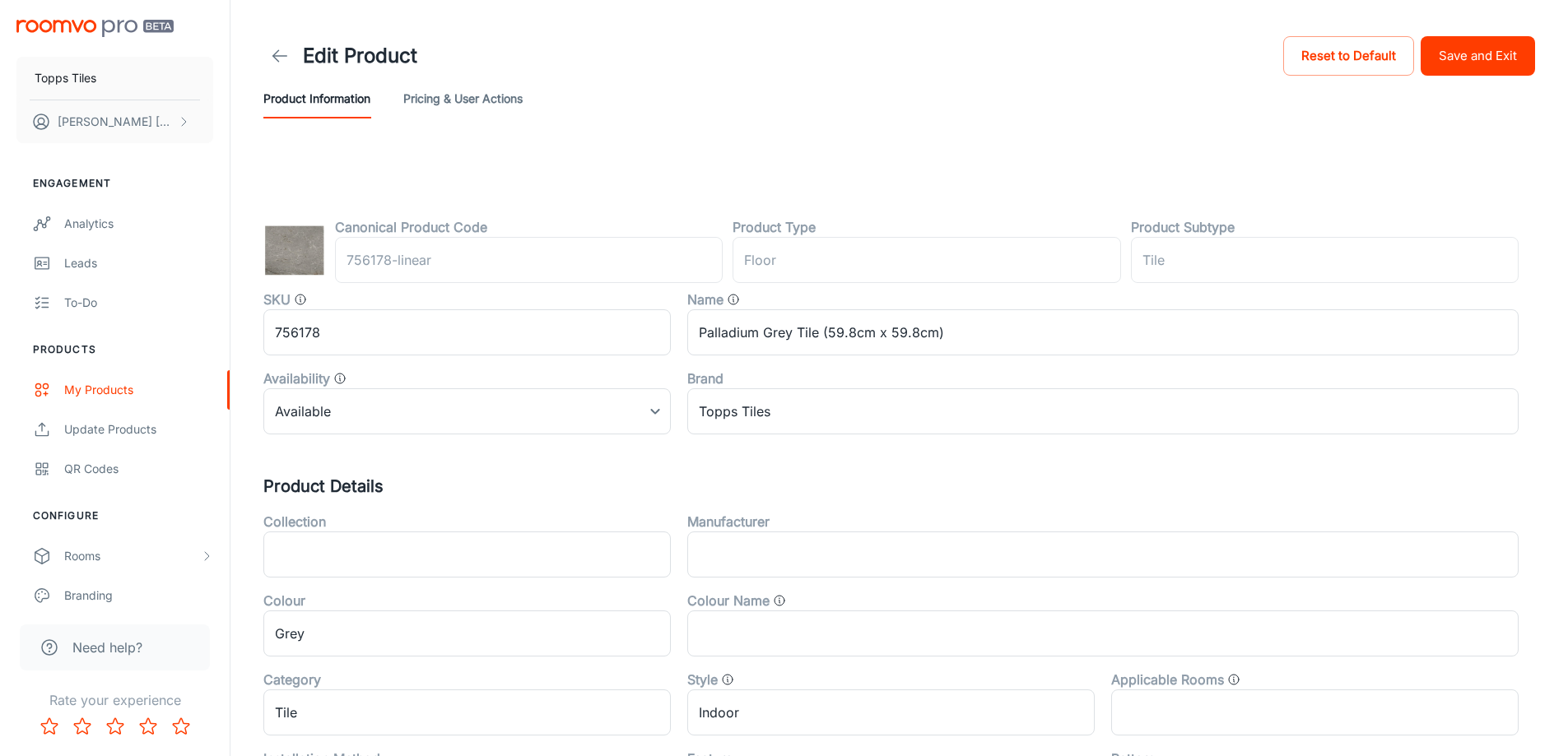
click at [1463, 68] on button "Save and Exit" at bounding box center [1478, 55] width 115 height 39
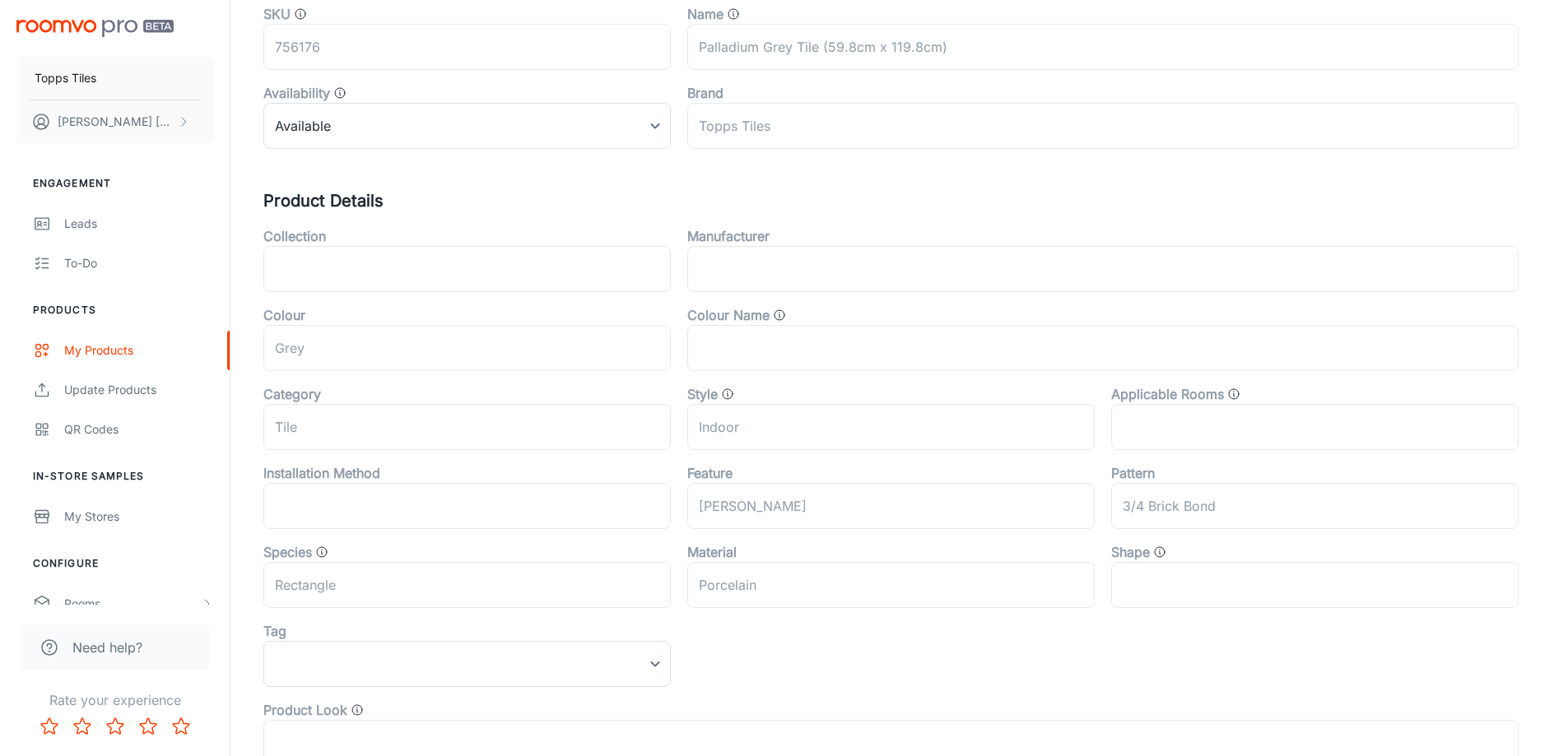
scroll to position [494, 0]
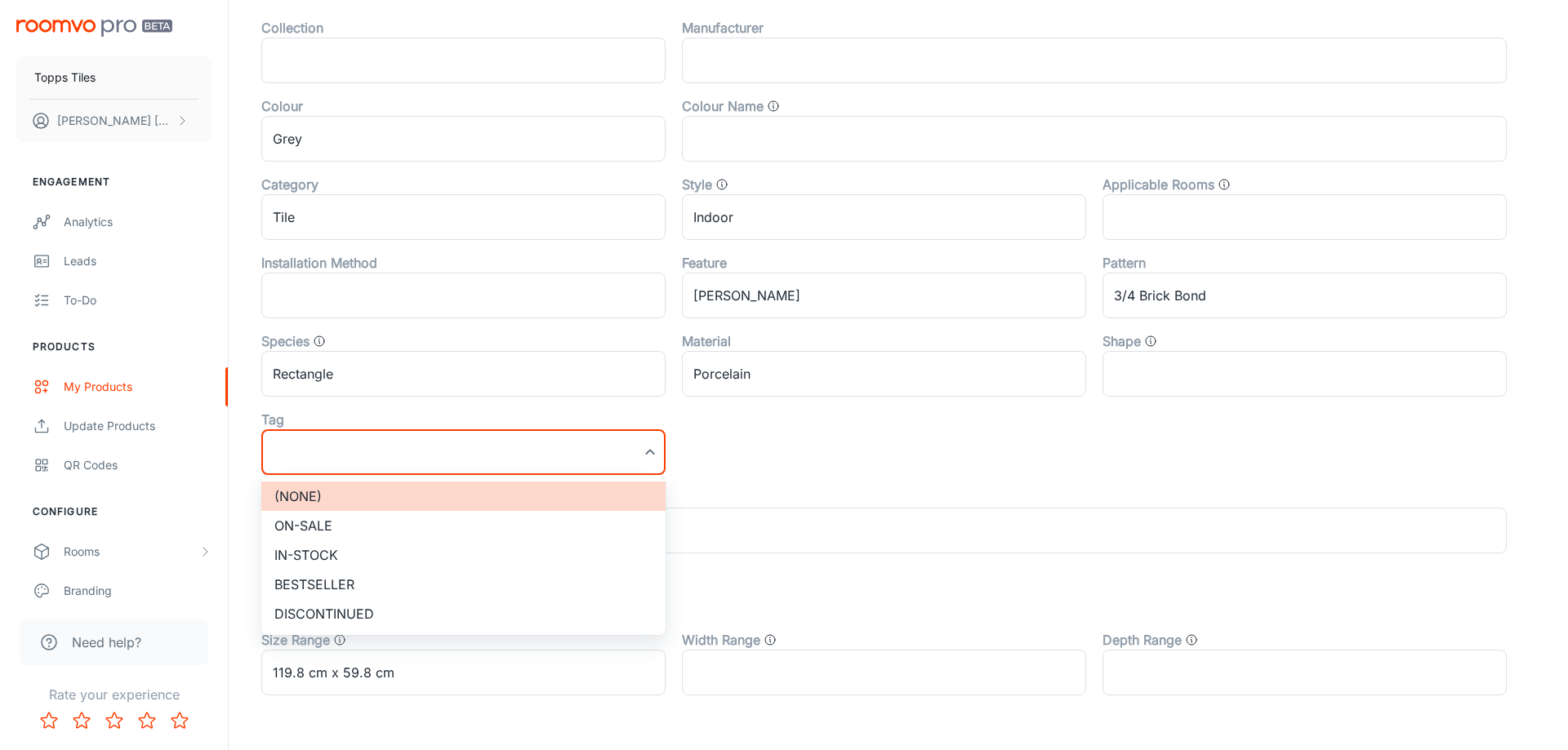
click at [398, 522] on li "On-sale" at bounding box center [463, 525] width 404 height 29
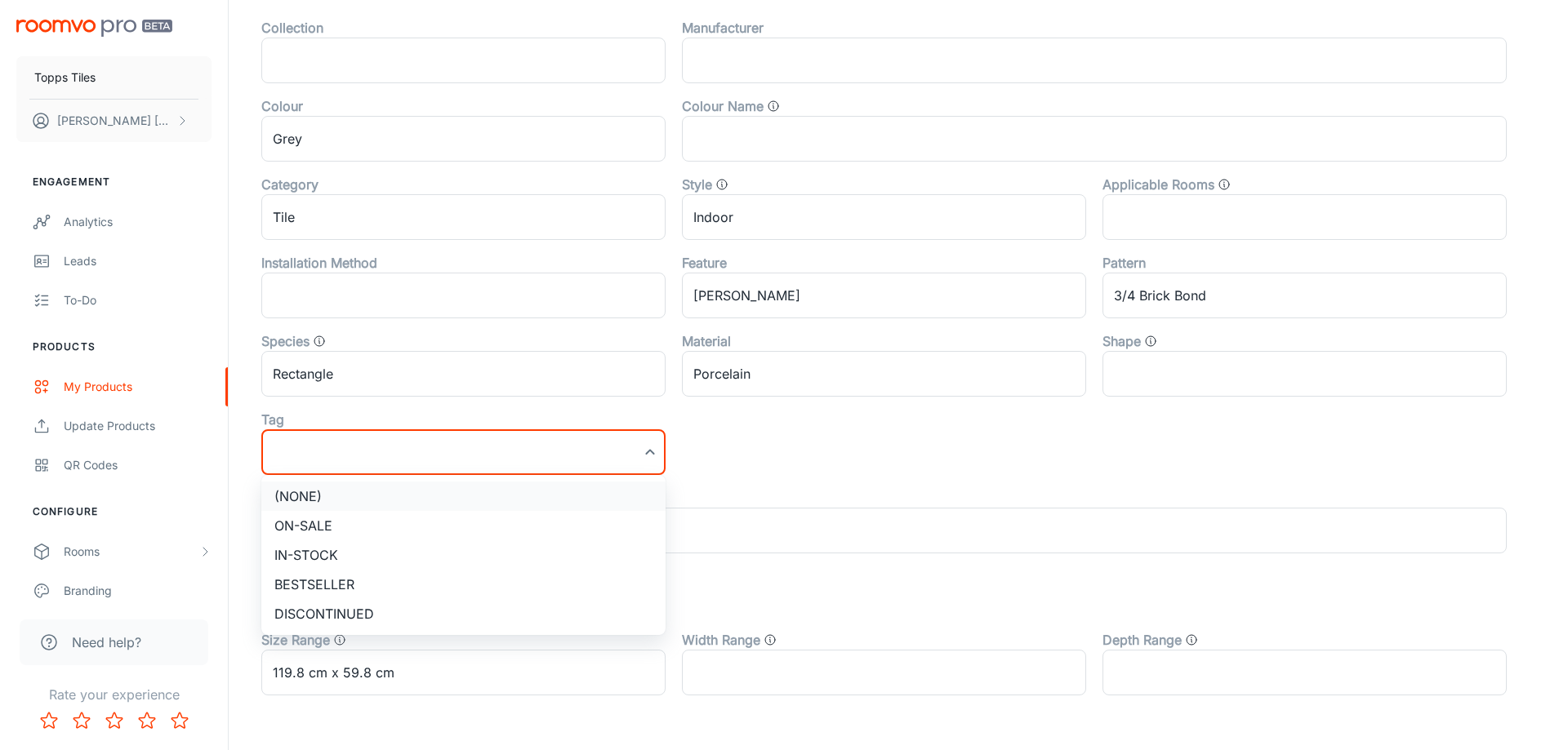
type input "On-sale"
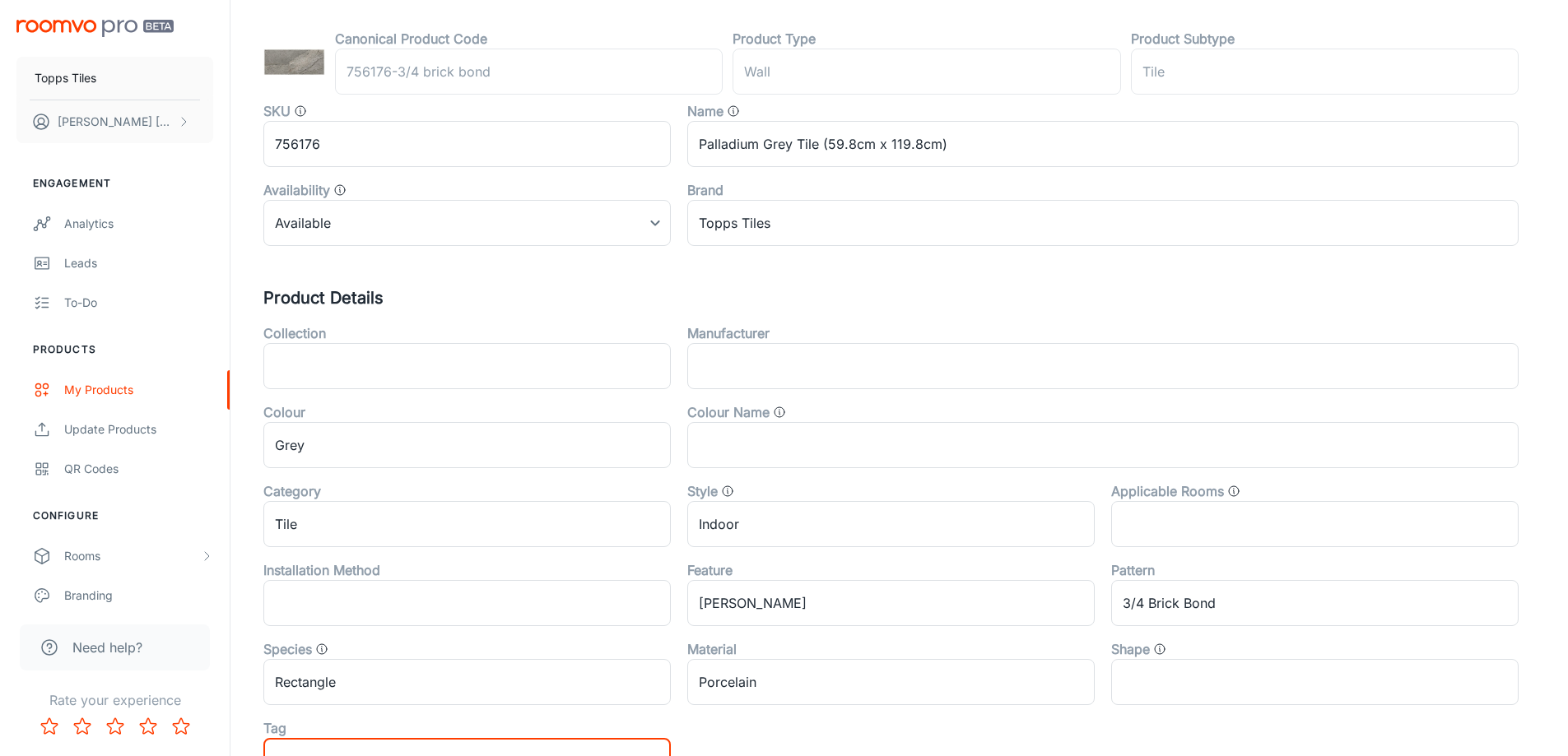
scroll to position [0, 0]
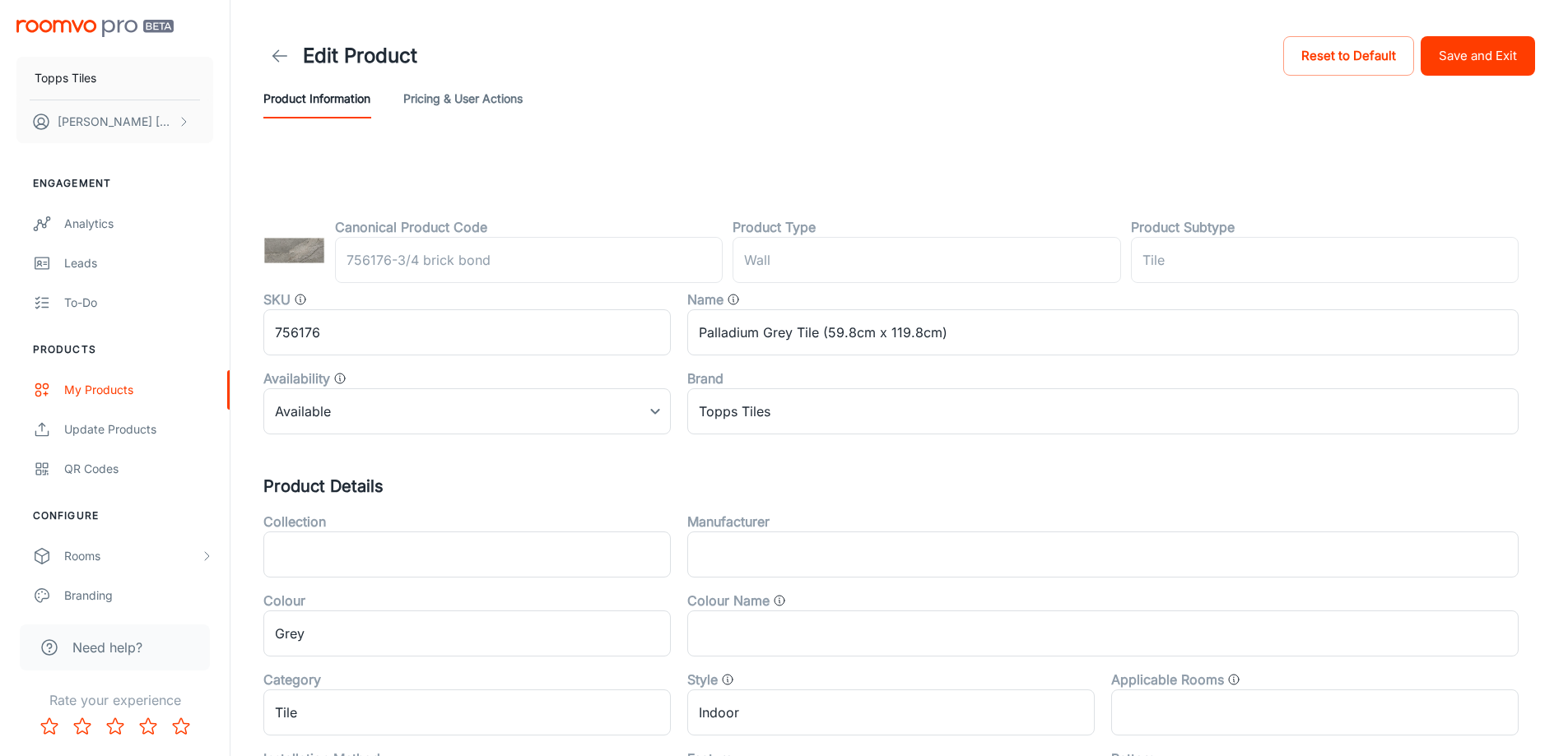
click at [1503, 67] on button "Save and Exit" at bounding box center [1478, 55] width 115 height 39
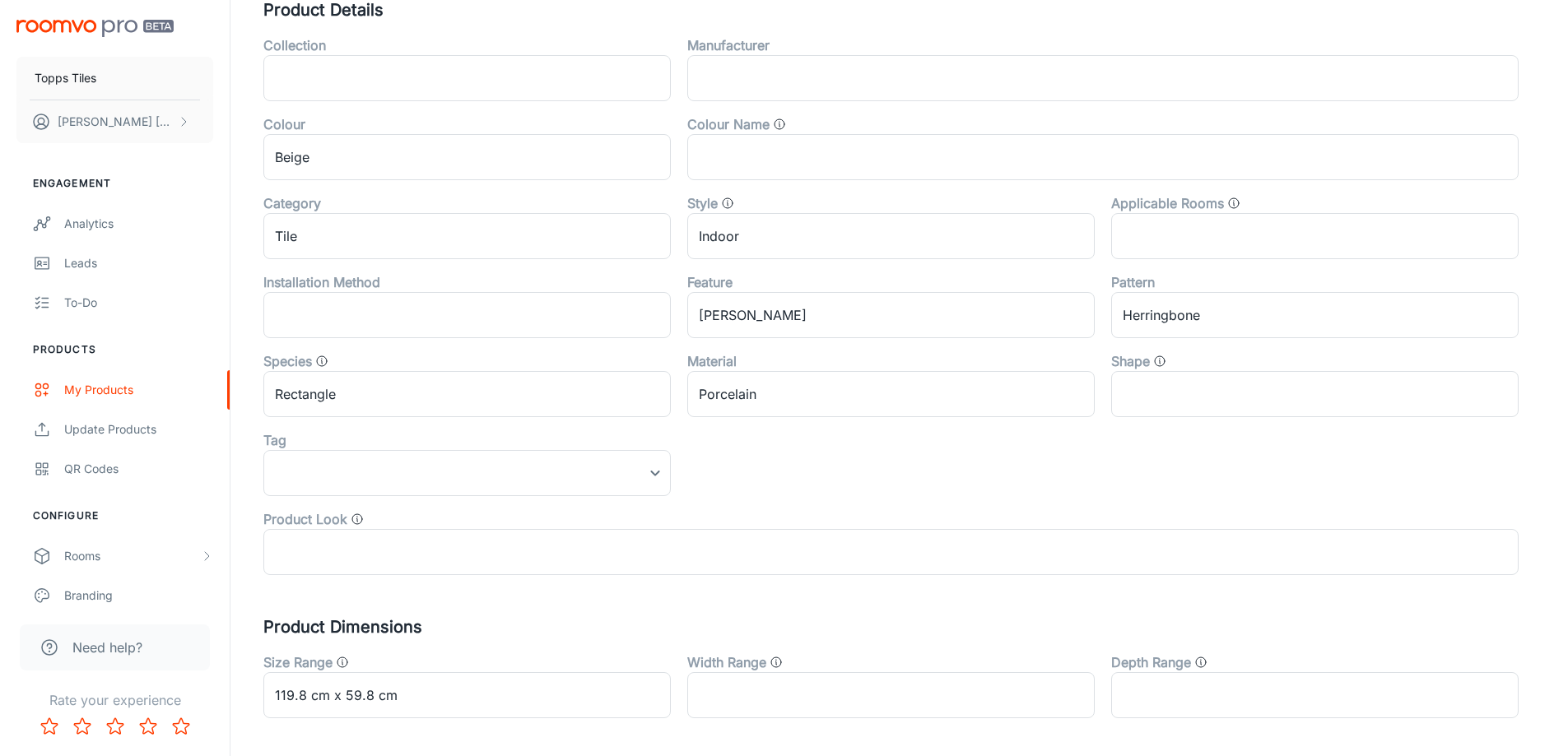
scroll to position [544, 0]
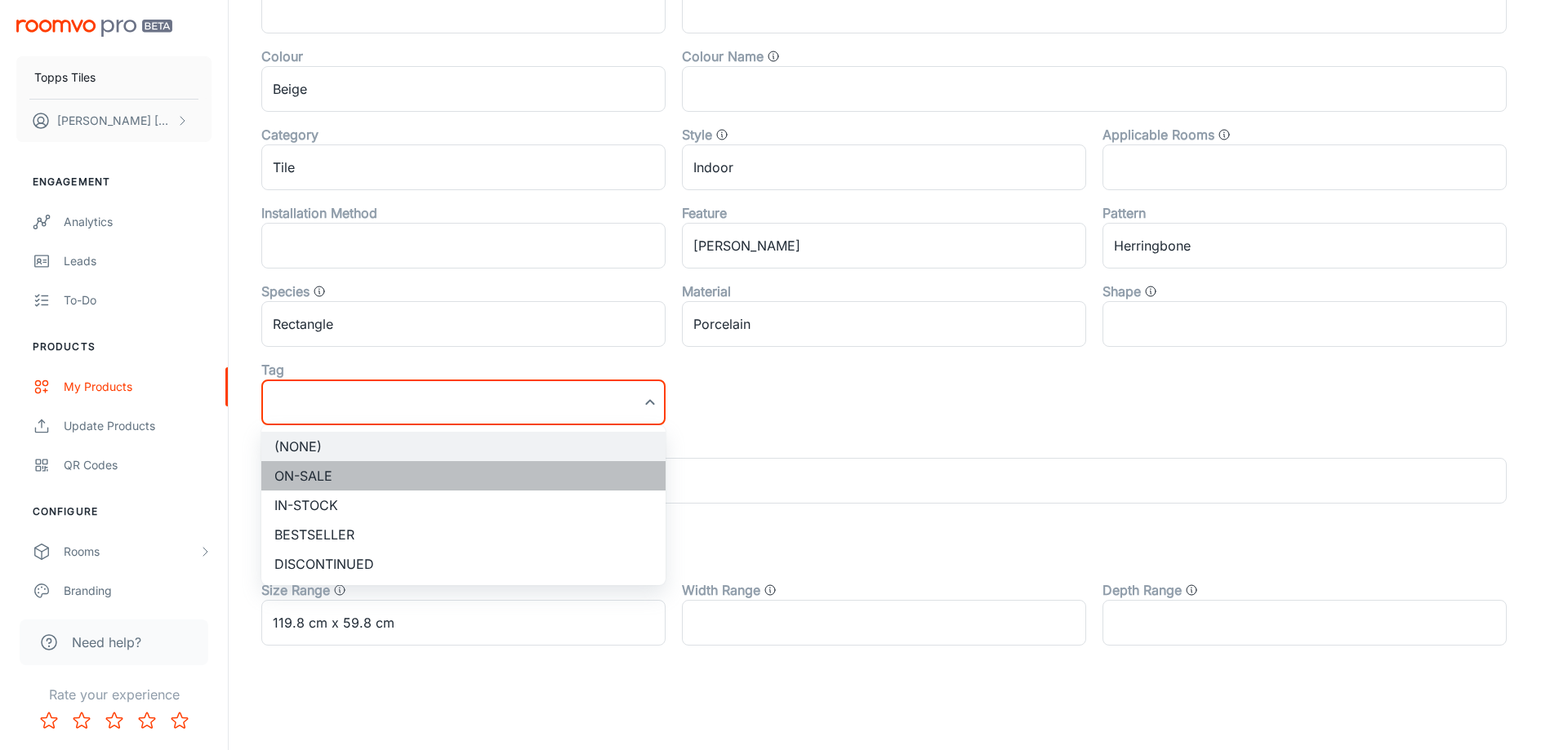
click at [392, 483] on li "On-sale" at bounding box center [463, 476] width 404 height 29
type input "On-sale"
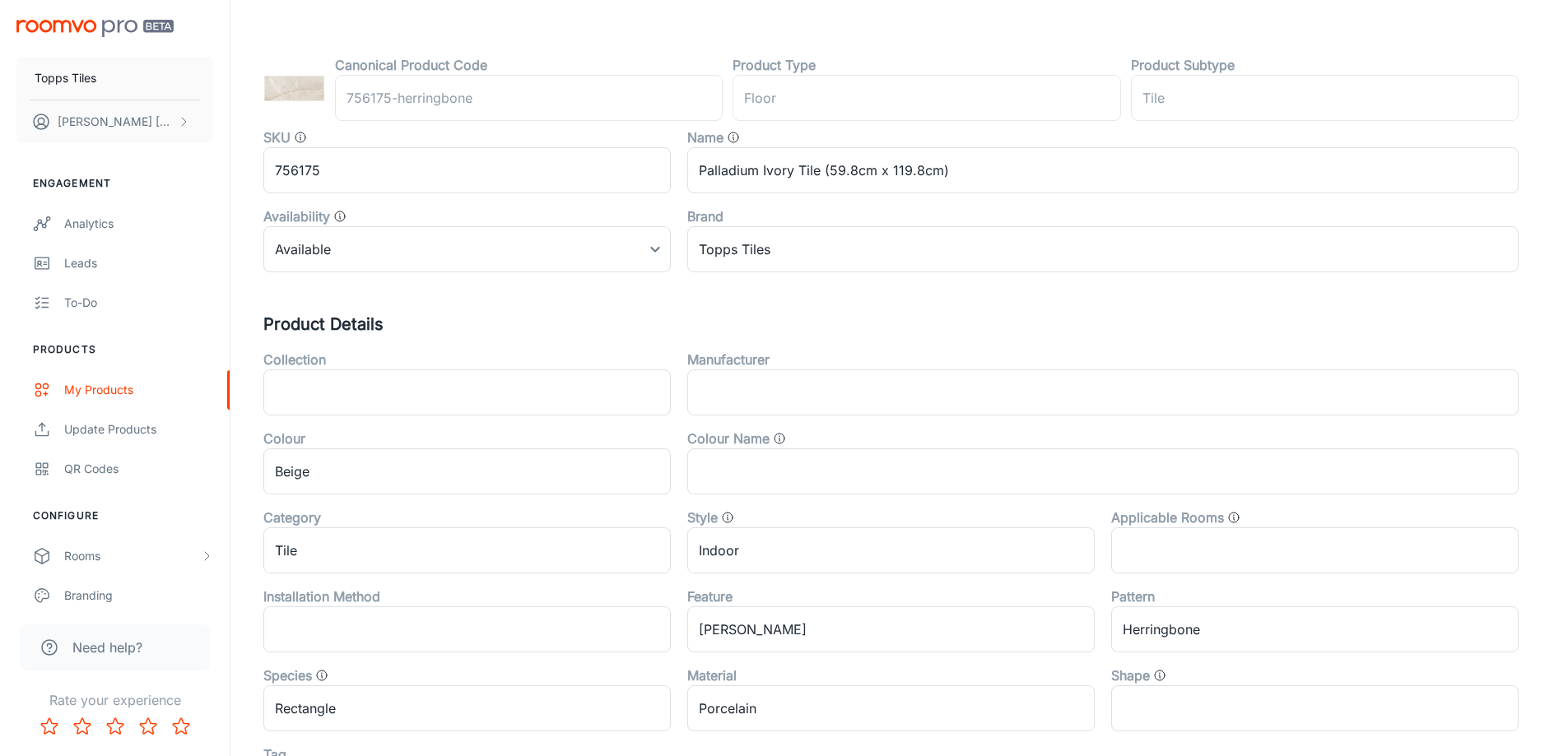
scroll to position [0, 0]
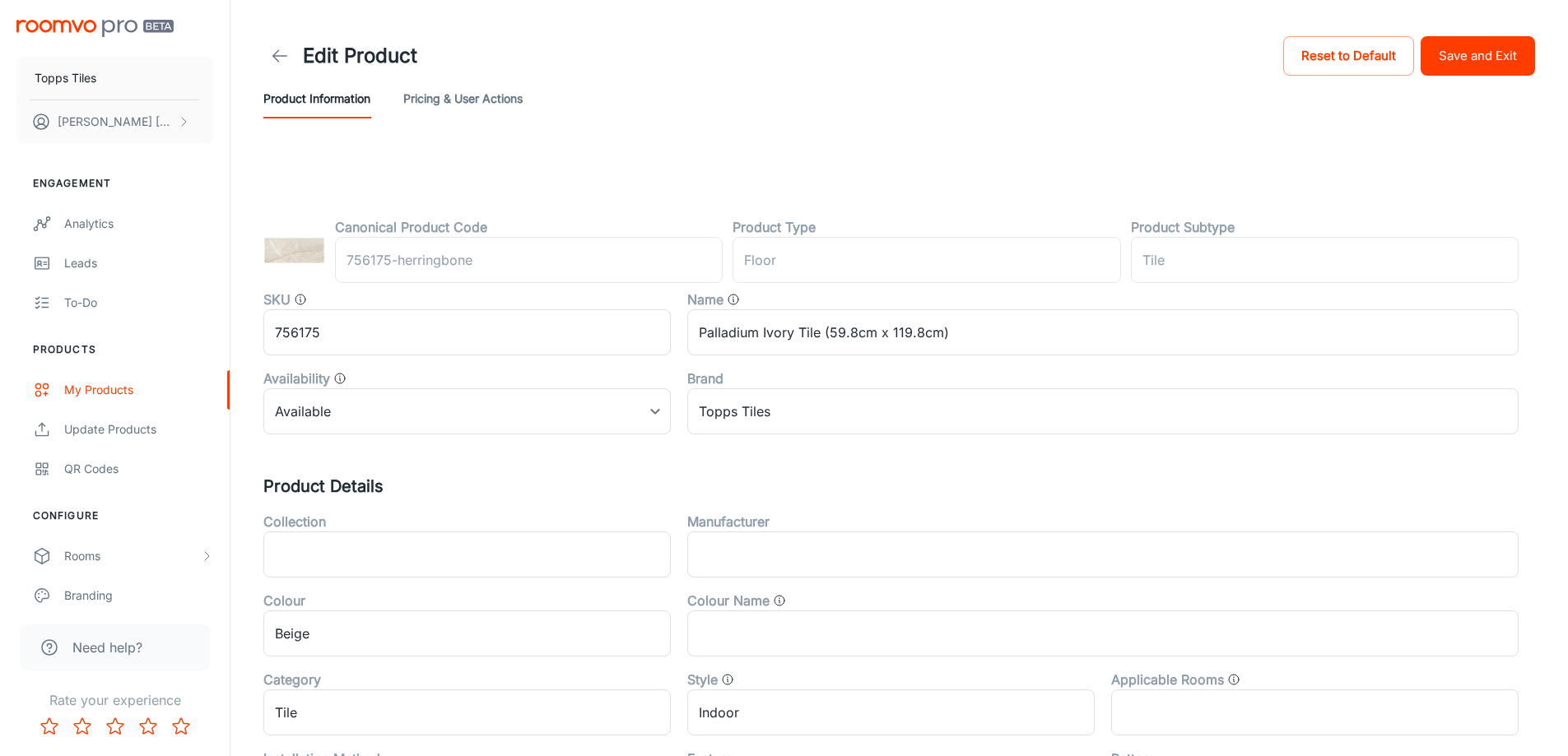
click at [1529, 60] on button "Save and Exit" at bounding box center [1478, 55] width 115 height 39
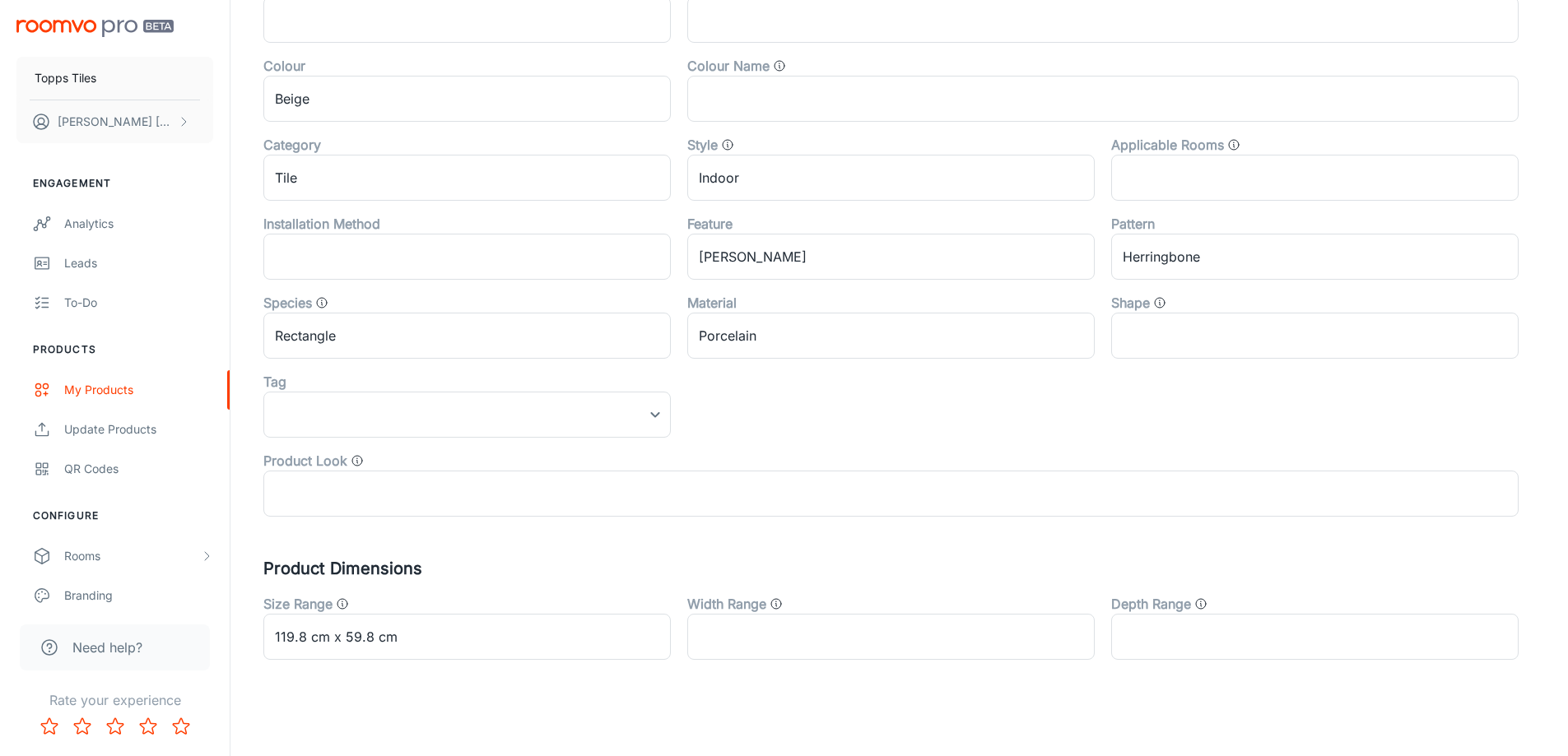
scroll to position [544, 0]
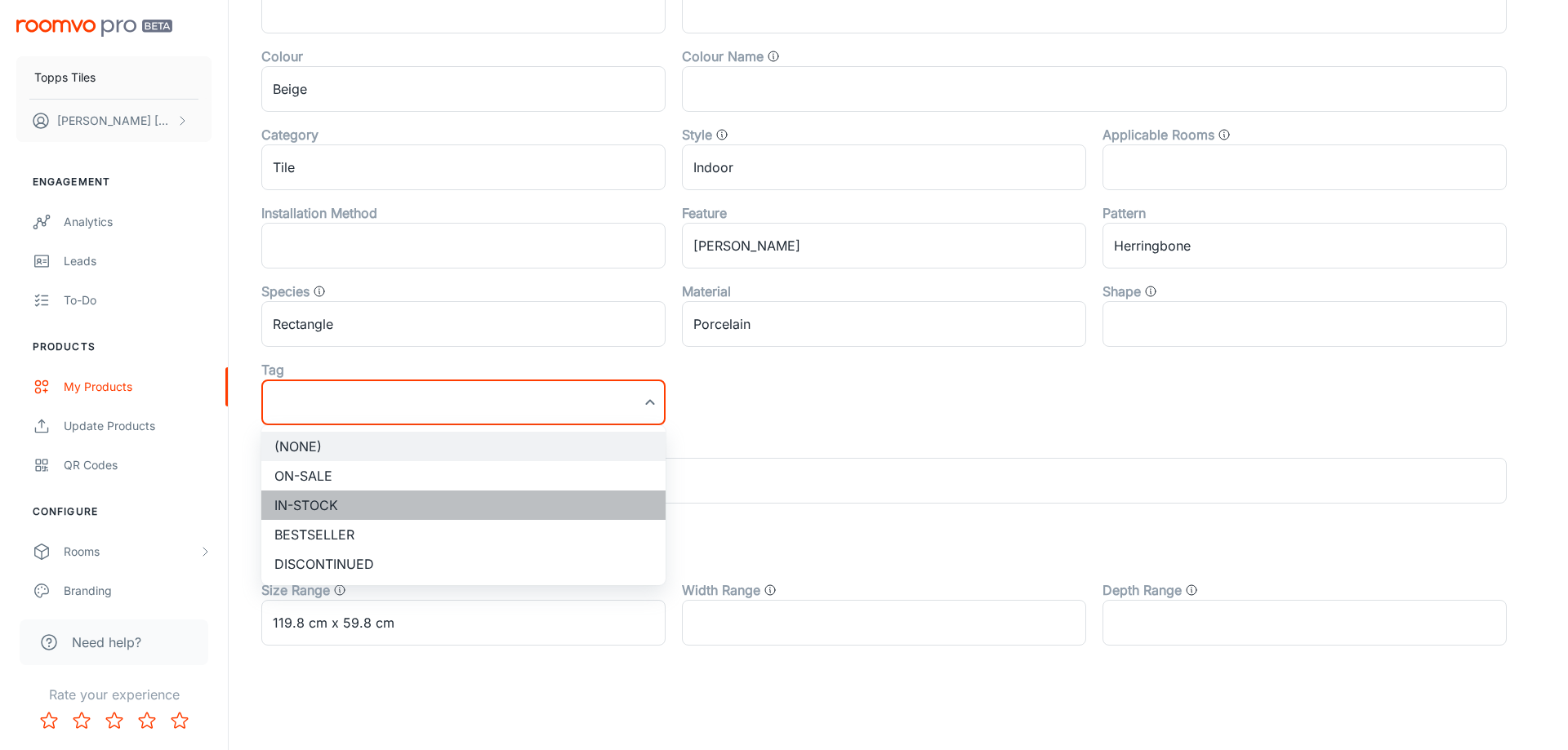
click at [343, 493] on li "In-stock" at bounding box center [463, 505] width 404 height 29
type input "In-stock"
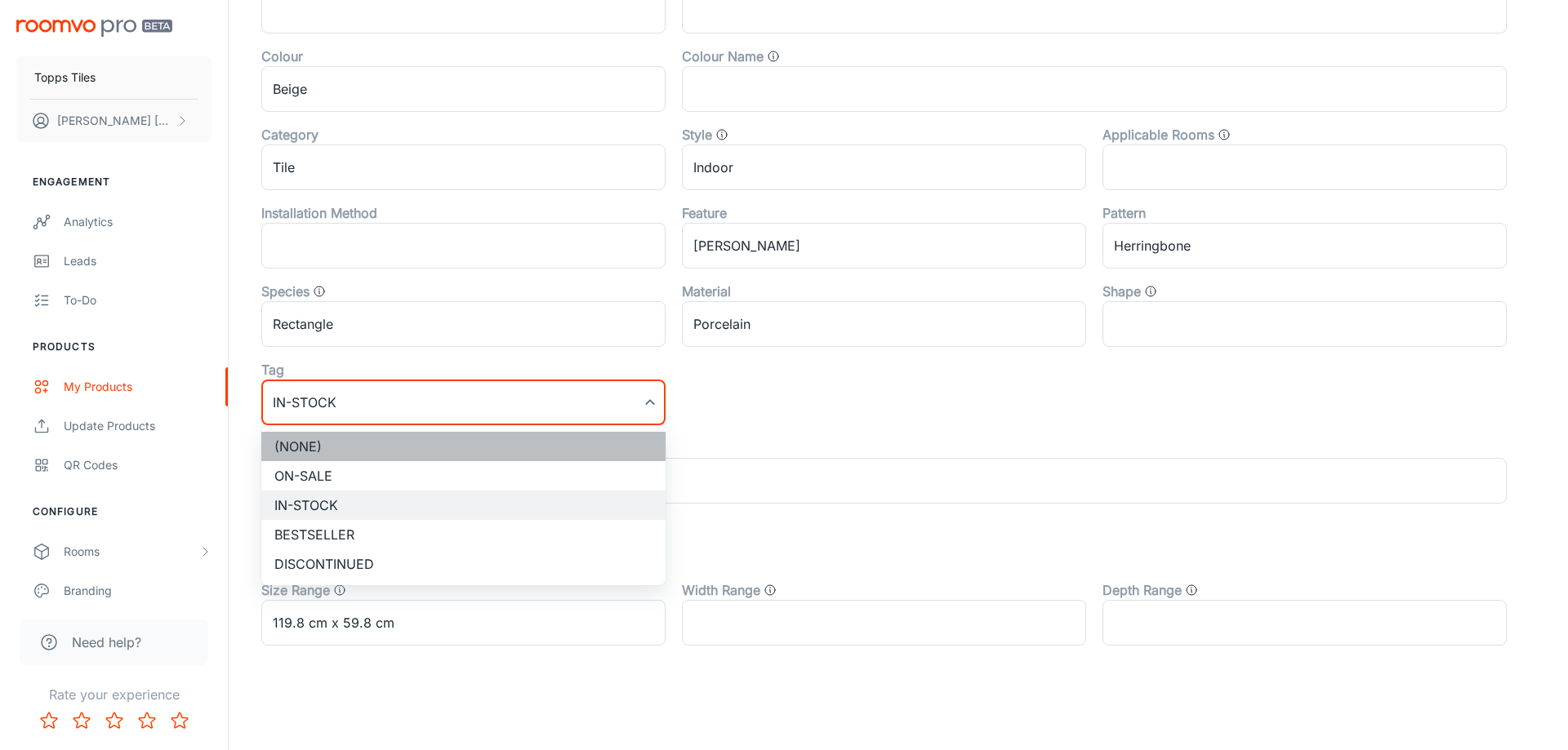
click at [343, 458] on li "(None)" at bounding box center [463, 446] width 404 height 29
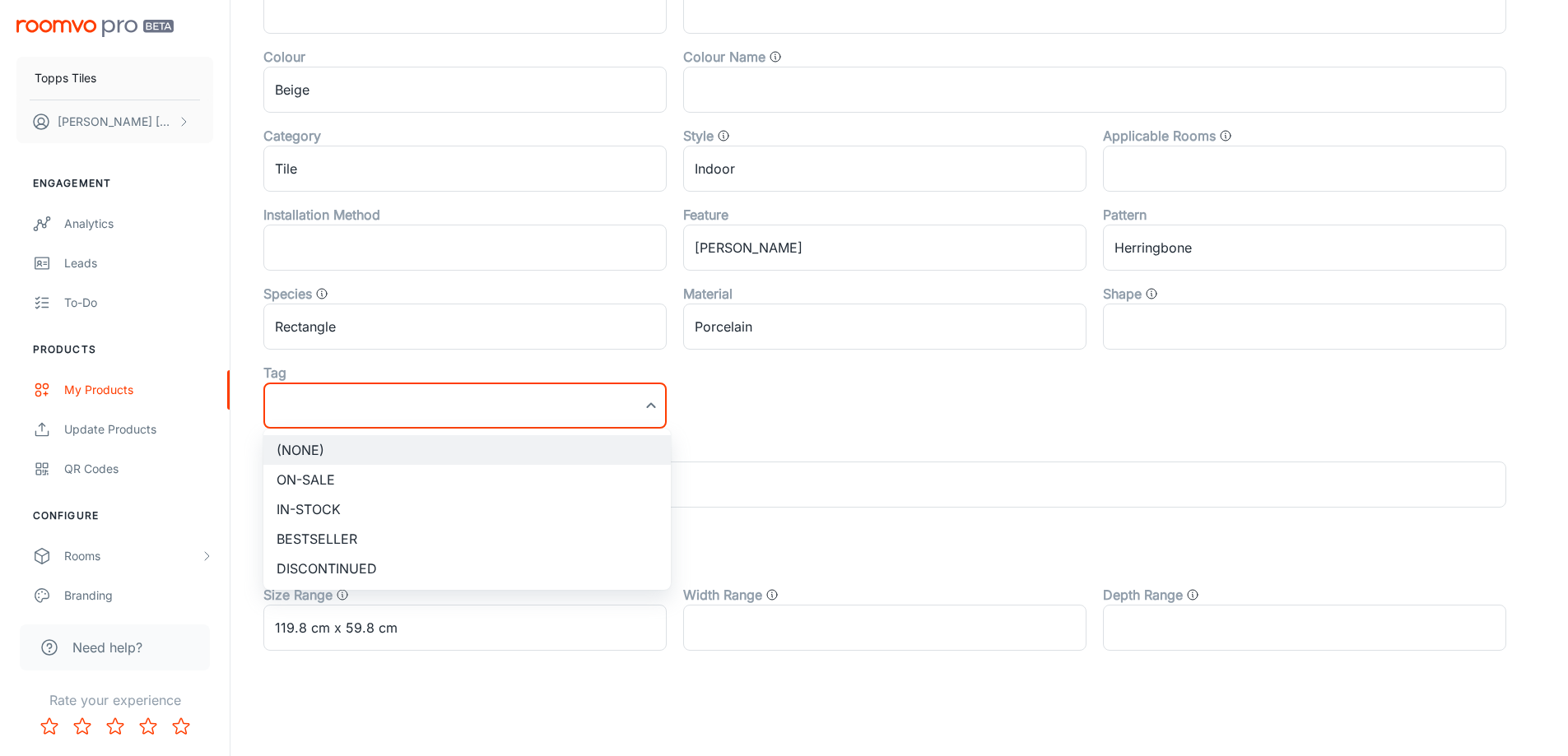
click at [343, 483] on li "On-sale" at bounding box center [467, 480] width 408 height 29
type input "On-sale"
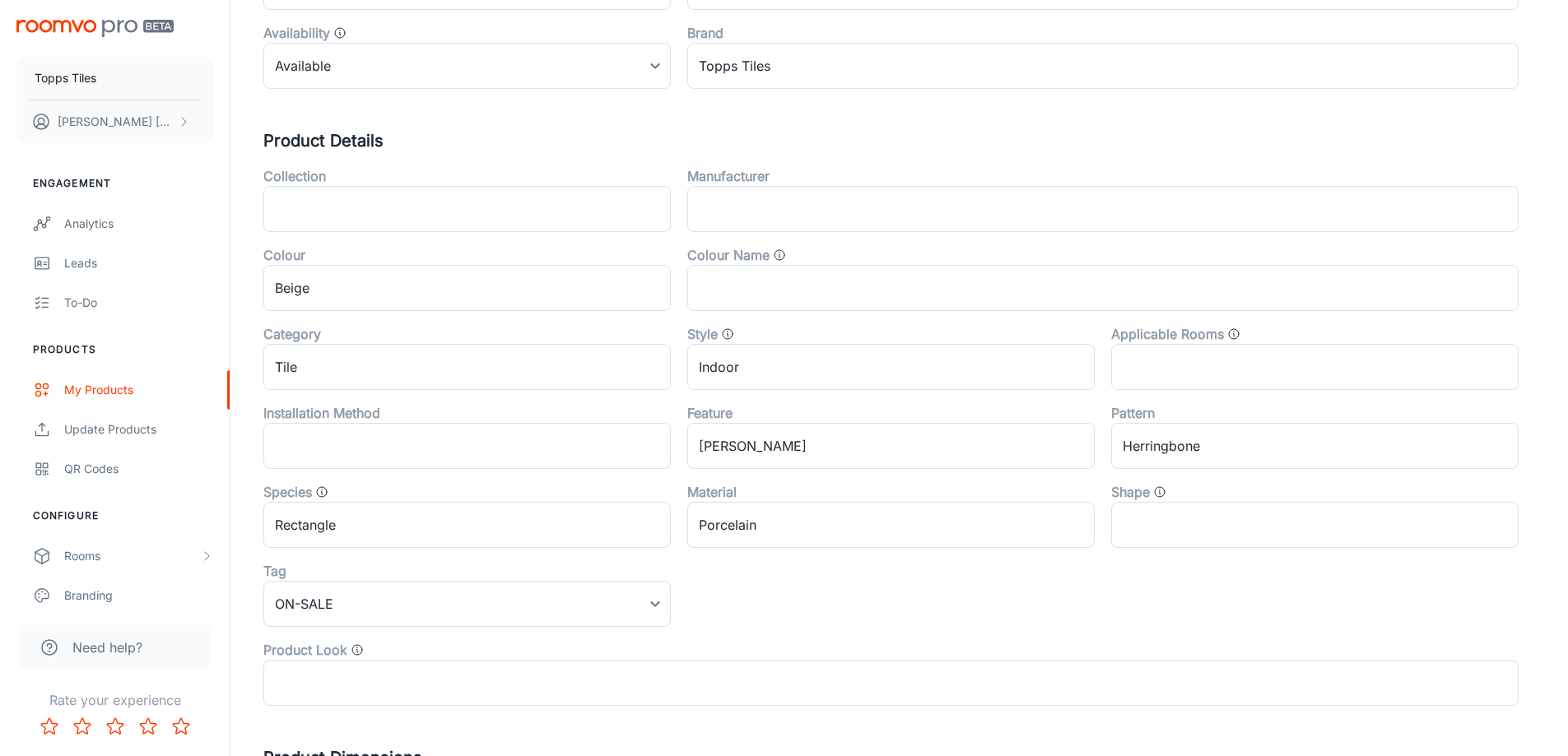
scroll to position [0, 0]
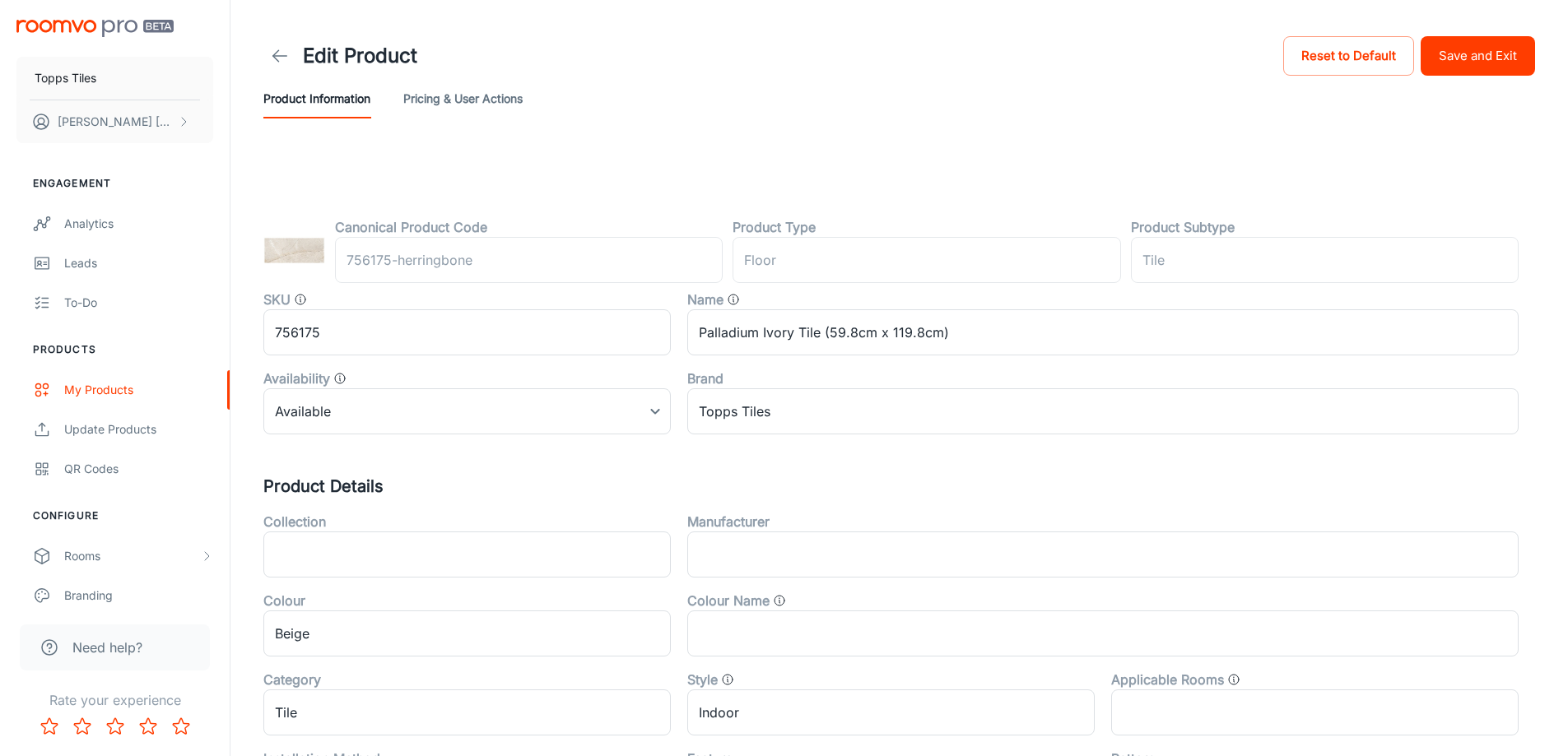
click at [1471, 44] on button "Save and Exit" at bounding box center [1478, 55] width 115 height 39
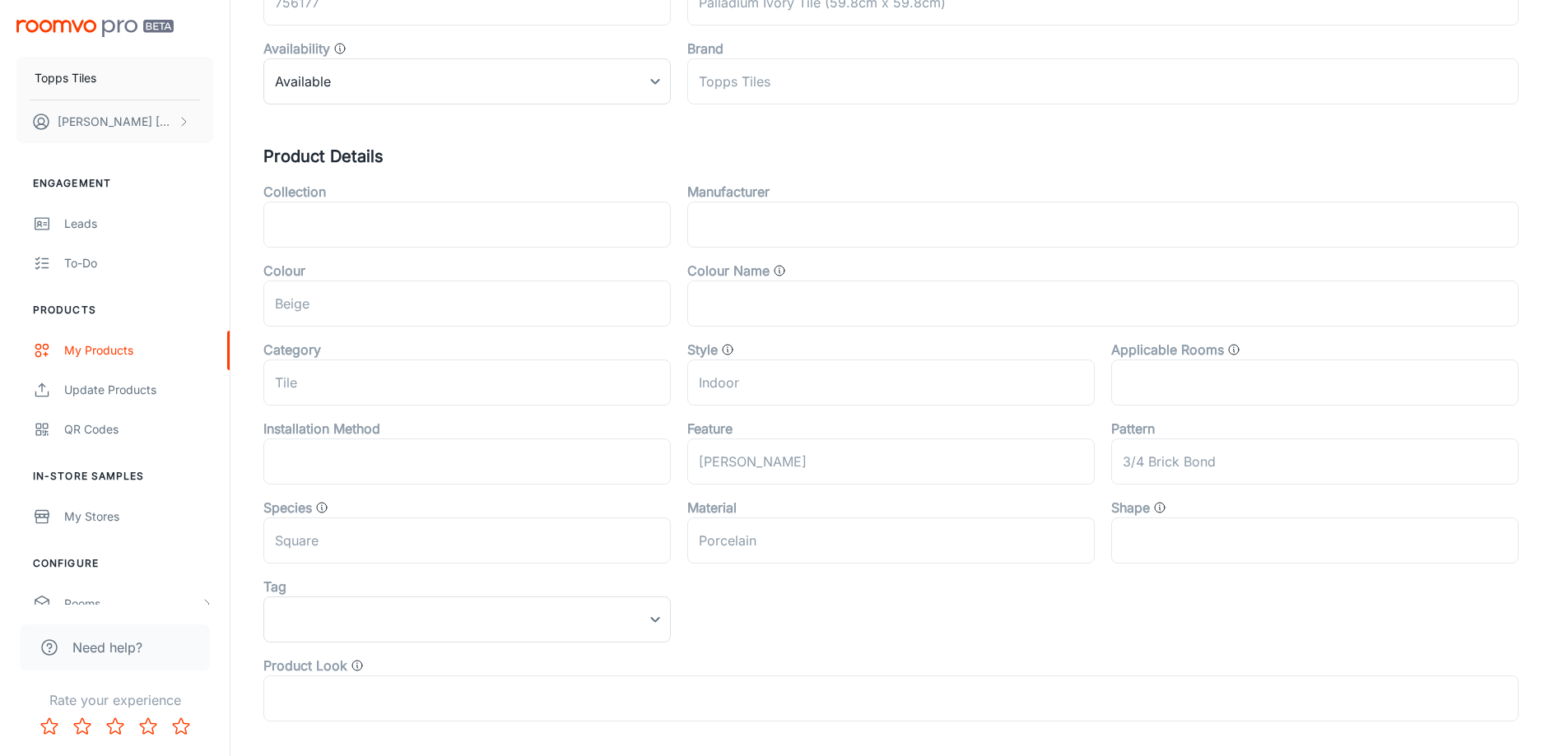
scroll to position [411, 0]
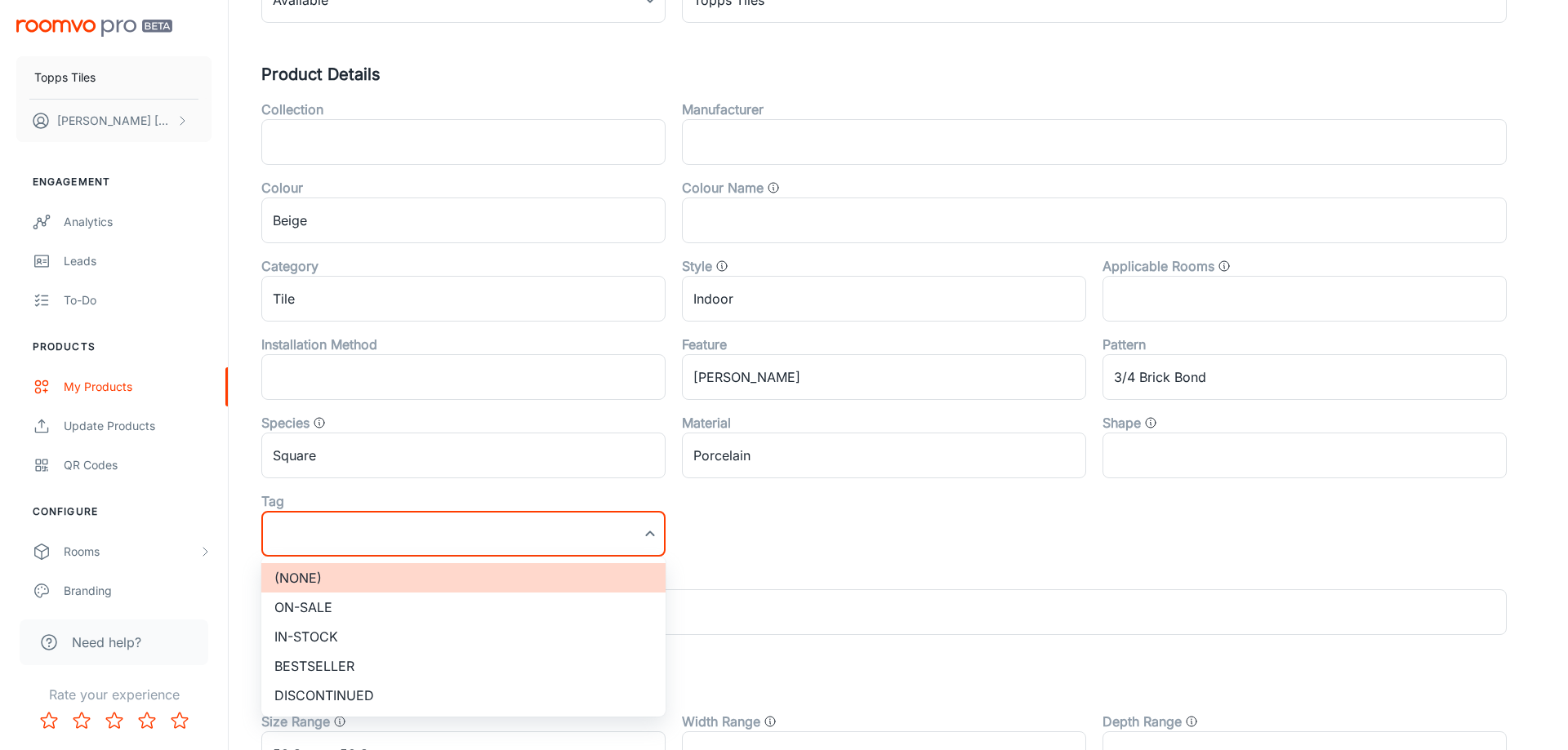
click at [352, 600] on li "On-sale" at bounding box center [463, 607] width 404 height 29
type input "On-sale"
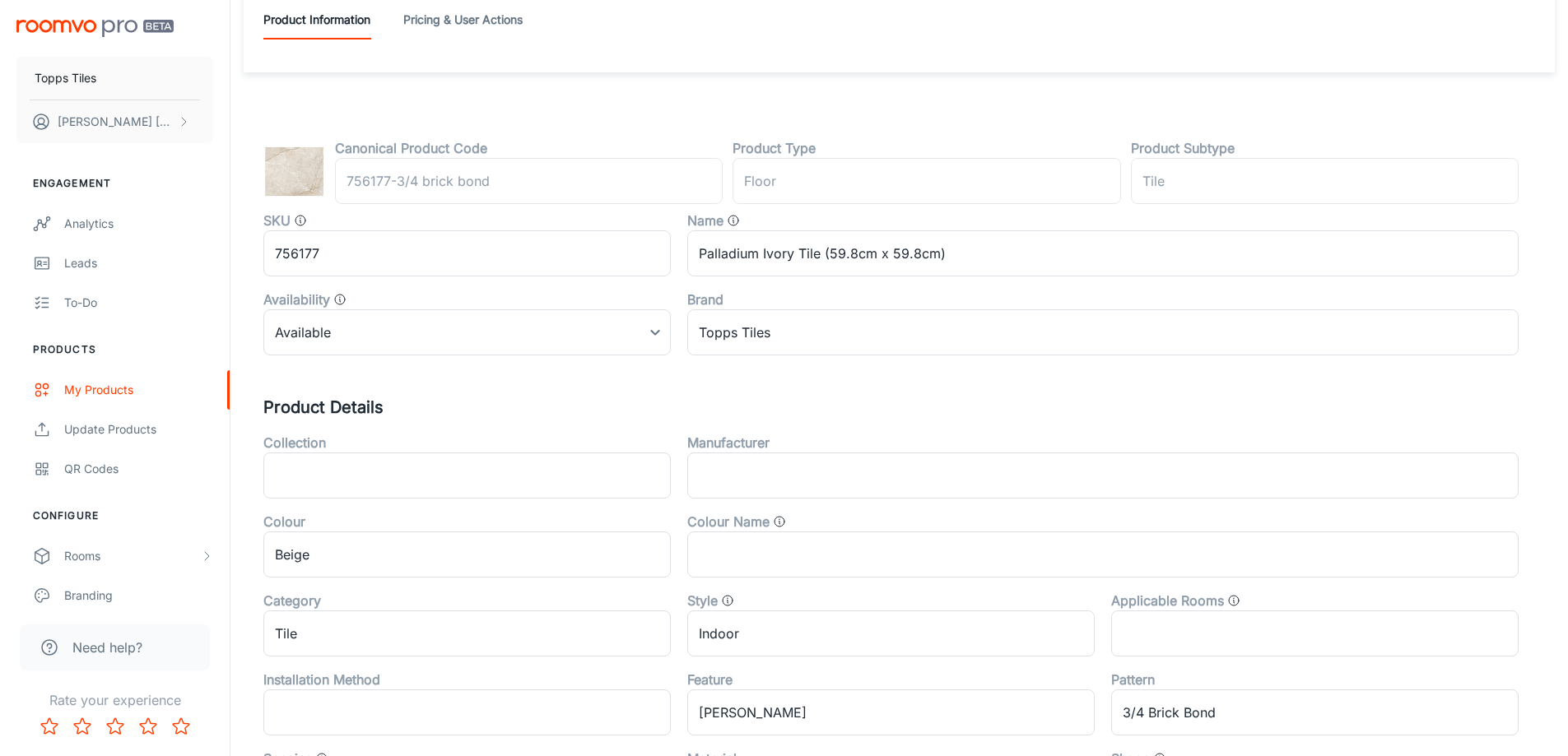
scroll to position [0, 0]
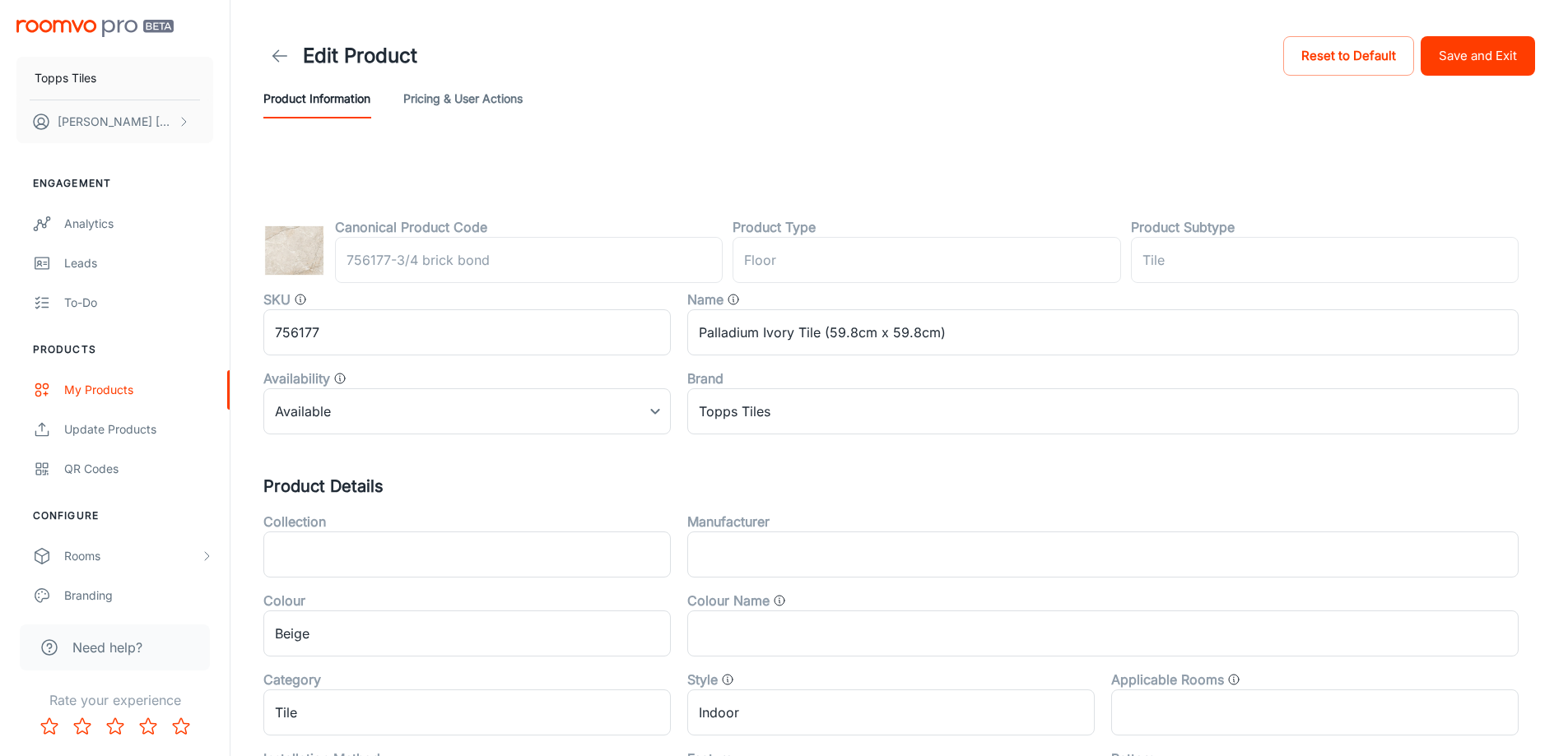
click at [1491, 76] on div "Edit Product Reset to Default Save and Exit" at bounding box center [900, 56] width 1272 height 46
click at [1500, 61] on button "Save and Exit" at bounding box center [1478, 55] width 115 height 39
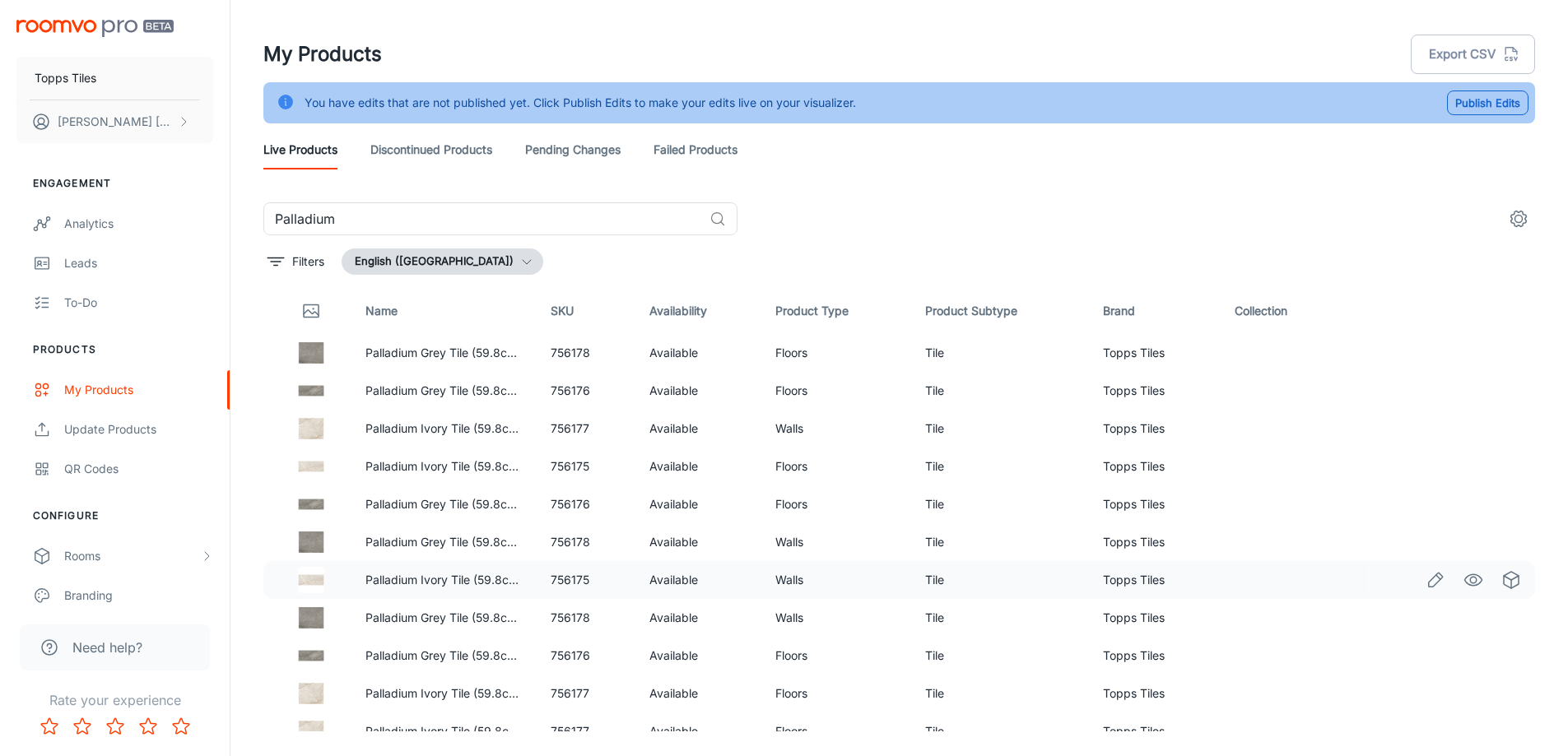
scroll to position [494, 0]
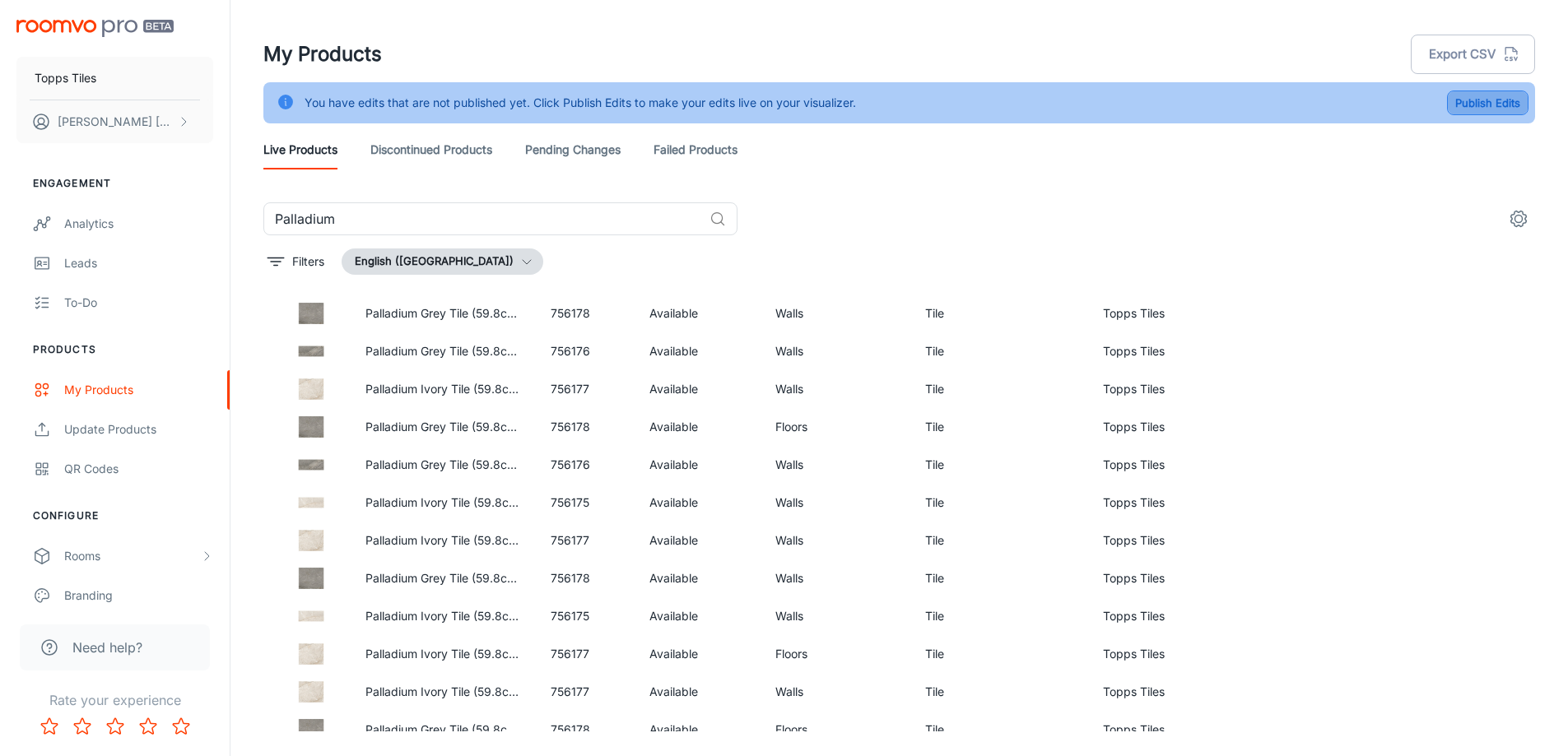
click at [1501, 96] on button "Publish Edits" at bounding box center [1488, 103] width 82 height 25
